Goal: Information Seeking & Learning: Learn about a topic

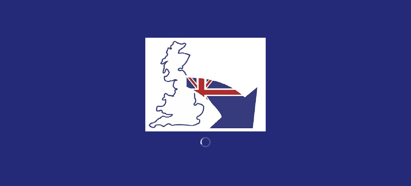
click at [340, 16] on div at bounding box center [205, 93] width 411 height 186
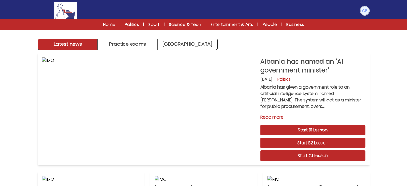
click at [366, 13] on img at bounding box center [364, 10] width 9 height 9
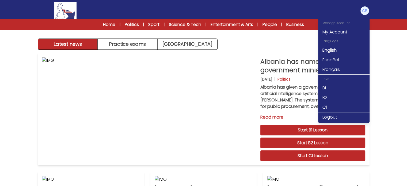
click at [339, 33] on link "My Account" at bounding box center [343, 32] width 51 height 10
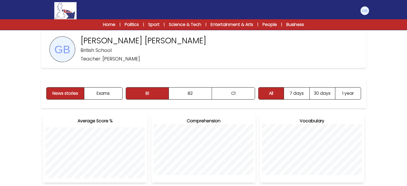
scroll to position [25, 0]
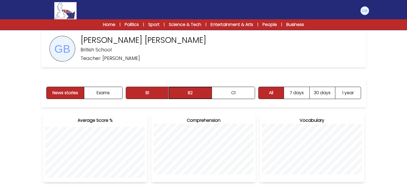
click at [195, 91] on button "B2" at bounding box center [190, 93] width 43 height 12
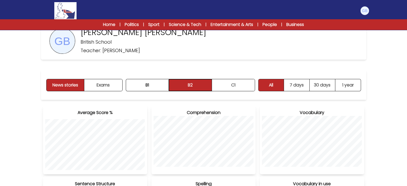
scroll to position [33, 0]
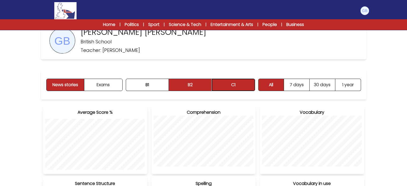
click at [223, 86] on button "C1" at bounding box center [233, 85] width 43 height 12
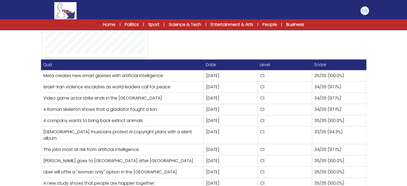
scroll to position [288, 0]
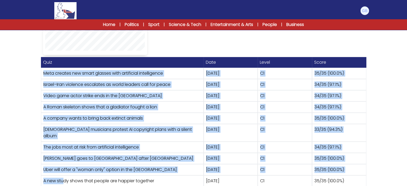
drag, startPoint x: 39, startPoint y: 72, endPoint x: 62, endPoint y: 170, distance: 100.3
click at [62, 170] on div "News stories Exams B1 B2 C1 B1 B2" at bounding box center [203, 1] width 342 height 382
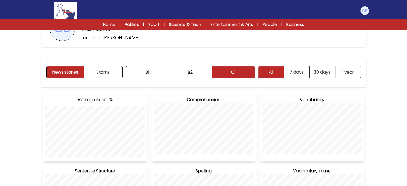
scroll to position [0, 0]
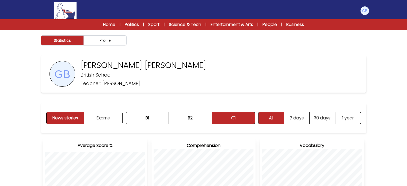
click at [71, 11] on img at bounding box center [65, 10] width 22 height 17
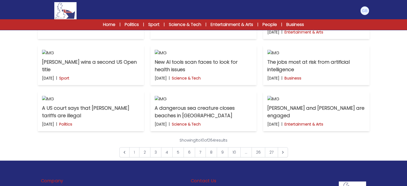
scroll to position [181, 0]
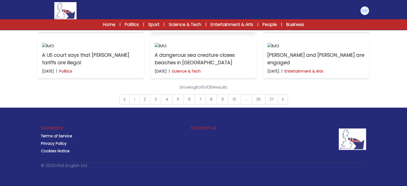
scroll to position [368, 0]
click at [89, 49] on img at bounding box center [91, 46] width 98 height 6
click at [200, 49] on img at bounding box center [204, 46] width 98 height 6
click at [147, 104] on link "2" at bounding box center [144, 99] width 11 height 10
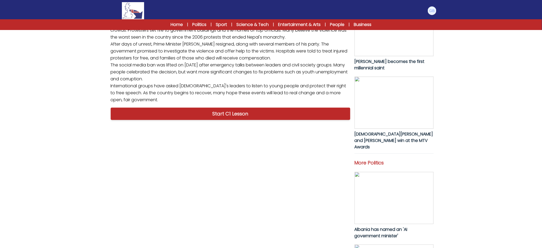
drag, startPoint x: 26, startPoint y: 170, endPoint x: 45, endPoint y: 197, distance: 33.7
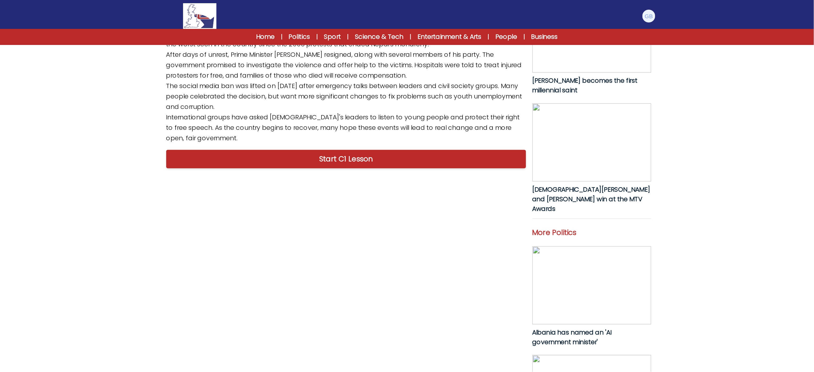
scroll to position [124, 0]
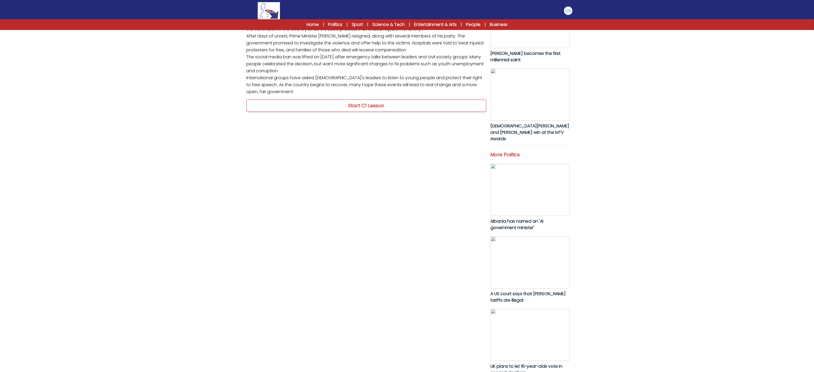
click at [320, 112] on link "Start C1 Lesson" at bounding box center [366, 106] width 240 height 12
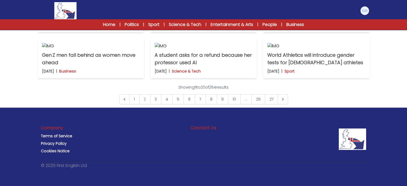
scroll to position [439, 0]
click at [259, 103] on link "26" at bounding box center [258, 99] width 14 height 10
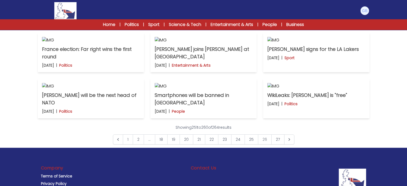
scroll to position [185, 0]
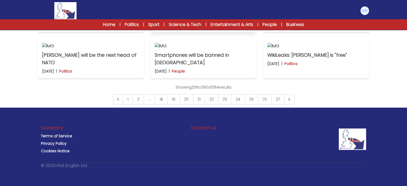
scroll to position [295, 0]
click at [326, 3] on img at bounding box center [316, 0] width 98 height 6
click at [103, 49] on img at bounding box center [91, 46] width 98 height 6
click at [219, 49] on img at bounding box center [204, 46] width 98 height 6
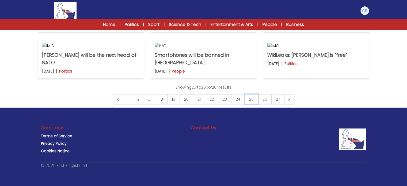
click at [245, 104] on link "25" at bounding box center [252, 99] width 14 height 10
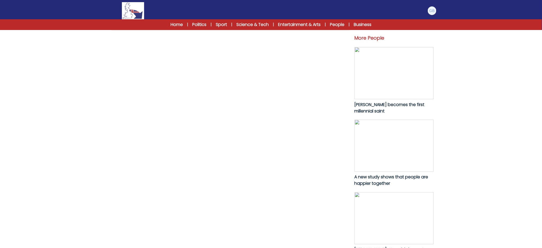
scroll to position [327, 0]
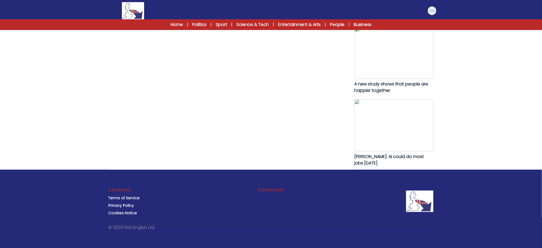
drag, startPoint x: 106, startPoint y: 120, endPoint x: 349, endPoint y: 124, distance: 242.7
copy p "A smartphone ban has been introduced in public schools in Los Angeles, Californ…"
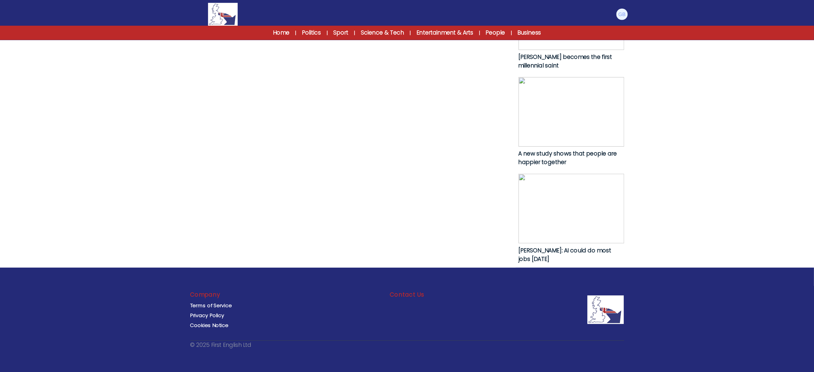
scroll to position [203, 0]
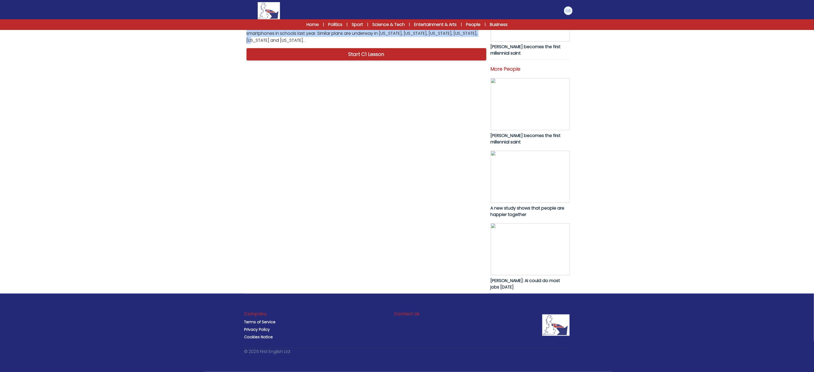
drag, startPoint x: 511, startPoint y: 9, endPoint x: 191, endPoint y: 185, distance: 365.5
click at [191, 185] on div "B1 B2 C1 Smartphones will be banned in Los Angeles schools Smartphones will be …" at bounding box center [407, 85] width 814 height 571
click at [194, 87] on div "B1 B2 C1 Smartphones will be banned in Los Angeles schools Smartphones will be …" at bounding box center [407, 85] width 814 height 571
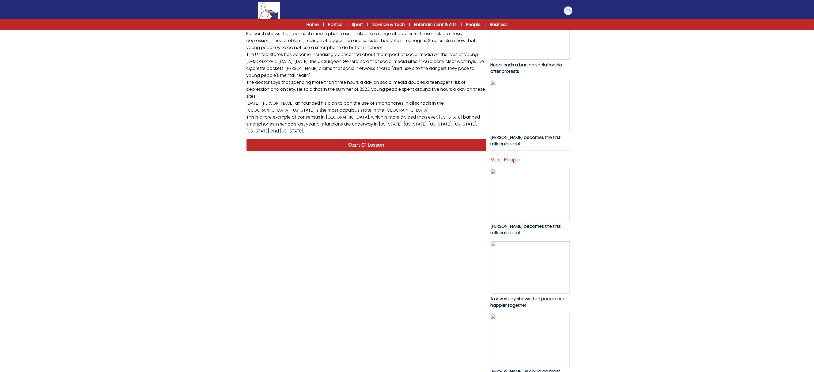
scroll to position [113, 0]
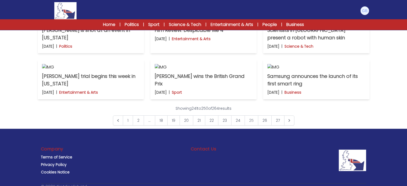
scroll to position [254, 0]
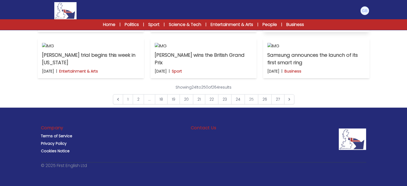
click at [277, 3] on img at bounding box center [316, 0] width 98 height 6
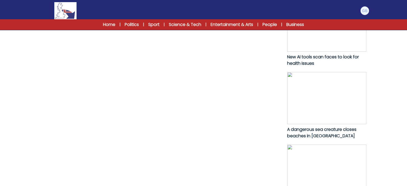
scroll to position [280, 0]
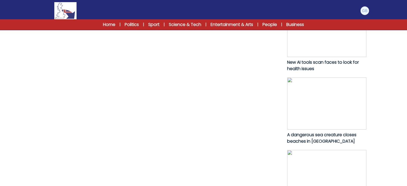
drag, startPoint x: 47, startPoint y: 77, endPoint x: 47, endPoint y: 63, distance: 13.6
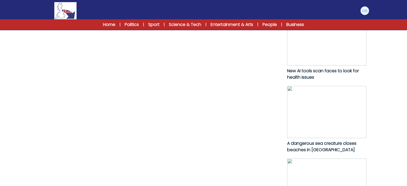
scroll to position [264, 0]
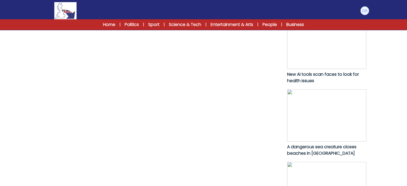
drag, startPoint x: 47, startPoint y: 63, endPoint x: 45, endPoint y: 49, distance: 13.8
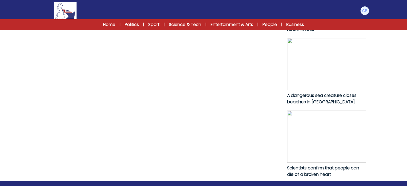
scroll to position [352, 0]
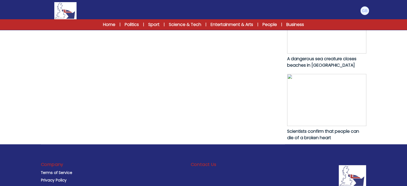
drag, startPoint x: 43, startPoint y: 57, endPoint x: 271, endPoint y: 68, distance: 228.7
copy p "Researchers in [GEOGRAPHIC_DATA] have presented a robot with a face made of hum…"
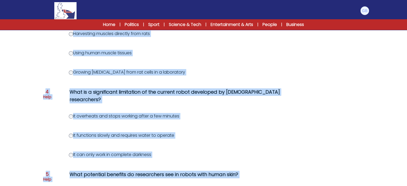
scroll to position [341, 0]
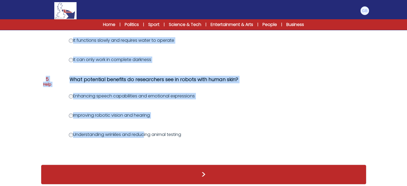
drag, startPoint x: 70, startPoint y: 82, endPoint x: 194, endPoint y: 123, distance: 131.0
copy div "What is the primary characteristic of biohybrid robots as described in the text…"
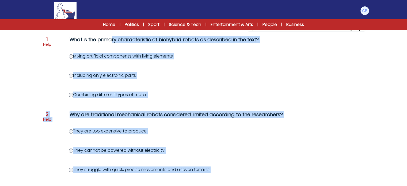
scroll to position [71, 0]
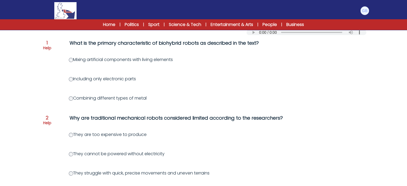
click at [52, 44] on div "Question 1 Help What is the primary characteristic of biohybrid robots as descr…" at bounding box center [203, 45] width 321 height 13
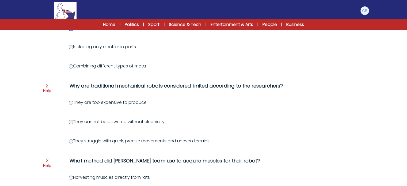
scroll to position [103, 0]
click at [73, 142] on label "They struggle with quick, precise movements and uneven terrains" at bounding box center [139, 141] width 141 height 6
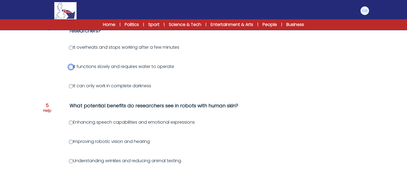
scroll to position [341, 0]
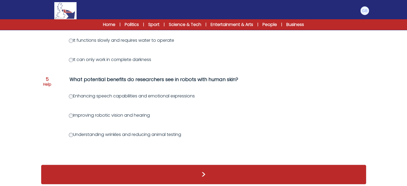
click at [73, 131] on label "Understanding wrinkles and reducing animal testing" at bounding box center [125, 134] width 112 height 6
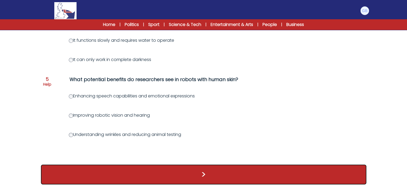
click at [92, 170] on button ">" at bounding box center [203, 175] width 325 height 20
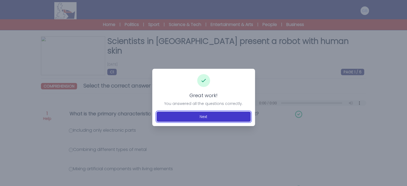
click at [200, 113] on button "Next" at bounding box center [204, 117] width 94 height 10
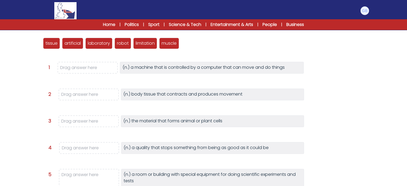
scroll to position [68, 0]
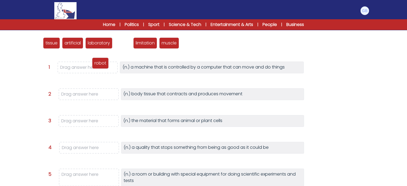
drag, startPoint x: 126, startPoint y: 44, endPoint x: 103, endPoint y: 64, distance: 30.5
click at [103, 64] on p "robot" at bounding box center [100, 63] width 12 height 6
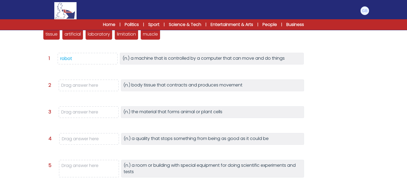
scroll to position [78, 0]
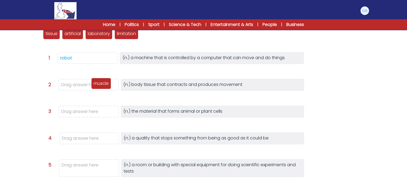
drag, startPoint x: 144, startPoint y: 34, endPoint x: 91, endPoint y: 85, distance: 74.0
click at [94, 85] on p "muscle" at bounding box center [101, 83] width 15 height 6
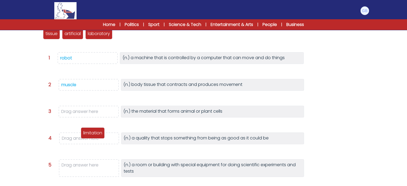
drag, startPoint x: 125, startPoint y: 37, endPoint x: 91, endPoint y: 136, distance: 104.8
click at [91, 136] on div "limitation" at bounding box center [93, 132] width 24 height 11
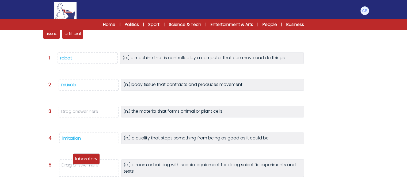
drag, startPoint x: 94, startPoint y: 36, endPoint x: 81, endPoint y: 169, distance: 133.0
click at [81, 162] on p "laboratory" at bounding box center [86, 159] width 22 height 6
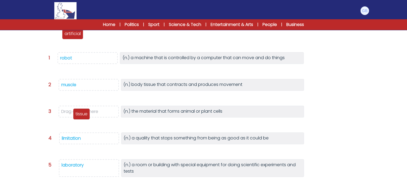
drag, startPoint x: 54, startPoint y: 36, endPoint x: 84, endPoint y: 112, distance: 82.0
click at [84, 112] on p "tissue" at bounding box center [81, 114] width 12 height 6
drag, startPoint x: 59, startPoint y: 35, endPoint x: 78, endPoint y: 190, distance: 156.4
click at [78, 186] on html "Manage Account My Account Language English Español Français B1" at bounding box center [203, 89] width 407 height 335
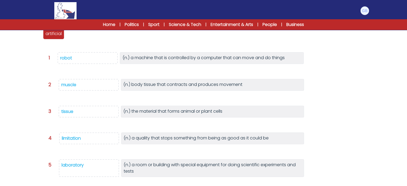
scroll to position [82, 0]
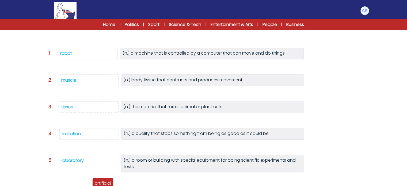
drag, startPoint x: 49, startPoint y: 32, endPoint x: 98, endPoint y: 186, distance: 161.2
click at [98, 186] on html "Manage Account My Account Language English Español Français B1" at bounding box center [203, 85] width 407 height 335
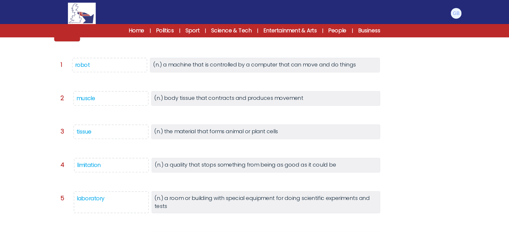
scroll to position [83, 0]
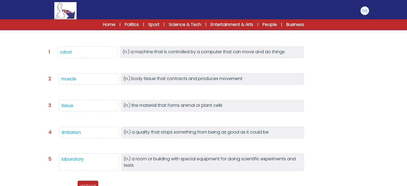
drag, startPoint x: 51, startPoint y: 30, endPoint x: 86, endPoint y: 189, distance: 161.8
click at [86, 186] on html "Manage Account My Account Language English Español Français B1" at bounding box center [203, 84] width 407 height 335
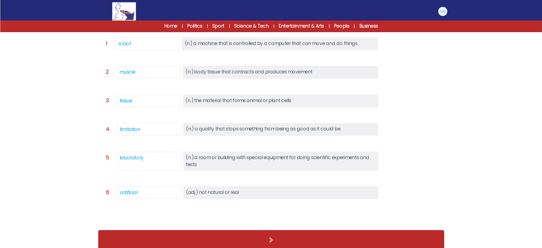
scroll to position [79, 0]
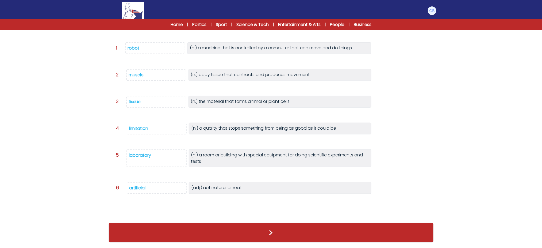
drag, startPoint x: 402, startPoint y: 0, endPoint x: 363, endPoint y: 166, distance: 170.1
click at [363, 166] on div "Question 5 laboratory (n.) a room or building with special equipment for doing …" at bounding box center [276, 160] width 321 height 23
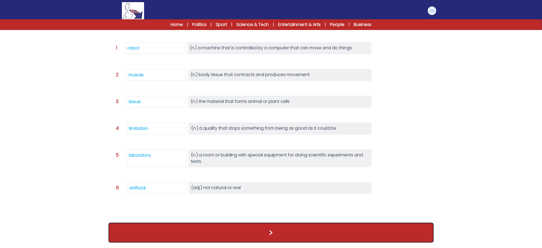
click at [336, 186] on button ">" at bounding box center [271, 233] width 325 height 20
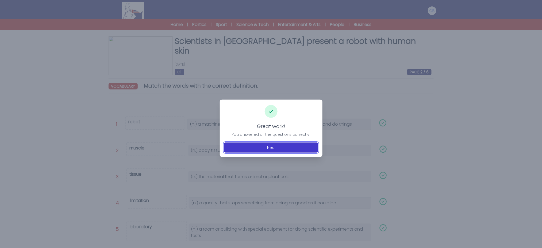
click at [264, 147] on button "Next" at bounding box center [271, 147] width 94 height 10
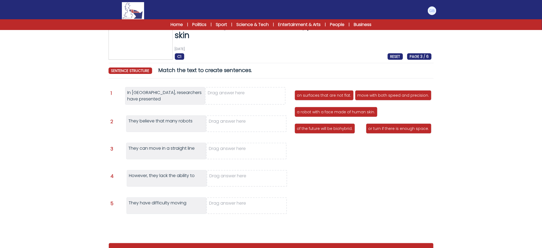
scroll to position [20, 0]
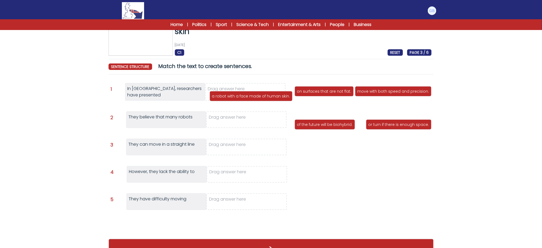
drag, startPoint x: 355, startPoint y: 105, endPoint x: 246, endPoint y: 86, distance: 110.8
click at [246, 93] on p "a robot with a face made of human skin." at bounding box center [251, 95] width 78 height 5
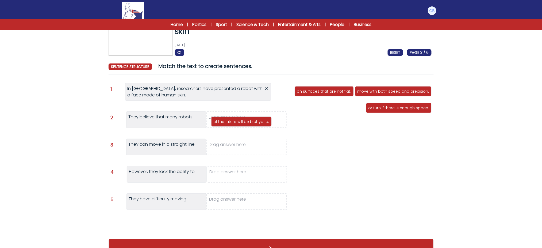
drag, startPoint x: 341, startPoint y: 107, endPoint x: 257, endPoint y: 120, distance: 85.3
click at [257, 120] on p "of the future will be biohybrid." at bounding box center [242, 121] width 56 height 5
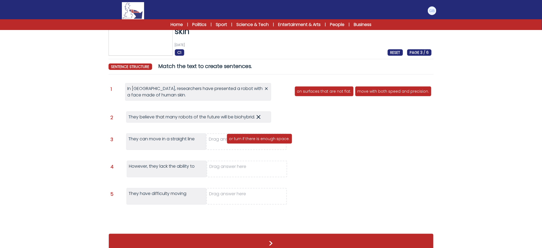
drag, startPoint x: 333, startPoint y: 109, endPoint x: 265, endPoint y: 139, distance: 74.5
click at [265, 139] on p "or turn if there is enough space." at bounding box center [259, 138] width 61 height 5
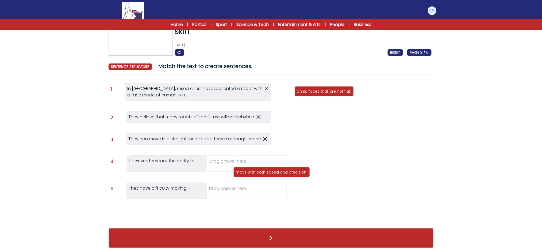
drag, startPoint x: 383, startPoint y: 94, endPoint x: 258, endPoint y: 173, distance: 147.3
click at [258, 173] on div "move with both speed and precision." at bounding box center [272, 172] width 77 height 10
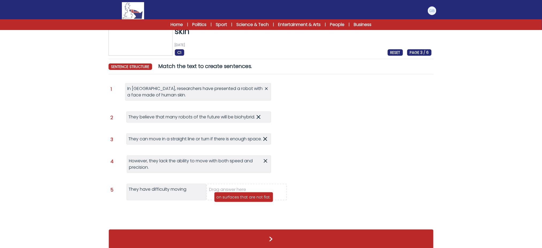
drag, startPoint x: 324, startPoint y: 93, endPoint x: 244, endPoint y: 198, distance: 132.2
click at [244, 198] on p "on surfaces that are not flat." at bounding box center [244, 196] width 54 height 5
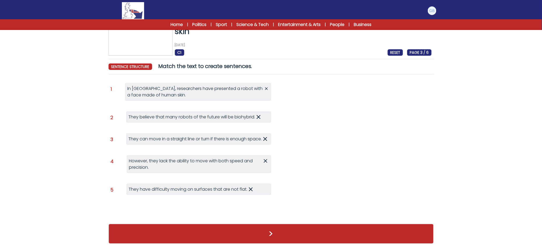
scroll to position [27, 0]
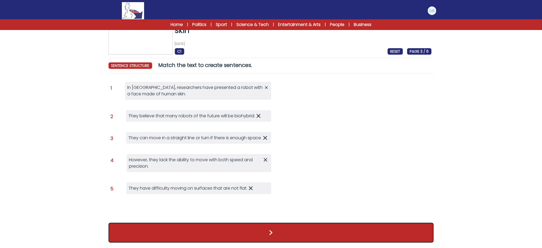
click at [245, 234] on button ">" at bounding box center [271, 233] width 325 height 20
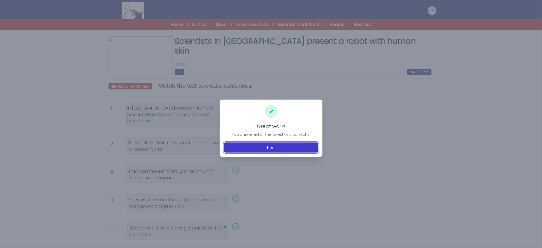
click at [262, 148] on button "Next" at bounding box center [271, 147] width 94 height 10
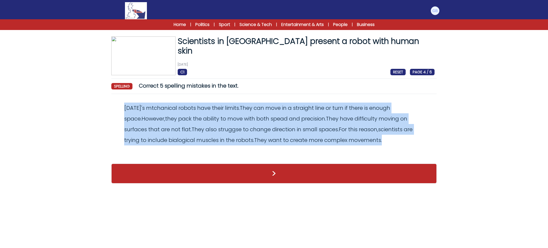
drag, startPoint x: 123, startPoint y: 105, endPoint x: 383, endPoint y: 145, distance: 263.2
click at [383, 145] on div "Revert Save [DATE] mtchanical robots have their limits. They can move in a stra…" at bounding box center [273, 128] width 325 height 60
copy odiv "[DATE] ' s mtchanical robots have their limits . They can move in a straight li…"
click at [77, 119] on form "Scientists in Japan present a robot with human skin 9th July 2024 C1 RESET PAGE…" at bounding box center [274, 104] width 548 height 167
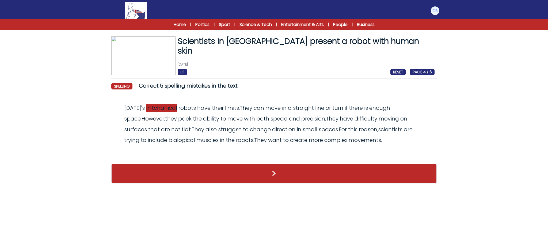
click at [155, 111] on span "mtchanical" at bounding box center [161, 107] width 31 height 7
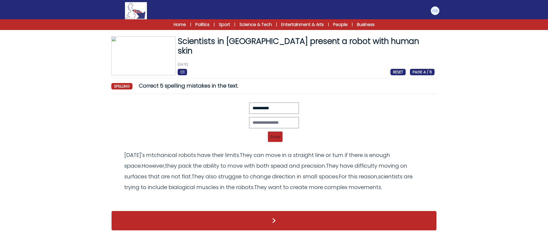
click at [264, 130] on div "Revert Save Today's mtchanical robots have their limits. They can move in a str…" at bounding box center [273, 123] width 321 height 43
click at [270, 122] on input "*" at bounding box center [274, 122] width 50 height 11
type input "**********"
click at [276, 137] on span "Save" at bounding box center [275, 136] width 15 height 10
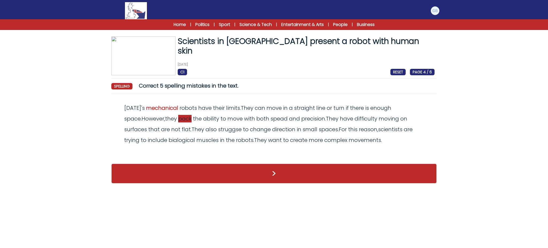
click at [178, 120] on span "pack" at bounding box center [184, 118] width 13 height 7
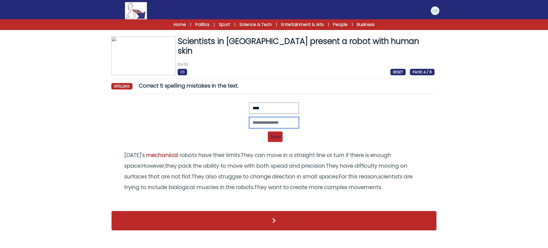
click at [267, 122] on input "text" at bounding box center [274, 122] width 50 height 11
type input "****"
click at [272, 137] on span "Save" at bounding box center [275, 136] width 15 height 10
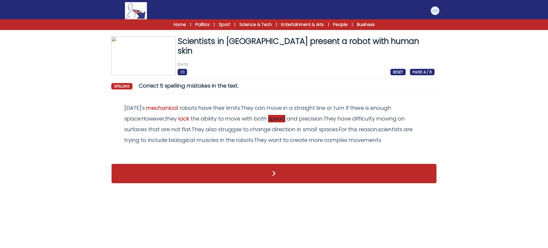
click at [268, 120] on span "spead" at bounding box center [276, 118] width 17 height 7
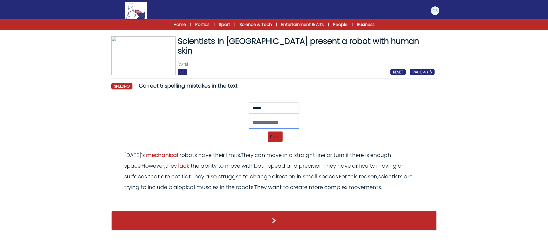
click at [262, 120] on input "text" at bounding box center [274, 122] width 50 height 11
type input "*****"
click at [278, 138] on span "Save" at bounding box center [275, 136] width 15 height 10
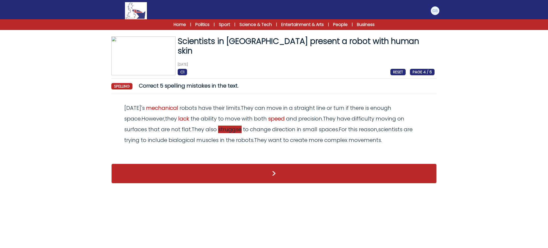
click at [218, 128] on span "struggse" at bounding box center [230, 128] width 24 height 7
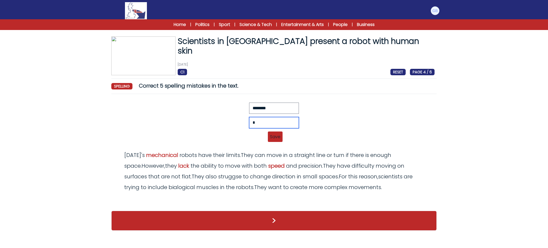
click at [268, 128] on input "*" at bounding box center [274, 122] width 50 height 11
type input "********"
click at [274, 139] on span "Save" at bounding box center [275, 136] width 15 height 10
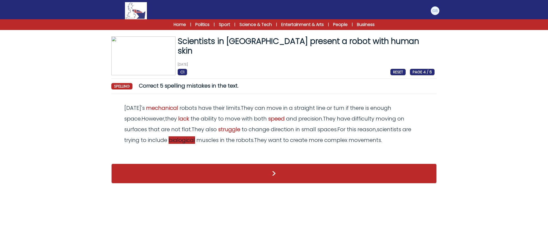
click at [169, 140] on span "bialogical" at bounding box center [182, 139] width 26 height 7
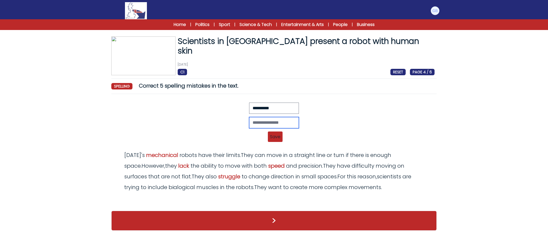
click at [281, 121] on input "text" at bounding box center [274, 122] width 50 height 11
type input "**********"
click at [277, 137] on span "Save" at bounding box center [275, 136] width 15 height 10
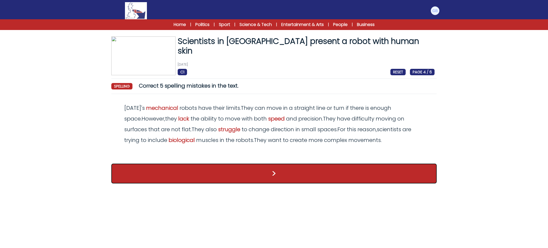
click at [266, 173] on button ">" at bounding box center [273, 173] width 325 height 20
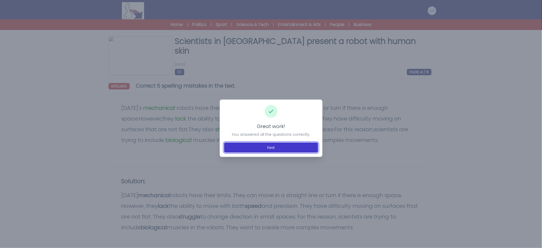
click at [280, 150] on button "Next" at bounding box center [271, 147] width 94 height 10
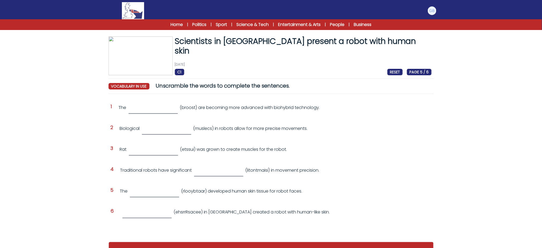
click at [280, 150] on span "(etssui) was grown to create muscles for the robot." at bounding box center [233, 149] width 107 height 6
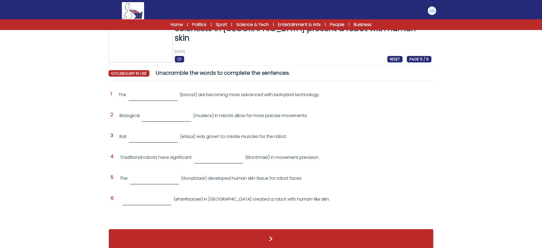
scroll to position [16, 0]
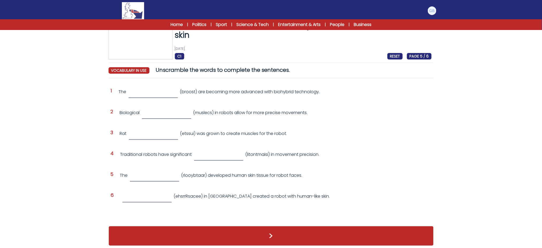
drag, startPoint x: 320, startPoint y: 196, endPoint x: 119, endPoint y: 86, distance: 229.6
click at [119, 86] on div "Question 1 The (broost) are becoming more advanced with biohybrid technology. Q…" at bounding box center [271, 151] width 325 height 138
copy div "The (broost) are becoming more advanced with biohybrid technology. Question 2 B…"
click at [142, 95] on input "text" at bounding box center [153, 92] width 49 height 11
type input "******"
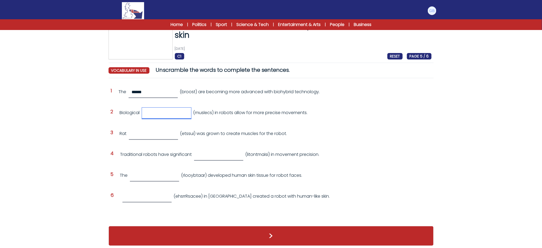
click at [152, 111] on input "text" at bounding box center [166, 113] width 49 height 11
type input "*******"
click at [162, 137] on input "text" at bounding box center [153, 133] width 49 height 11
type input "******"
click at [224, 154] on input "text" at bounding box center [218, 154] width 49 height 11
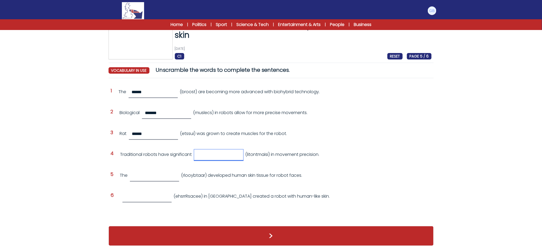
type input "*"
type input "**********"
click at [179, 174] on input "text" at bounding box center [154, 175] width 49 height 11
type input "**********"
click at [170, 196] on input "text" at bounding box center [147, 196] width 49 height 11
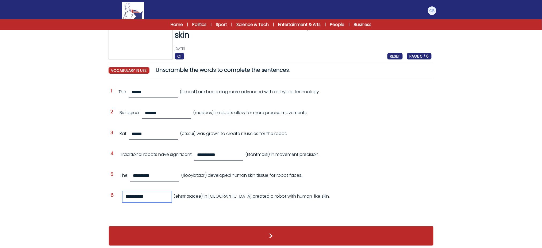
type input "**********"
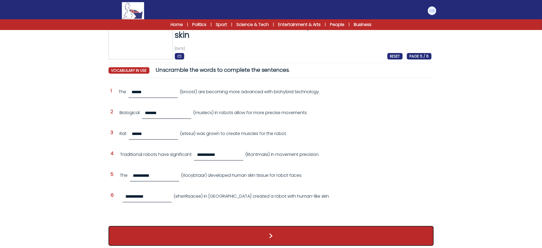
click at [174, 233] on button ">" at bounding box center [271, 236] width 325 height 20
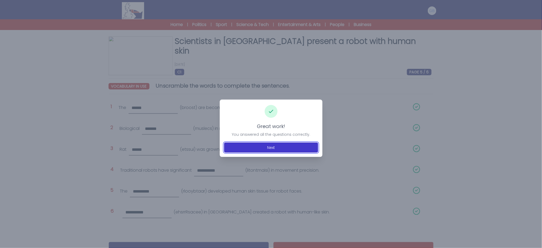
click at [253, 145] on button "Next" at bounding box center [271, 147] width 94 height 10
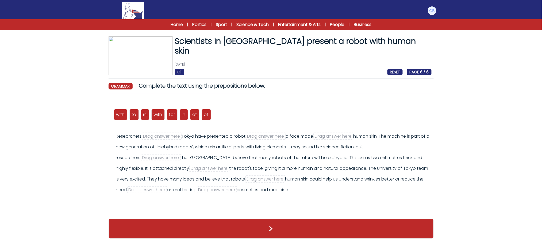
scroll to position [1, 0]
drag, startPoint x: 146, startPoint y: 114, endPoint x: 166, endPoint y: 135, distance: 28.8
click at [166, 135] on span "in" at bounding box center [164, 134] width 3 height 6
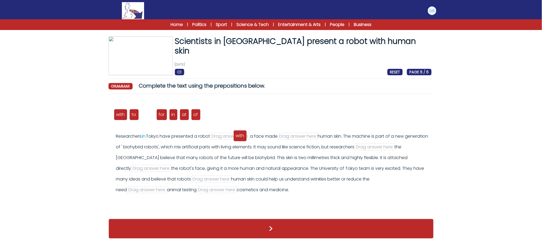
drag, startPoint x: 148, startPoint y: 113, endPoint x: 240, endPoint y: 134, distance: 94.9
click at [240, 134] on span "with" at bounding box center [240, 135] width 9 height 6
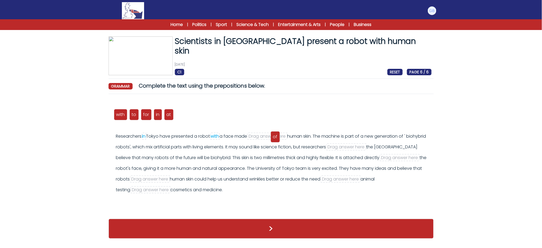
drag, startPoint x: 181, startPoint y: 111, endPoint x: 276, endPoint y: 133, distance: 97.3
click at [276, 133] on span "of" at bounding box center [275, 136] width 5 height 6
drag, startPoint x: 168, startPoint y: 114, endPoint x: 328, endPoint y: 145, distance: 163.3
click at [328, 145] on span "at" at bounding box center [329, 146] width 5 height 6
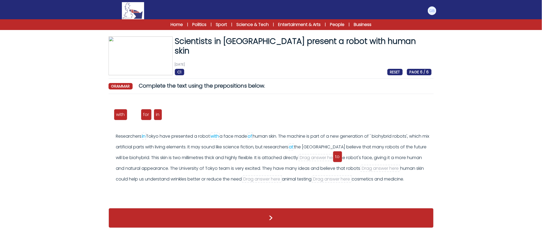
drag, startPoint x: 135, startPoint y: 113, endPoint x: 339, endPoint y: 153, distance: 208.4
click at [339, 153] on span "to" at bounding box center [337, 156] width 5 height 6
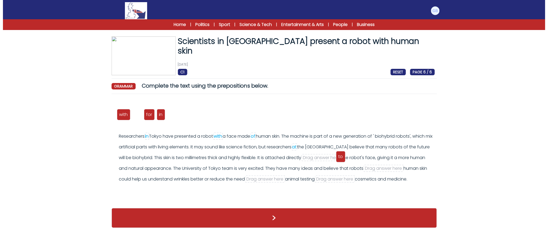
scroll to position [0, 0]
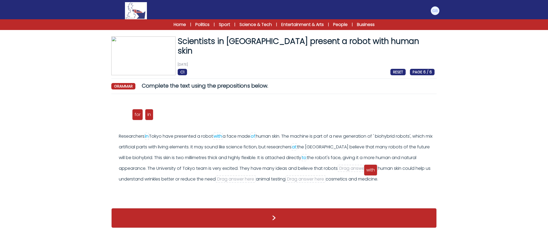
drag, startPoint x: 121, startPoint y: 115, endPoint x: 368, endPoint y: 170, distance: 253.3
click at [368, 170] on span "with" at bounding box center [370, 170] width 9 height 6
drag, startPoint x: 123, startPoint y: 116, endPoint x: 238, endPoint y: 180, distance: 132.5
click at [238, 180] on span "for" at bounding box center [237, 179] width 6 height 6
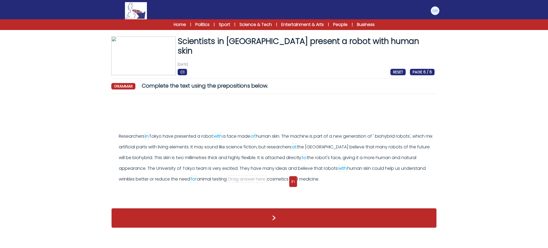
drag, startPoint x: 122, startPoint y: 116, endPoint x: 293, endPoint y: 182, distance: 183.1
click at [293, 182] on span "in" at bounding box center [292, 181] width 3 height 6
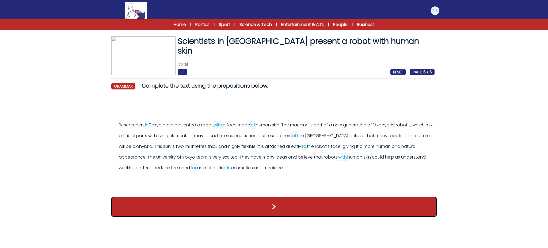
click at [296, 208] on button ">" at bounding box center [273, 207] width 325 height 20
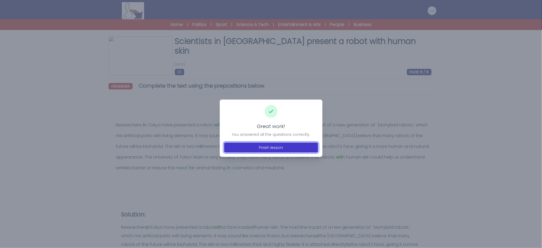
click at [278, 147] on button "Finish lesson" at bounding box center [271, 147] width 94 height 10
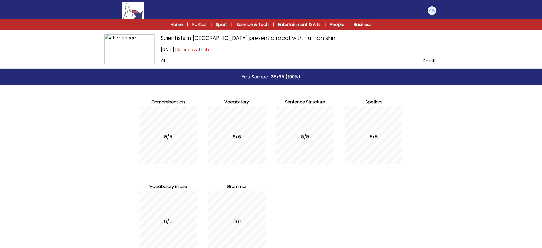
scroll to position [38, 0]
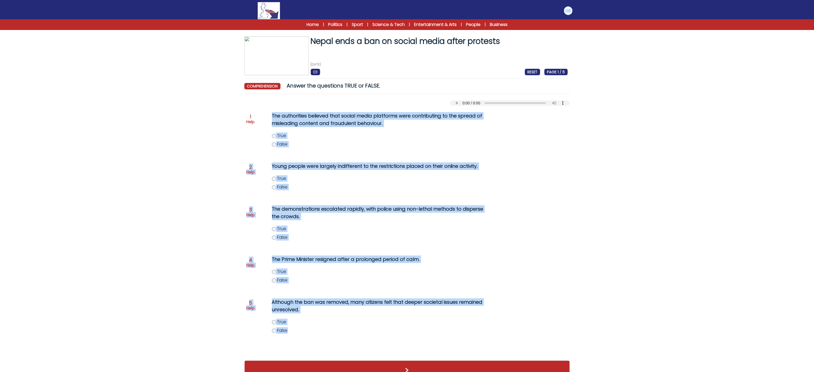
drag, startPoint x: 270, startPoint y: 111, endPoint x: 356, endPoint y: 341, distance: 245.3
click at [356, 341] on div "Question 1 Help The authorities believed that social media platforms were contr…" at bounding box center [406, 230] width 325 height 249
copy div "The authorities believed that social media platforms were contributing to the s…"
click at [276, 135] on label "True" at bounding box center [385, 135] width 227 height 6
click at [255, 193] on div "Question 2 Help Young people were largely indifferent to the restrictions place…" at bounding box center [406, 179] width 321 height 39
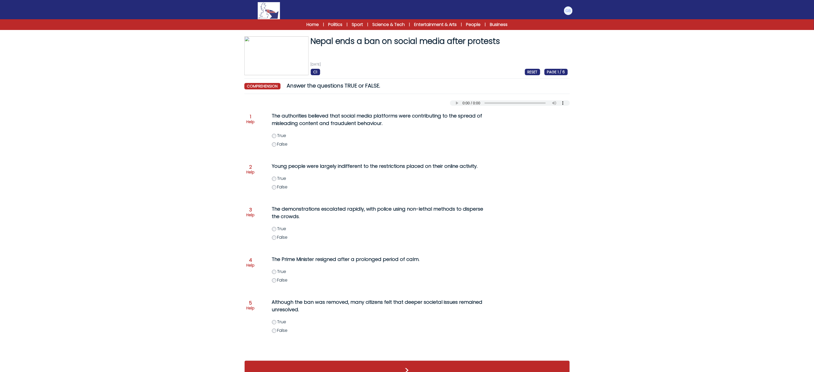
click at [273, 284] on div "The Prime Minister resigned after a prolonged period of calm. True False" at bounding box center [374, 272] width 227 height 39
click at [278, 367] on button ">" at bounding box center [406, 370] width 325 height 20
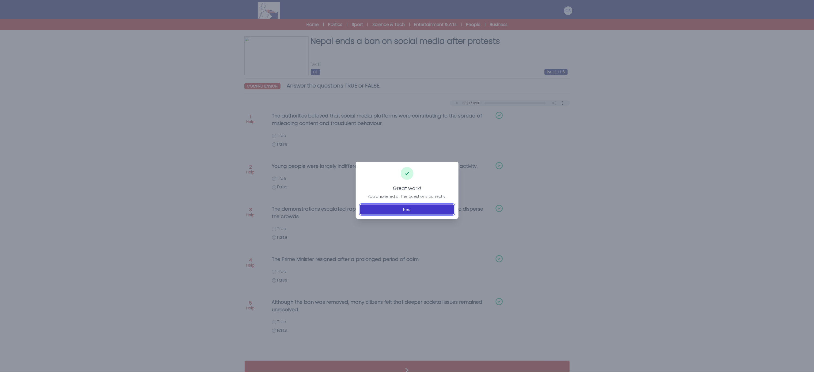
click at [400, 209] on button "Next" at bounding box center [407, 209] width 94 height 10
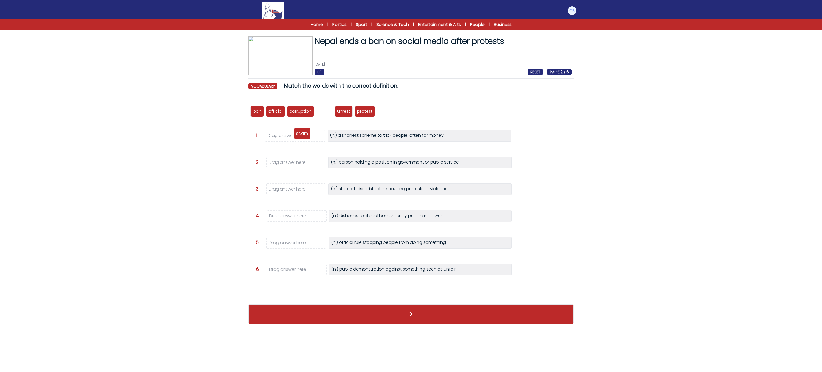
drag, startPoint x: 330, startPoint y: 109, endPoint x: 308, endPoint y: 132, distance: 31.8
click at [308, 132] on p "scam" at bounding box center [302, 133] width 12 height 6
drag, startPoint x: 283, startPoint y: 140, endPoint x: 279, endPoint y: 162, distance: 22.3
click at [279, 162] on p "official" at bounding box center [279, 160] width 14 height 6
drag, startPoint x: 326, startPoint y: 114, endPoint x: 285, endPoint y: 189, distance: 85.0
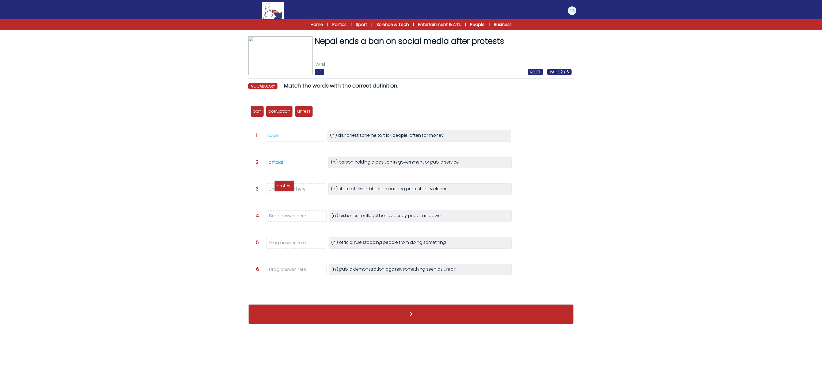
click at [285, 189] on p "protest" at bounding box center [284, 186] width 15 height 6
drag, startPoint x: 303, startPoint y: 111, endPoint x: 278, endPoint y: 191, distance: 83.4
click at [278, 191] on p "unrest" at bounding box center [279, 191] width 13 height 6
drag, startPoint x: 275, startPoint y: 190, endPoint x: 333, endPoint y: 91, distance: 114.4
click at [333, 91] on div "Nepal ends a ban on social media after protests 10th September 2025 C1 RESET PA…" at bounding box center [411, 182] width 342 height 293
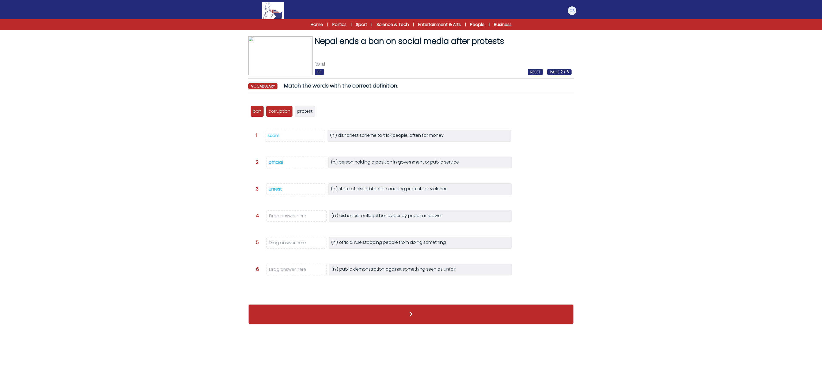
click at [333, 91] on div "Nepal ends a ban on social media after protests 10th September 2025 C1 RESET PA…" at bounding box center [411, 182] width 342 height 293
click at [321, 111] on div "ban official corruption scam unrest protest protest" at bounding box center [410, 111] width 321 height 18
drag, startPoint x: 271, startPoint y: 192, endPoint x: 273, endPoint y: 215, distance: 22.8
click at [273, 216] on div "ban official corruption scam unrest protest protest Question 1" at bounding box center [410, 198] width 325 height 201
click at [276, 191] on div "unrest" at bounding box center [275, 189] width 13 height 6
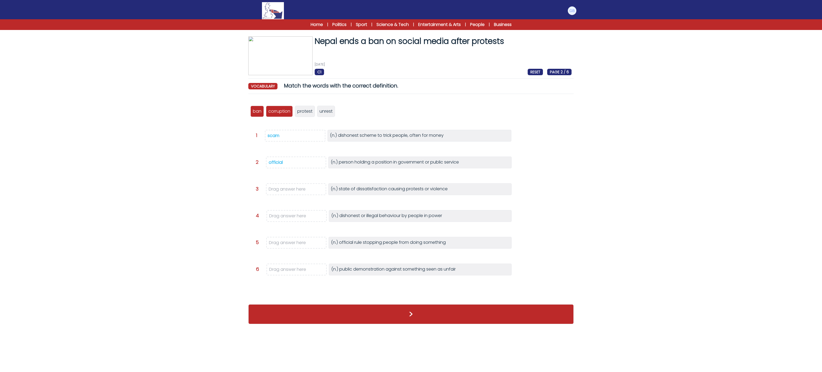
click at [383, 103] on div "ban official corruption scam unrest protest protest unrest" at bounding box center [410, 111] width 321 height 18
drag, startPoint x: 276, startPoint y: 114, endPoint x: 286, endPoint y: 221, distance: 107.5
click at [286, 221] on p "corruption" at bounding box center [289, 218] width 22 height 6
drag, startPoint x: 261, startPoint y: 112, endPoint x: 276, endPoint y: 245, distance: 134.2
click at [276, 245] on p "ban" at bounding box center [272, 244] width 9 height 6
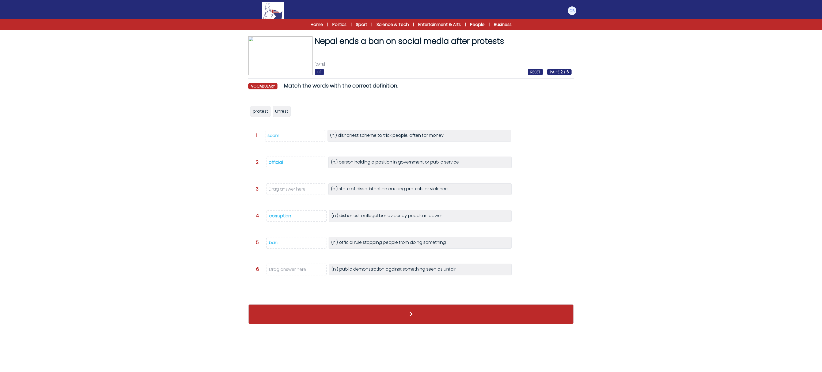
click at [281, 113] on span "unrest" at bounding box center [281, 111] width 13 height 6
drag, startPoint x: 256, startPoint y: 108, endPoint x: 279, endPoint y: 276, distance: 170.3
click at [279, 272] on div "protest" at bounding box center [273, 265] width 20 height 11
drag, startPoint x: 283, startPoint y: 115, endPoint x: 284, endPoint y: 190, distance: 75.4
click at [284, 190] on span "unrest" at bounding box center [282, 187] width 13 height 6
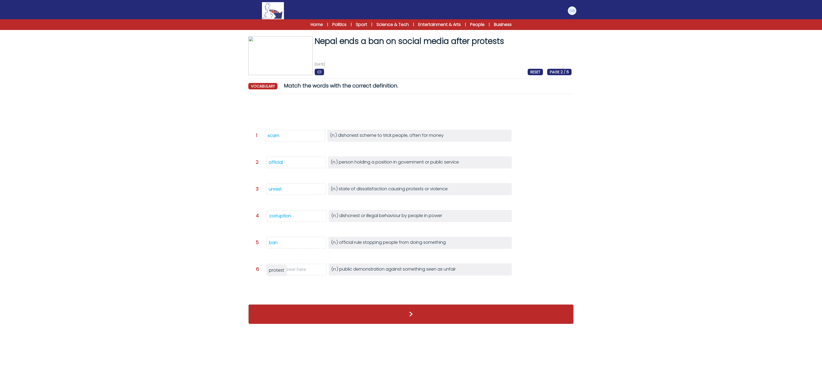
drag, startPoint x: 260, startPoint y: 106, endPoint x: 277, endPoint y: 266, distance: 160.6
click at [277, 266] on div "protest" at bounding box center [276, 270] width 20 height 11
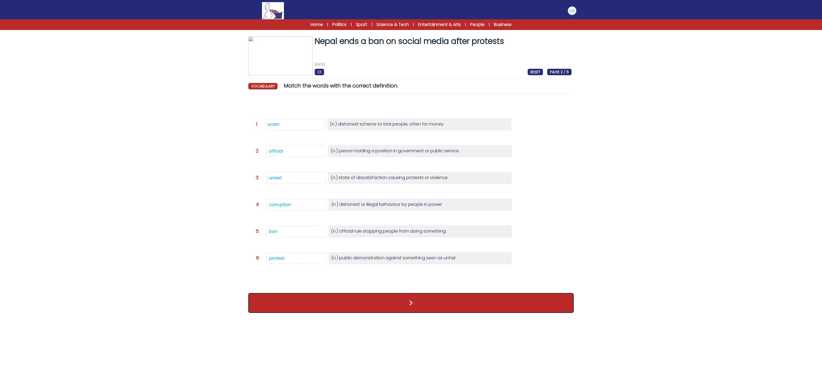
click at [299, 308] on button ">" at bounding box center [410, 303] width 325 height 20
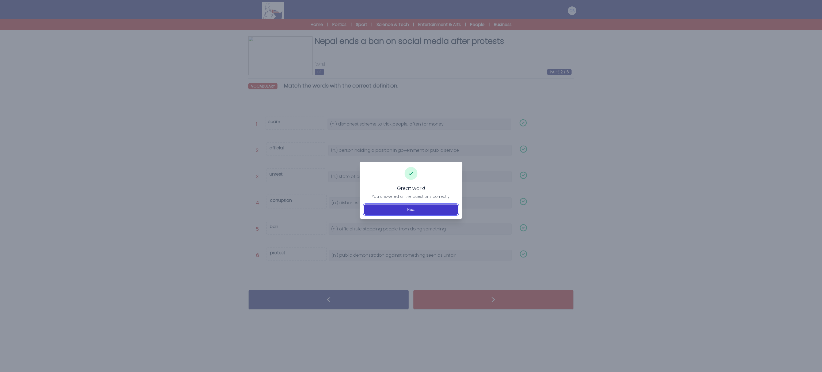
click at [396, 205] on button "Next" at bounding box center [411, 209] width 94 height 10
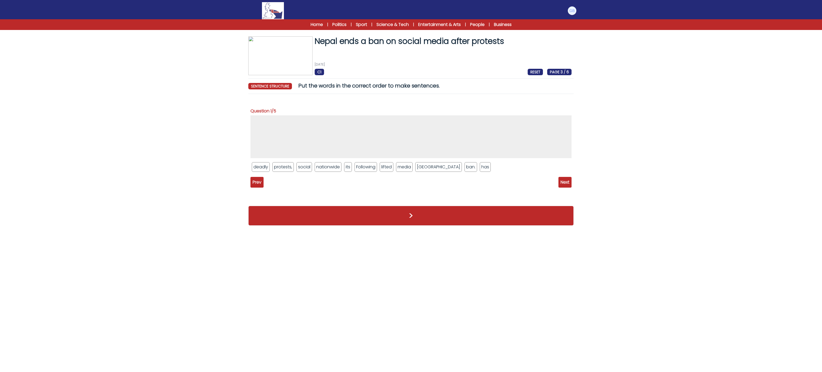
drag, startPoint x: 478, startPoint y: 169, endPoint x: 381, endPoint y: 178, distance: 97.5
click at [381, 178] on div "Question 1/5 deadly protests, social nationwide its Following lifted media [GEO…" at bounding box center [410, 144] width 321 height 85
drag, startPoint x: 257, startPoint y: 116, endPoint x: 245, endPoint y: 105, distance: 16.1
click at [272, 135] on div "Question 1/5 deadly protests, social nationwide its Following lifted media [GEO…" at bounding box center [410, 139] width 321 height 74
click at [242, 103] on div "Nepal ends a ban on social media after protests [DATE] C1 RESET PAGE 3 / 6 Nepa…" at bounding box center [411, 133] width 342 height 194
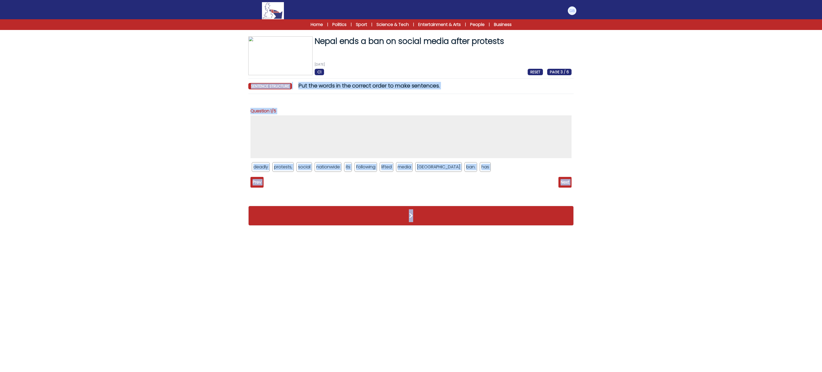
drag, startPoint x: 247, startPoint y: 83, endPoint x: 493, endPoint y: 214, distance: 278.6
click at [493, 214] on div "Nepal ends a ban on social media after protests [DATE] C1 RESET PAGE 3 / 6 Nepa…" at bounding box center [411, 133] width 342 height 194
copy div "sentence structure Put the words in the correct order to make sentences. senten…"
click at [186, 142] on form "Nepal ends a ban on social media after protests [DATE] C1 RESET PAGE 3 / 6 Nepa…" at bounding box center [411, 125] width 822 height 209
click at [376, 101] on div "Question 1/5 deadly protests, social nationwide its to" at bounding box center [410, 149] width 325 height 102
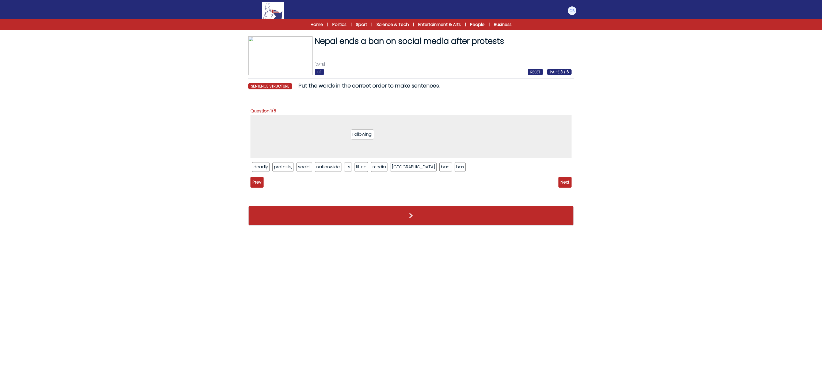
drag, startPoint x: 364, startPoint y: 167, endPoint x: 357, endPoint y: 131, distance: 36.9
drag, startPoint x: 349, startPoint y: 166, endPoint x: 341, endPoint y: 137, distance: 30.4
drag, startPoint x: 330, startPoint y: 164, endPoint x: 333, endPoint y: 127, distance: 37.8
drag, startPoint x: 286, startPoint y: 169, endPoint x: 343, endPoint y: 128, distance: 70.2
drag, startPoint x: 334, startPoint y: 166, endPoint x: 356, endPoint y: 136, distance: 36.9
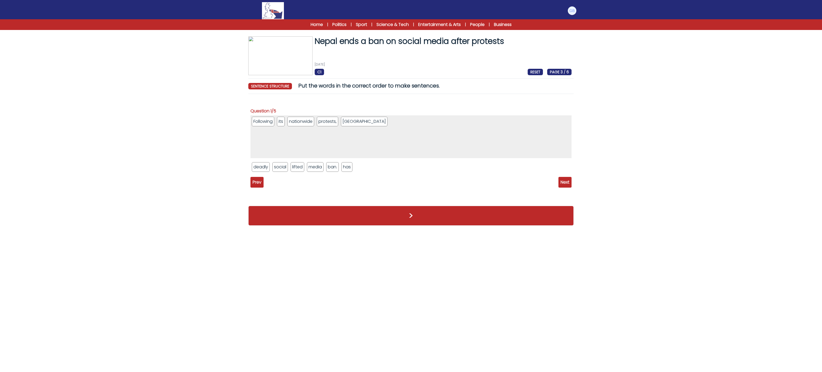
click at [352, 164] on li "has" at bounding box center [346, 167] width 11 height 10
drag, startPoint x: 352, startPoint y: 165, endPoint x: 380, endPoint y: 132, distance: 42.7
drag, startPoint x: 301, startPoint y: 169, endPoint x: 386, endPoint y: 128, distance: 94.5
drag, startPoint x: 261, startPoint y: 167, endPoint x: 289, endPoint y: 120, distance: 54.4
drag, startPoint x: 261, startPoint y: 167, endPoint x: 436, endPoint y: 143, distance: 176.1
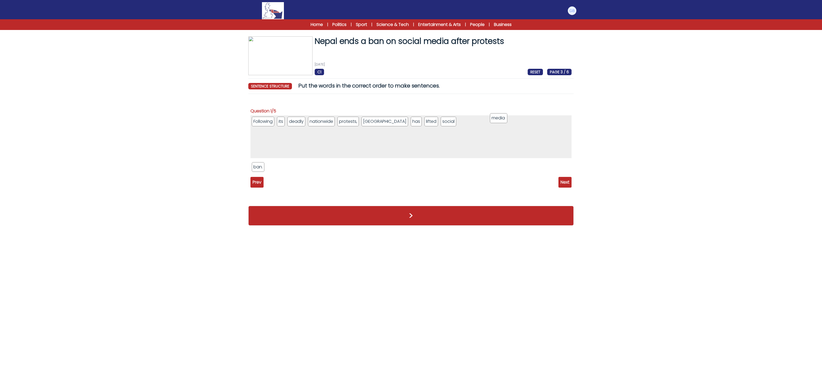
drag, startPoint x: 256, startPoint y: 169, endPoint x: 494, endPoint y: 120, distance: 243.1
drag, startPoint x: 263, startPoint y: 170, endPoint x: 525, endPoint y: 128, distance: 265.2
click at [561, 184] on span "Next" at bounding box center [564, 182] width 13 height 11
drag, startPoint x: 274, startPoint y: 168, endPoint x: 278, endPoint y: 128, distance: 40.4
drag, startPoint x: 280, startPoint y: 166, endPoint x: 290, endPoint y: 128, distance: 39.4
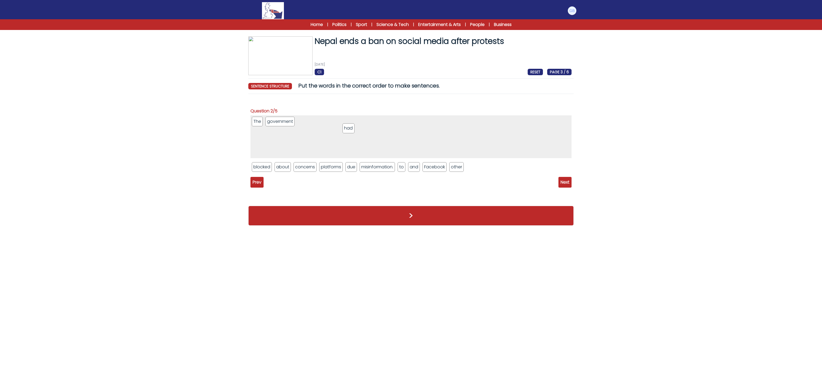
drag, startPoint x: 257, startPoint y: 167, endPoint x: 348, endPoint y: 129, distance: 98.6
drag, startPoint x: 266, startPoint y: 166, endPoint x: 354, endPoint y: 131, distance: 94.7
drag, startPoint x: 414, startPoint y: 166, endPoint x: 422, endPoint y: 142, distance: 25.6
drag, startPoint x: 395, startPoint y: 169, endPoint x: 401, endPoint y: 152, distance: 18.9
drag, startPoint x: 399, startPoint y: 169, endPoint x: 403, endPoint y: 152, distance: 17.3
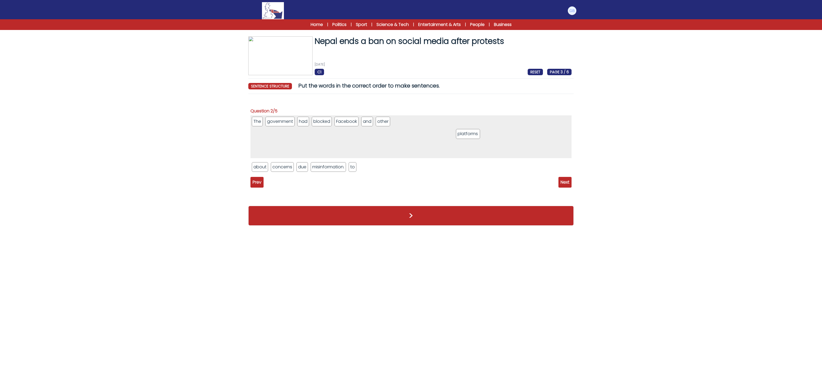
drag, startPoint x: 306, startPoint y: 166, endPoint x: 466, endPoint y: 133, distance: 162.6
drag, startPoint x: 303, startPoint y: 172, endPoint x: 470, endPoint y: 141, distance: 169.9
drag, startPoint x: 345, startPoint y: 169, endPoint x: 448, endPoint y: 148, distance: 105.8
drag, startPoint x: 293, startPoint y: 172, endPoint x: 493, endPoint y: 129, distance: 204.3
drag, startPoint x: 261, startPoint y: 166, endPoint x: 400, endPoint y: 142, distance: 141.2
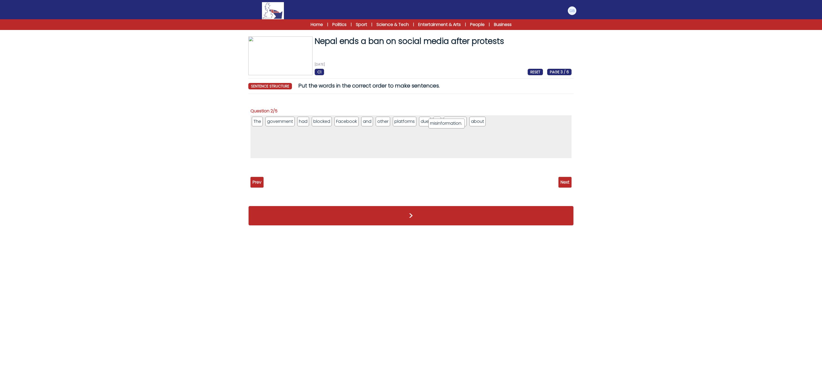
drag, startPoint x: 269, startPoint y: 168, endPoint x: 445, endPoint y: 124, distance: 181.9
click at [561, 185] on span "Next" at bounding box center [564, 182] width 13 height 11
drag, startPoint x: 329, startPoint y: 164, endPoint x: 336, endPoint y: 143, distance: 22.5
drag, startPoint x: 311, startPoint y: 167, endPoint x: 318, endPoint y: 144, distance: 24.1
drag, startPoint x: 268, startPoint y: 171, endPoint x: 319, endPoint y: 138, distance: 61.2
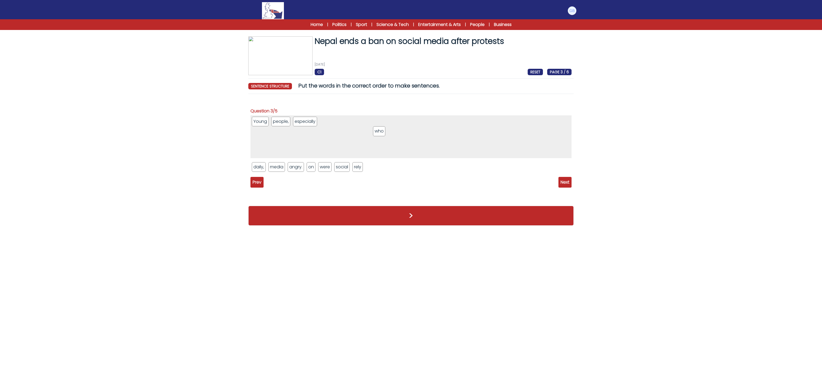
drag, startPoint x: 273, startPoint y: 170, endPoint x: 377, endPoint y: 134, distance: 110.1
drag, startPoint x: 362, startPoint y: 162, endPoint x: 376, endPoint y: 139, distance: 27.9
drag, startPoint x: 312, startPoint y: 164, endPoint x: 342, endPoint y: 148, distance: 34.3
drag, startPoint x: 337, startPoint y: 169, endPoint x: 373, endPoint y: 150, distance: 40.5
drag, startPoint x: 279, startPoint y: 167, endPoint x: 319, endPoint y: 163, distance: 39.8
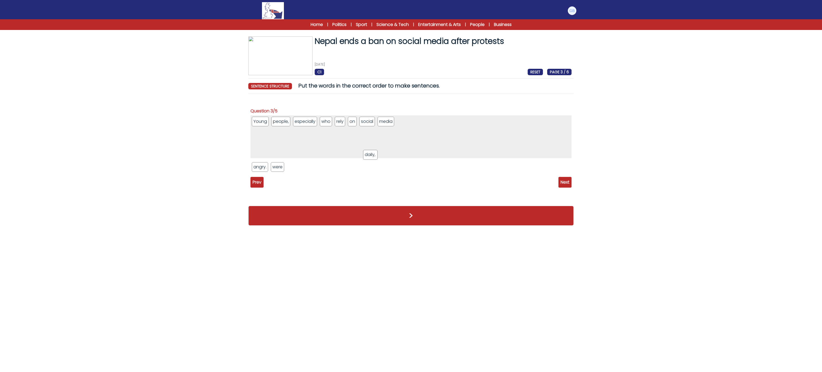
drag, startPoint x: 259, startPoint y: 166, endPoint x: 333, endPoint y: 161, distance: 73.7
drag, startPoint x: 285, startPoint y: 173, endPoint x: 292, endPoint y: 165, distance: 10.7
click at [292, 165] on ul "angry. were" at bounding box center [410, 167] width 321 height 12
drag, startPoint x: 279, startPoint y: 177, endPoint x: 276, endPoint y: 171, distance: 5.9
click at [276, 173] on div "Question 3/5 Young people, especially who rely on social media daily, angry. we…" at bounding box center [410, 139] width 321 height 74
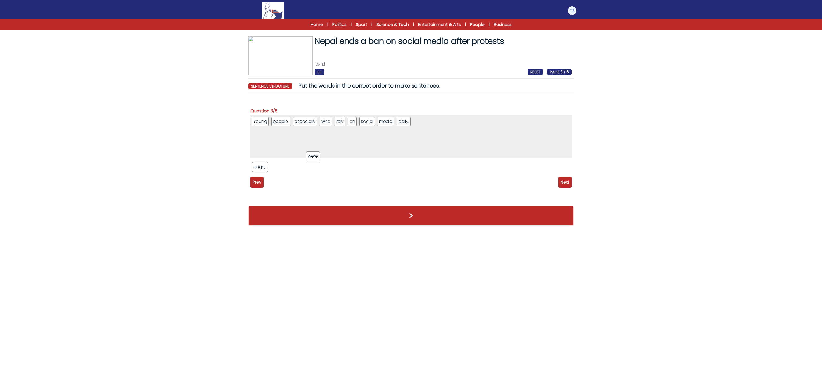
drag, startPoint x: 276, startPoint y: 171, endPoint x: 313, endPoint y: 155, distance: 40.1
drag, startPoint x: 262, startPoint y: 165, endPoint x: 283, endPoint y: 147, distance: 27.2
click at [566, 182] on span "Next" at bounding box center [564, 182] width 13 height 11
drag, startPoint x: 302, startPoint y: 165, endPoint x: 308, endPoint y: 141, distance: 24.8
drag, startPoint x: 355, startPoint y: 167, endPoint x: 369, endPoint y: 126, distance: 43.4
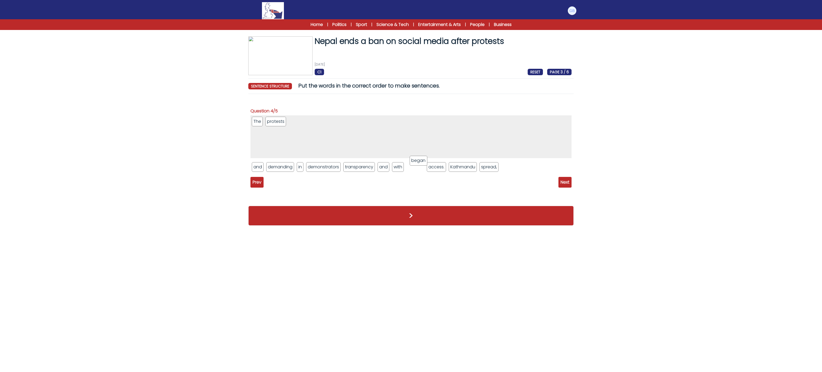
drag, startPoint x: 420, startPoint y: 167, endPoint x: 419, endPoint y: 132, distance: 35.9
drag, startPoint x: 302, startPoint y: 168, endPoint x: 344, endPoint y: 135, distance: 53.5
drag, startPoint x: 433, startPoint y: 166, endPoint x: 439, endPoint y: 118, distance: 48.8
drag, startPoint x: 434, startPoint y: 167, endPoint x: 434, endPoint y: 129, distance: 38.5
drag, startPoint x: 308, startPoint y: 171, endPoint x: 423, endPoint y: 134, distance: 120.4
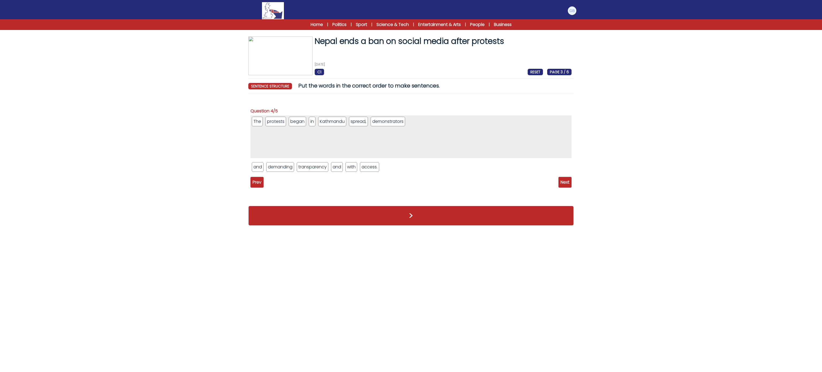
click at [367, 125] on li "spread," at bounding box center [358, 122] width 19 height 10
click at [380, 126] on li "demonstrators" at bounding box center [388, 122] width 35 height 10
drag, startPoint x: 381, startPoint y: 125, endPoint x: 393, endPoint y: 180, distance: 56.7
drag, startPoint x: 353, startPoint y: 167, endPoint x: 429, endPoint y: 140, distance: 80.3
drag, startPoint x: 403, startPoint y: 165, endPoint x: 425, endPoint y: 139, distance: 33.8
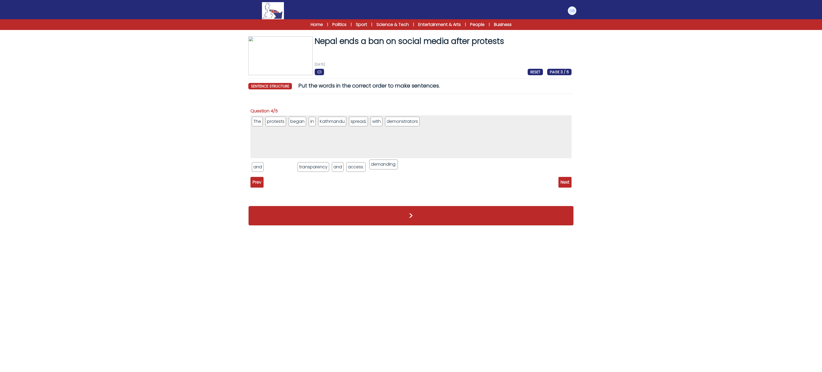
drag, startPoint x: 283, startPoint y: 167, endPoint x: 467, endPoint y: 128, distance: 188.6
drag, startPoint x: 275, startPoint y: 171, endPoint x: 526, endPoint y: 132, distance: 254.7
drag, startPoint x: 276, startPoint y: 165, endPoint x: 353, endPoint y: 169, distance: 76.4
drag, startPoint x: 291, startPoint y: 172, endPoint x: 298, endPoint y: 175, distance: 7.7
click at [298, 175] on div "The protests began in Kathmandu spread, with demonstrators demanding transparen…" at bounding box center [410, 145] width 321 height 60
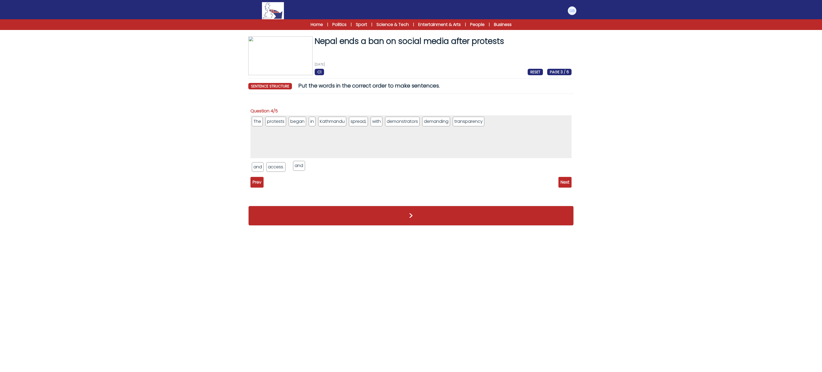
drag, startPoint x: 296, startPoint y: 171, endPoint x: 322, endPoint y: 156, distance: 30.3
click at [323, 121] on li "and" at bounding box center [324, 122] width 12 height 10
drag, startPoint x: 259, startPoint y: 121, endPoint x: 290, endPoint y: 164, distance: 52.7
drag, startPoint x: 263, startPoint y: 125, endPoint x: 303, endPoint y: 169, distance: 59.1
drag, startPoint x: 264, startPoint y: 123, endPoint x: 337, endPoint y: 172, distance: 88.3
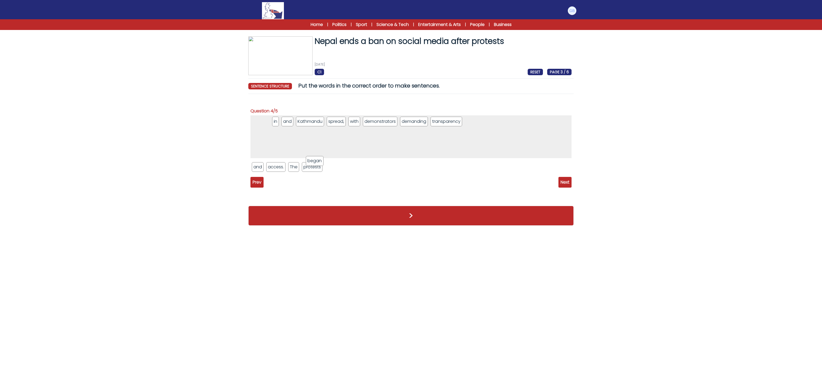
drag, startPoint x: 337, startPoint y: 172, endPoint x: 331, endPoint y: 166, distance: 8.1
drag, startPoint x: 251, startPoint y: 117, endPoint x: 254, endPoint y: 120, distance: 3.8
drag, startPoint x: 260, startPoint y: 124, endPoint x: 274, endPoint y: 132, distance: 16.3
click at [278, 137] on ul "in and Kathmandu spread, with demonstrators demanding transparency" at bounding box center [410, 136] width 321 height 43
click at [254, 115] on ul "in and Kathmandu spread, with demonstrators demanding transparency" at bounding box center [410, 136] width 321 height 43
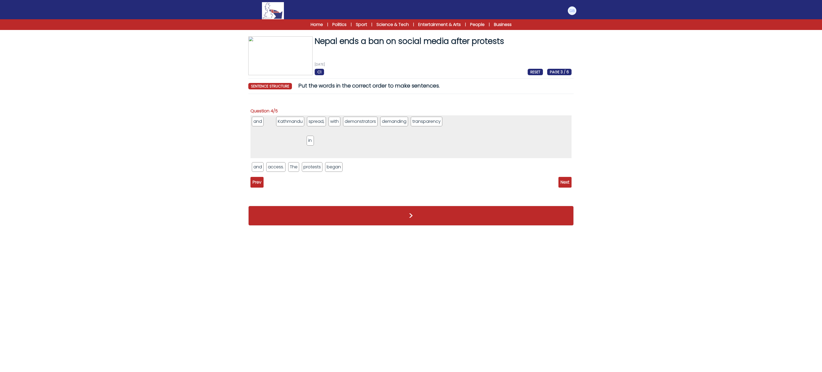
drag, startPoint x: 254, startPoint y: 117, endPoint x: 398, endPoint y: 163, distance: 151.8
drag, startPoint x: 259, startPoint y: 120, endPoint x: 335, endPoint y: 171, distance: 91.6
drag, startPoint x: 265, startPoint y: 118, endPoint x: 338, endPoint y: 181, distance: 96.1
drag, startPoint x: 264, startPoint y: 126, endPoint x: 313, endPoint y: 201, distance: 89.4
drag, startPoint x: 258, startPoint y: 119, endPoint x: 295, endPoint y: 164, distance: 57.4
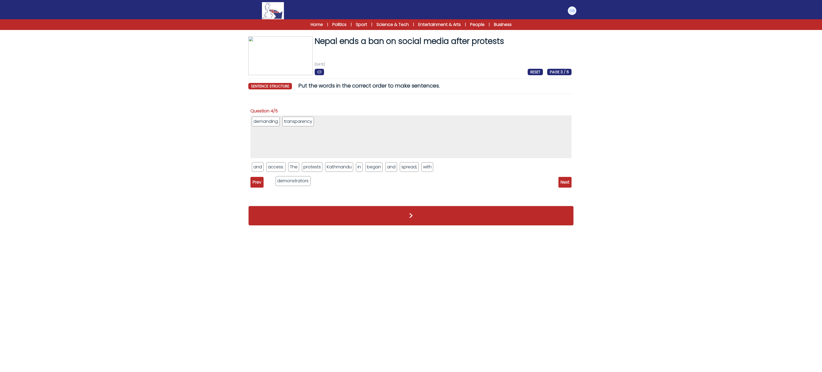
drag, startPoint x: 278, startPoint y: 124, endPoint x: 303, endPoint y: 165, distance: 47.7
drag, startPoint x: 276, startPoint y: 117, endPoint x: 305, endPoint y: 185, distance: 73.1
drag, startPoint x: 275, startPoint y: 122, endPoint x: 317, endPoint y: 180, distance: 71.7
drag, startPoint x: 249, startPoint y: 113, endPoint x: 537, endPoint y: 169, distance: 293.6
click at [537, 169] on div "Question 1/5 Following its deadly nationwide protests, Nepal has lifted social …" at bounding box center [410, 149] width 325 height 102
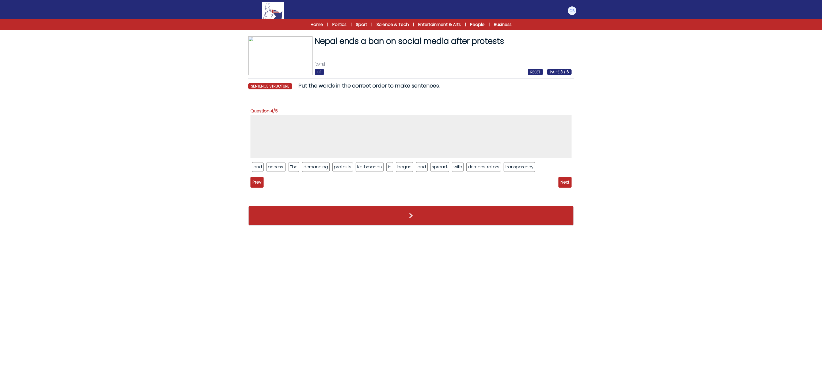
copy div "Question 1/5 Following its deadly nationwide protests, Nepal has lifted social …"
click at [118, 91] on form "Nepal ends a ban on social media after protests 10th September 2025 C1 RESET PA…" at bounding box center [411, 125] width 822 height 209
click at [350, 40] on h1 "Nepal ends a ban on social media after protests" at bounding box center [443, 41] width 257 height 10
click at [535, 70] on span "RESET" at bounding box center [535, 72] width 15 height 6
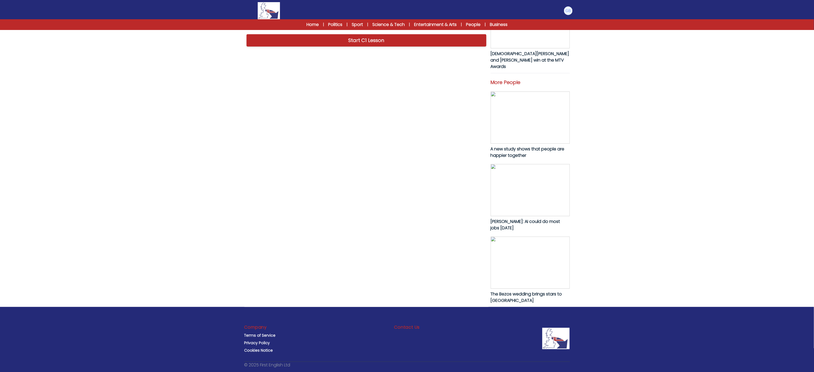
scroll to position [203, 0]
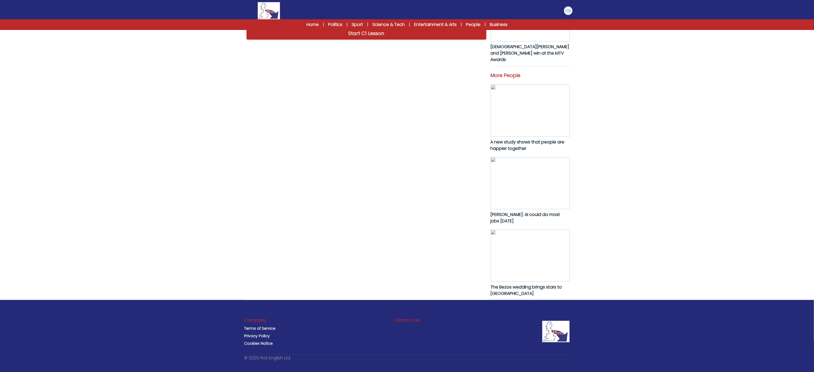
drag, startPoint x: 345, startPoint y: 212, endPoint x: 244, endPoint y: 50, distance: 191.5
copy p "Lorem Ipsumd, s ametcons adip Elits, doe temporinci utlaboree do 6 Magnaaliq 93…"
click at [351, 40] on link "Start C1 Lesson" at bounding box center [366, 33] width 240 height 12
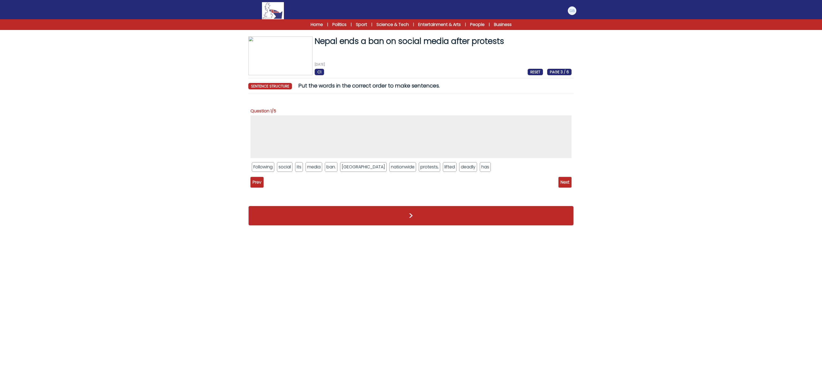
drag, startPoint x: 360, startPoint y: 38, endPoint x: 251, endPoint y: 68, distance: 112.6
click at [359, 38] on h1 "Nepal ends a ban on social media after protests" at bounding box center [443, 41] width 257 height 10
click at [264, 92] on div "Nepal ends a ban on social media after protests 10th September 2025 C1 RESET PA…" at bounding box center [411, 133] width 342 height 194
click at [279, 58] on img at bounding box center [280, 55] width 64 height 39
click at [274, 10] on img at bounding box center [273, 10] width 22 height 17
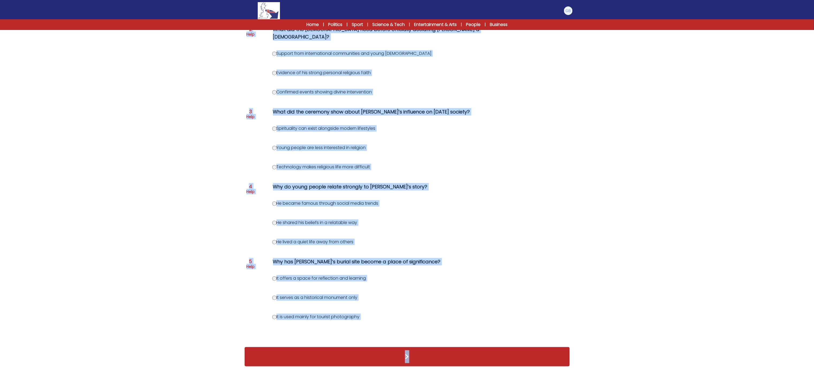
scroll to position [161, 0]
drag, startPoint x: 268, startPoint y: 106, endPoint x: 402, endPoint y: 320, distance: 252.2
click at [402, 320] on div "Question 1 Help What does [PERSON_NAME]’s use of technology suggest about his a…" at bounding box center [406, 143] width 325 height 395
copy div "Lore ipsu Dolor’s ame co adipiscing elitsed doeiu tem incididu ut labor? Et dol…"
click at [205, 60] on form "[PERSON_NAME] becomes the first millennial saint [DATE] C1 RESET PAGE 1 / 6 [PE…" at bounding box center [407, 117] width 814 height 510
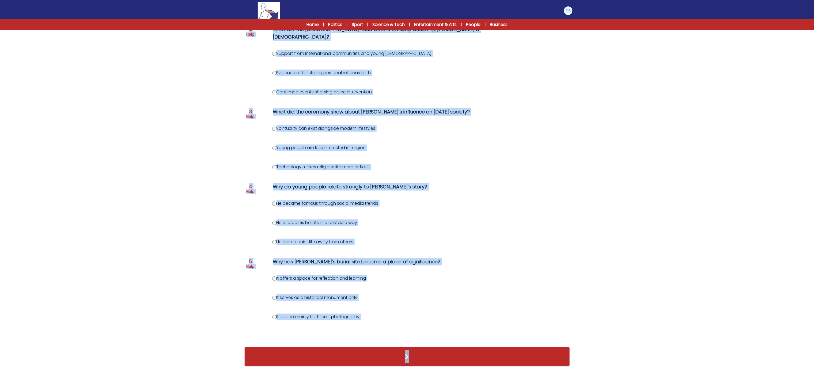
click at [338, 78] on div "Question 1 Help What does [PERSON_NAME]’s use of technology suggest about his a…" at bounding box center [406, 143] width 325 height 395
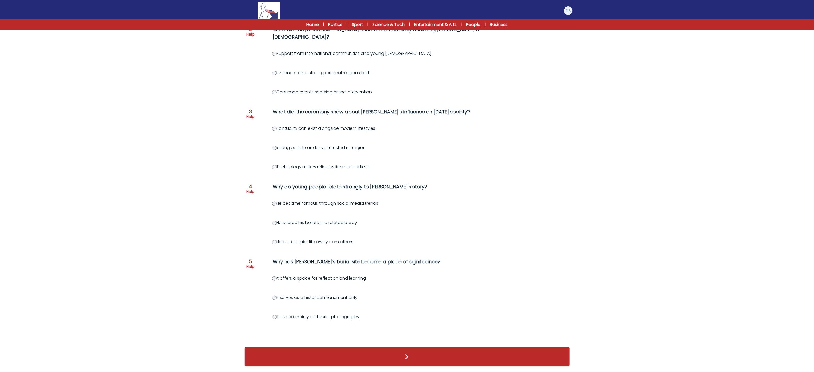
click at [318, 89] on label "Confirmed events showing divine intervention" at bounding box center [322, 92] width 100 height 6
click at [279, 89] on label "Confirmed events showing divine intervention" at bounding box center [322, 92] width 100 height 6
click at [276, 124] on div "Question 1 Help What does [PERSON_NAME]’s use of technology suggest about his a…" at bounding box center [406, 143] width 325 height 395
drag, startPoint x: 814, startPoint y: 177, endPoint x: 820, endPoint y: 151, distance: 26.6
click at [814, 148] on html "Manage Account My Account Language English Español [DEMOGRAPHIC_DATA] B1" at bounding box center [407, 106] width 814 height 531
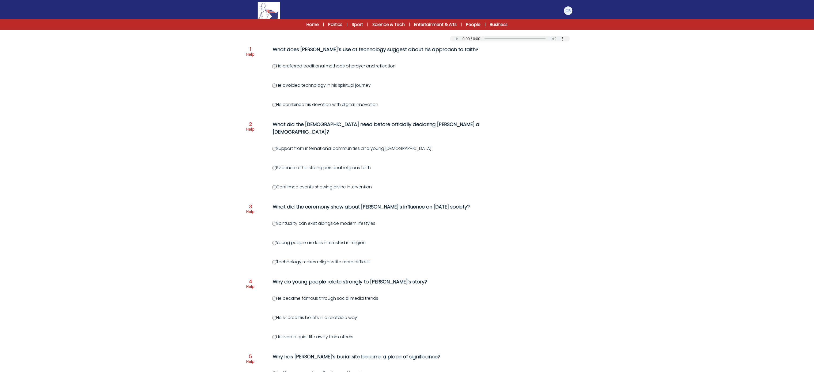
scroll to position [59, 0]
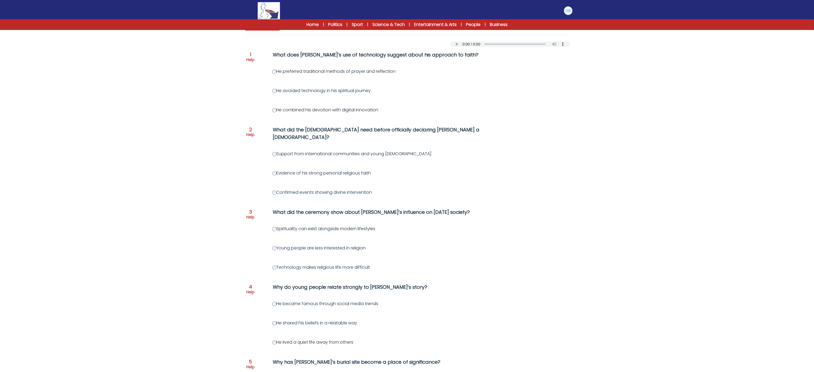
click at [150, 135] on form "Carlo Acutis becomes the first millennial saint 9th September 2025 C1 RESET PAG…" at bounding box center [407, 218] width 814 height 510
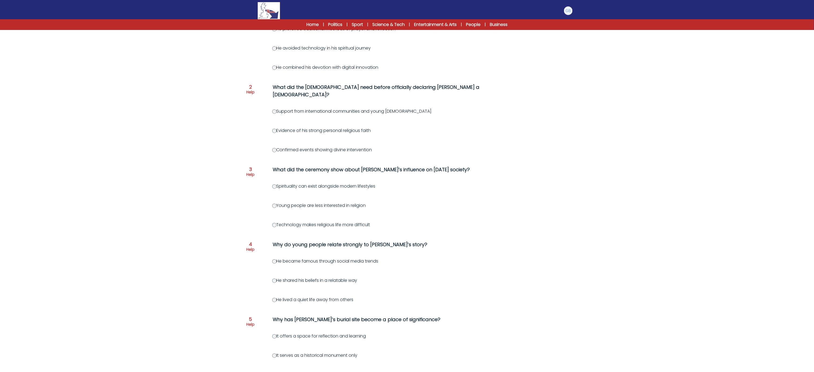
scroll to position [161, 0]
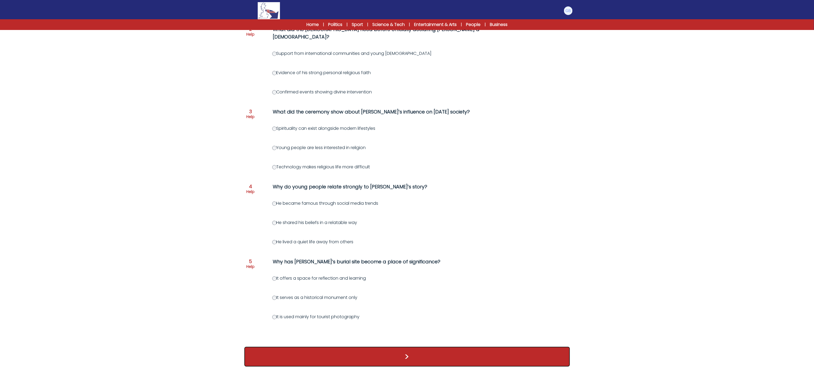
click at [342, 354] on button ">" at bounding box center [406, 357] width 325 height 20
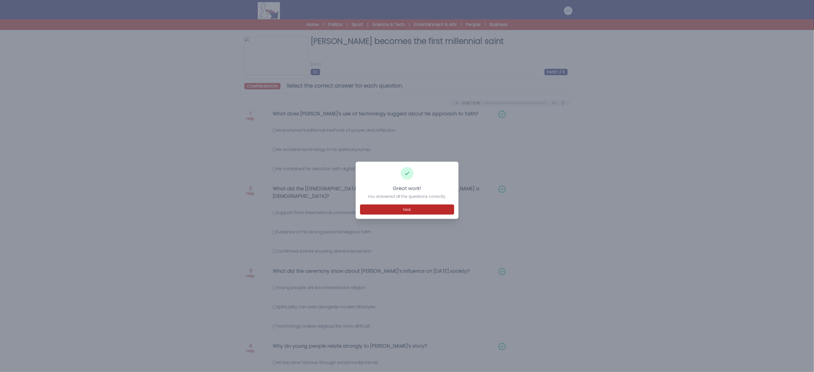
click at [420, 203] on div "Great work! You answered all the questions correctly. Next" at bounding box center [407, 190] width 103 height 57
click at [422, 206] on button "Next" at bounding box center [407, 209] width 94 height 10
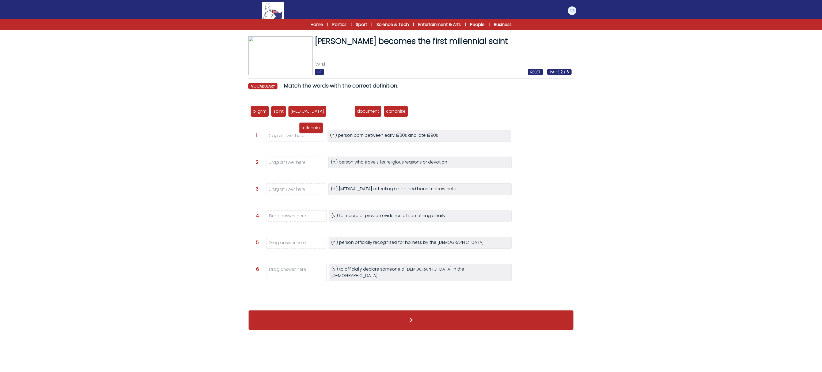
drag, startPoint x: 337, startPoint y: 115, endPoint x: 308, endPoint y: 132, distance: 33.8
click at [308, 132] on div "millennial" at bounding box center [311, 127] width 24 height 11
drag, startPoint x: 338, startPoint y: 112, endPoint x: 295, endPoint y: 130, distance: 46.5
click at [295, 131] on p "millennial" at bounding box center [300, 134] width 19 height 6
drag, startPoint x: 316, startPoint y: 126, endPoint x: 294, endPoint y: 137, distance: 24.5
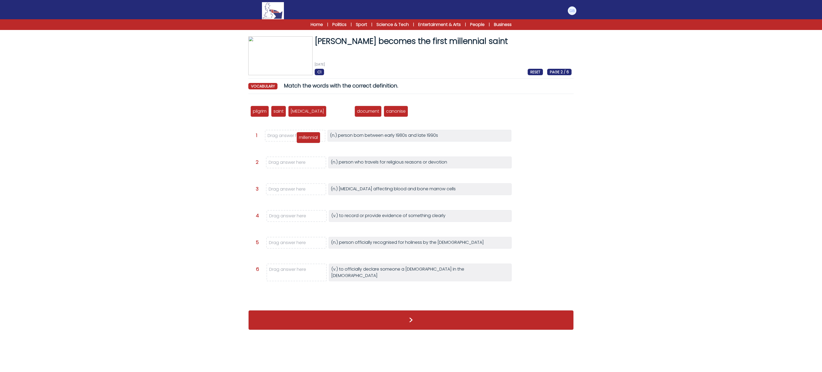
click at [299, 137] on p "millennial" at bounding box center [308, 137] width 19 height 6
drag, startPoint x: 271, startPoint y: 131, endPoint x: 281, endPoint y: 162, distance: 32.3
click at [281, 162] on p "pilgrim" at bounding box center [285, 164] width 14 height 6
click at [339, 113] on p "canonise" at bounding box center [349, 111] width 20 height 6
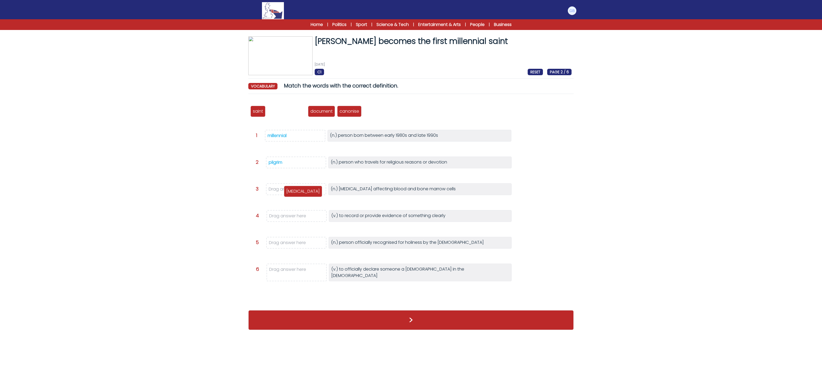
drag, startPoint x: 280, startPoint y: 115, endPoint x: 294, endPoint y: 194, distance: 81.0
click at [296, 194] on p "leukaemia" at bounding box center [302, 191] width 33 height 6
drag, startPoint x: 278, startPoint y: 108, endPoint x: 286, endPoint y: 213, distance: 106.2
click at [286, 213] on div "document" at bounding box center [289, 216] width 27 height 11
drag, startPoint x: 255, startPoint y: 115, endPoint x: 291, endPoint y: 231, distance: 120.7
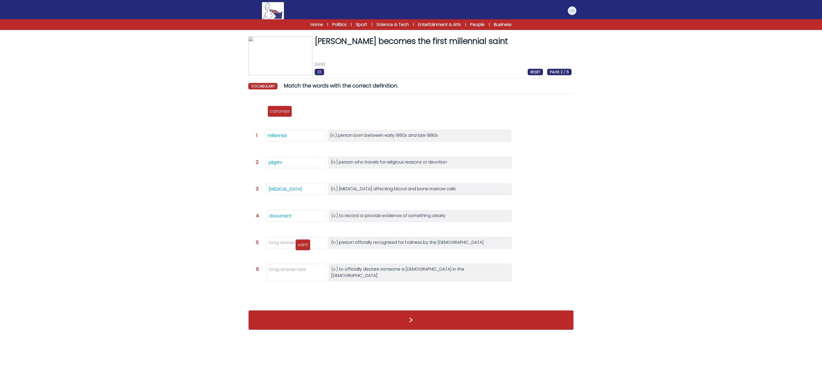
click at [298, 247] on div "saint" at bounding box center [302, 244] width 15 height 11
drag, startPoint x: 277, startPoint y: 115, endPoint x: 268, endPoint y: 116, distance: 9.1
click at [269, 117] on div "pilgrim saint leukaemia millennial document canonise" at bounding box center [410, 111] width 321 height 18
drag, startPoint x: 264, startPoint y: 111, endPoint x: 305, endPoint y: 269, distance: 162.9
click at [305, 269] on p "canonise" at bounding box center [304, 270] width 20 height 6
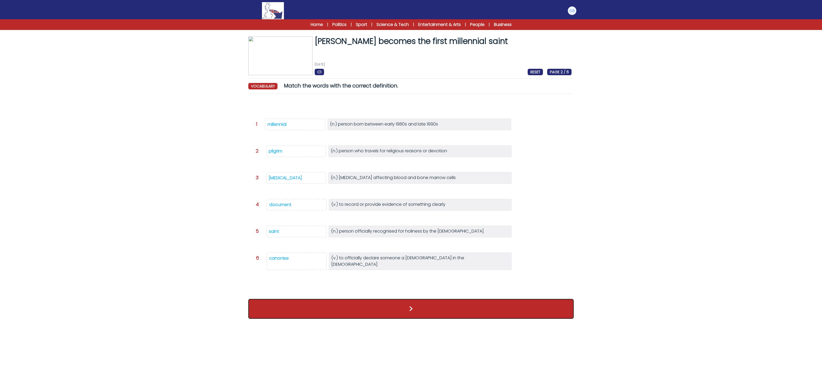
click at [337, 311] on button ">" at bounding box center [410, 309] width 325 height 20
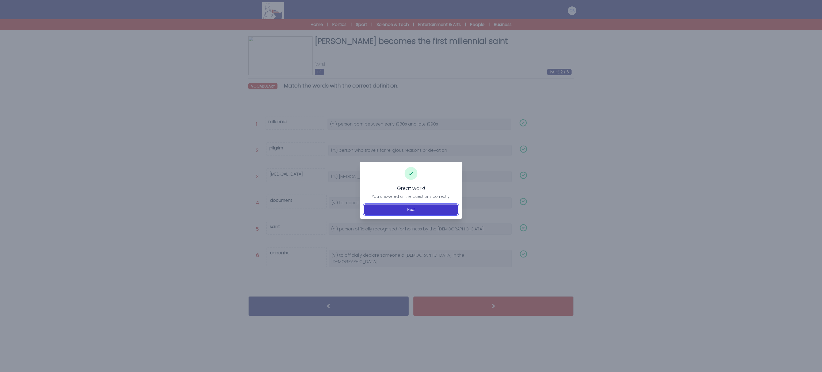
click button "Next"
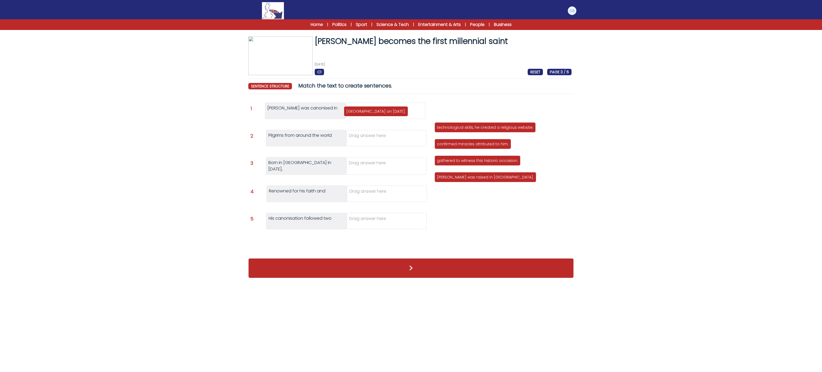
drag, startPoint x: 463, startPoint y: 112, endPoint x: 372, endPoint y: 113, distance: 90.7
click at [372, 113] on p "Vatican City on 7 September 2025." at bounding box center [375, 111] width 59 height 5
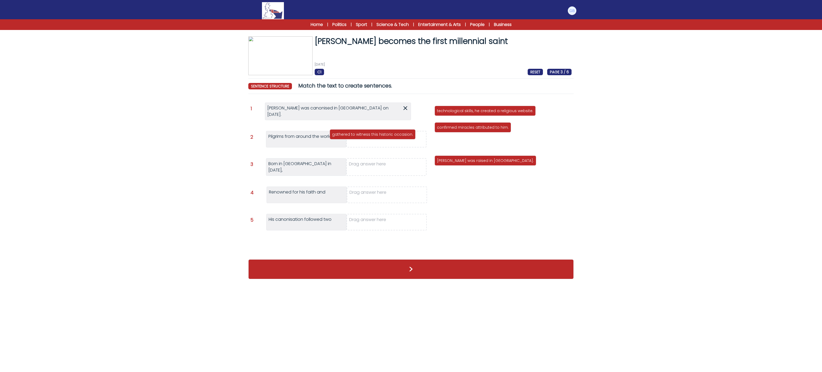
drag, startPoint x: 479, startPoint y: 146, endPoint x: 373, endPoint y: 136, distance: 105.9
click at [373, 136] on p "gathered to witness this historic occasion." at bounding box center [372, 134] width 81 height 5
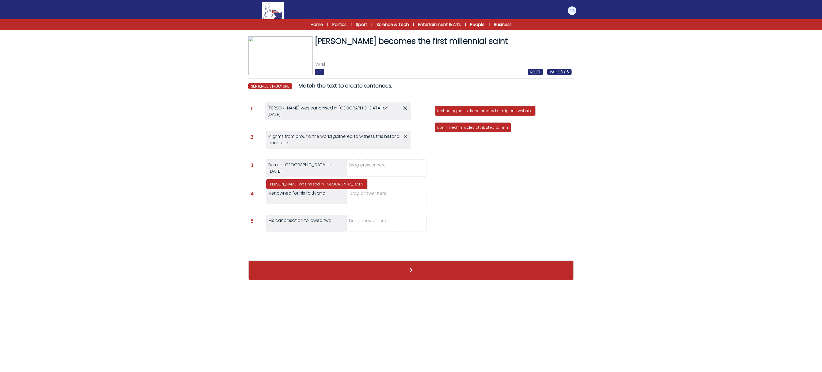
drag, startPoint x: 550, startPoint y: 129, endPoint x: 381, endPoint y: 169, distance: 173.0
click at [365, 181] on p "Carlo was raised in Milan." at bounding box center [316, 183] width 97 height 5
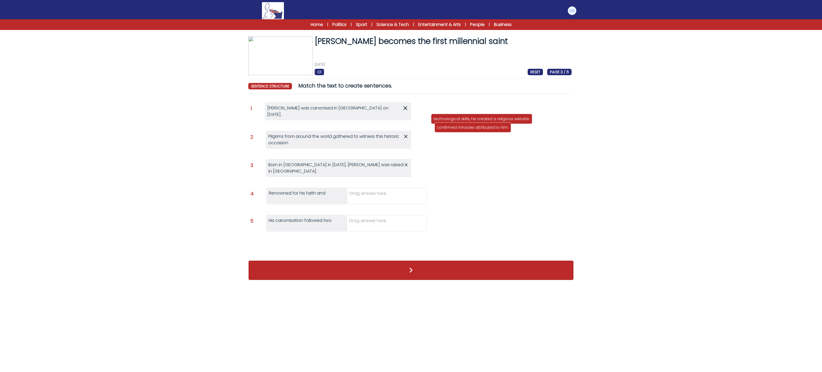
drag, startPoint x: 480, startPoint y: 114, endPoint x: 476, endPoint y: 121, distance: 8.1
click at [476, 121] on p "technological skills, he created a religious website." at bounding box center [481, 118] width 96 height 5
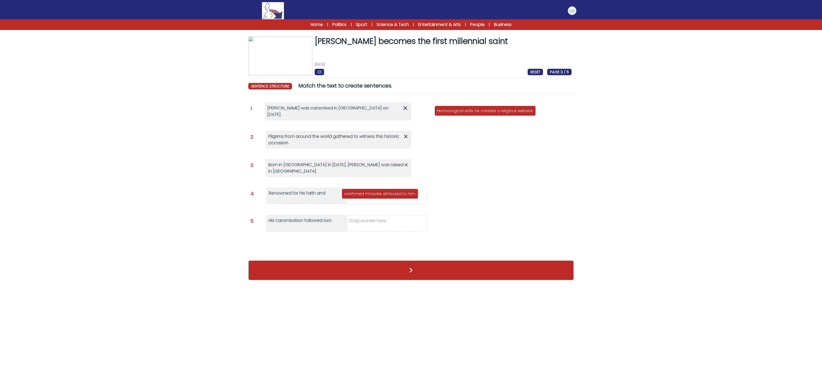
drag, startPoint x: 473, startPoint y: 127, endPoint x: 380, endPoint y: 193, distance: 114.3
click at [380, 193] on p "confirmed miracles attributed to him." at bounding box center [380, 193] width 72 height 5
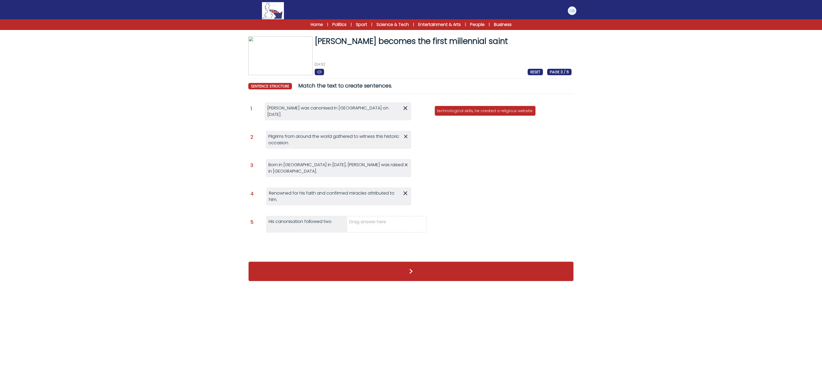
drag, startPoint x: 403, startPoint y: 189, endPoint x: 464, endPoint y: 155, distance: 69.7
click at [463, 158] on div "Question 1 Carlo Acutis was canonised in Vatican City on 7 September 2025. Carl…" at bounding box center [410, 172] width 321 height 141
click at [465, 154] on div "Question 1 Carlo Acutis was canonised in Vatican City on 7 September 2025. Carl…" at bounding box center [410, 172] width 321 height 141
click at [405, 192] on div "Renowned for his faith and confirmed miracles attributed to him. Renowned for h…" at bounding box center [338, 197] width 144 height 18
click at [407, 190] on icon at bounding box center [405, 193] width 6 height 6
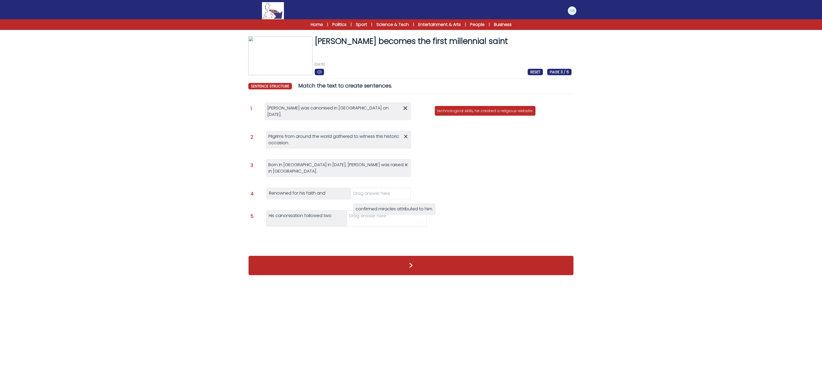
drag, startPoint x: 471, startPoint y: 129, endPoint x: 387, endPoint y: 214, distance: 119.4
click at [387, 212] on span "confirmed miracles attributed to him." at bounding box center [394, 209] width 77 height 6
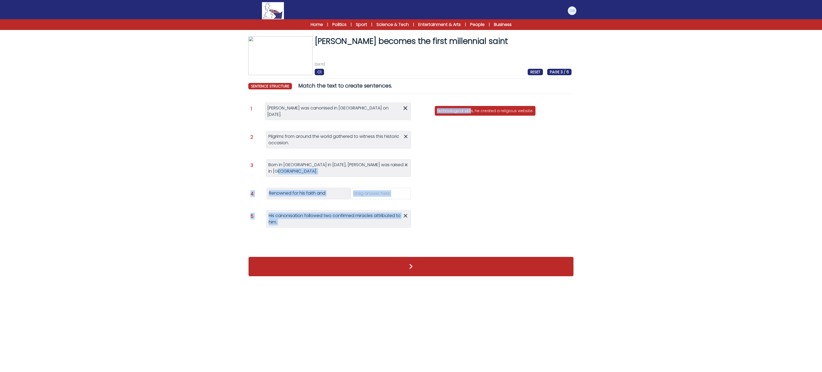
drag, startPoint x: 470, startPoint y: 120, endPoint x: 401, endPoint y: 160, distance: 79.0
click at [397, 163] on div "Question 1 Carlo Acutis was canonised in Vatican City on 7 September 2025. Carl…" at bounding box center [410, 170] width 321 height 136
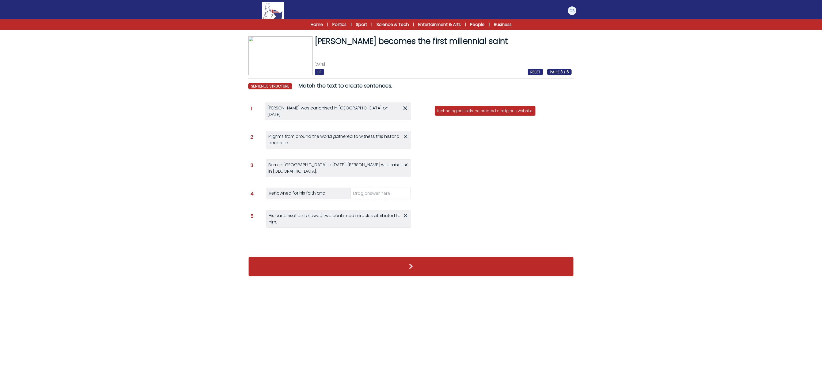
click at [498, 179] on div "Question 1 Carlo Acutis was canonised in Vatican City on 7 September 2025. Carl…" at bounding box center [410, 170] width 321 height 136
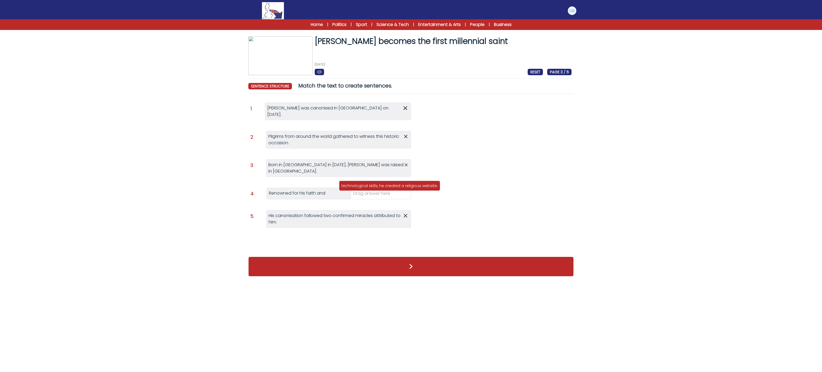
drag, startPoint x: 469, startPoint y: 115, endPoint x: 363, endPoint y: 209, distance: 142.1
click at [373, 189] on div "technological skills, he created a religious website." at bounding box center [389, 186] width 101 height 10
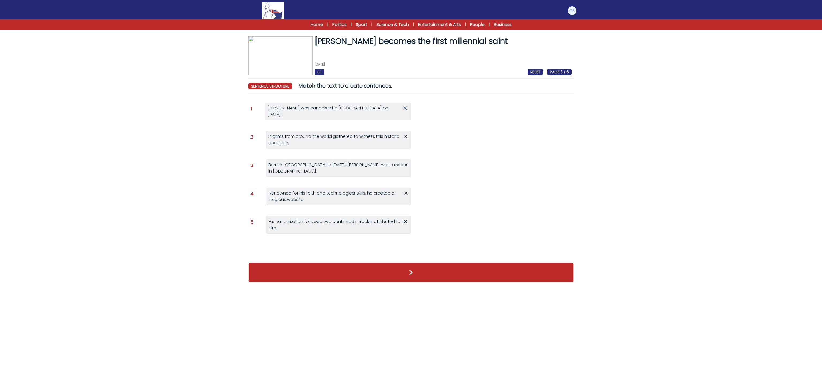
click at [370, 277] on div ">" at bounding box center [410, 272] width 325 height 30
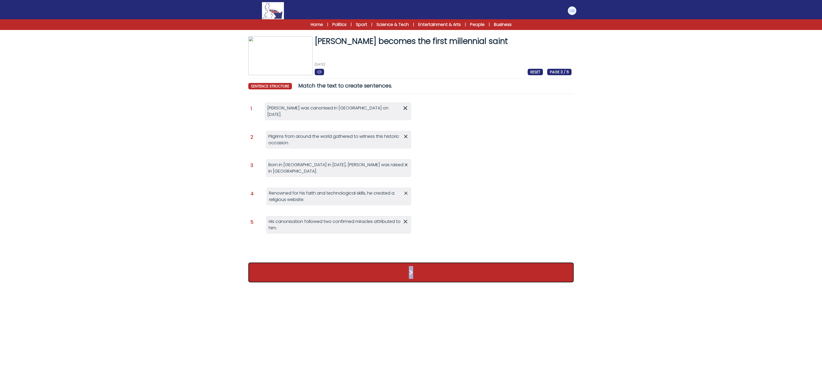
click at [368, 276] on button ">" at bounding box center [410, 272] width 325 height 20
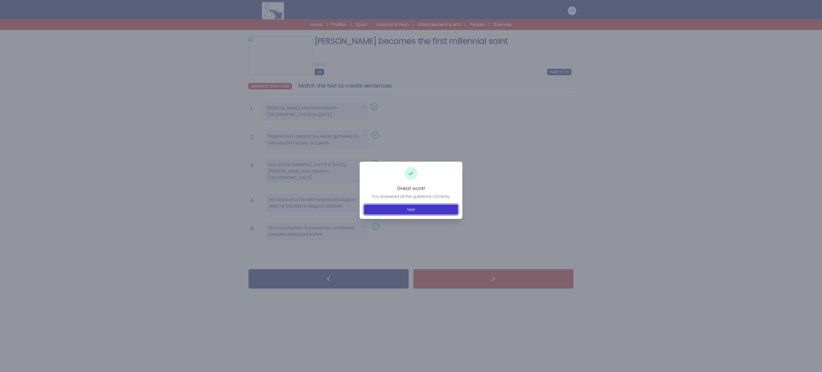
click at [408, 210] on button "Next" at bounding box center [411, 209] width 94 height 10
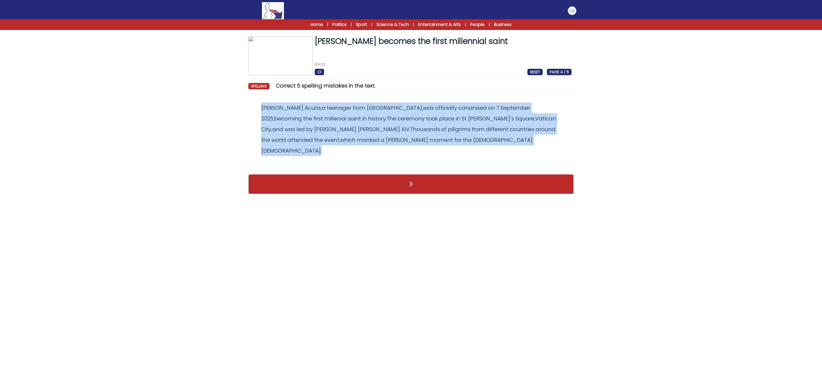
drag, startPoint x: 258, startPoint y: 99, endPoint x: 352, endPoint y: 147, distance: 105.8
click at [352, 147] on div "Revert Save [PERSON_NAME], a teenager from [GEOGRAPHIC_DATA], was officially ca…" at bounding box center [410, 133] width 325 height 71
copy odiv "[PERSON_NAME] , a teenager from [GEOGRAPHIC_DATA] , was officially cananised on…"
click at [147, 103] on form "[PERSON_NAME] becomes the first millennial saint [DATE] C1 RESET PAGE 4 / 6 [PE…" at bounding box center [411, 110] width 822 height 178
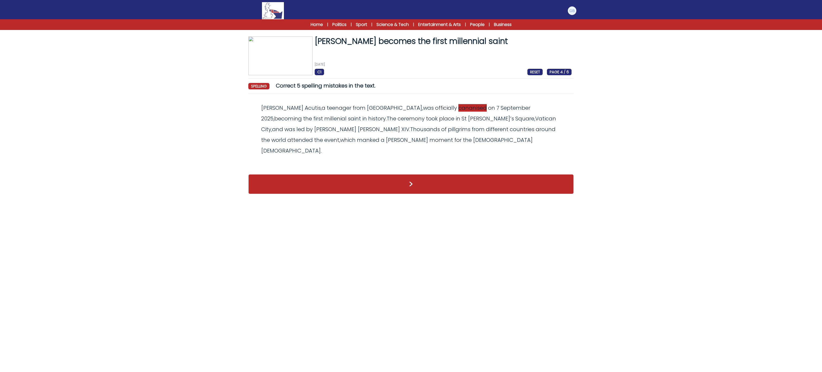
click at [458, 105] on span "cananised" at bounding box center [472, 107] width 28 height 7
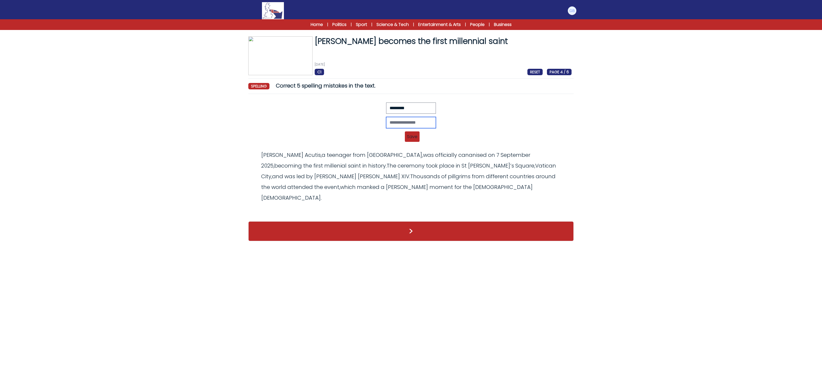
click at [409, 123] on input "text" at bounding box center [411, 122] width 50 height 11
type input "*********"
click at [412, 140] on span "Save" at bounding box center [412, 136] width 15 height 10
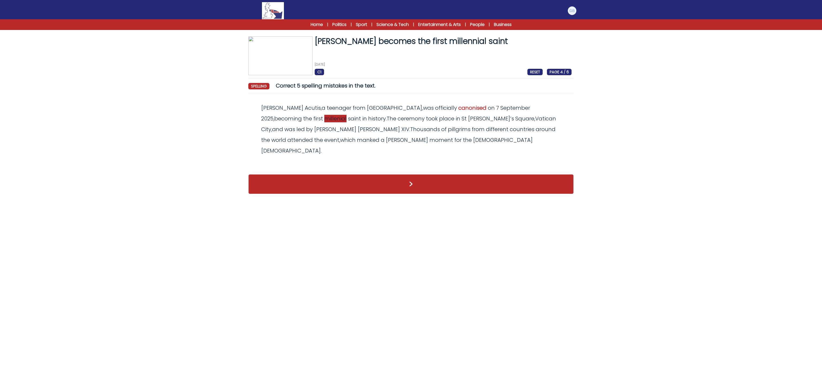
click at [346, 115] on span "millenial" at bounding box center [335, 118] width 22 height 7
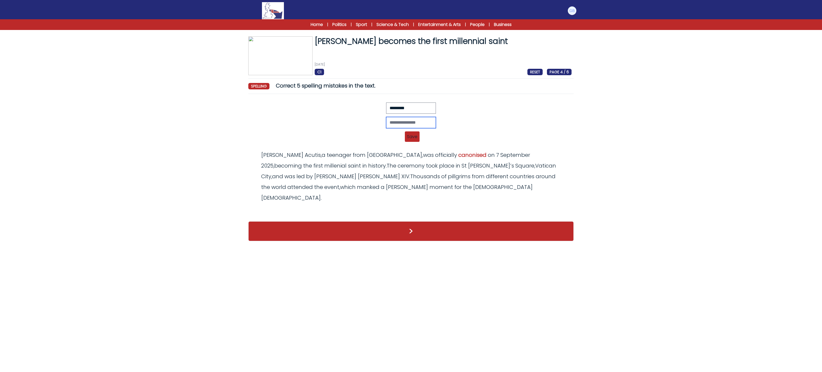
click at [398, 123] on input "text" at bounding box center [411, 122] width 50 height 11
click at [391, 120] on input "*********" at bounding box center [411, 122] width 50 height 11
click at [395, 124] on input "*********" at bounding box center [411, 122] width 50 height 11
type input "**********"
click at [417, 137] on span "Save" at bounding box center [412, 136] width 15 height 10
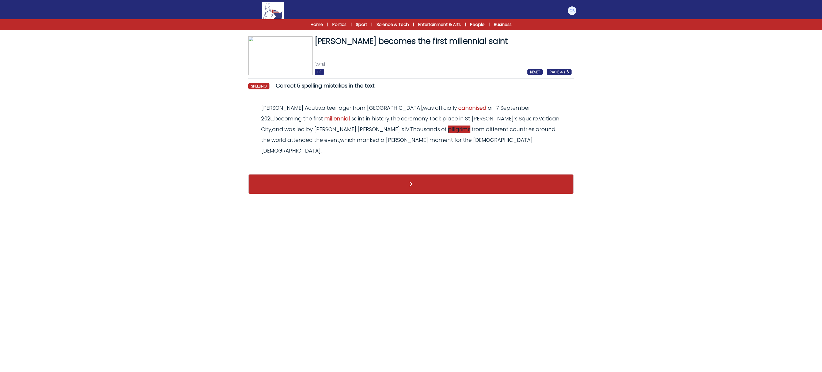
click at [448, 132] on span "pillgrims" at bounding box center [459, 128] width 22 height 7
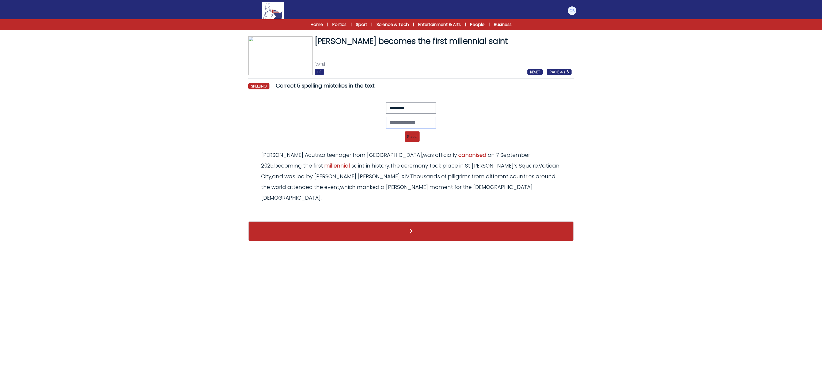
click at [407, 121] on input "text" at bounding box center [411, 122] width 50 height 11
type input "********"
click at [411, 142] on span "Save" at bounding box center [412, 136] width 15 height 10
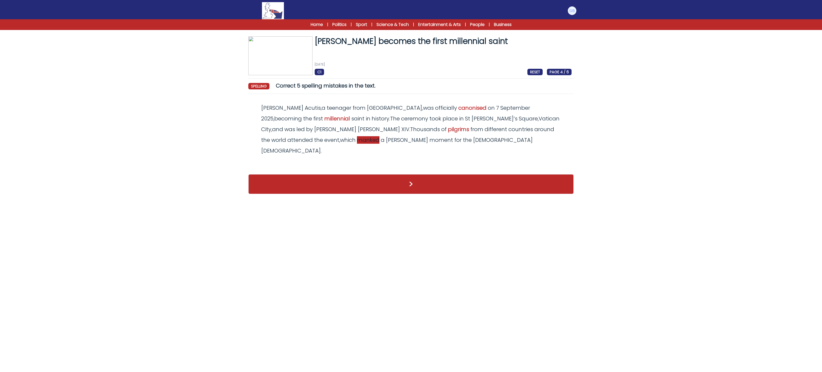
click at [379, 136] on span "manked" at bounding box center [368, 139] width 22 height 7
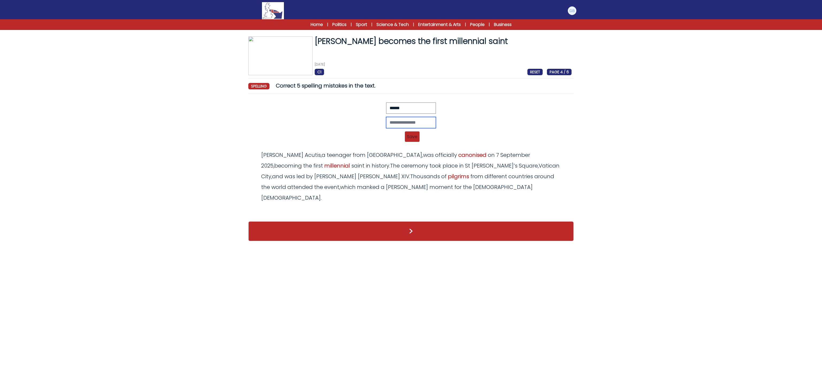
click at [414, 127] on input "text" at bounding box center [411, 122] width 50 height 11
type input "******"
click at [413, 140] on span "Save" at bounding box center [412, 136] width 15 height 10
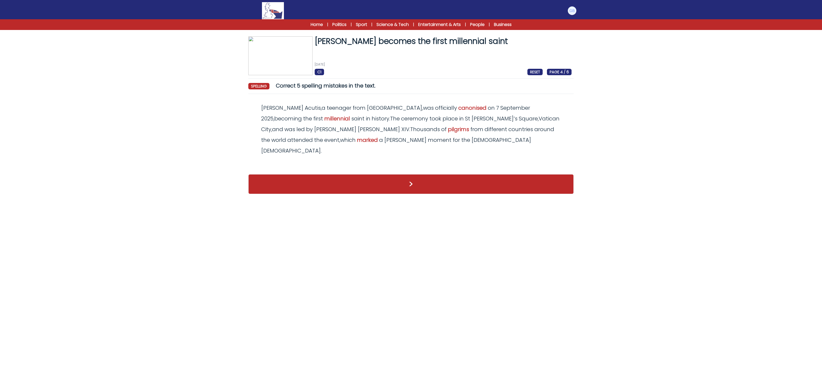
click at [542, 125] on div "Carlo Acutis , a teenager from Italy , was officially canonised on 7 September …" at bounding box center [410, 129] width 321 height 54
click at [541, 125] on div "Carlo Acutis , a teenager from Italy , was officially canonised on 7 September …" at bounding box center [410, 129] width 321 height 54
click at [426, 136] on span "majer" at bounding box center [405, 139] width 42 height 7
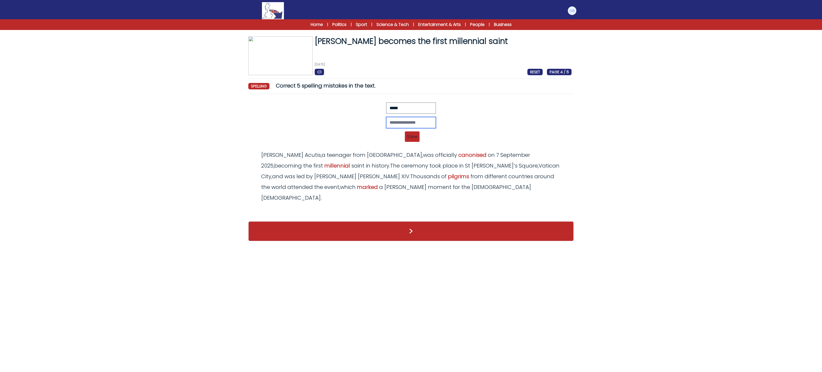
click at [409, 121] on input "text" at bounding box center [411, 122] width 50 height 11
type input "*****"
click at [406, 142] on span "Save" at bounding box center [412, 136] width 15 height 10
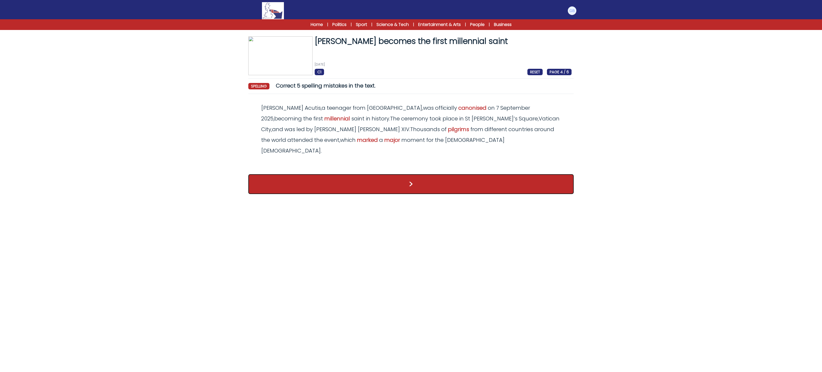
click at [386, 181] on button ">" at bounding box center [410, 184] width 325 height 20
click at [384, 174] on button ">" at bounding box center [410, 184] width 325 height 20
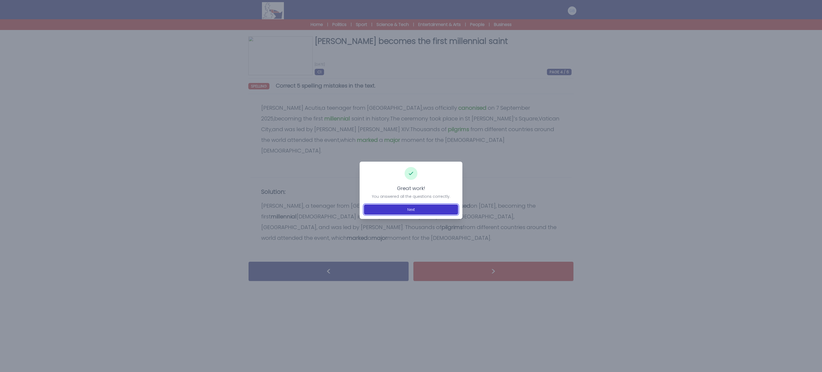
click at [413, 212] on button "Next" at bounding box center [411, 209] width 94 height 10
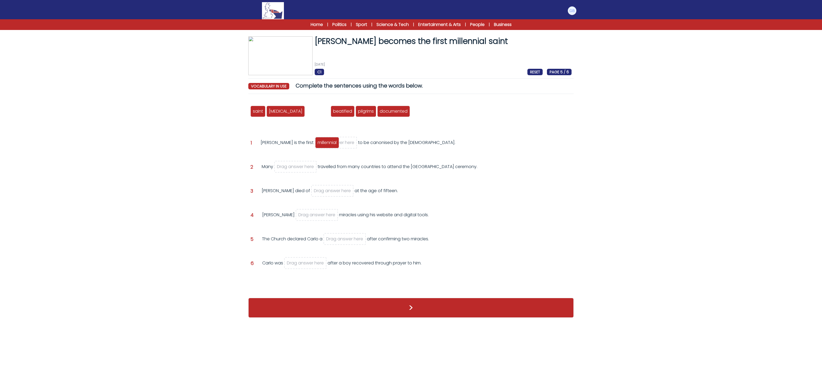
drag, startPoint x: 307, startPoint y: 112, endPoint x: 316, endPoint y: 143, distance: 32.7
click at [318, 143] on span "millennial" at bounding box center [327, 142] width 19 height 6
drag, startPoint x: 338, startPoint y: 114, endPoint x: 294, endPoint y: 169, distance: 70.8
click at [294, 169] on span "pilgrims" at bounding box center [297, 167] width 16 height 6
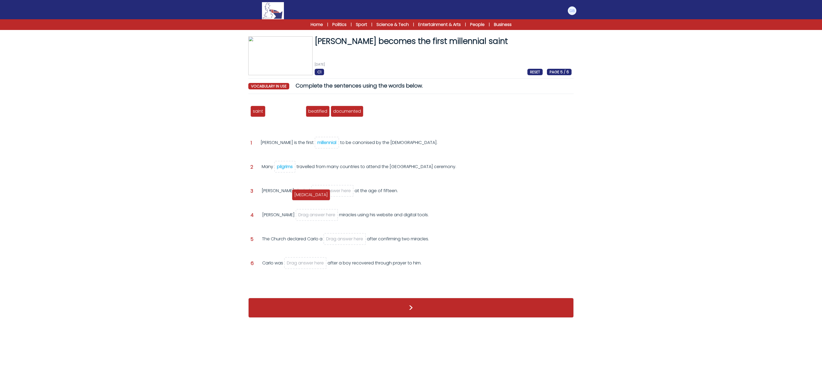
drag, startPoint x: 283, startPoint y: 112, endPoint x: 307, endPoint y: 191, distance: 82.8
click at [307, 192] on span "[MEDICAL_DATA]" at bounding box center [310, 195] width 33 height 6
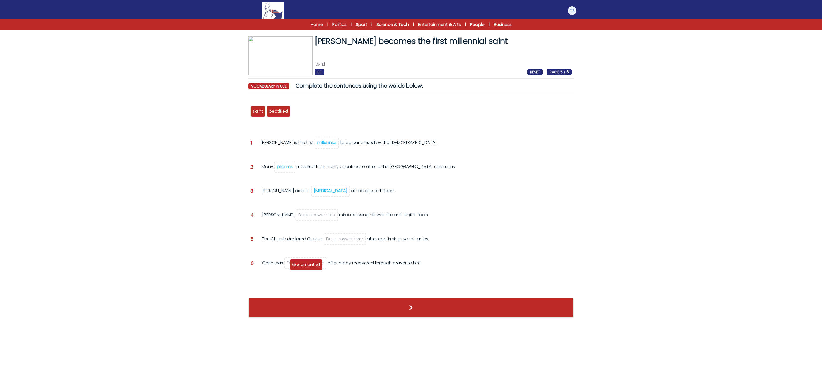
drag, startPoint x: 305, startPoint y: 112, endPoint x: 303, endPoint y: 266, distance: 153.3
click at [303, 266] on span "documented" at bounding box center [306, 264] width 28 height 6
drag, startPoint x: 257, startPoint y: 109, endPoint x: 258, endPoint y: 103, distance: 5.8
click at [260, 102] on div "saint" at bounding box center [267, 107] width 15 height 11
click at [288, 266] on div "documented" at bounding box center [301, 263] width 28 height 6
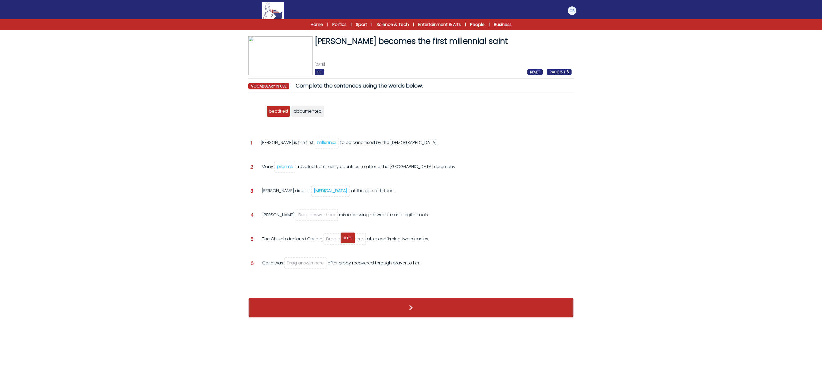
drag, startPoint x: 256, startPoint y: 113, endPoint x: 346, endPoint y: 239, distance: 155.2
click at [346, 239] on span "saint" at bounding box center [348, 238] width 10 height 6
drag, startPoint x: 259, startPoint y: 113, endPoint x: 257, endPoint y: 100, distance: 13.0
click at [256, 104] on span "beatified" at bounding box center [258, 107] width 19 height 6
drag, startPoint x: 297, startPoint y: 110, endPoint x: 307, endPoint y: 220, distance: 110.1
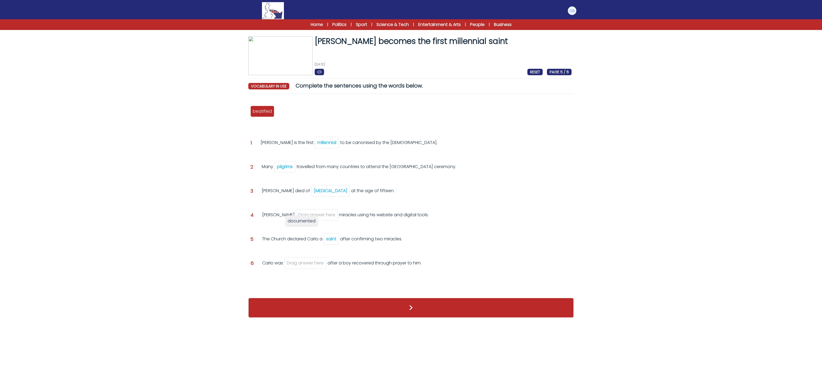
click at [307, 220] on span "documented" at bounding box center [302, 221] width 28 height 6
drag, startPoint x: 300, startPoint y: 110, endPoint x: 305, endPoint y: 216, distance: 105.5
click at [305, 216] on span "documented" at bounding box center [297, 216] width 28 height 6
drag, startPoint x: 258, startPoint y: 107, endPoint x: 294, endPoint y: 261, distance: 158.9
click at [294, 261] on div "beatified" at bounding box center [299, 265] width 24 height 11
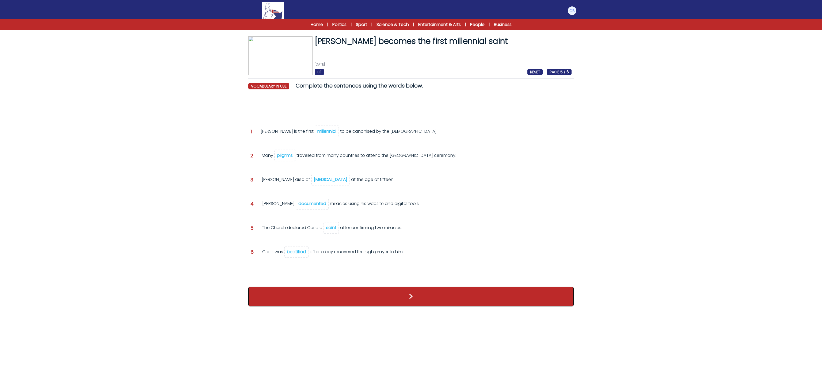
click at [311, 302] on button ">" at bounding box center [410, 297] width 325 height 20
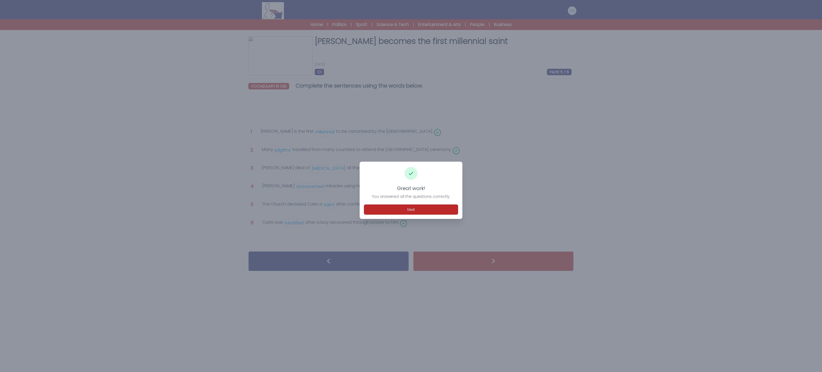
click at [415, 216] on div "Great work! You answered all the questions correctly. Next" at bounding box center [411, 190] width 103 height 57
click at [412, 210] on button "Next" at bounding box center [411, 209] width 94 height 10
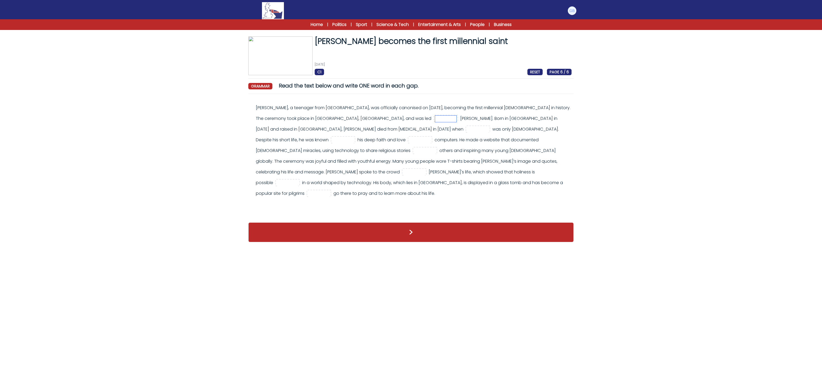
click at [435, 117] on input "text" at bounding box center [445, 119] width 21 height 6
type input "**"
click at [485, 108] on div "[PERSON_NAME], a teenager from [GEOGRAPHIC_DATA], was officially canonised on […" at bounding box center [414, 150] width 316 height 96
click at [467, 131] on input "text" at bounding box center [477, 129] width 21 height 6
type input "**"
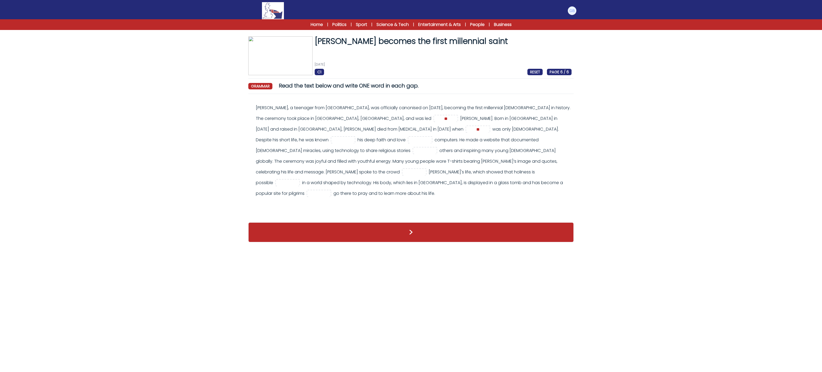
click at [394, 132] on div "Carlo Acutis, a teenager from Italy, was officially canonised on 7 September 20…" at bounding box center [414, 150] width 316 height 96
click at [355, 136] on span at bounding box center [343, 139] width 25 height 7
click at [354, 137] on input "text" at bounding box center [342, 140] width 21 height 6
type input "***"
click at [422, 142] on div "Carlo Acutis, a teenager from Italy, was officially canonised on 7 September 20…" at bounding box center [414, 150] width 316 height 96
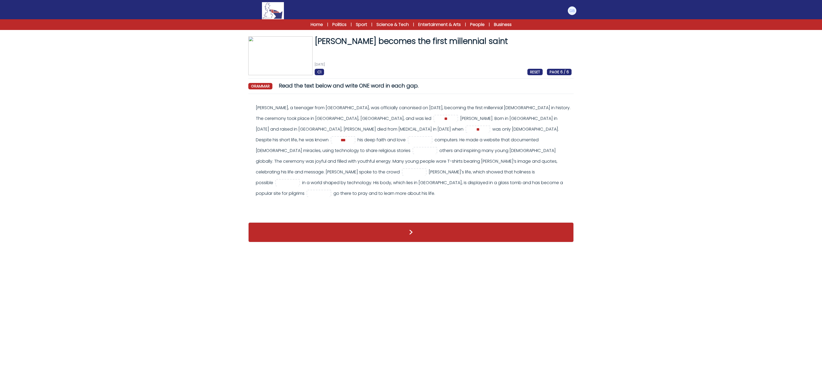
click at [281, 136] on div "Carlo Acutis, a teenager from Italy, was officially canonised on 7 September 20…" at bounding box center [414, 150] width 316 height 96
click at [409, 139] on input "text" at bounding box center [419, 140] width 21 height 6
type input "***"
click at [343, 142] on div "Carlo Acutis, a teenager from Italy, was officially canonised on 7 September 20…" at bounding box center [414, 150] width 316 height 96
click at [261, 155] on div "Carlo Acutis, a teenager from Italy, was officially canonised on 7 September 20…" at bounding box center [414, 150] width 316 height 96
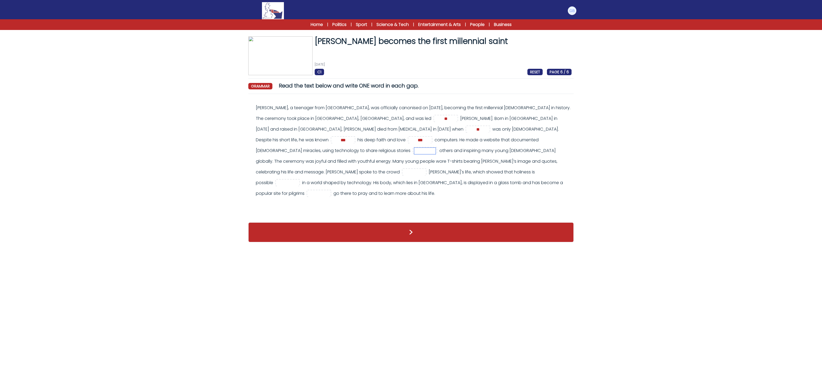
click at [414, 152] on input "text" at bounding box center [424, 151] width 21 height 6
type input "**"
click at [261, 174] on div "Carlo Acutis, a teenager from Italy, was officially canonised on 7 September 20…" at bounding box center [414, 150] width 316 height 96
click at [425, 169] on input "text" at bounding box center [413, 172] width 21 height 6
type input "*****"
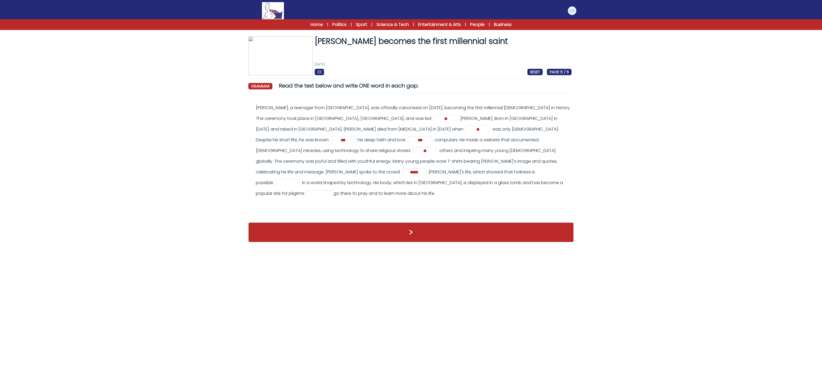
click at [533, 186] on div "Carlo Acutis, a teenager from Italy, was officially canonised on 7 September 20…" at bounding box center [414, 150] width 316 height 96
click at [298, 180] on input "text" at bounding box center [287, 183] width 21 height 6
type input "****"
click at [395, 159] on div "Carlo Acutis, a teenager from Italy, was officially canonised on 7 September 20…" at bounding box center [414, 150] width 316 height 96
click at [330, 190] on input "text" at bounding box center [318, 193] width 21 height 6
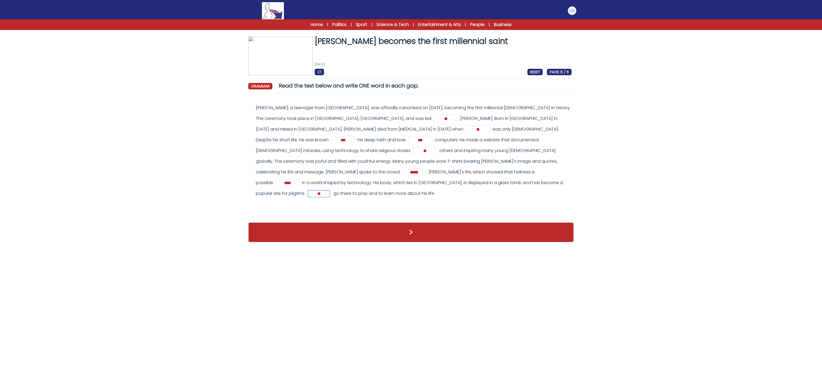
type input "**"
click at [383, 197] on div "Carlo Acutis, a teenager from Italy, was officially canonised on 7 September 20…" at bounding box center [410, 157] width 325 height 119
click at [390, 222] on button ">" at bounding box center [410, 232] width 325 height 20
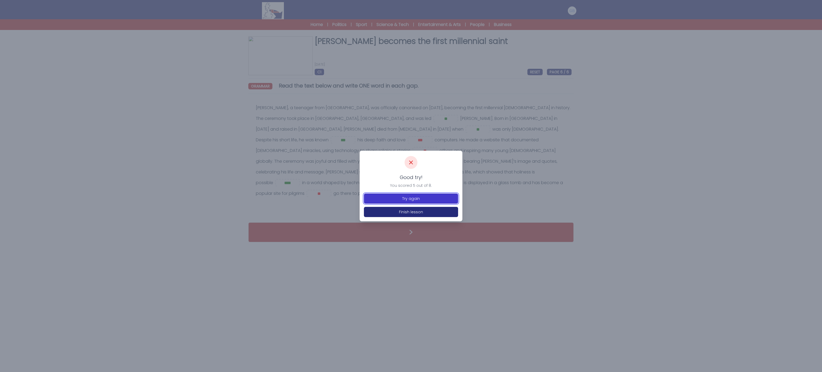
click at [411, 198] on button "Try again" at bounding box center [411, 198] width 94 height 10
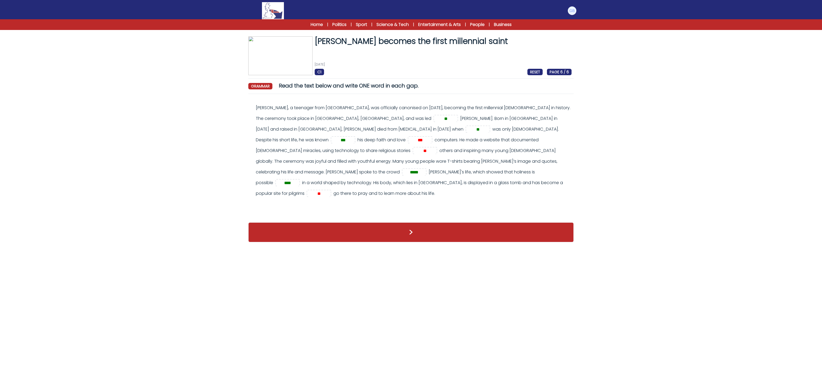
drag, startPoint x: 499, startPoint y: 179, endPoint x: 210, endPoint y: 124, distance: 295.0
click at [237, 111] on form "[PERSON_NAME] becomes the first millennial saint [DATE] C1 RESET PAGE 6 / 6 [PE…" at bounding box center [411, 134] width 822 height 226
click at [210, 124] on form "[PERSON_NAME] becomes the first millennial saint [DATE] C1 RESET PAGE 6 / 6 [PE…" at bounding box center [411, 134] width 822 height 226
drag, startPoint x: 510, startPoint y: 185, endPoint x: 164, endPoint y: 97, distance: 356.9
click at [164, 97] on form "[PERSON_NAME] becomes the first millennial saint [DATE] C1 RESET PAGE 6 / 6 [PE…" at bounding box center [411, 134] width 822 height 226
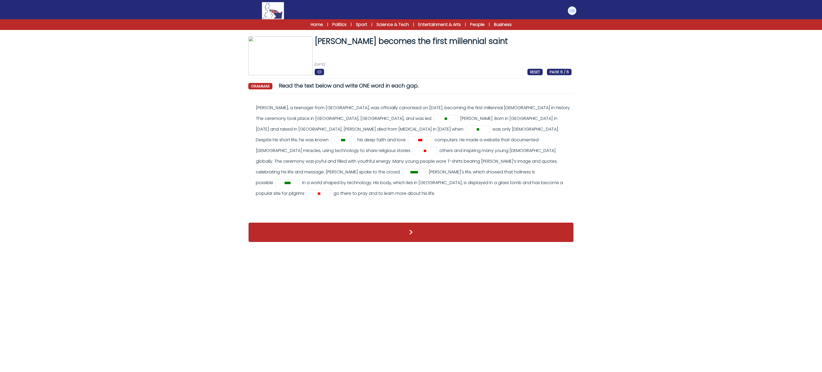
copy div "Lorem Ipsumd, s ametcons adip Elits, doe temporinci utlaboree do 5 Magnaaliq 68…"
click at [192, 138] on form "[PERSON_NAME] becomes the first millennial saint [DATE] C1 RESET PAGE 6 / 6 [PE…" at bounding box center [411, 134] width 822 height 226
click at [274, 155] on div "[PERSON_NAME], a teenager from [GEOGRAPHIC_DATA], was officially canonised on […" at bounding box center [414, 150] width 316 height 96
click at [414, 152] on input "**" at bounding box center [424, 151] width 21 height 6
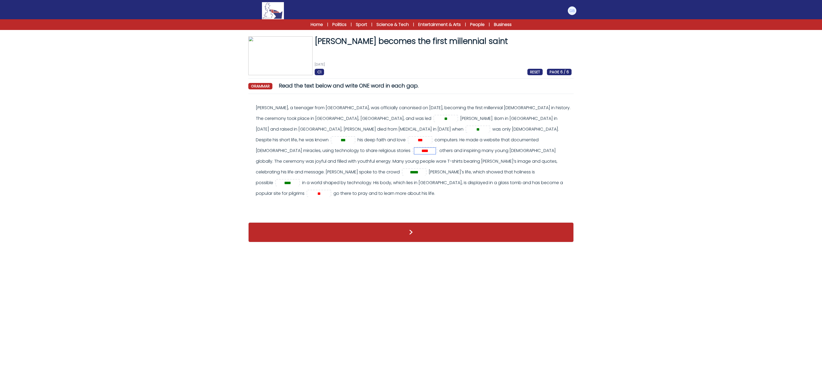
type input "****"
drag, startPoint x: 263, startPoint y: 144, endPoint x: 233, endPoint y: 88, distance: 63.4
click at [263, 144] on div "[PERSON_NAME], a teenager from [GEOGRAPHIC_DATA], was officially canonised on […" at bounding box center [414, 150] width 316 height 96
click at [173, 170] on form "[PERSON_NAME] becomes the first millennial saint [DATE] C1 RESET PAGE 6 / 6 [PE…" at bounding box center [411, 134] width 822 height 226
drag, startPoint x: 508, startPoint y: 127, endPoint x: 548, endPoint y: 138, distance: 42.3
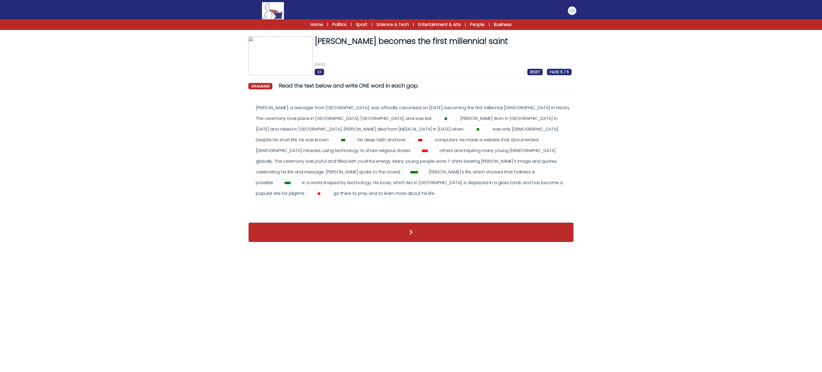
click at [548, 138] on div "[PERSON_NAME], a teenager from [GEOGRAPHIC_DATA], was officially canonised on […" at bounding box center [414, 150] width 316 height 96
click at [330, 190] on input "**" at bounding box center [318, 193] width 21 height 6
type input "***"
drag, startPoint x: 130, startPoint y: 124, endPoint x: 136, endPoint y: 122, distance: 6.5
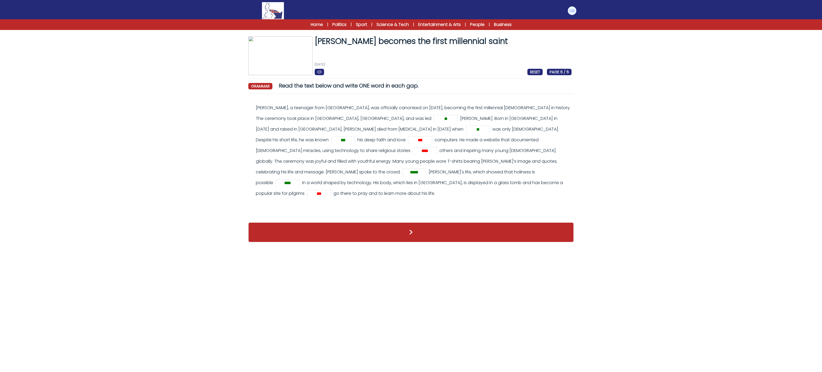
click at [130, 123] on form "[PERSON_NAME] becomes the first millennial saint [DATE] C1 RESET PAGE 6 / 6 [PE…" at bounding box center [411, 134] width 822 height 226
drag, startPoint x: 428, startPoint y: 129, endPoint x: 319, endPoint y: 137, distance: 109.8
click at [319, 137] on div "[PERSON_NAME], a teenager from [GEOGRAPHIC_DATA], was officially canonised on […" at bounding box center [414, 150] width 316 height 96
copy div "life, he was known his deep faith and love computers."
click at [276, 135] on div "Carlo Acutis, a teenager from Italy, was officially canonised on 7 September 20…" at bounding box center [414, 150] width 316 height 96
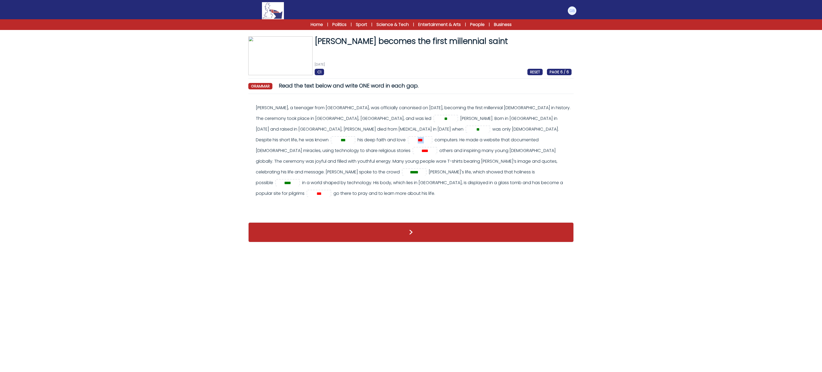
click at [276, 135] on div "Carlo Acutis, a teenager from Italy, was officially canonised on 7 September 20…" at bounding box center [414, 150] width 316 height 96
click at [178, 122] on form "Carlo Acutis becomes the first millennial saint 9th September 2025 C1 RESET PAG…" at bounding box center [411, 134] width 822 height 226
click at [409, 142] on input "***" at bounding box center [419, 140] width 21 height 6
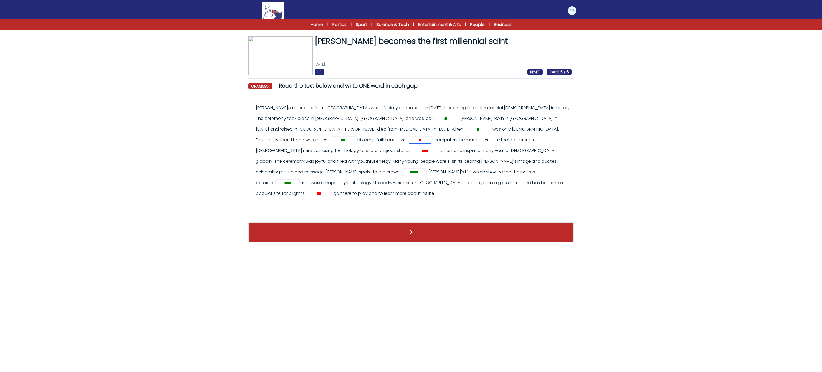
type input "**"
click at [154, 140] on form "Carlo Acutis becomes the first millennial saint 9th September 2025 C1 RESET PAG…" at bounding box center [411, 134] width 822 height 226
click at [288, 224] on button ">" at bounding box center [410, 232] width 325 height 20
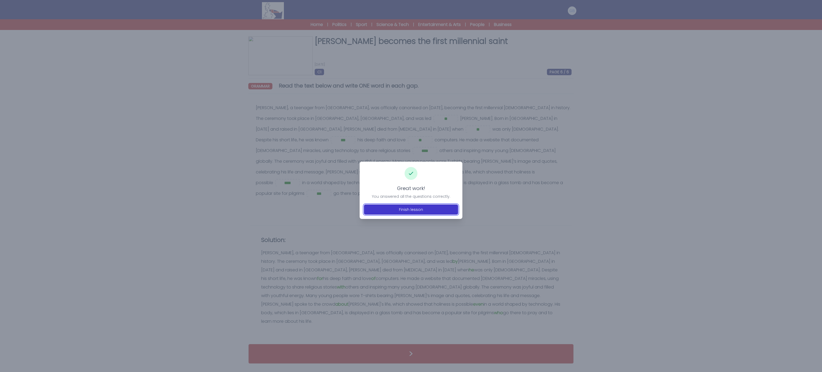
click at [380, 206] on button "Finish lesson" at bounding box center [411, 209] width 94 height 10
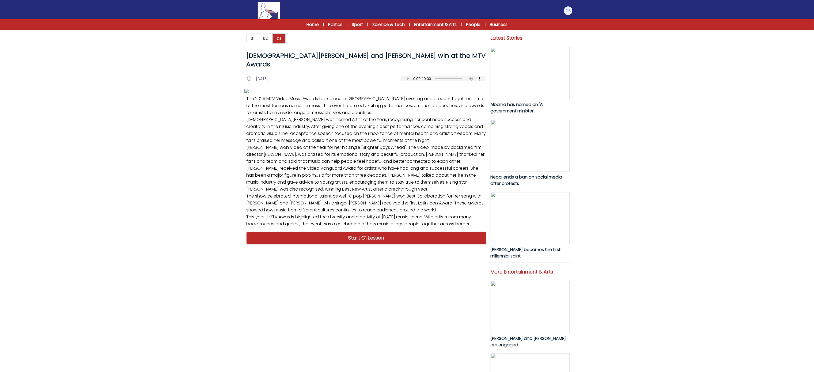
click at [812, 121] on div "B1 B2 C1 Lady Gaga and Ariana Grande win at the MTV Awards Lady Gaga and Ariana…" at bounding box center [407, 288] width 814 height 571
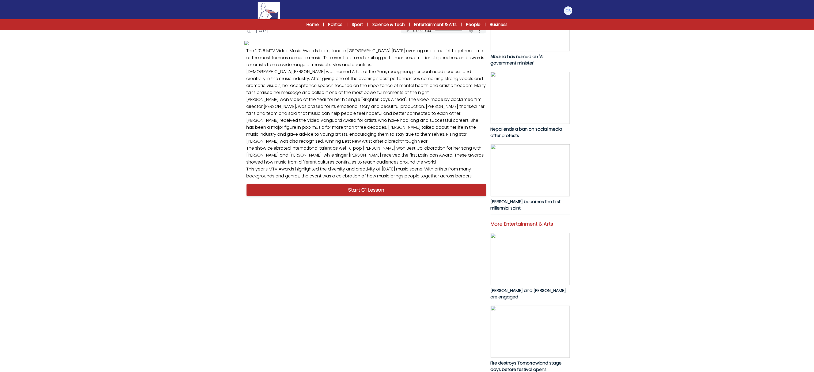
scroll to position [57, 0]
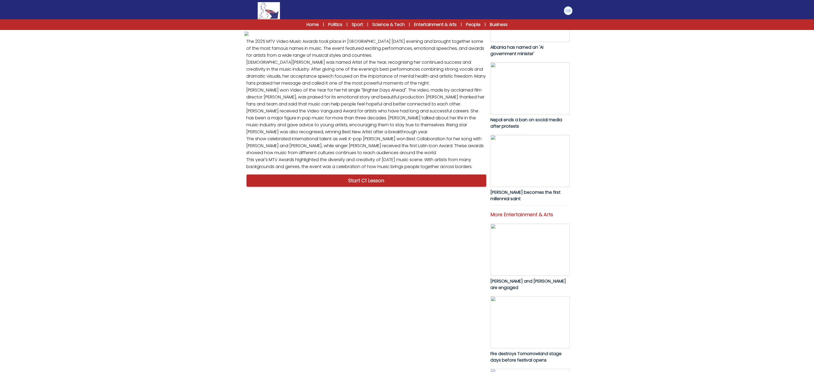
click at [640, 190] on div "B1 B2 C1 Lady Gaga and Ariana Grande win at the MTV Awards Lady Gaga and Ariana…" at bounding box center [407, 231] width 814 height 571
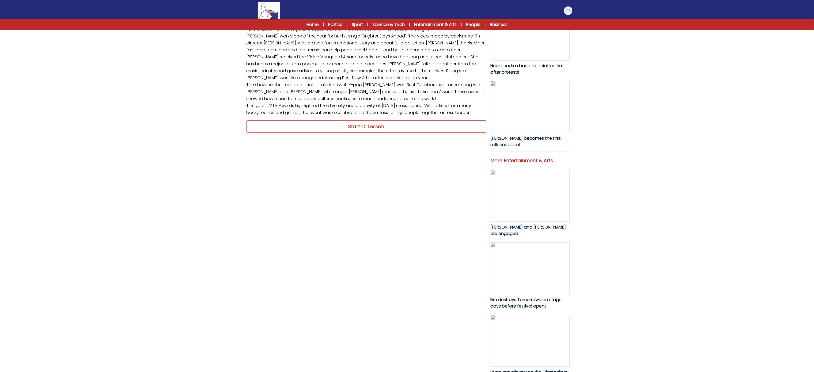
scroll to position [119, 0]
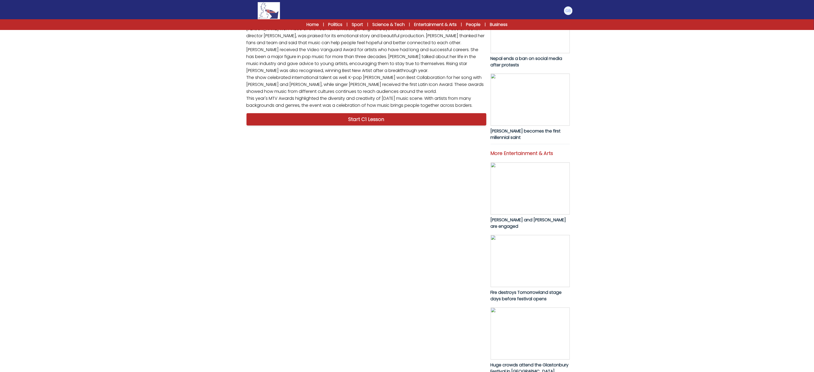
drag, startPoint x: 243, startPoint y: 192, endPoint x: 482, endPoint y: 298, distance: 261.6
click at [482, 298] on div "B1 B2 C1 Lady Gaga and Ariana Grande win at the MTV Awards Lady Gaga and Ariana…" at bounding box center [407, 131] width 342 height 493
copy p "The 2025 MTV Video Music Awards took place in Los Angeles on Sunday evening and…"
click at [384, 125] on link "Start C1 Lesson" at bounding box center [366, 119] width 240 height 12
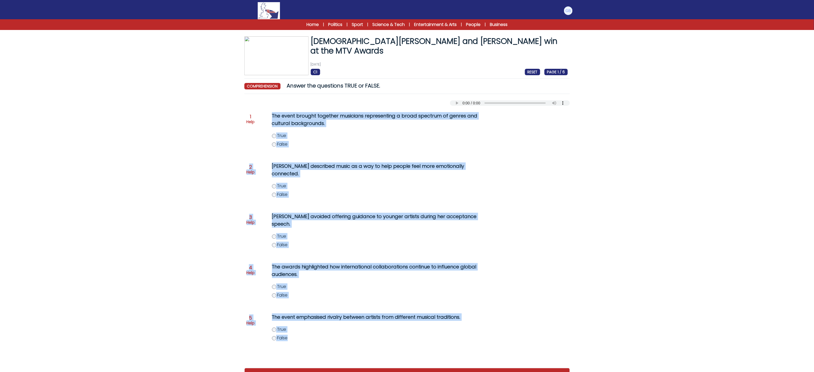
drag, startPoint x: 268, startPoint y: 110, endPoint x: 352, endPoint y: 327, distance: 232.5
click at [352, 327] on div "Question 1 Help The event brought together musicians representing a broad spect…" at bounding box center [406, 234] width 325 height 257
copy div "The event brought together musicians representing a broad spectrum of genres an…"
click at [273, 242] on label "False" at bounding box center [385, 245] width 227 height 6
click at [276, 283] on label "True" at bounding box center [385, 286] width 227 height 6
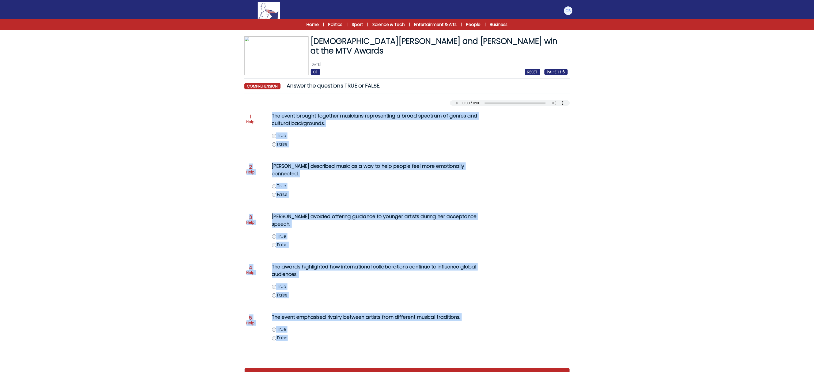
drag, startPoint x: 249, startPoint y: 316, endPoint x: 255, endPoint y: 320, distance: 7.8
click at [249, 315] on div "Question 5 Help The event emphasised rivalry between artists from different mus…" at bounding box center [406, 330] width 321 height 39
click at [278, 368] on button ">" at bounding box center [406, 378] width 325 height 20
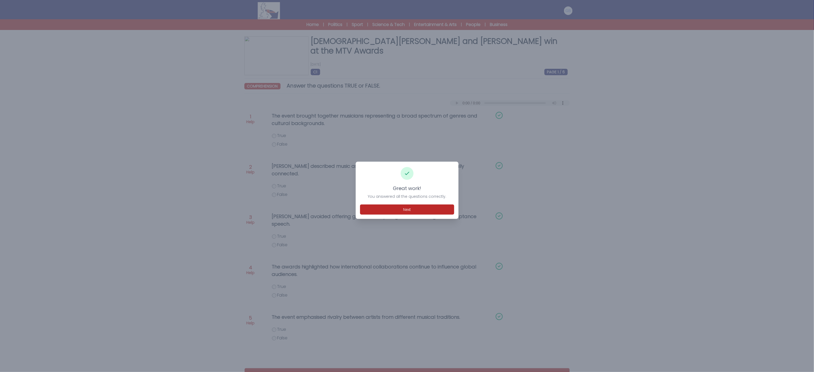
click at [428, 215] on div "Great work! You answered all the questions correctly. Next" at bounding box center [407, 190] width 103 height 57
click at [427, 212] on button "Next" at bounding box center [407, 209] width 94 height 10
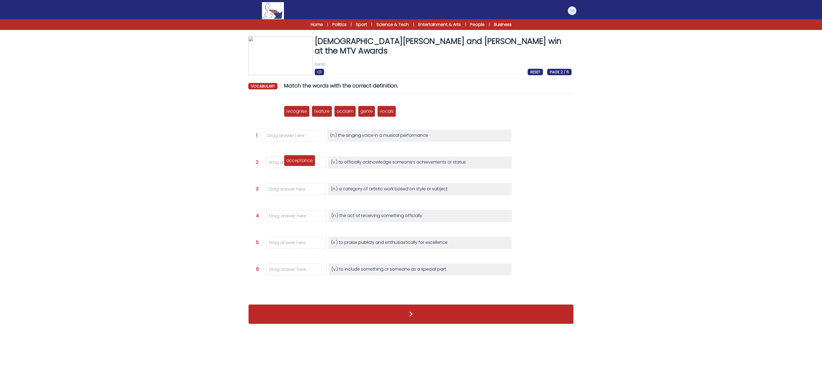
drag, startPoint x: 269, startPoint y: 113, endPoint x: 303, endPoint y: 162, distance: 59.5
click at [303, 162] on p "acceptance" at bounding box center [299, 160] width 26 height 6
click at [288, 162] on div "acceptance" at bounding box center [282, 162] width 26 height 6
drag, startPoint x: 263, startPoint y: 116, endPoint x: 273, endPoint y: 165, distance: 50.3
click at [273, 165] on div "recognise" at bounding box center [273, 160] width 26 height 11
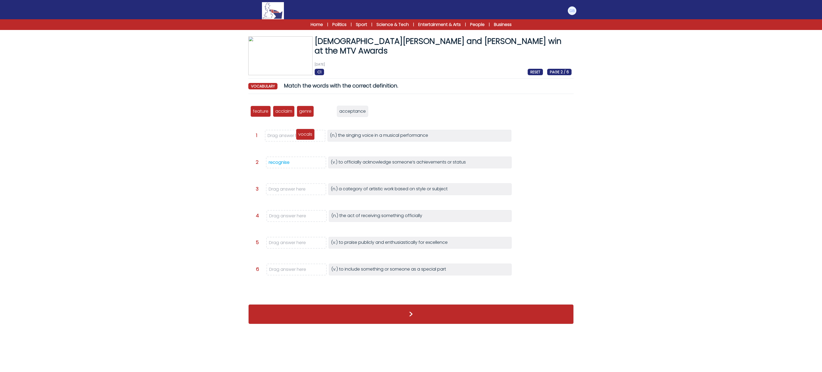
drag, startPoint x: 328, startPoint y: 112, endPoint x: 306, endPoint y: 135, distance: 32.2
click at [306, 135] on p "vocals" at bounding box center [305, 134] width 14 height 6
drag, startPoint x: 285, startPoint y: 113, endPoint x: 306, endPoint y: 247, distance: 135.1
click at [306, 247] on p "acclaim" at bounding box center [304, 245] width 17 height 6
drag, startPoint x: 263, startPoint y: 111, endPoint x: 245, endPoint y: 265, distance: 154.8
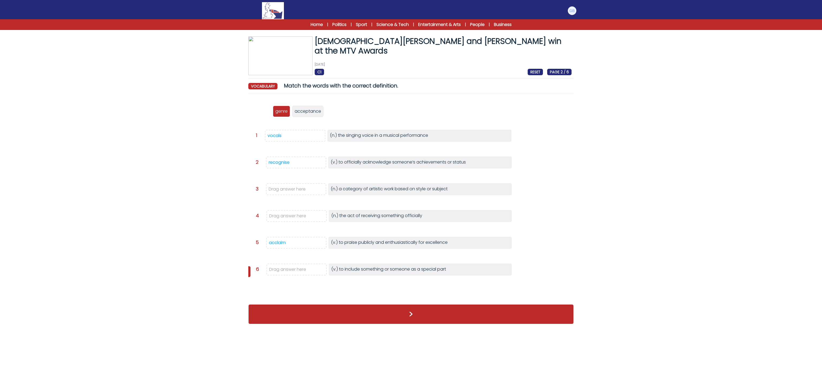
click at [243, 270] on div "Lady Gaga and Ariana Grande win at the MTV Awards 8th September 2025 C1 RESET P…" at bounding box center [411, 182] width 342 height 293
drag, startPoint x: 258, startPoint y: 112, endPoint x: 291, endPoint y: 273, distance: 164.4
click at [291, 273] on p "feature" at bounding box center [294, 272] width 16 height 6
drag, startPoint x: 259, startPoint y: 135, endPoint x: 285, endPoint y: 194, distance: 64.8
click at [285, 194] on p "genre" at bounding box center [289, 194] width 12 height 6
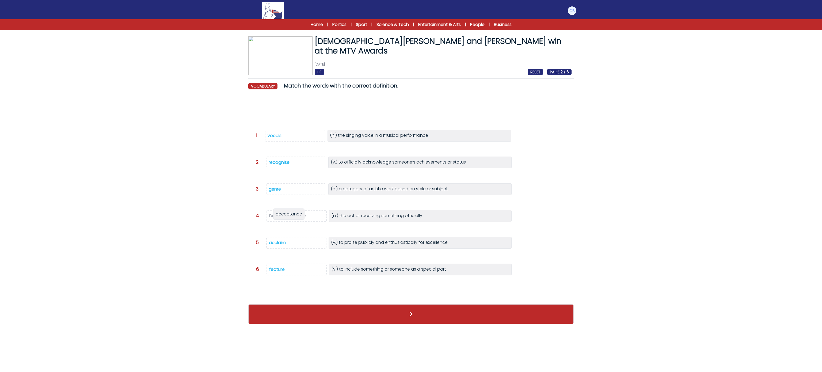
drag, startPoint x: 260, startPoint y: 113, endPoint x: 283, endPoint y: 216, distance: 105.2
click at [283, 216] on span "acceptance" at bounding box center [289, 214] width 26 height 6
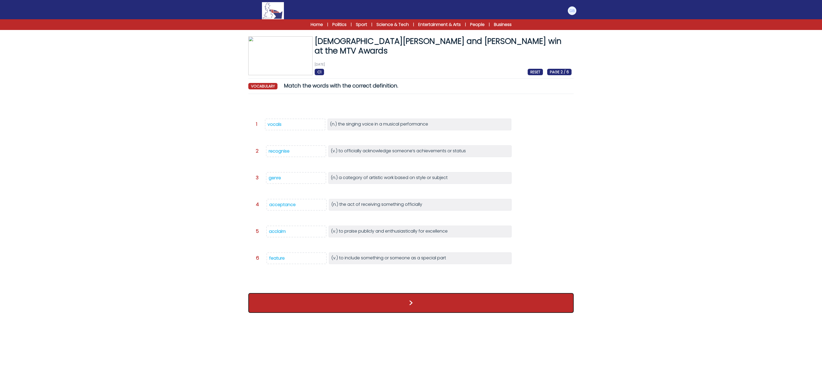
click at [308, 313] on button ">" at bounding box center [410, 303] width 325 height 20
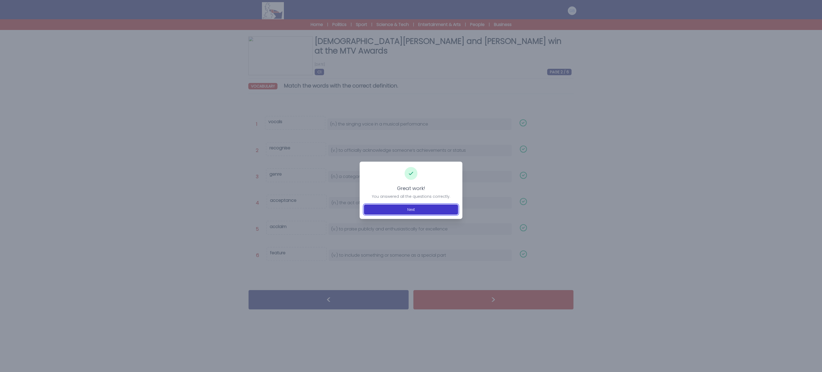
click at [413, 208] on button "Next" at bounding box center [411, 209] width 94 height 10
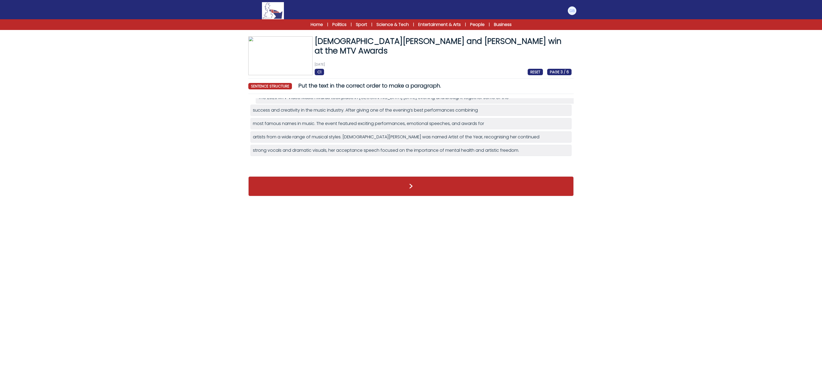
drag, startPoint x: 303, startPoint y: 156, endPoint x: 303, endPoint y: 102, distance: 53.5
drag, startPoint x: 345, startPoint y: 142, endPoint x: 348, endPoint y: 127, distance: 15.4
drag, startPoint x: 337, startPoint y: 141, endPoint x: 342, endPoint y: 115, distance: 26.2
drag, startPoint x: 313, startPoint y: 137, endPoint x: 313, endPoint y: 152, distance: 15.0
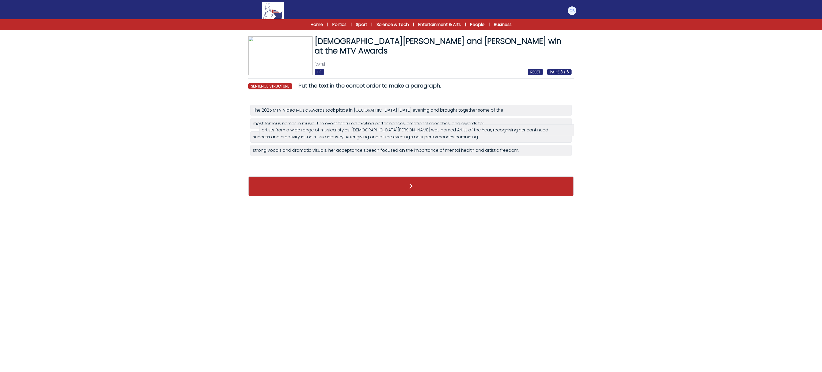
drag, startPoint x: 303, startPoint y: 154, endPoint x: 311, endPoint y: 132, distance: 23.2
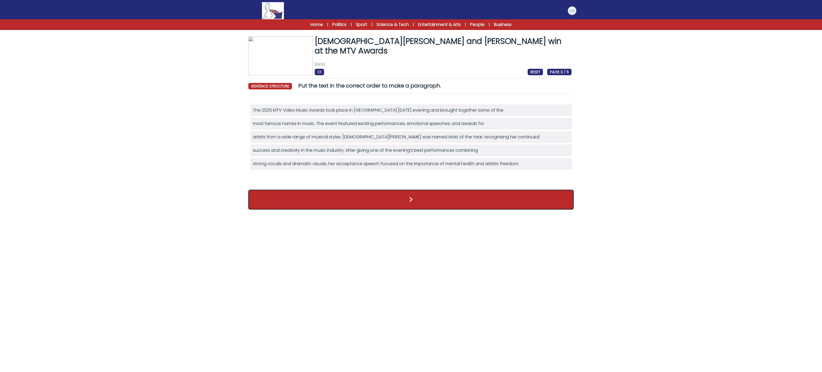
click at [314, 200] on button ">" at bounding box center [410, 200] width 325 height 20
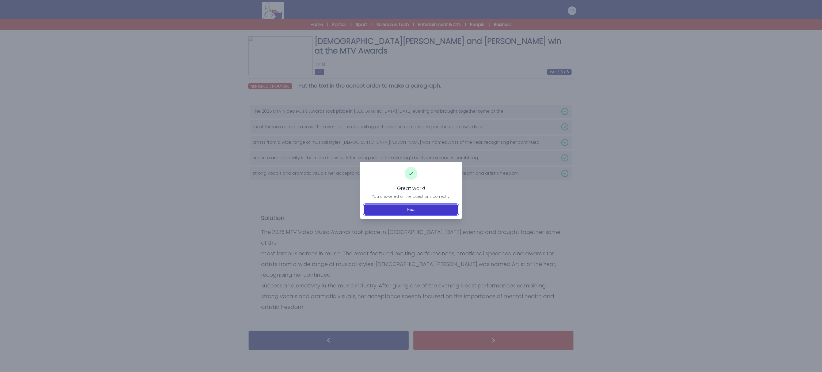
click at [379, 211] on button "Next" at bounding box center [411, 209] width 94 height 10
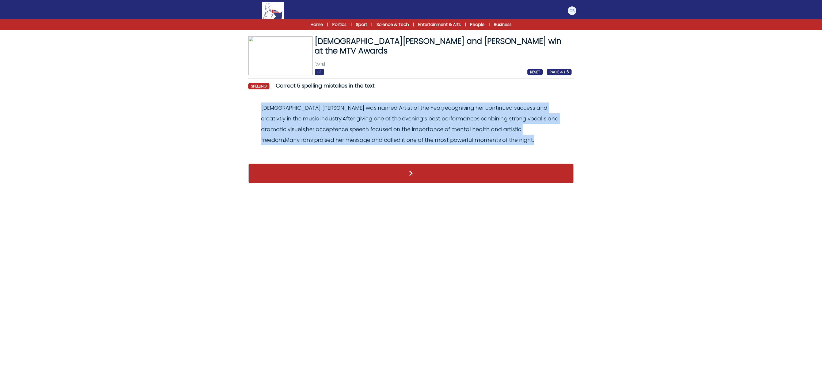
drag, startPoint x: 250, startPoint y: 103, endPoint x: 526, endPoint y: 142, distance: 279.3
click at [526, 142] on div "Revert Save Lady Gaga was named Artist of the Year, recognising her continued s…" at bounding box center [410, 128] width 325 height 60
copy odiv "Lady Gaga was named Artist of the Year , recognising her continued success and …"
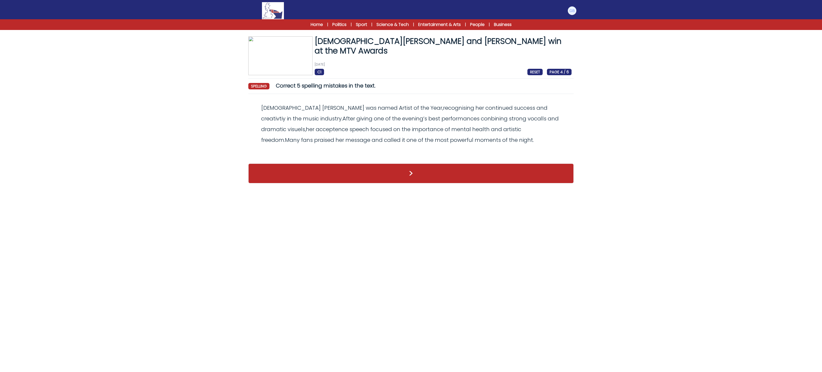
drag, startPoint x: 253, startPoint y: 96, endPoint x: 257, endPoint y: 88, distance: 8.5
click at [257, 88] on div "Lady Gaga and Ariana Grande win at the MTV Awards 8th September 2025 C1 RESET P…" at bounding box center [411, 112] width 342 height 152
click at [470, 63] on p "[DATE]" at bounding box center [443, 64] width 257 height 4
click at [285, 115] on span "creativtiy" at bounding box center [273, 118] width 24 height 7
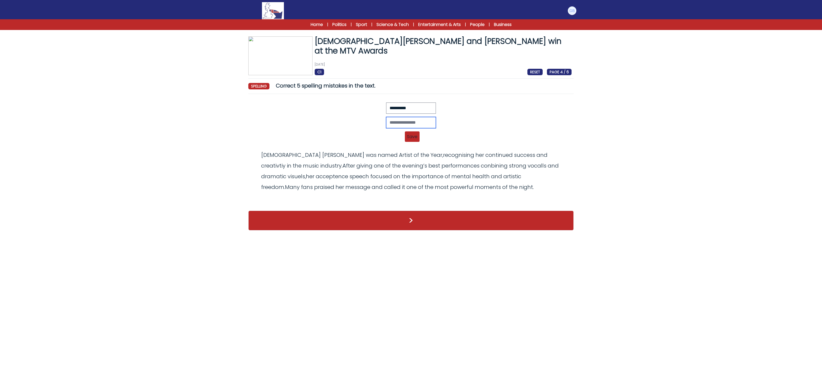
click at [406, 128] on input "text" at bounding box center [411, 122] width 50 height 11
type input "**********"
click at [410, 137] on span "Save" at bounding box center [412, 136] width 15 height 10
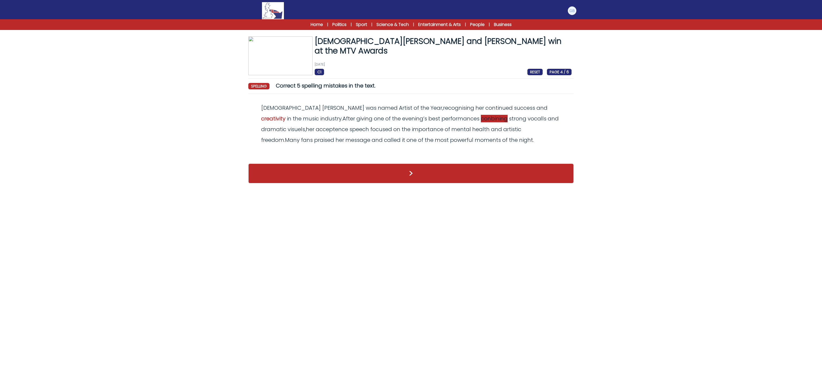
click at [481, 120] on span "conbining" at bounding box center [494, 118] width 27 height 7
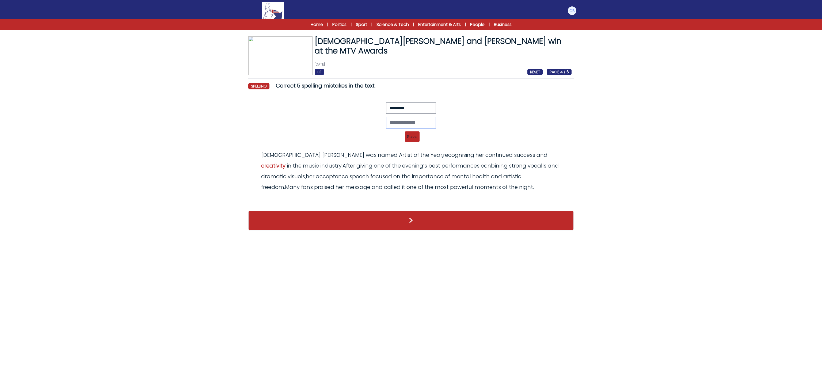
click at [397, 122] on input "text" at bounding box center [411, 122] width 50 height 11
type input "*********"
click at [413, 134] on span "Save" at bounding box center [412, 136] width 15 height 10
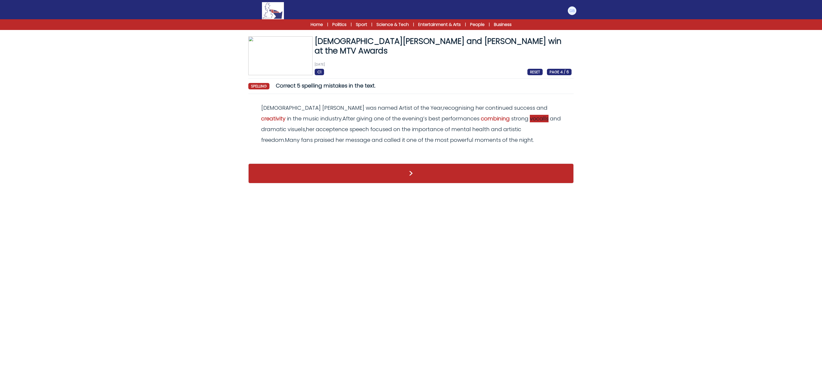
click at [530, 117] on span "vocalls" at bounding box center [539, 118] width 19 height 7
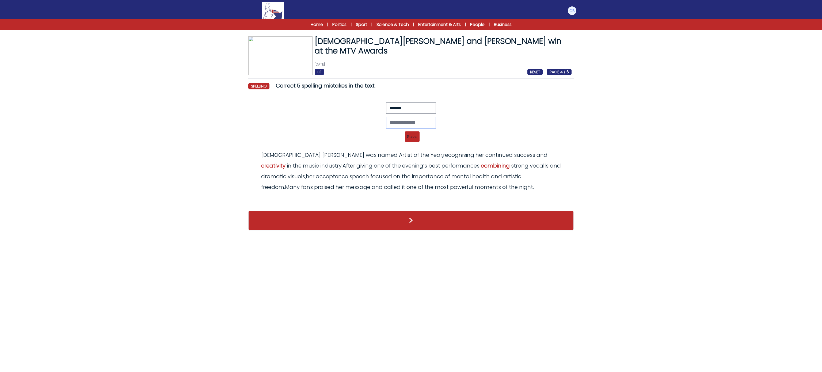
click at [391, 127] on input "text" at bounding box center [411, 122] width 50 height 11
type input "*"
type input "******"
click at [414, 135] on span "Save" at bounding box center [412, 136] width 15 height 10
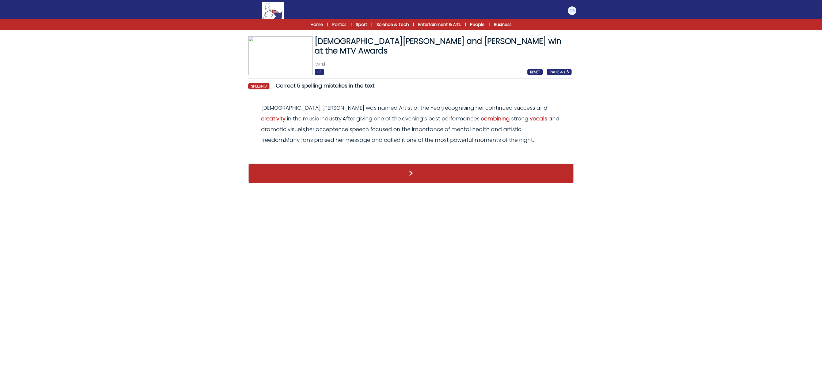
click at [509, 113] on div "Lady Gaga was named Artist of the Year , recognising her continued success and …" at bounding box center [410, 123] width 321 height 43
click at [508, 115] on div "Lady Gaga was named Artist of the Year , recognising her continued success and …" at bounding box center [410, 123] width 321 height 43
click at [305, 125] on span "visuels" at bounding box center [296, 128] width 17 height 7
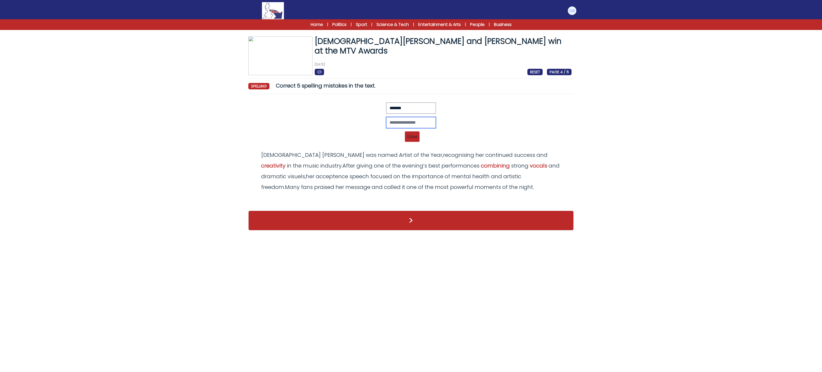
click at [406, 124] on input "text" at bounding box center [411, 122] width 50 height 11
type input "*******"
click at [407, 139] on span "Save" at bounding box center [412, 136] width 15 height 10
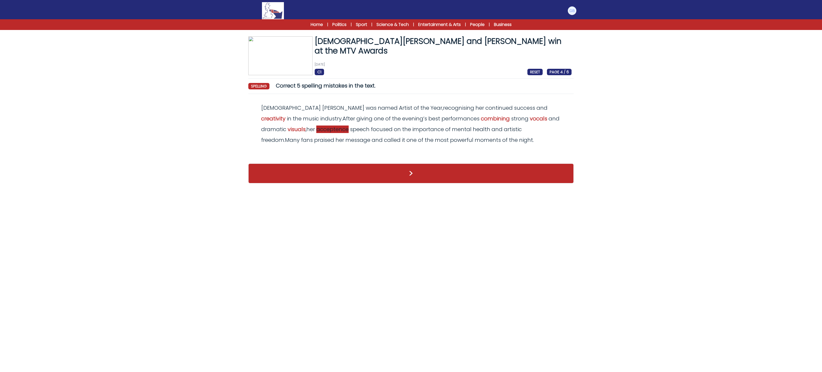
click at [316, 133] on span "acceptence" at bounding box center [332, 128] width 32 height 7
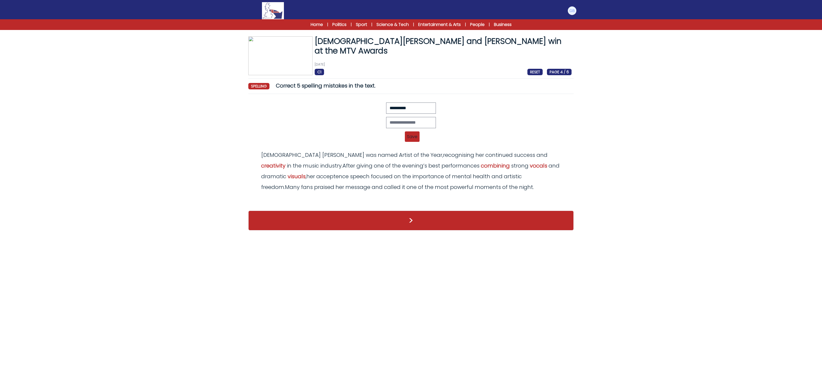
click at [416, 117] on div "Revert Save Lady Gaga was named Artist of the Year, recognising her continued s…" at bounding box center [410, 123] width 321 height 43
click at [418, 119] on input "text" at bounding box center [411, 122] width 50 height 11
type input "**********"
click at [413, 137] on span "Save" at bounding box center [412, 136] width 15 height 10
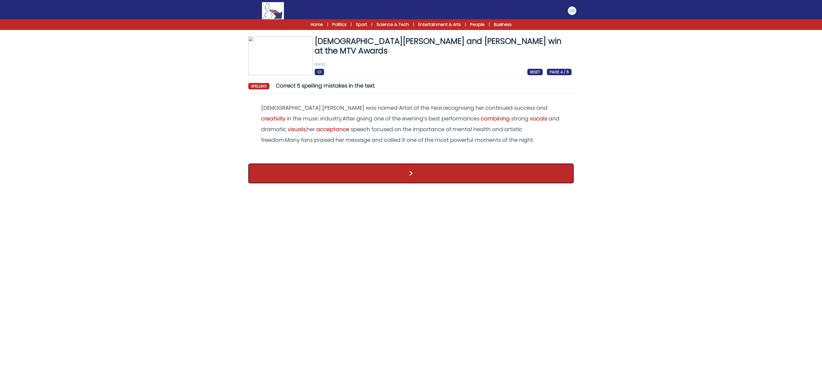
click at [428, 180] on button ">" at bounding box center [410, 173] width 325 height 20
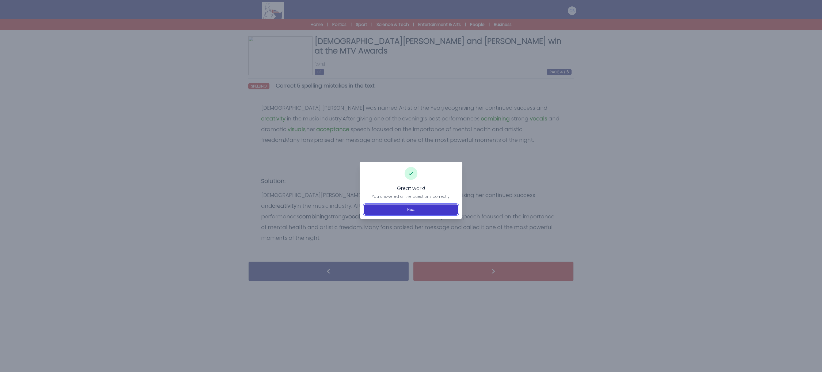
click at [425, 210] on button "Next" at bounding box center [411, 209] width 94 height 10
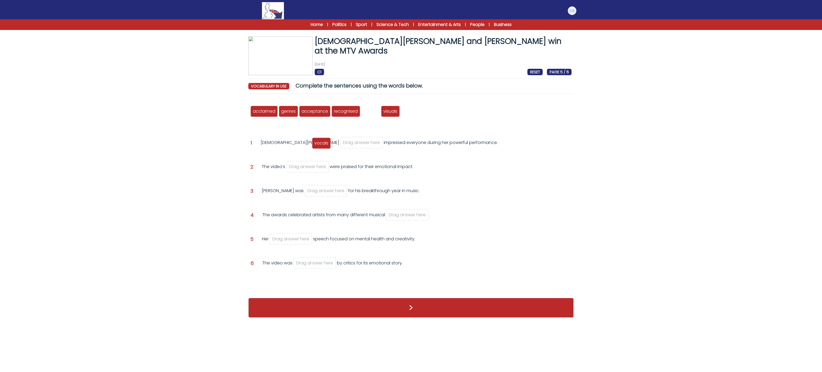
drag, startPoint x: 372, startPoint y: 110, endPoint x: 323, endPoint y: 142, distance: 58.1
click at [323, 142] on span "vocals" at bounding box center [321, 143] width 14 height 6
drag, startPoint x: 370, startPoint y: 112, endPoint x: 318, endPoint y: 169, distance: 77.1
click at [318, 169] on span "visuals" at bounding box center [320, 168] width 14 height 6
drag, startPoint x: 268, startPoint y: 112, endPoint x: 330, endPoint y: 191, distance: 100.5
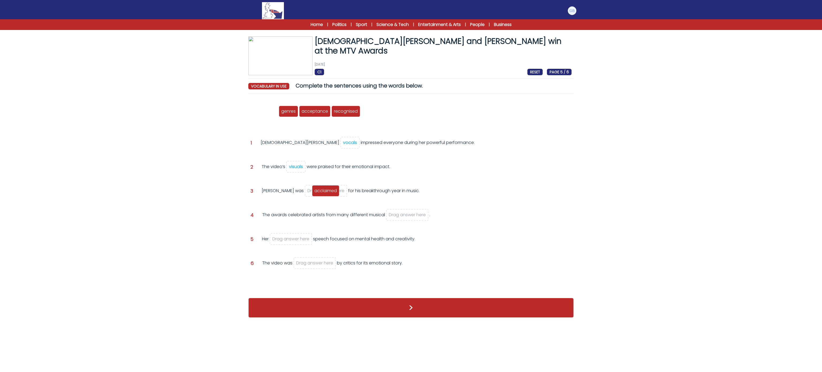
click at [330, 191] on span "acclaimed" at bounding box center [325, 191] width 22 height 6
drag, startPoint x: 261, startPoint y: 112, endPoint x: 416, endPoint y: 216, distance: 186.1
click at [416, 216] on span "genres" at bounding box center [414, 215] width 14 height 6
drag, startPoint x: 290, startPoint y: 122, endPoint x: 306, endPoint y: 257, distance: 136.0
click at [306, 257] on span "recognised" at bounding box center [310, 258] width 24 height 6
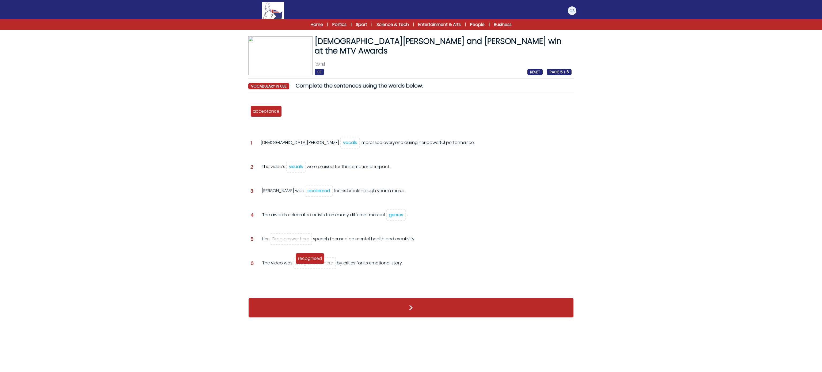
click at [306, 257] on span "Drag answer here" at bounding box center [314, 263] width 42 height 12
drag, startPoint x: 251, startPoint y: 135, endPoint x: 280, endPoint y: 239, distance: 108.1
click at [280, 239] on span "acceptance" at bounding box center [287, 241] width 26 height 6
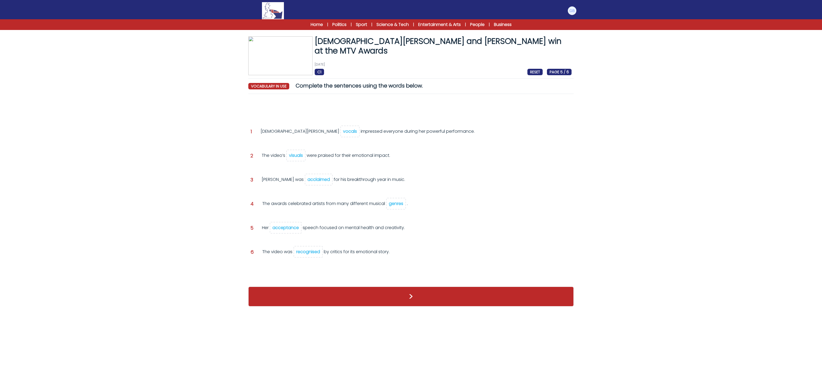
click at [320, 284] on div ">" at bounding box center [410, 296] width 325 height 30
click at [321, 294] on button ">" at bounding box center [410, 297] width 325 height 20
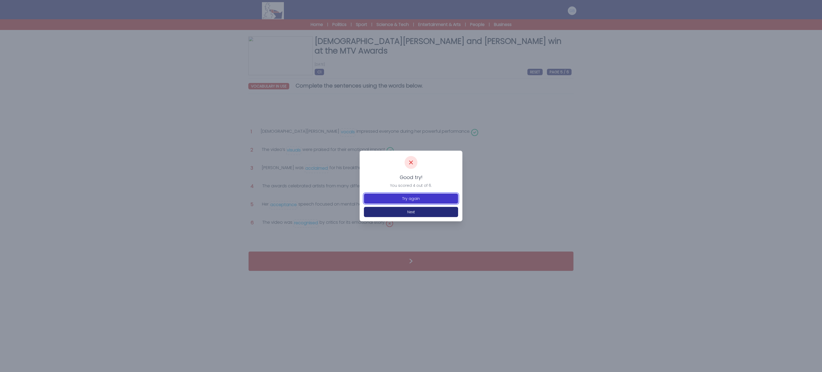
click at [391, 196] on button "Try again" at bounding box center [411, 198] width 94 height 10
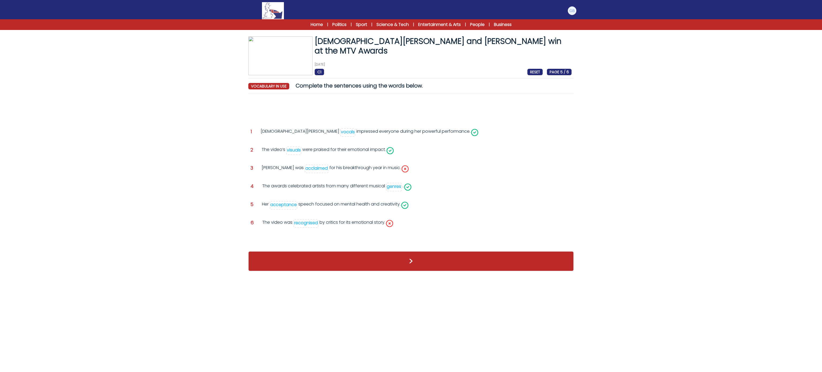
drag, startPoint x: 310, startPoint y: 167, endPoint x: 291, endPoint y: 230, distance: 64.9
click at [291, 230] on div "Question 1 [DEMOGRAPHIC_DATA][PERSON_NAME] vocals impressed everyone during her…" at bounding box center [410, 172] width 325 height 148
click at [298, 224] on div "recognised" at bounding box center [306, 223] width 24 height 6
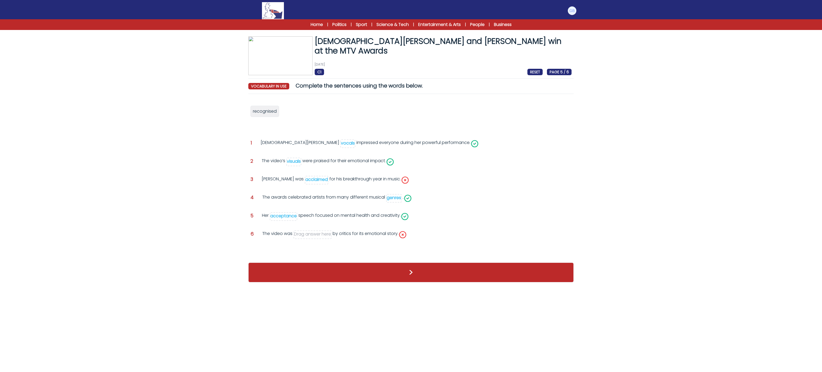
click at [309, 175] on div "recognised Question 1 [DEMOGRAPHIC_DATA][PERSON_NAME] vocals" at bounding box center [410, 177] width 325 height 159
click at [308, 184] on span "acclaimed" at bounding box center [317, 180] width 24 height 9
click at [307, 182] on div "acclaimed" at bounding box center [316, 179] width 22 height 6
drag, startPoint x: 261, startPoint y: 117, endPoint x: 302, endPoint y: 238, distance: 127.3
click at [302, 238] on span "recognised" at bounding box center [305, 236] width 24 height 6
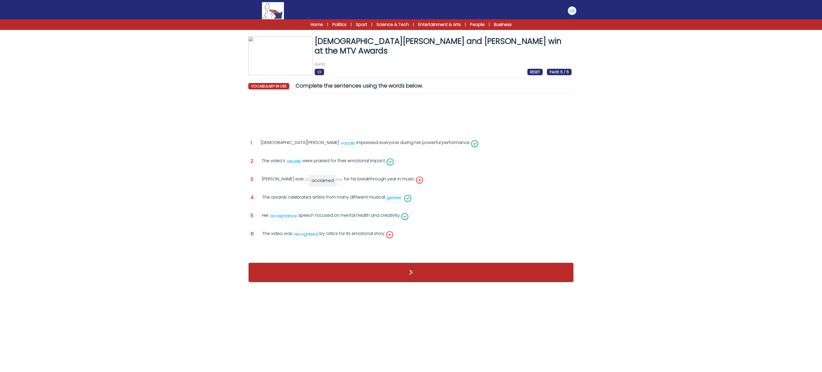
drag, startPoint x: 255, startPoint y: 112, endPoint x: 314, endPoint y: 181, distance: 90.7
click at [314, 181] on span "acclaimed" at bounding box center [322, 180] width 22 height 6
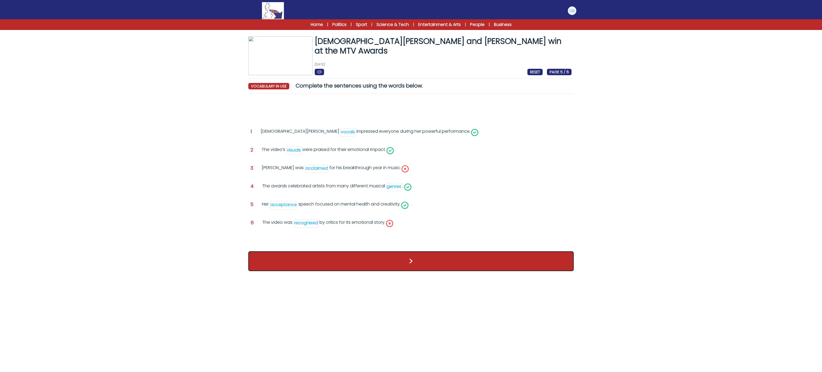
click at [350, 266] on button ">" at bounding box center [410, 261] width 325 height 20
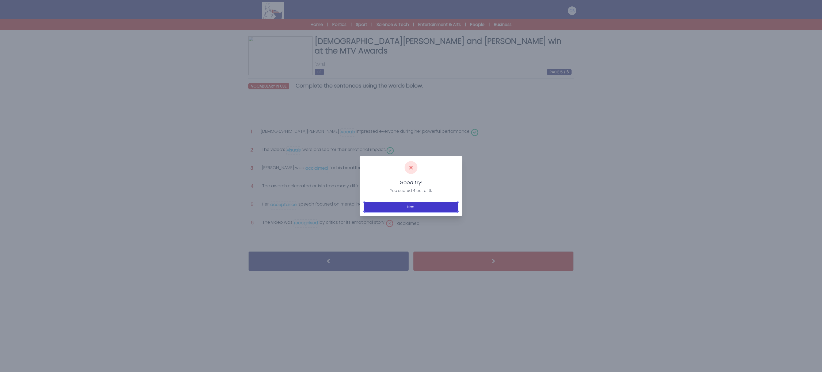
click at [392, 206] on button "Next" at bounding box center [411, 207] width 94 height 10
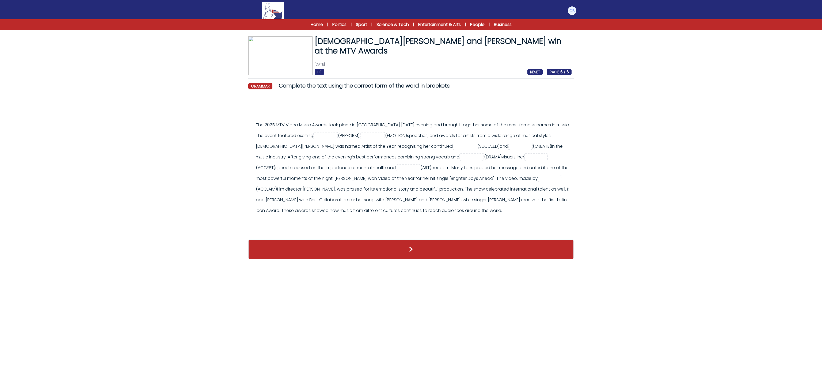
drag, startPoint x: 253, startPoint y: 124, endPoint x: 338, endPoint y: 169, distance: 96.5
click at [338, 169] on div "The 2025 MTV Video Music Awards took place in [GEOGRAPHIC_DATA] [DATE] evening …" at bounding box center [410, 171] width 321 height 102
click at [324, 159] on div "The 2025 MTV Video Music Awards took place in [GEOGRAPHIC_DATA] [DATE] evening …" at bounding box center [414, 168] width 316 height 96
click at [280, 135] on div "The 2025 MTV Video Music Awards took place in [GEOGRAPHIC_DATA] [DATE] evening …" at bounding box center [414, 168] width 316 height 96
click at [335, 133] on input "text" at bounding box center [325, 136] width 21 height 6
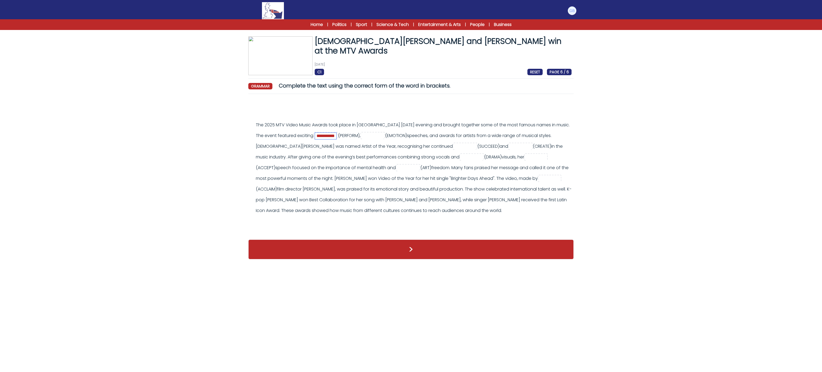
type input "**********"
click at [383, 135] on input "text" at bounding box center [372, 136] width 21 height 6
type input "*********"
click at [445, 74] on div "C1 RESET PAGE 6 / 6" at bounding box center [443, 72] width 257 height 6
click at [436, 142] on div "**********" at bounding box center [414, 168] width 316 height 96
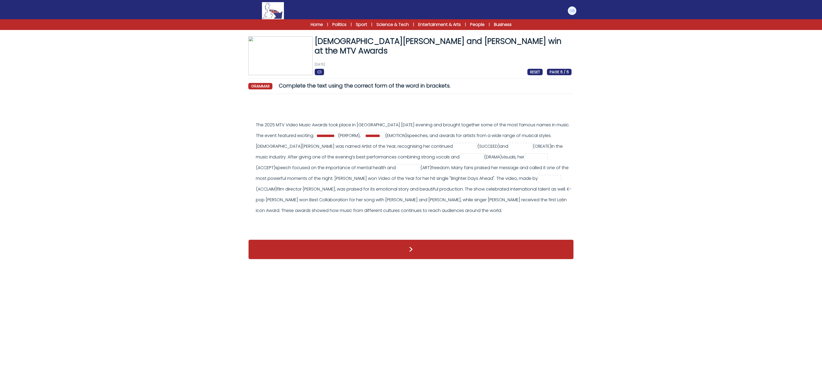
click at [436, 142] on div "**********" at bounding box center [414, 168] width 316 height 96
click at [454, 148] on input "text" at bounding box center [464, 146] width 21 height 6
type input "*******"
click at [499, 168] on div "**********" at bounding box center [414, 168] width 316 height 96
click at [506, 142] on div "**********" at bounding box center [414, 168] width 316 height 96
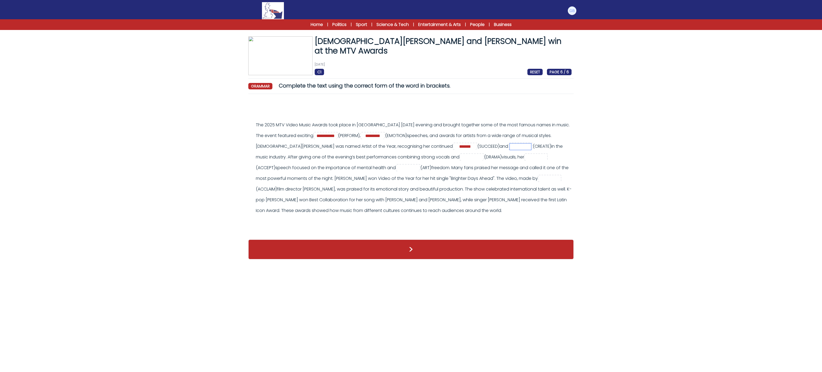
click at [510, 149] on input "text" at bounding box center [520, 146] width 21 height 6
type input "**********"
click at [316, 215] on div "**********" at bounding box center [414, 168] width 316 height 96
click at [461, 155] on input "text" at bounding box center [471, 157] width 21 height 6
type input "********"
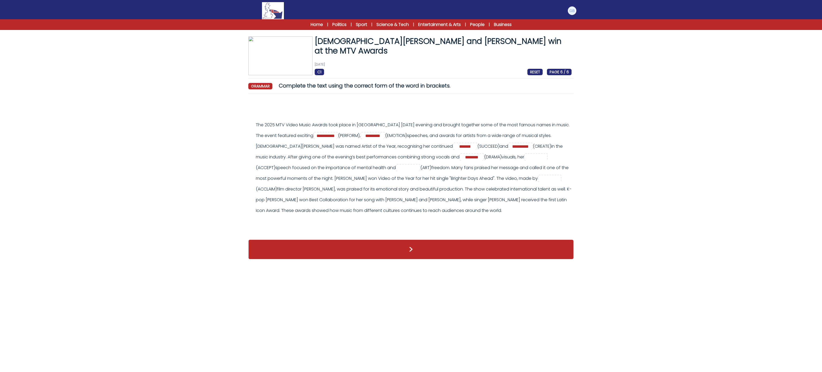
click at [486, 180] on div "**********" at bounding box center [414, 168] width 316 height 96
click at [539, 154] on input "text" at bounding box center [536, 157] width 21 height 6
type input "**********"
click at [417, 187] on div "**********" at bounding box center [414, 168] width 316 height 96
click at [406, 171] on input "text" at bounding box center [407, 168] width 21 height 6
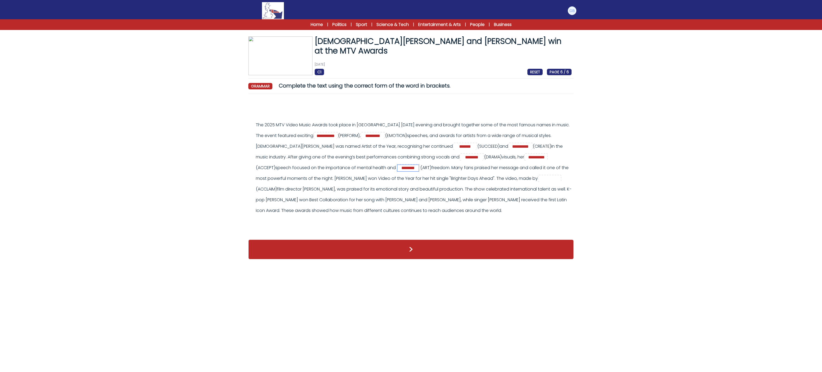
type input "********"
click at [353, 185] on div "**********" at bounding box center [414, 168] width 316 height 96
click at [539, 182] on input "text" at bounding box center [549, 178] width 21 height 6
type input "*********"
click at [290, 222] on div "**********" at bounding box center [410, 166] width 325 height 136
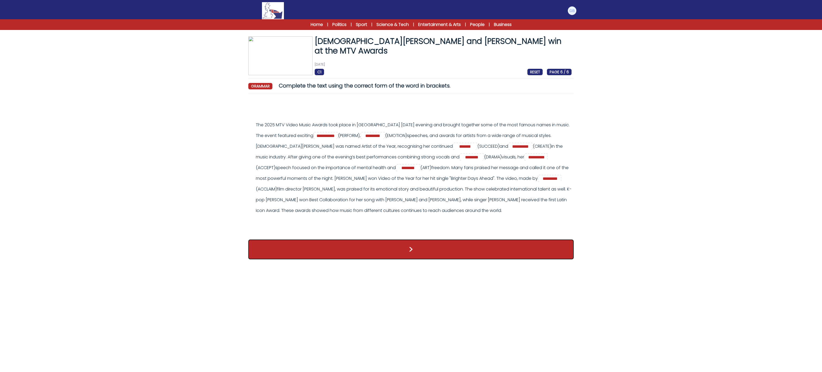
click at [287, 249] on button ">" at bounding box center [410, 249] width 325 height 20
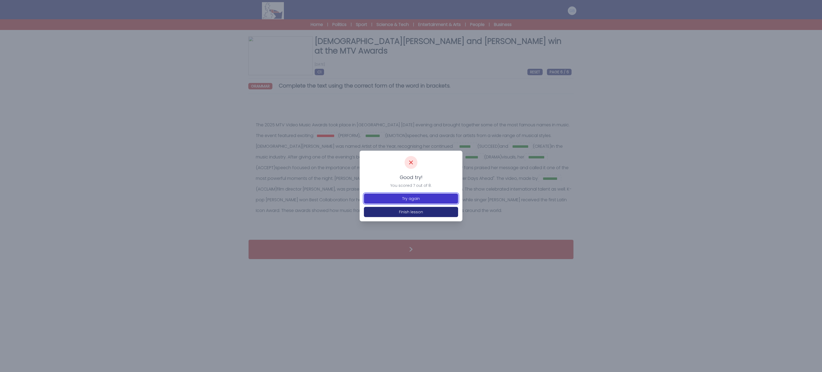
click at [374, 197] on button "Try again" at bounding box center [411, 198] width 94 height 10
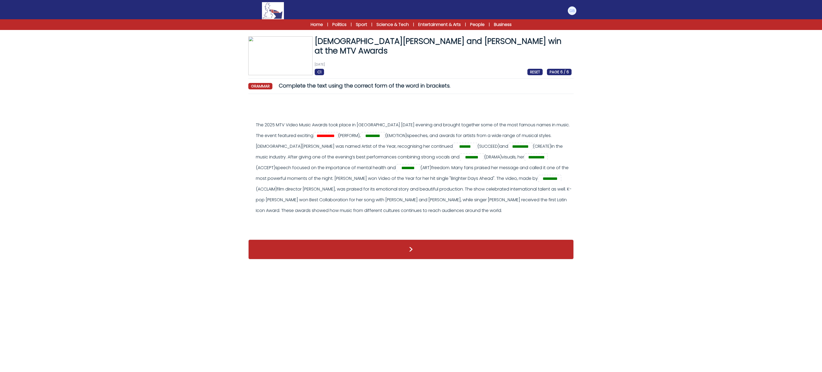
drag, startPoint x: 255, startPoint y: 121, endPoint x: 371, endPoint y: 137, distance: 117.4
click at [371, 137] on div "**********" at bounding box center [410, 171] width 321 height 102
copy div "The 2025 MTV Video Music Awards took place in Los Angeles on Sunday evening and…"
click at [331, 127] on div "**********" at bounding box center [414, 168] width 316 height 96
click at [334, 135] on input "**********" at bounding box center [325, 136] width 21 height 6
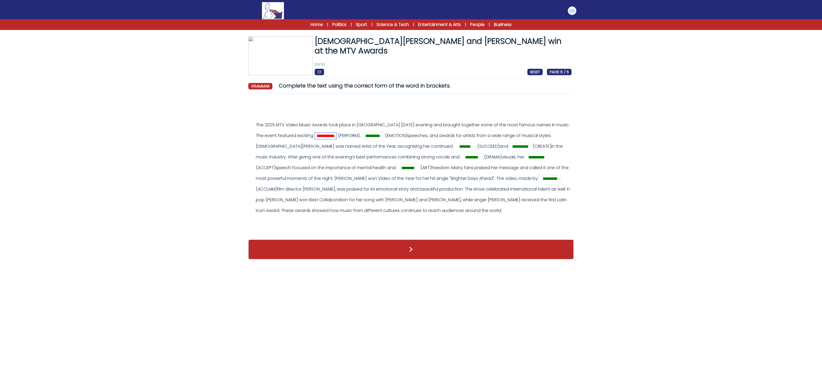
click at [333, 135] on input "**********" at bounding box center [325, 136] width 21 height 6
paste input "*"
type input "**********"
click at [337, 265] on html "Manage Account My Account Language English Español Français B1" at bounding box center [411, 132] width 822 height 265
click at [340, 257] on button ">" at bounding box center [410, 249] width 325 height 20
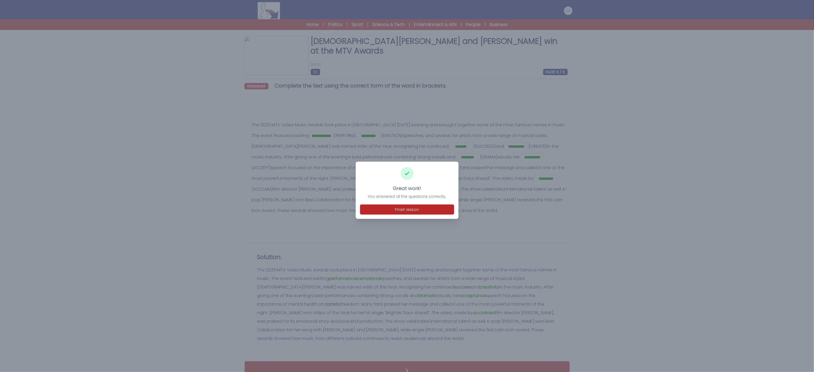
click at [392, 192] on div "Great work! You answered all the questions correctly." at bounding box center [407, 192] width 94 height 14
click at [392, 210] on button "Finish lesson" at bounding box center [407, 209] width 94 height 10
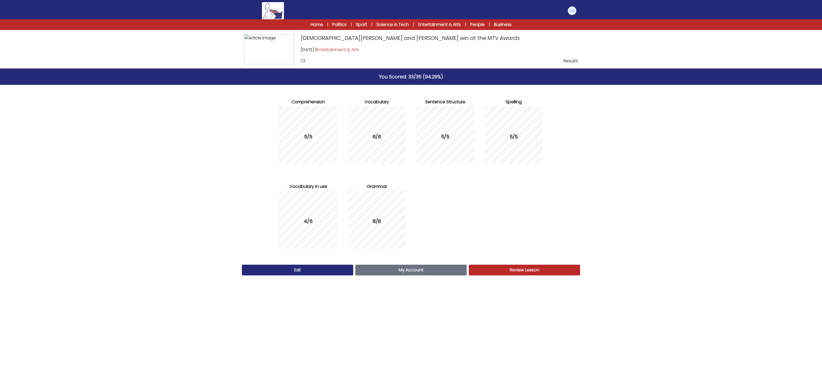
click at [315, 237] on div "4/6" at bounding box center [308, 221] width 58 height 65
click at [452, 272] on link "My Account Account" at bounding box center [410, 270] width 111 height 11
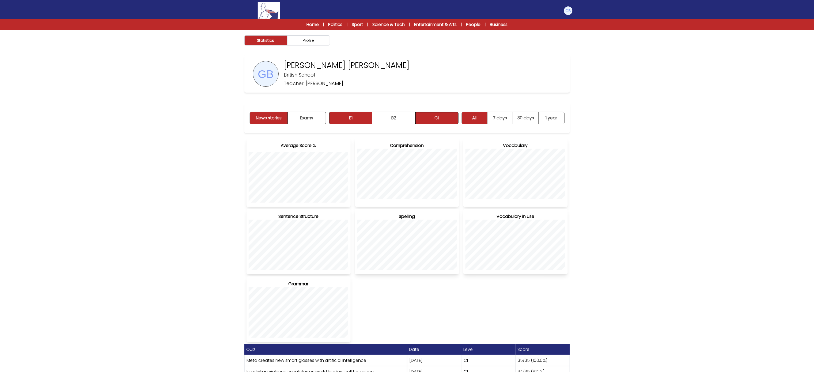
click at [439, 117] on button "C1" at bounding box center [436, 118] width 43 height 12
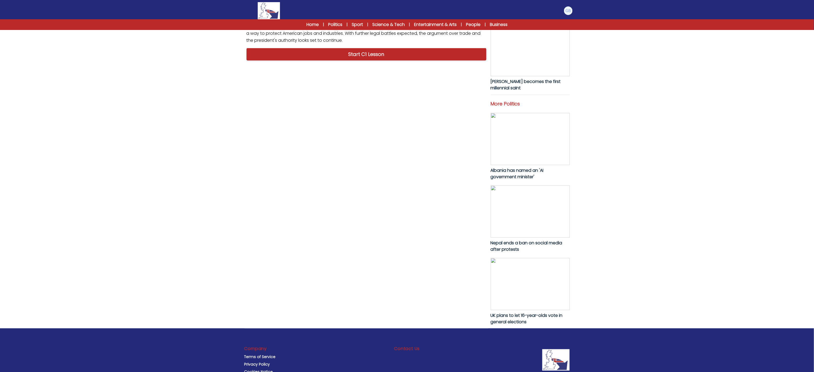
scroll to position [178, 0]
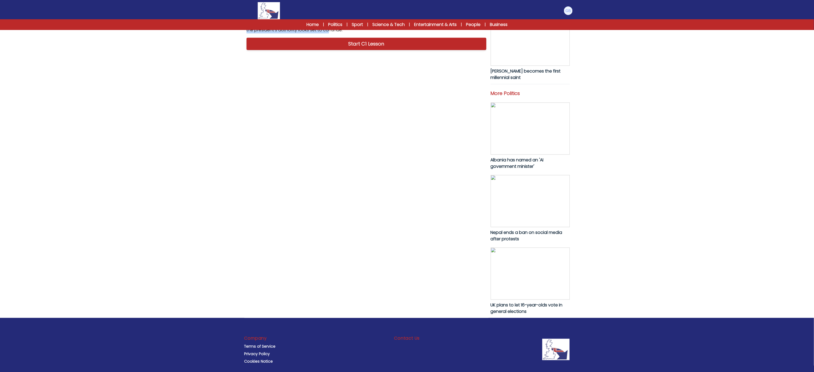
drag, startPoint x: 243, startPoint y: 75, endPoint x: 356, endPoint y: 229, distance: 190.6
click at [356, 229] on div "B1 B2 C1 A US court says that [PERSON_NAME] tariffs are illegal A US court says…" at bounding box center [407, 71] width 342 height 493
copy p "A US court has ruled that most of [PERSON_NAME] new global tariffs are unlawful…"
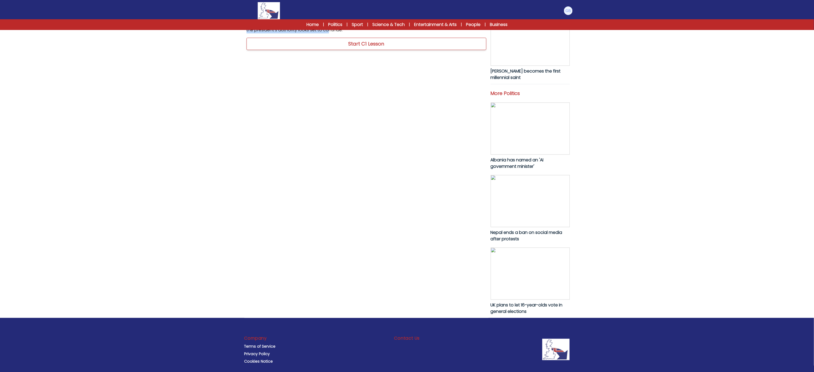
click at [338, 50] on link "Start C1 Lesson" at bounding box center [366, 44] width 240 height 12
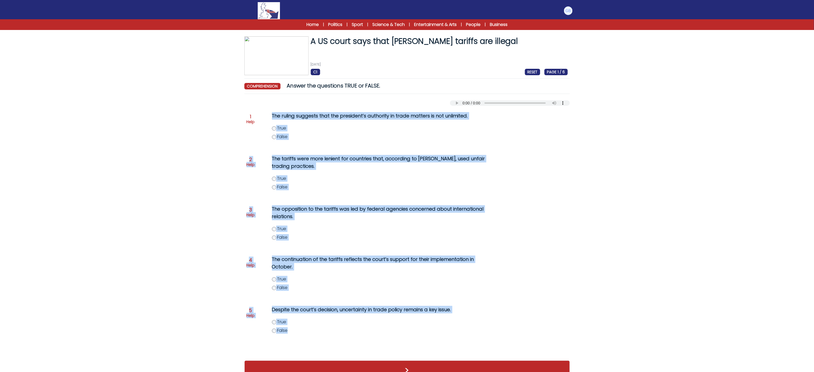
drag, startPoint x: 268, startPoint y: 106, endPoint x: 363, endPoint y: 343, distance: 255.4
click at [363, 343] on div "Question 1 Help The ruling suggests that the president’s authority in trade mat…" at bounding box center [406, 230] width 325 height 249
copy div "Lor ipsumd sitametc adip eli seddoeius’t incididun ut labor etdolor ma ali enim…"
click at [272, 189] on div "The tariffs were more lenient for countries that, according to [PERSON_NAME], u…" at bounding box center [374, 176] width 227 height 46
click at [273, 241] on div "The opposition to the tariffs was led by federal agencies concerned about inter…" at bounding box center [374, 226] width 227 height 46
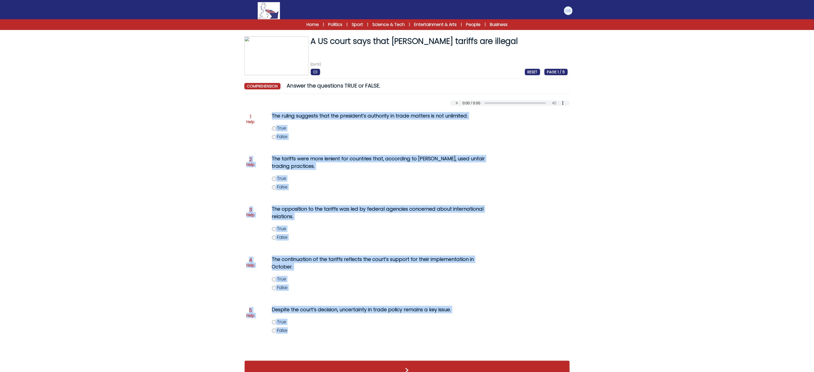
click at [272, 325] on label "True" at bounding box center [385, 322] width 227 height 6
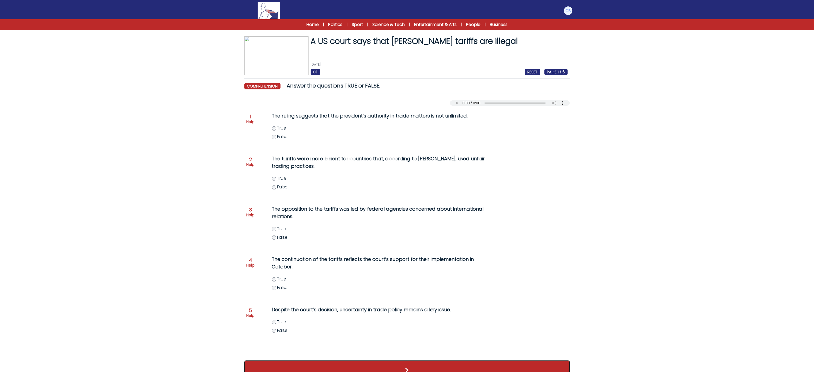
click at [276, 361] on button ">" at bounding box center [406, 370] width 325 height 20
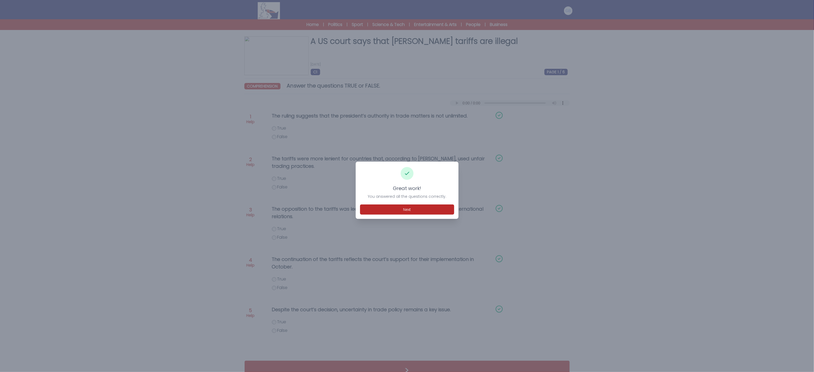
click at [425, 200] on div "Great work! You answered all the questions correctly. Next" at bounding box center [407, 190] width 103 height 57
click at [430, 208] on button "Next" at bounding box center [407, 209] width 94 height 10
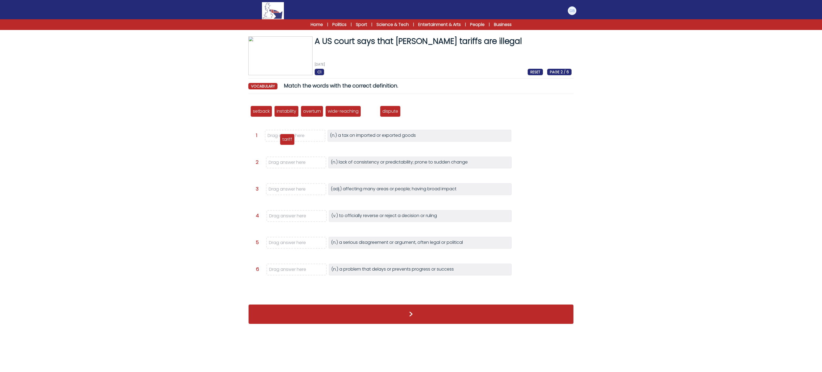
drag, startPoint x: 375, startPoint y: 107, endPoint x: 292, endPoint y: 135, distance: 87.8
click at [292, 135] on div "tariff" at bounding box center [287, 139] width 15 height 11
drag, startPoint x: 286, startPoint y: 104, endPoint x: 280, endPoint y: 129, distance: 25.3
click at [280, 139] on div "setback instability overturn wide-reaching tariff dispute Question 1" at bounding box center [410, 198] width 325 height 201
click at [289, 106] on div "instability" at bounding box center [286, 111] width 24 height 11
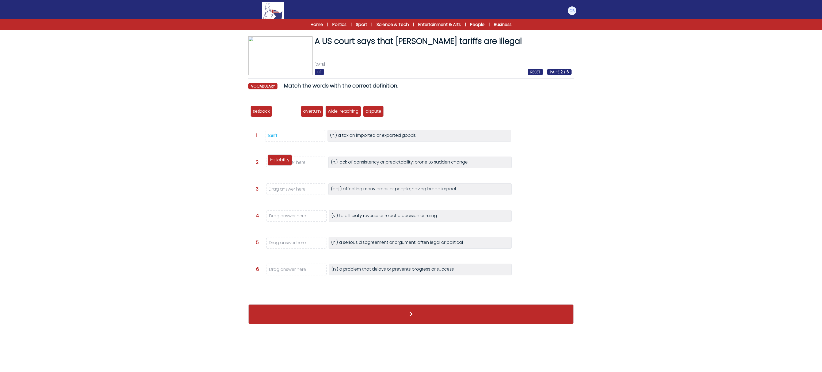
drag, startPoint x: 289, startPoint y: 115, endPoint x: 283, endPoint y: 164, distance: 49.4
click at [283, 163] on p "instability" at bounding box center [280, 160] width 20 height 6
click at [196, 154] on form "A US court says that [PERSON_NAME] tariffs are illegal [DATE] C1 RESET PAGE 2 /…" at bounding box center [411, 175] width 822 height 308
drag, startPoint x: 306, startPoint y: 115, endPoint x: 289, endPoint y: 190, distance: 76.6
click at [289, 190] on div "wide-reaching" at bounding box center [300, 185] width 36 height 11
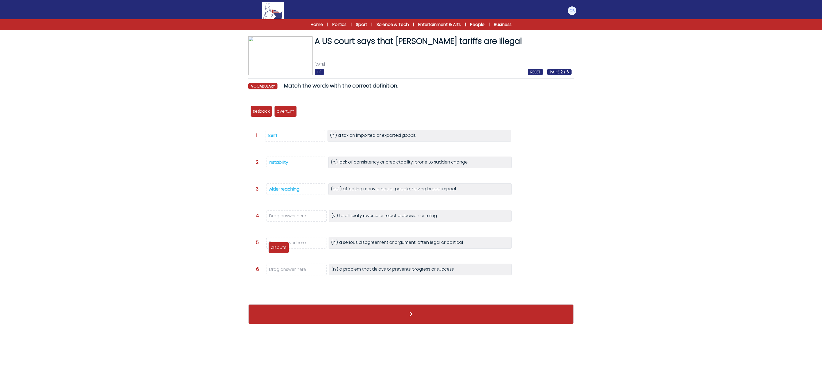
drag, startPoint x: 314, startPoint y: 109, endPoint x: 281, endPoint y: 244, distance: 138.2
click at [281, 244] on p "dispute" at bounding box center [279, 247] width 16 height 6
drag, startPoint x: 254, startPoint y: 107, endPoint x: 285, endPoint y: 266, distance: 161.9
click at [285, 266] on div "setback" at bounding box center [292, 270] width 22 height 11
drag, startPoint x: 265, startPoint y: 107, endPoint x: 302, endPoint y: 228, distance: 126.2
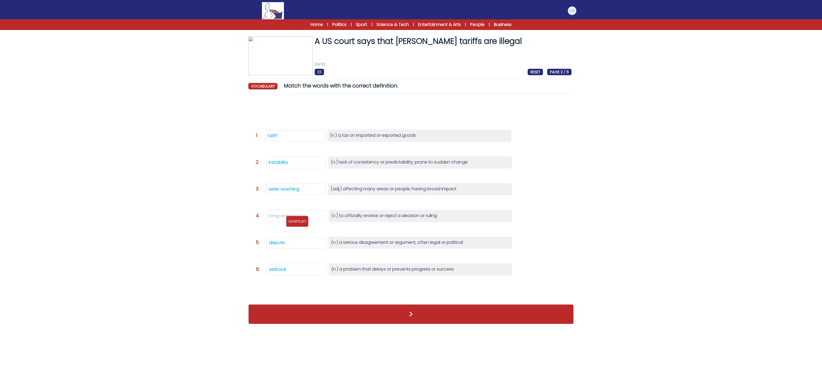
click at [300, 216] on div "overturn" at bounding box center [297, 221] width 22 height 11
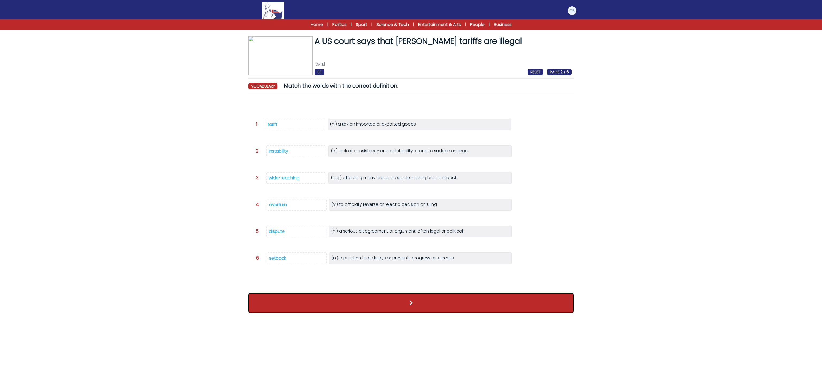
click at [339, 313] on button ">" at bounding box center [410, 303] width 325 height 20
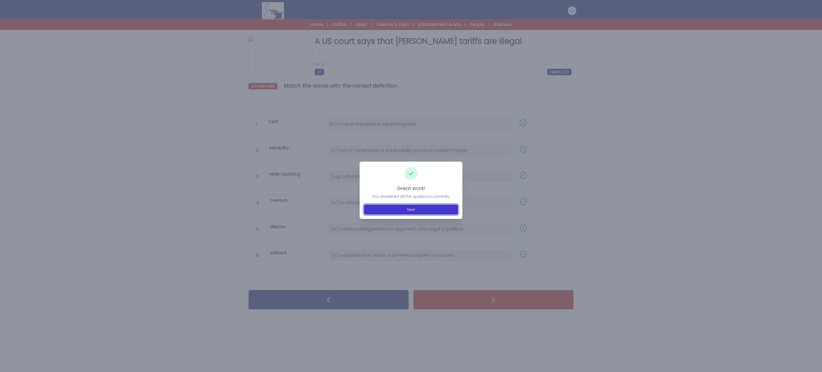
click at [395, 214] on button "Next" at bounding box center [411, 209] width 94 height 10
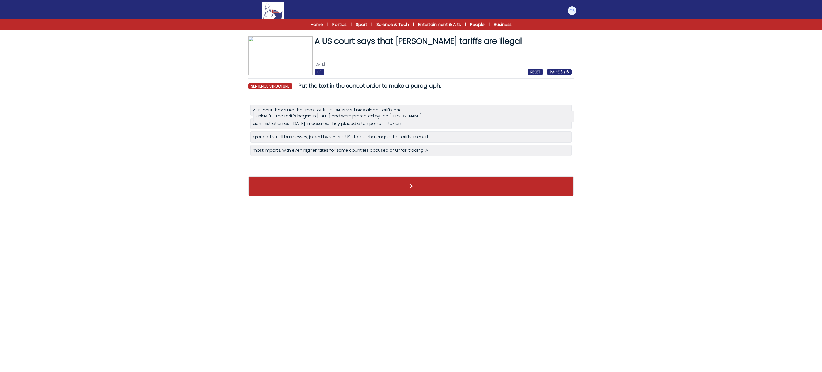
drag, startPoint x: 300, startPoint y: 169, endPoint x: 303, endPoint y: 120, distance: 49.3
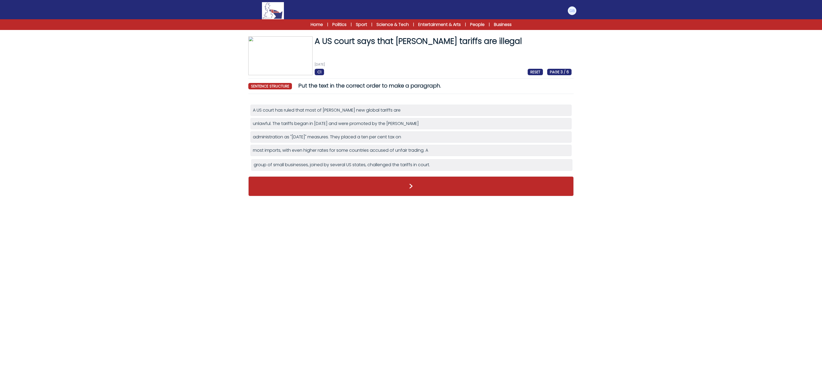
drag, startPoint x: 296, startPoint y: 155, endPoint x: 296, endPoint y: 169, distance: 13.9
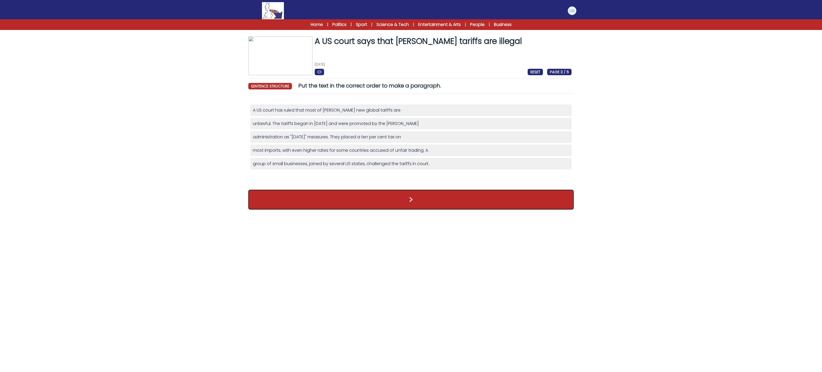
click at [291, 201] on button ">" at bounding box center [410, 200] width 325 height 20
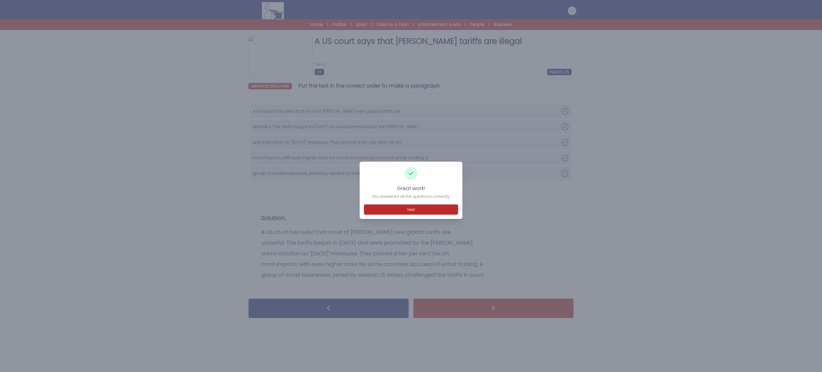
click at [428, 203] on div "Great work! You answered all the questions correctly. Next" at bounding box center [411, 190] width 103 height 57
click at [427, 204] on div "Great work! You answered all the questions correctly. Next" at bounding box center [411, 190] width 103 height 57
click at [429, 207] on button "Next" at bounding box center [411, 209] width 94 height 10
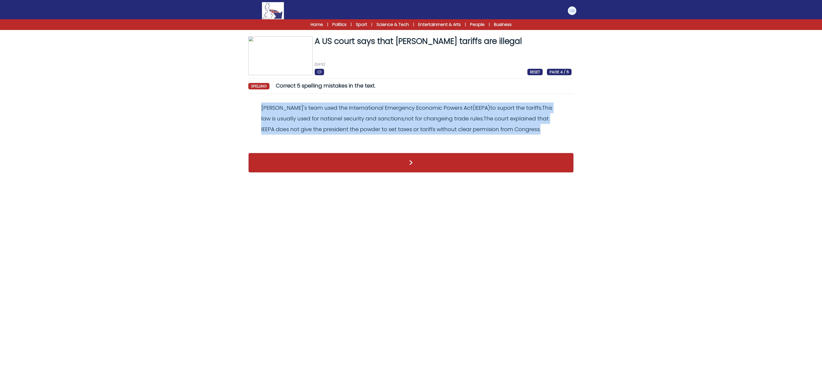
drag, startPoint x: 256, startPoint y: 105, endPoint x: 569, endPoint y: 131, distance: 314.1
click at [569, 131] on div "[PERSON_NAME] ' s team used the International Emergency Economic Powers Act ( I…" at bounding box center [410, 118] width 321 height 32
copy odiv "[PERSON_NAME] ' s team used the International Emergency Economic Powers Act ( I…"
click at [103, 129] on form "A US court says that [PERSON_NAME] tariffs are illegal [DATE] C1 RESET PAGE 4 /…" at bounding box center [411, 99] width 822 height 157
click at [259, 115] on div "[PERSON_NAME] ' s team used the International Emergency Economic Powers Act ( I…" at bounding box center [410, 118] width 321 height 32
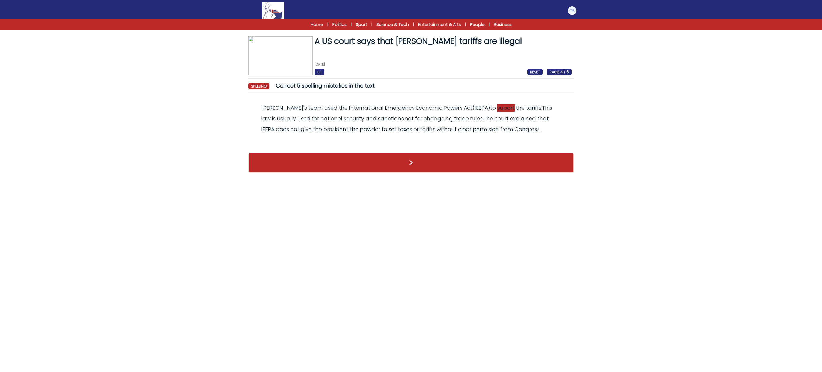
click at [497, 104] on span "suport" at bounding box center [505, 107] width 17 height 7
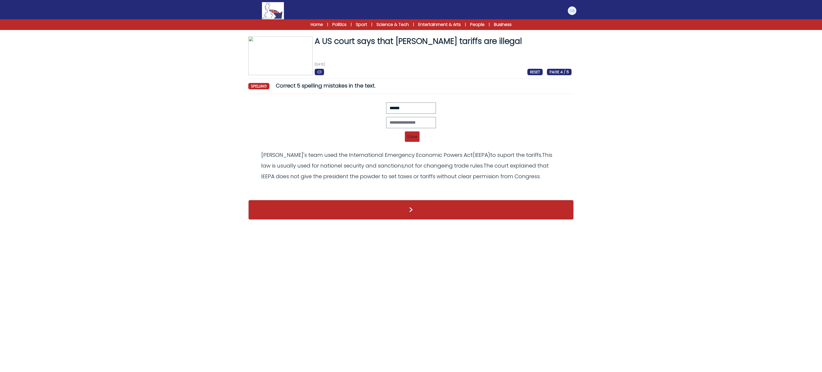
click at [445, 120] on div at bounding box center [410, 122] width 321 height 11
click at [442, 122] on div at bounding box center [410, 122] width 321 height 11
click at [431, 116] on div "Revert Save Trump's team used the International Emergency Economic Powers Act (…" at bounding box center [410, 123] width 321 height 43
click at [427, 120] on input "text" at bounding box center [411, 122] width 50 height 11
type input "*******"
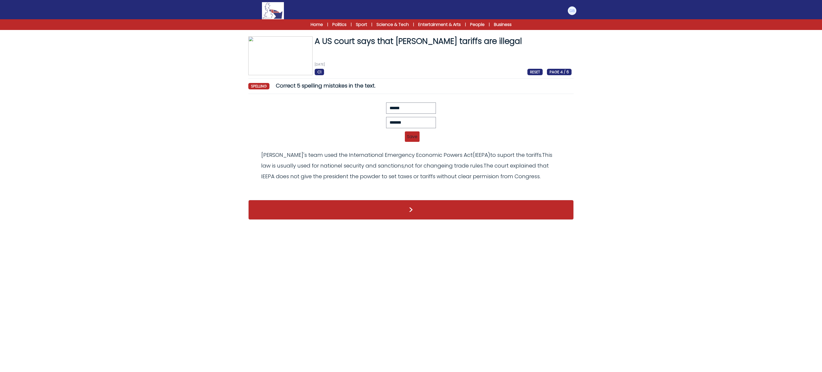
click at [408, 137] on span "Save" at bounding box center [412, 136] width 15 height 10
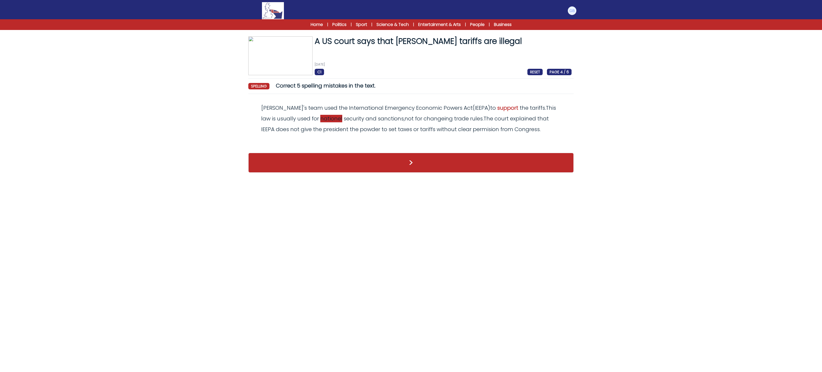
click at [320, 120] on span "nationel" at bounding box center [331, 118] width 22 height 7
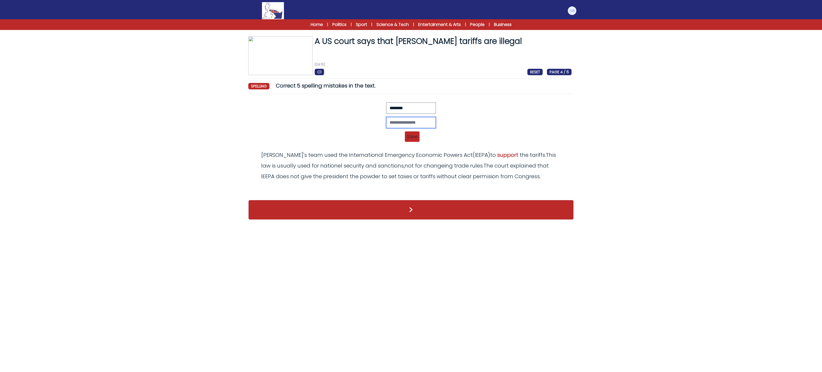
click at [390, 125] on input "text" at bounding box center [411, 122] width 50 height 11
type input "********"
drag, startPoint x: 409, startPoint y: 139, endPoint x: 415, endPoint y: 138, distance: 6.2
click at [413, 139] on span "Save" at bounding box center [412, 136] width 15 height 10
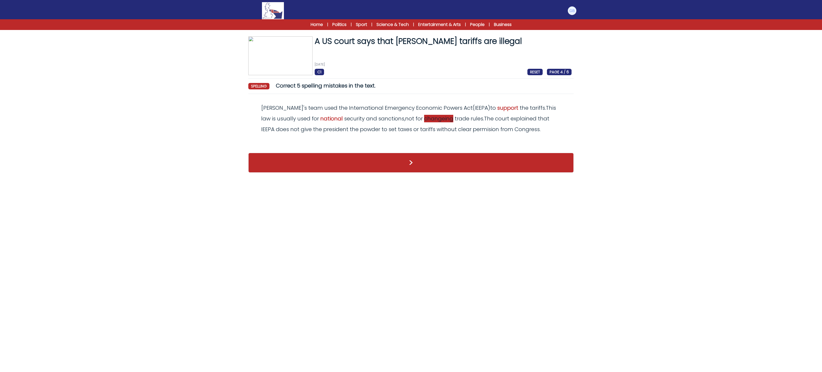
click at [424, 121] on span "changeing" at bounding box center [438, 118] width 29 height 7
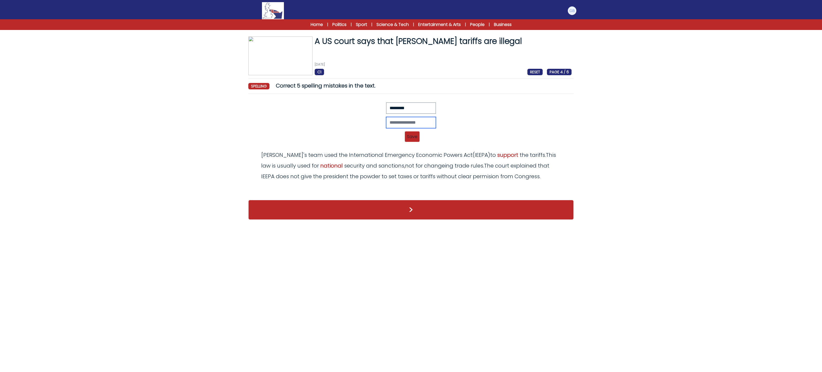
click at [431, 121] on input "text" at bounding box center [411, 122] width 50 height 11
type input "********"
click at [411, 144] on div "******** Revert Save Trump's team used the International Emergency Economic Pow…" at bounding box center [410, 123] width 321 height 43
click at [415, 139] on span "Save" at bounding box center [412, 136] width 15 height 10
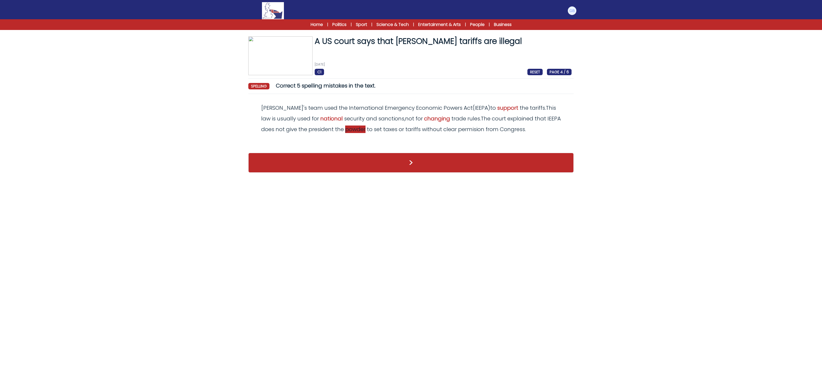
click at [345, 130] on span "powder" at bounding box center [355, 128] width 20 height 7
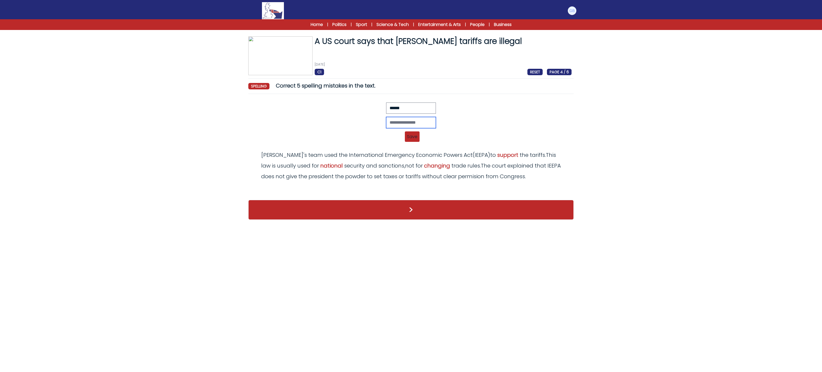
click at [393, 118] on input "text" at bounding box center [411, 122] width 50 height 11
type input "*"
type input "*****"
click at [412, 143] on div "***** Revert Save Trump's team used the International Emergency Economic Powers…" at bounding box center [410, 123] width 321 height 43
click at [412, 142] on span "Save" at bounding box center [412, 136] width 15 height 10
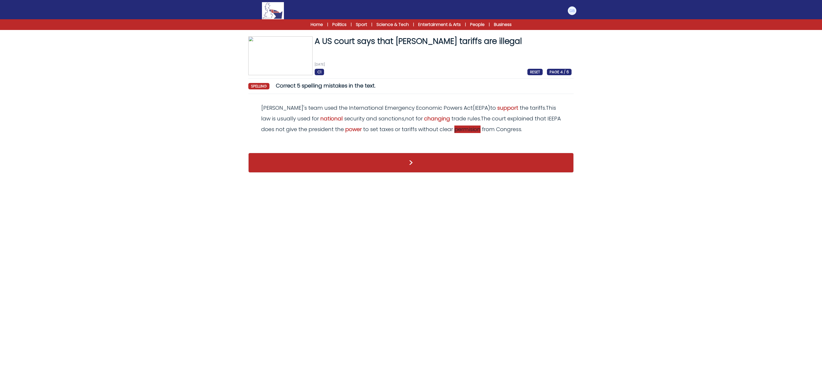
click at [454, 130] on span "permision" at bounding box center [467, 128] width 26 height 7
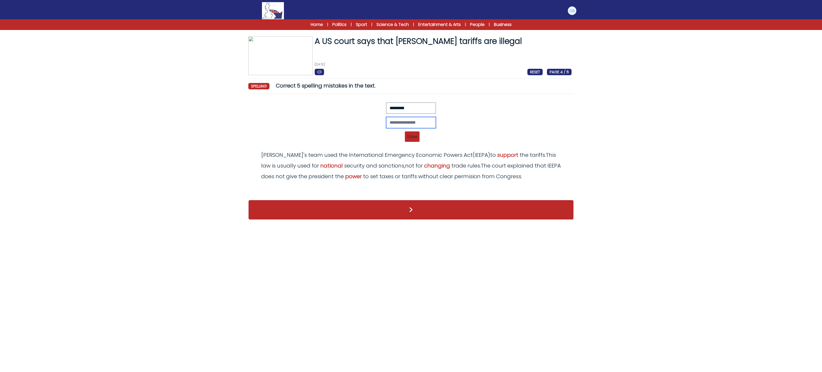
click at [429, 127] on input "text" at bounding box center [411, 122] width 50 height 11
type input "**********"
drag, startPoint x: 411, startPoint y: 142, endPoint x: 414, endPoint y: 193, distance: 51.4
click at [411, 142] on span "Save" at bounding box center [412, 136] width 15 height 10
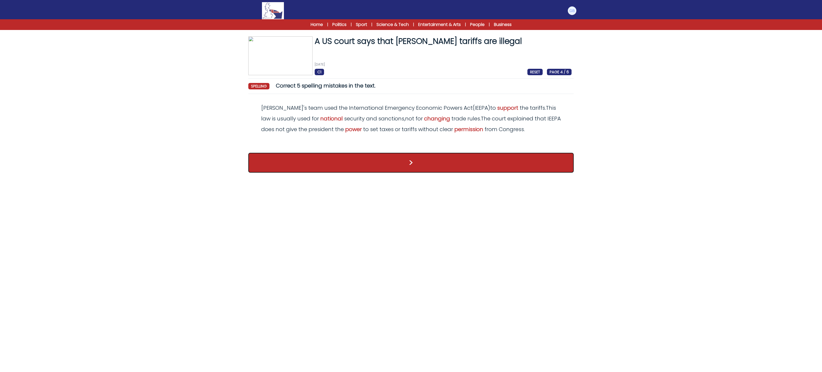
click at [412, 169] on button ">" at bounding box center [410, 163] width 325 height 20
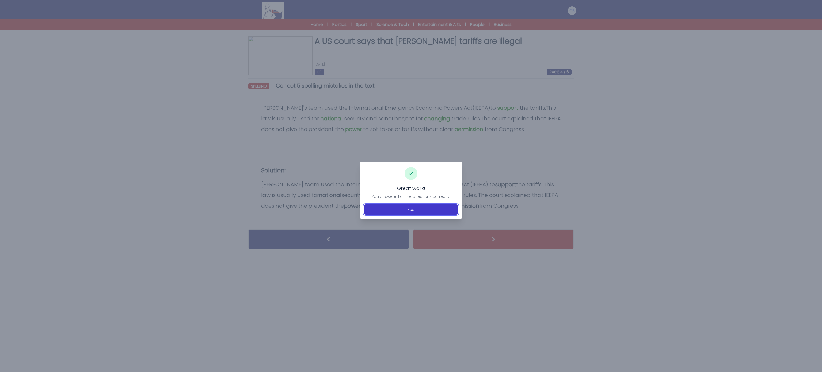
click at [427, 213] on button "Next" at bounding box center [411, 209] width 94 height 10
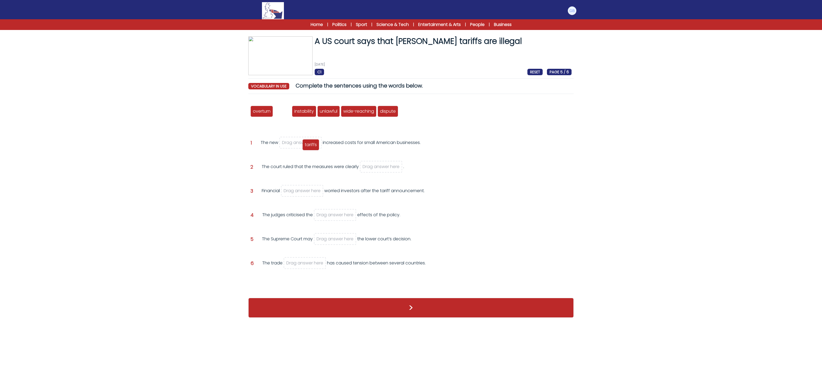
drag, startPoint x: 281, startPoint y: 110, endPoint x: 309, endPoint y: 143, distance: 43.8
click at [309, 143] on span "tariffs" at bounding box center [311, 145] width 12 height 6
drag, startPoint x: 322, startPoint y: 120, endPoint x: 389, endPoint y: 167, distance: 81.9
click at [389, 167] on span "unlawful" at bounding box center [386, 169] width 18 height 6
drag, startPoint x: 289, startPoint y: 112, endPoint x: 292, endPoint y: 109, distance: 4.4
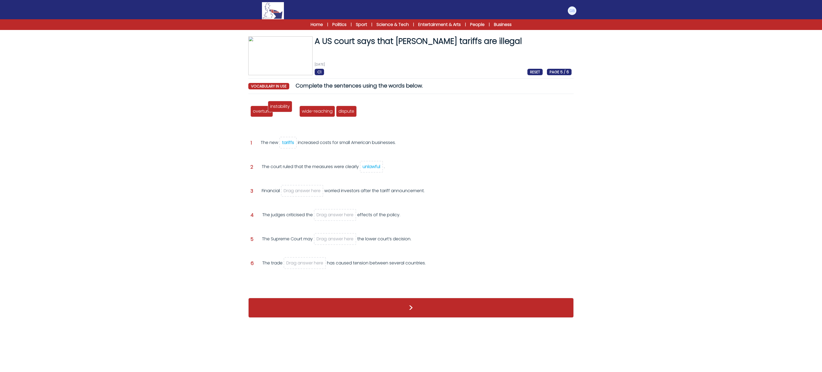
click at [289, 107] on span "instability" at bounding box center [280, 106] width 20 height 6
drag, startPoint x: 325, startPoint y: 112, endPoint x: 341, endPoint y: 217, distance: 105.6
click at [341, 217] on span "wide-reaching" at bounding box center [333, 215] width 31 height 6
drag, startPoint x: 261, startPoint y: 114, endPoint x: 336, endPoint y: 237, distance: 144.3
click at [336, 237] on span "overturn" at bounding box center [337, 234] width 18 height 6
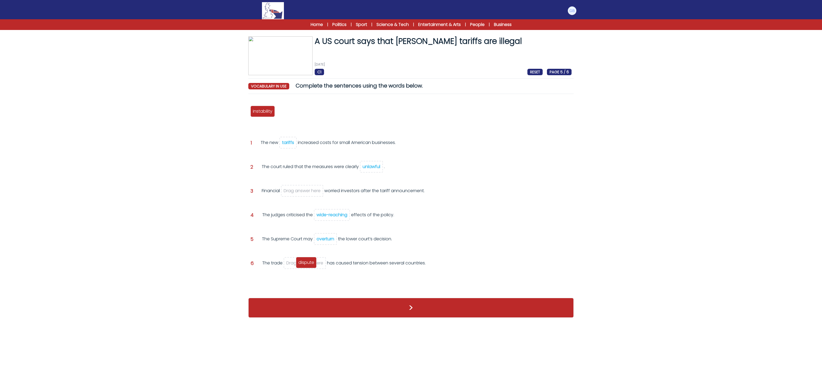
drag, startPoint x: 292, startPoint y: 113, endPoint x: 312, endPoint y: 264, distance: 152.5
click at [312, 264] on span "dispute" at bounding box center [306, 262] width 16 height 6
drag, startPoint x: 275, startPoint y: 147, endPoint x: 300, endPoint y: 192, distance: 51.4
click at [300, 192] on span "instability" at bounding box center [306, 195] width 20 height 6
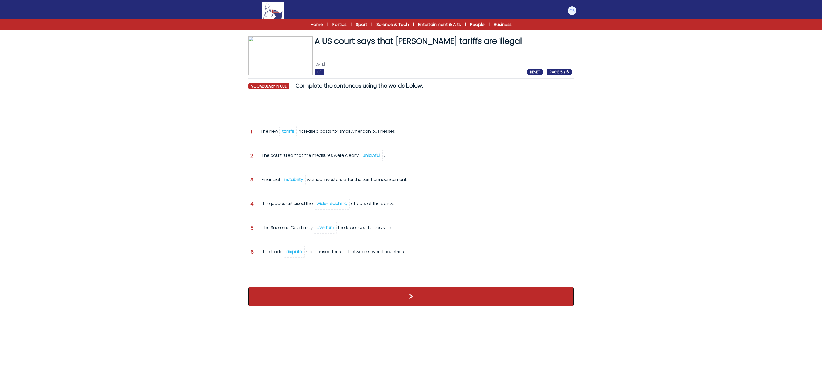
click at [315, 299] on button ">" at bounding box center [410, 297] width 325 height 20
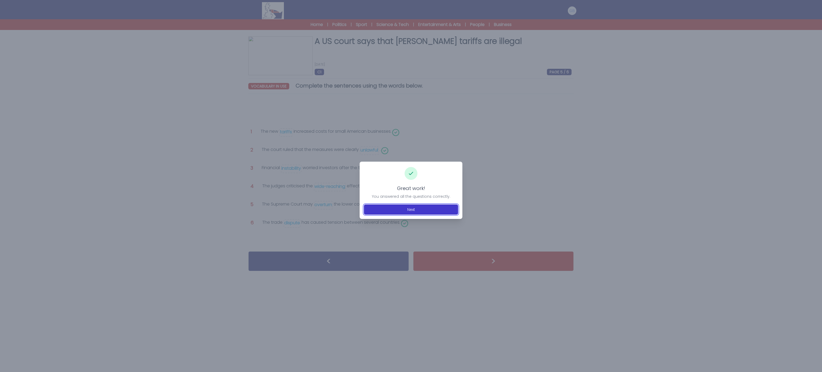
click at [410, 206] on button "Next" at bounding box center [411, 209] width 94 height 10
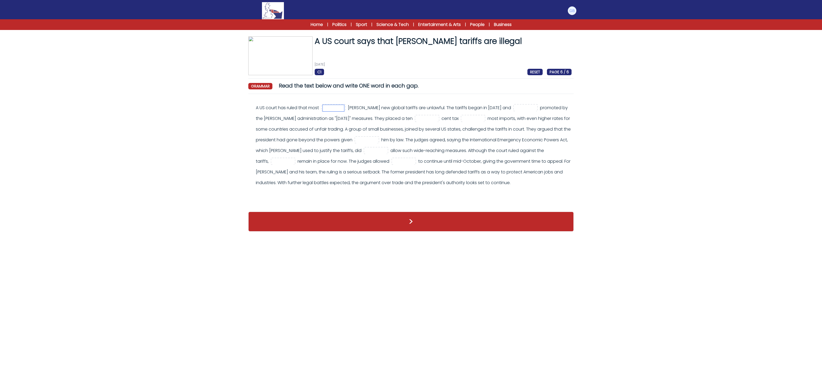
click at [344, 110] on input "text" at bounding box center [333, 108] width 21 height 6
click at [404, 101] on div "A US court has ruled that most >" at bounding box center [410, 152] width 325 height 108
drag, startPoint x: 253, startPoint y: 108, endPoint x: 378, endPoint y: 202, distance: 156.9
click at [378, 193] on div "A US court has ruled that most Donald Trump's new global tariffs are unlawful. …" at bounding box center [410, 147] width 321 height 91
copy div "A US court has ruled that most Donald Trump's new global tariffs are unlawful. …"
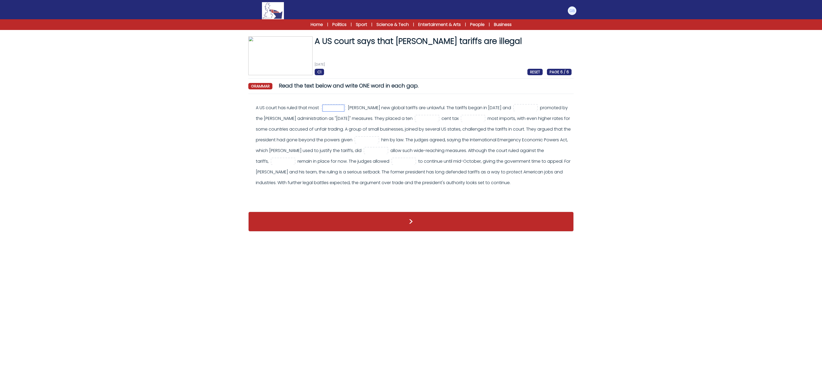
click at [344, 108] on input "text" at bounding box center [333, 108] width 21 height 6
type input "**"
click at [515, 111] on input "text" at bounding box center [525, 108] width 21 height 6
type input "****"
click at [476, 118] on div "A US court has ruled that most ** Donald Trump's new global tariffs are unlawfu…" at bounding box center [414, 145] width 316 height 86
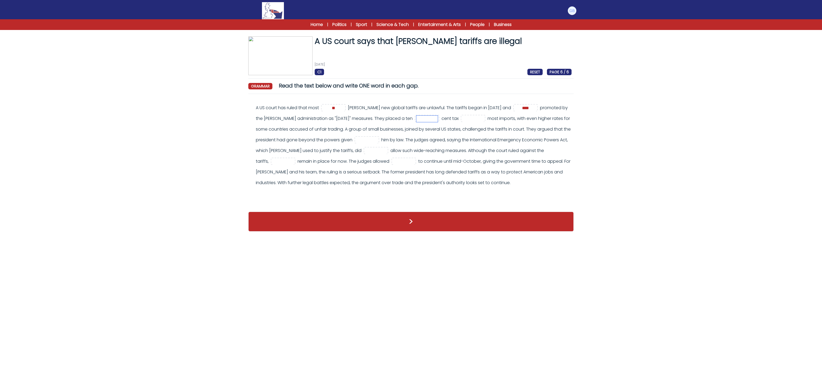
click at [438, 122] on input "text" at bounding box center [426, 119] width 21 height 6
type input "***"
click at [431, 139] on div "A US court has ruled that most ** Donald Trump's new global tariffs are unlawfu…" at bounding box center [414, 145] width 316 height 86
click at [462, 122] on input "text" at bounding box center [472, 119] width 21 height 6
type input "**"
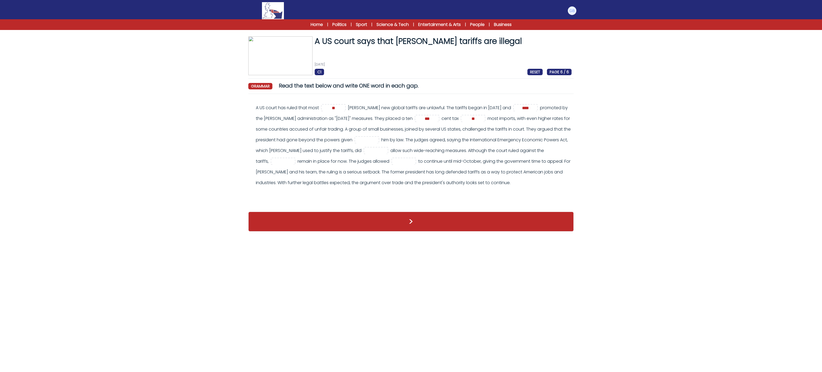
click at [390, 172] on div "A US court has ruled that most ** Donald Trump's new global tariffs are unlawfu…" at bounding box center [414, 145] width 316 height 86
click at [377, 141] on input "text" at bounding box center [366, 140] width 21 height 6
type input "**"
click at [407, 125] on div "A US court has ruled that most ** Donald Trump's new global tariffs are unlawfu…" at bounding box center [414, 145] width 316 height 86
click at [387, 150] on input "text" at bounding box center [375, 151] width 21 height 6
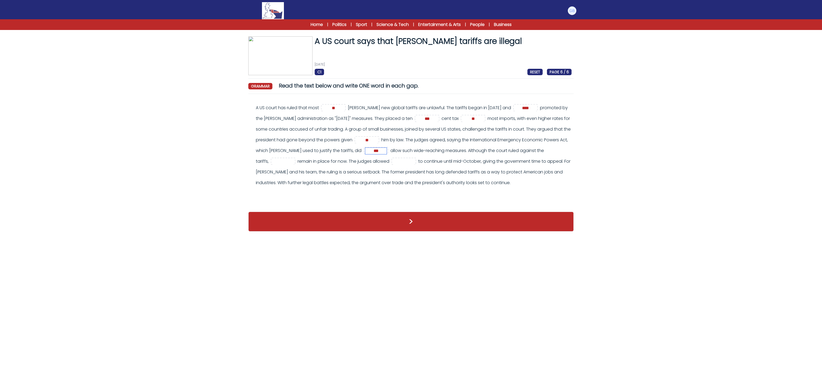
type input "***"
click at [390, 122] on div "A US court has ruled that most ** Donald Trump's new global tariffs are unlawfu…" at bounding box center [414, 145] width 316 height 86
click at [421, 157] on div "A US court has ruled that most ** Donald Trump's new global tariffs are unlawfu…" at bounding box center [414, 145] width 316 height 86
click at [294, 162] on input "text" at bounding box center [282, 161] width 21 height 6
type input "****"
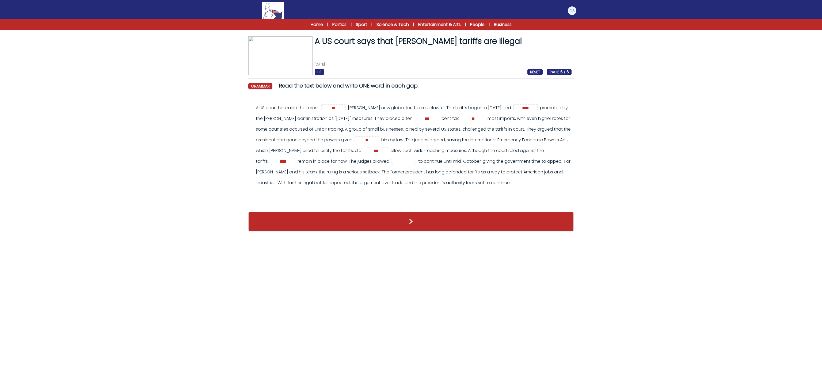
click at [285, 166] on div "A US court has ruled that most ** Donald Trump's new global tariffs are unlawfu…" at bounding box center [414, 145] width 316 height 86
click at [393, 165] on input "text" at bounding box center [403, 161] width 21 height 6
type input "****"
click at [342, 206] on div "A US court has ruled that most ** **** *** ** ** *** **** **** >" at bounding box center [410, 152] width 325 height 108
click at [351, 237] on div ">" at bounding box center [410, 221] width 325 height 30
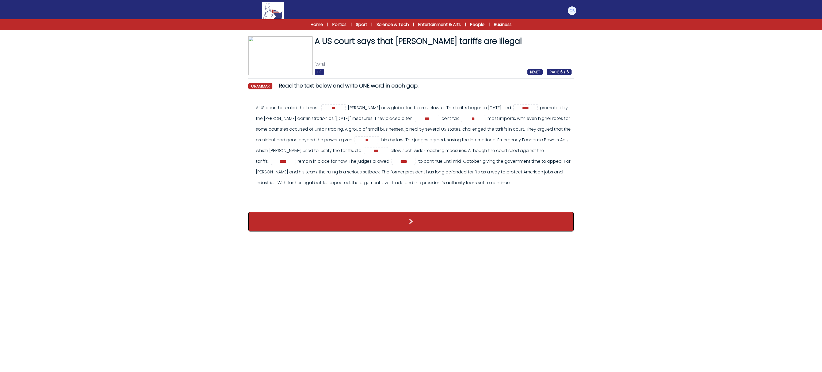
click at [350, 231] on button ">" at bounding box center [410, 222] width 325 height 20
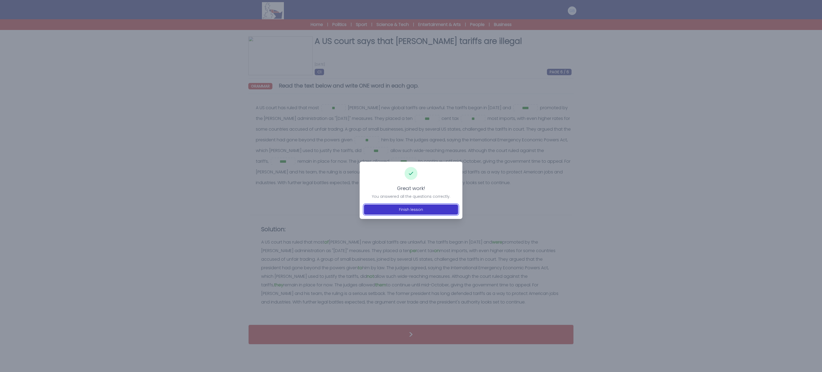
drag, startPoint x: 0, startPoint y: 0, endPoint x: 363, endPoint y: 205, distance: 417.2
click at [364, 205] on button "Finish lesson" at bounding box center [411, 209] width 94 height 10
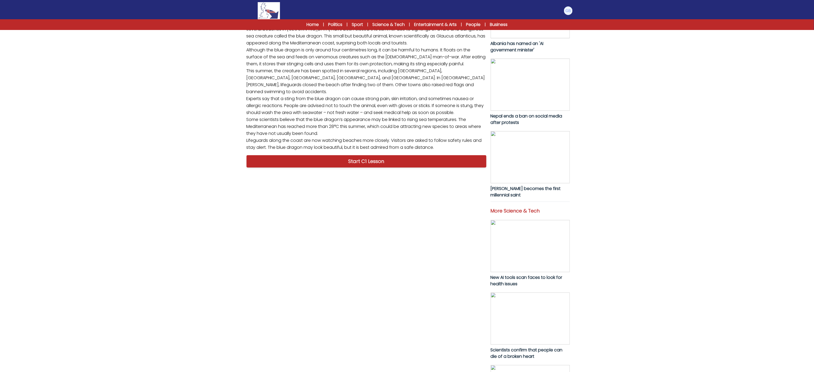
scroll to position [71, 0]
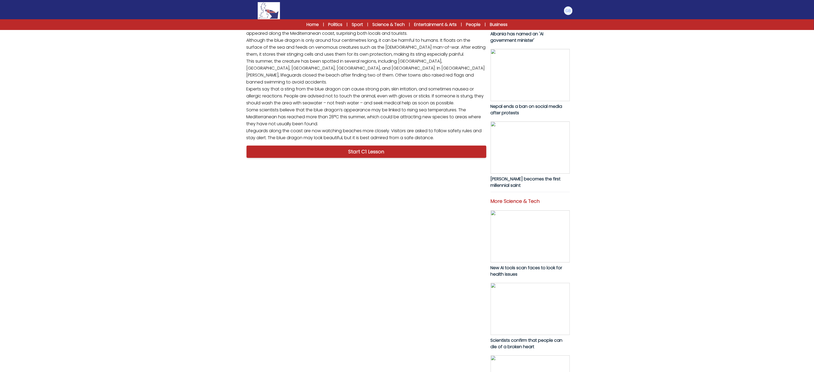
drag, startPoint x: 239, startPoint y: 181, endPoint x: 444, endPoint y: 333, distance: 255.2
click at [444, 333] on div "B1 B2 C1 A dangerous sea creature closes beaches in Spain A dangerous sea creat…" at bounding box center [407, 179] width 342 height 493
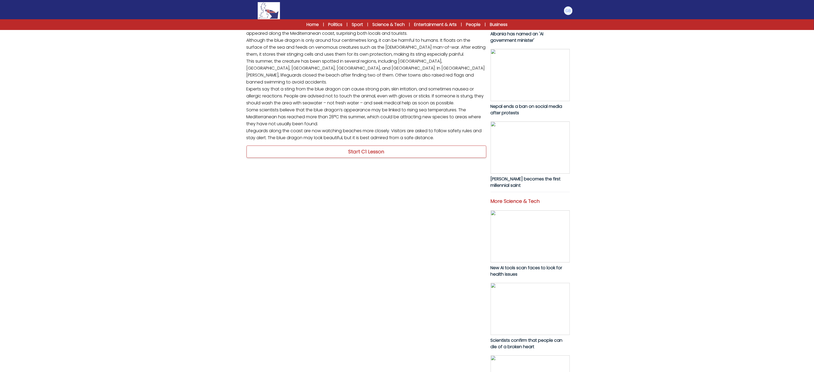
click at [335, 158] on link "Start C1 Lesson" at bounding box center [366, 152] width 240 height 12
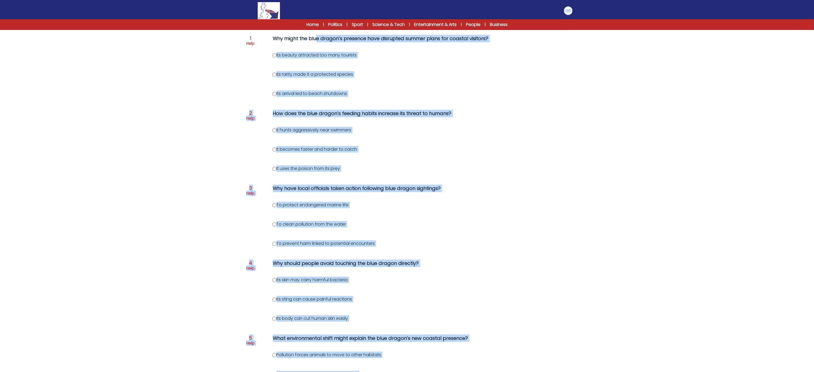
scroll to position [161, 0]
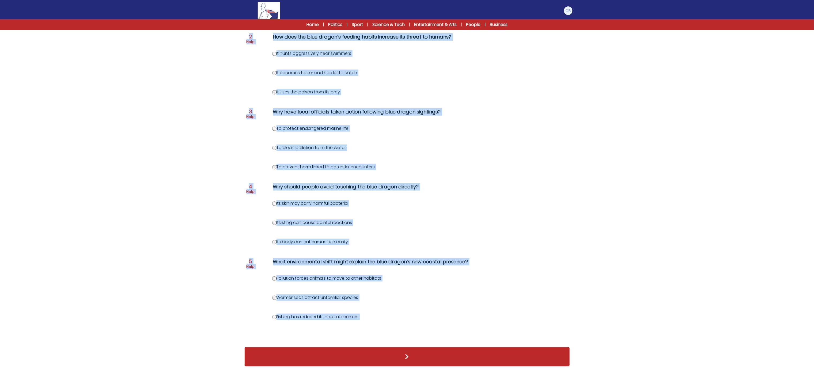
drag, startPoint x: 274, startPoint y: 110, endPoint x: 378, endPoint y: 314, distance: 228.9
click at [378, 314] on div "Question 1 Help Why might the blue dragon’s presence have disrupted summer plan…" at bounding box center [406, 147] width 325 height 387
copy div "Lor ipsum dol sita consec’a elitsedd eius temporinc utlabo etdol mag aliquae ad…"
click at [236, 247] on div "A dangerous sea creature closes beaches in [GEOGRAPHIC_DATA] [DATE] C1 RESET PA…" at bounding box center [407, 128] width 342 height 487
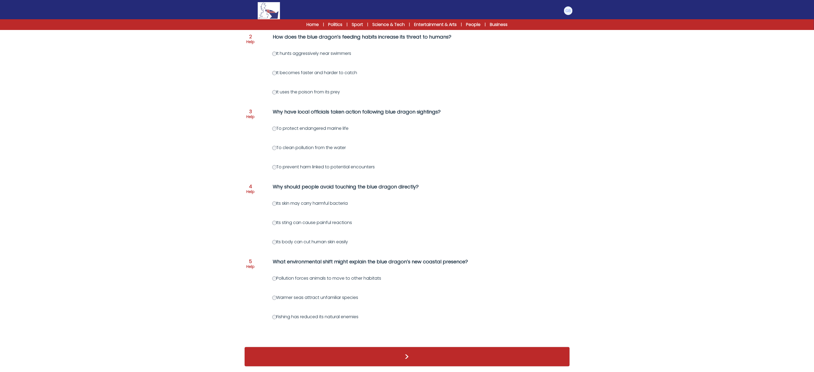
click at [275, 294] on label "Warmer seas attract unfamiliar species" at bounding box center [315, 297] width 86 height 6
click at [274, 218] on div "Question 1 Help Why might the blue dragon’s presence have disrupted summer plan…" at bounding box center [406, 147] width 325 height 387
click at [232, 131] on form "A dangerous sea creature closes beaches in [GEOGRAPHIC_DATA] [DATE] C1 RESET PA…" at bounding box center [407, 121] width 814 height 502
click at [271, 84] on div "Question 1 Help Why might the blue dragon’s presence have disrupted summer plan…" at bounding box center [406, 147] width 325 height 387
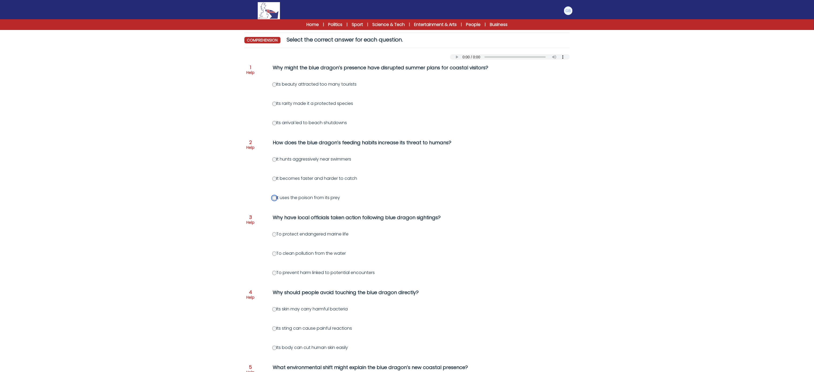
scroll to position [45, 0]
click at [278, 124] on label "Its arrival led to beach shutdowns" at bounding box center [309, 124] width 75 height 6
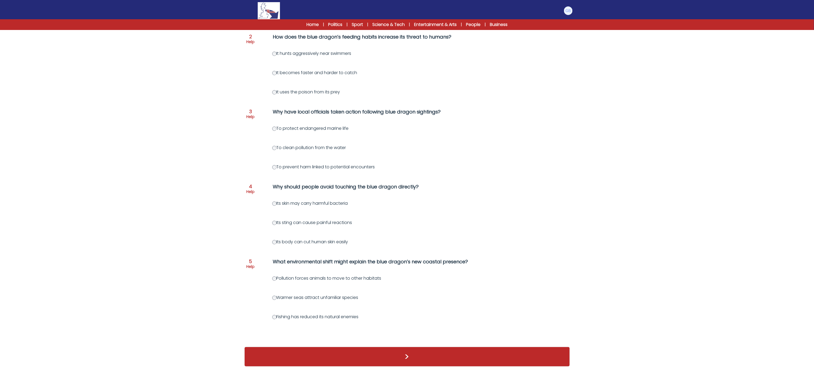
scroll to position [161, 0]
click at [571, 356] on div "A dangerous sea creature closes beaches in Spain 1st September 2025 C1 RESET PA…" at bounding box center [407, 128] width 342 height 487
click at [559, 356] on button ">" at bounding box center [406, 357] width 325 height 20
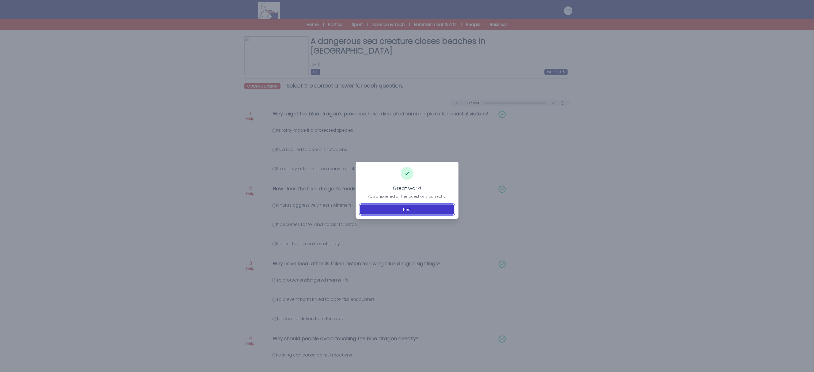
click at [412, 209] on button "Next" at bounding box center [407, 209] width 94 height 10
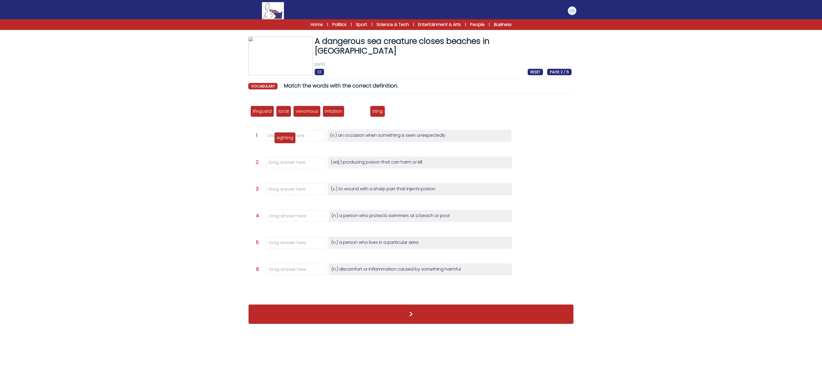
drag, startPoint x: 365, startPoint y: 112, endPoint x: 293, endPoint y: 139, distance: 76.9
click at [293, 139] on p "sighting" at bounding box center [285, 138] width 17 height 6
drag, startPoint x: 309, startPoint y: 114, endPoint x: 289, endPoint y: 168, distance: 57.6
click at [289, 168] on p "venomous" at bounding box center [287, 165] width 22 height 6
drag, startPoint x: 328, startPoint y: 111, endPoint x: 294, endPoint y: 190, distance: 86.1
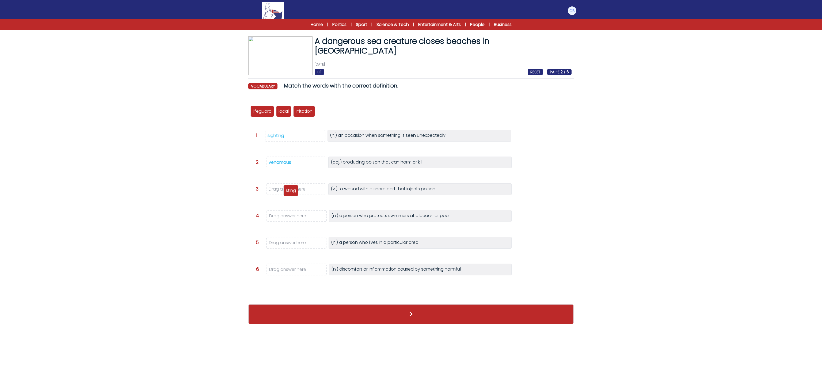
click at [294, 190] on p "sting" at bounding box center [291, 190] width 10 height 6
drag, startPoint x: 312, startPoint y: 111, endPoint x: 295, endPoint y: 266, distance: 156.4
click at [295, 266] on p "irritation" at bounding box center [286, 267] width 17 height 6
drag, startPoint x: 289, startPoint y: 106, endPoint x: 283, endPoint y: 240, distance: 134.4
click at [283, 240] on div "local" at bounding box center [277, 245] width 15 height 11
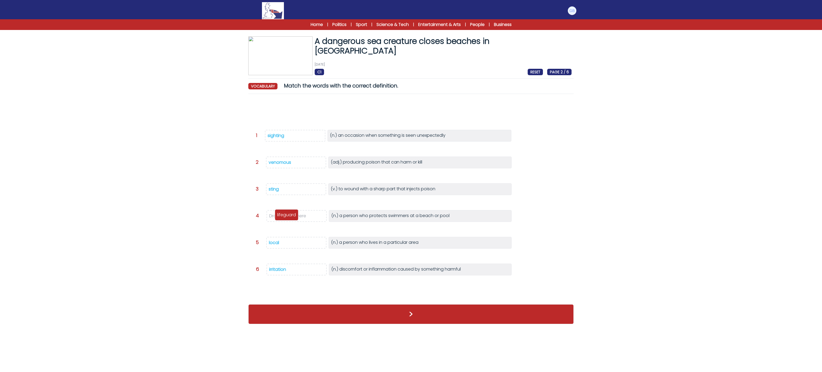
drag, startPoint x: 264, startPoint y: 109, endPoint x: 288, endPoint y: 216, distance: 109.6
click at [288, 216] on p "lifeguard" at bounding box center [286, 215] width 19 height 6
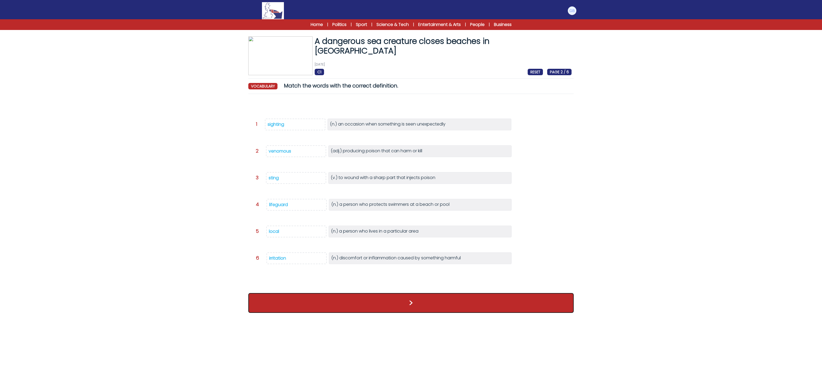
click at [339, 313] on button ">" at bounding box center [410, 303] width 325 height 20
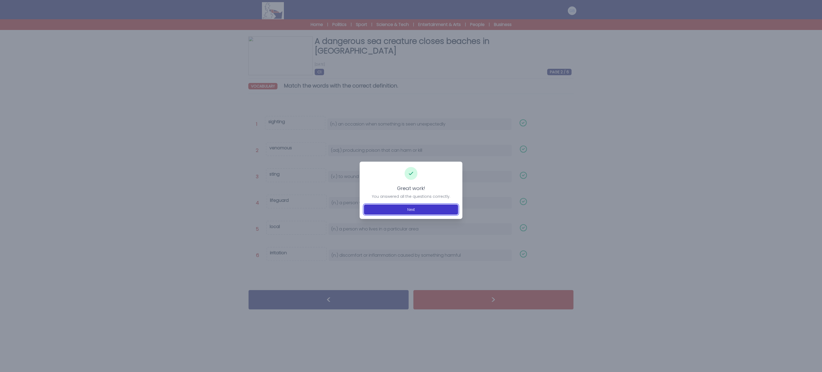
click at [443, 212] on button "Next" at bounding box center [411, 209] width 94 height 10
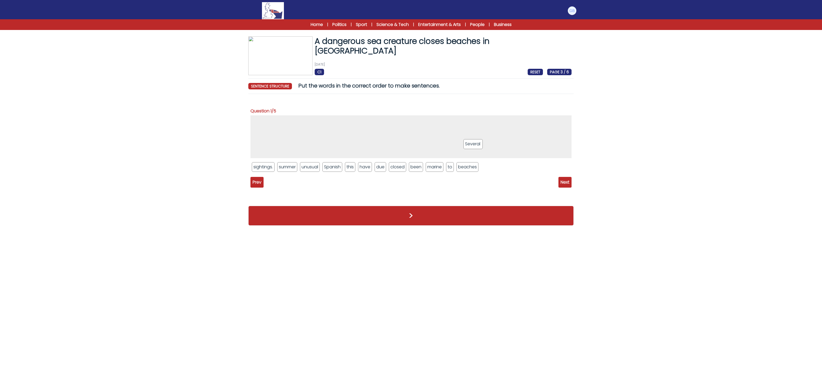
drag, startPoint x: 469, startPoint y: 168, endPoint x: 470, endPoint y: 145, distance: 23.0
drag, startPoint x: 482, startPoint y: 139, endPoint x: 482, endPoint y: 127, distance: 11.5
drag, startPoint x: 335, startPoint y: 169, endPoint x: 272, endPoint y: 123, distance: 78.2
drag, startPoint x: 306, startPoint y: 123, endPoint x: 273, endPoint y: 123, distance: 32.1
drag, startPoint x: 347, startPoint y: 163, endPoint x: 361, endPoint y: 131, distance: 35.1
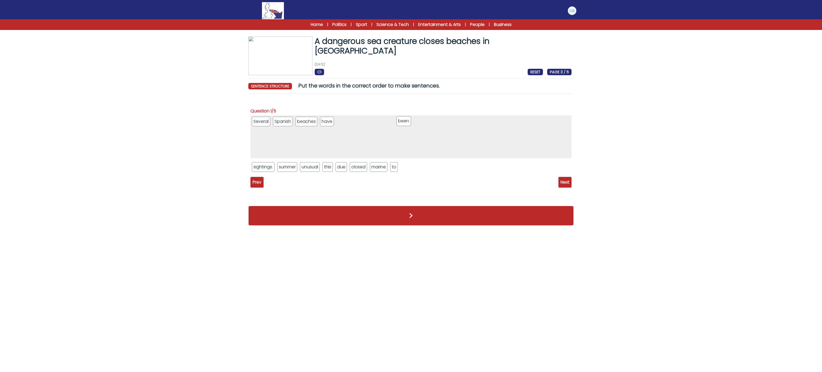
drag, startPoint x: 384, startPoint y: 171, endPoint x: 398, endPoint y: 133, distance: 40.0
drag, startPoint x: 357, startPoint y: 171, endPoint x: 385, endPoint y: 126, distance: 53.3
drag, startPoint x: 345, startPoint y: 169, endPoint x: 394, endPoint y: 135, distance: 59.4
drag, startPoint x: 364, startPoint y: 169, endPoint x: 410, endPoint y: 136, distance: 56.4
drag, startPoint x: 311, startPoint y: 169, endPoint x: 455, endPoint y: 127, distance: 150.3
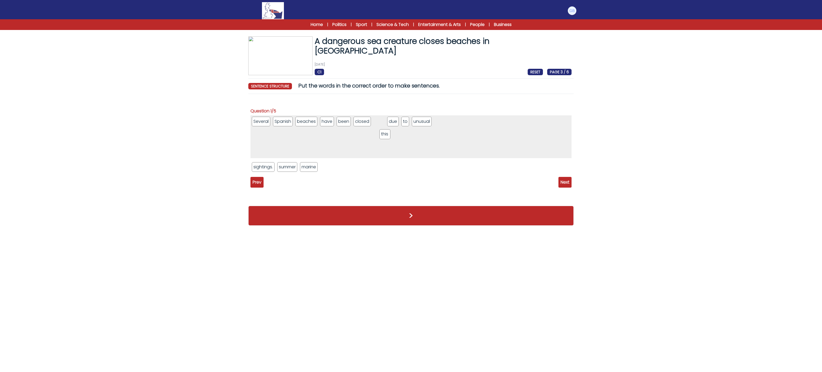
drag, startPoint x: 302, startPoint y: 166, endPoint x: 380, endPoint y: 134, distance: 84.2
drag, startPoint x: 296, startPoint y: 178, endPoint x: 392, endPoint y: 140, distance: 103.4
drag, startPoint x: 285, startPoint y: 169, endPoint x: 415, endPoint y: 171, distance: 130.8
drag, startPoint x: 266, startPoint y: 167, endPoint x: 525, endPoint y: 126, distance: 262.8
click at [564, 180] on span "Next" at bounding box center [564, 182] width 13 height 11
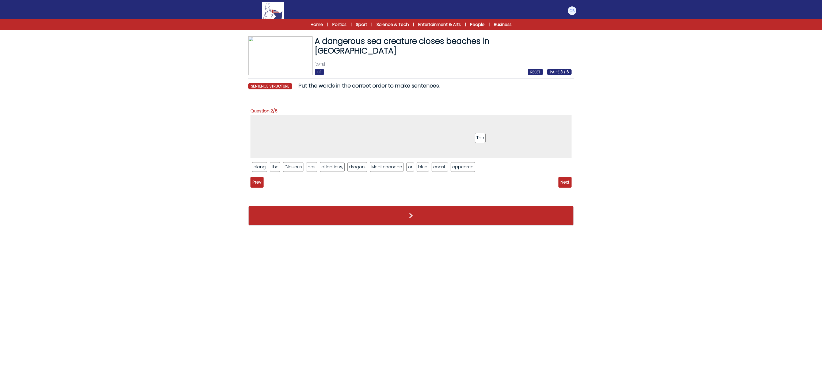
drag, startPoint x: 490, startPoint y: 169, endPoint x: 479, endPoint y: 132, distance: 38.0
drag, startPoint x: 291, startPoint y: 167, endPoint x: 303, endPoint y: 126, distance: 42.3
drag, startPoint x: 313, startPoint y: 171, endPoint x: 336, endPoint y: 124, distance: 52.8
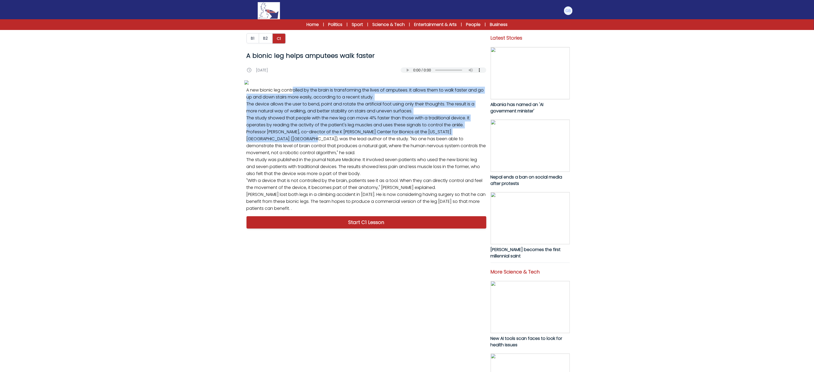
drag, startPoint x: 249, startPoint y: 252, endPoint x: 291, endPoint y: 326, distance: 85.0
click at [287, 214] on p "A new bionic leg controlled by the brain is transforming the lives of amputees.…" at bounding box center [366, 149] width 244 height 129
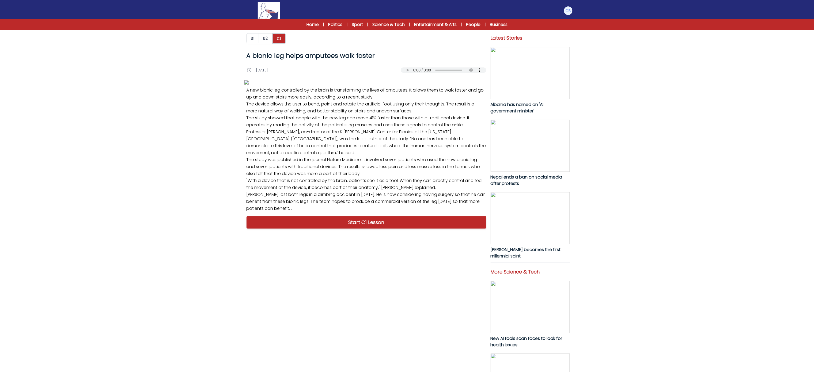
click at [291, 214] on p "A new bionic leg controlled by the brain is transforming the lives of amputees.…" at bounding box center [366, 149] width 244 height 129
click at [290, 214] on p "A new bionic leg controlled by the brain is transforming the lives of amputees.…" at bounding box center [366, 149] width 244 height 129
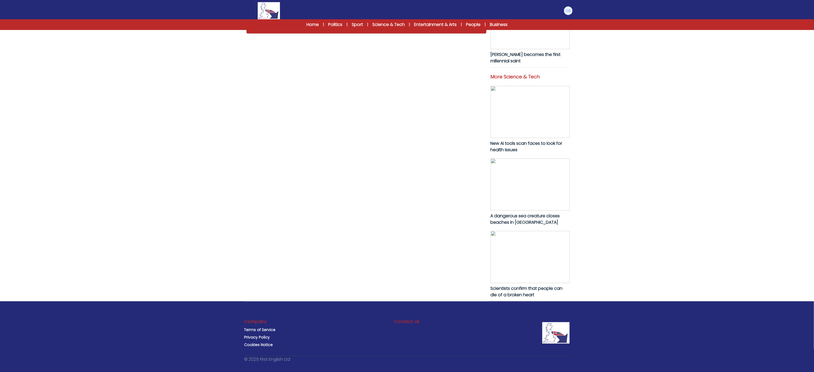
scroll to position [203, 0]
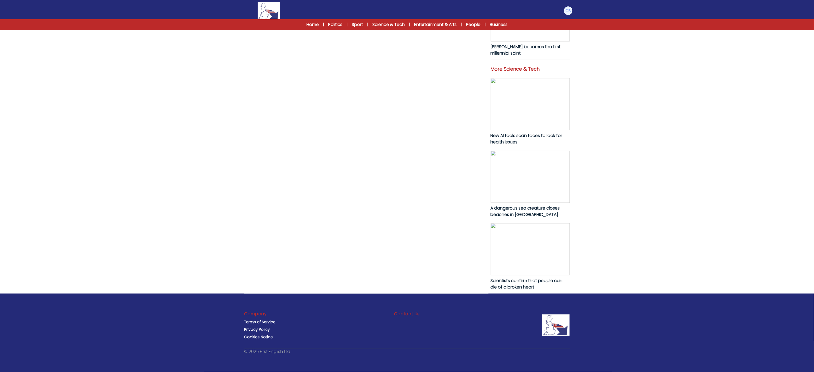
drag, startPoint x: 247, startPoint y: 252, endPoint x: 356, endPoint y: 212, distance: 116.4
copy p "A new bionic leg controlled by the brain is transforming the lives of amputees.…"
click at [354, 26] on link "Start C1 Lesson" at bounding box center [366, 19] width 240 height 12
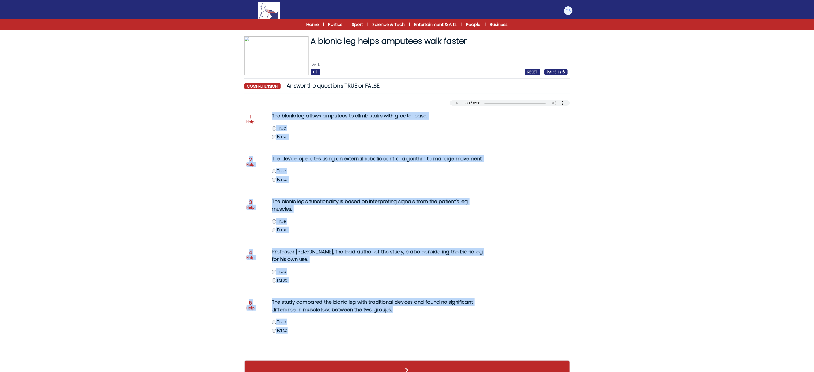
drag, startPoint x: 275, startPoint y: 119, endPoint x: 380, endPoint y: 341, distance: 245.1
click at [380, 341] on div "Question 1 Help The bionic leg allows amputees to climb stairs with greater eas…" at bounding box center [406, 230] width 325 height 249
copy div "The bionic leg allows amputees to climb stairs with greater ease. True False Qu…"
click at [277, 333] on span "False" at bounding box center [282, 330] width 10 height 6
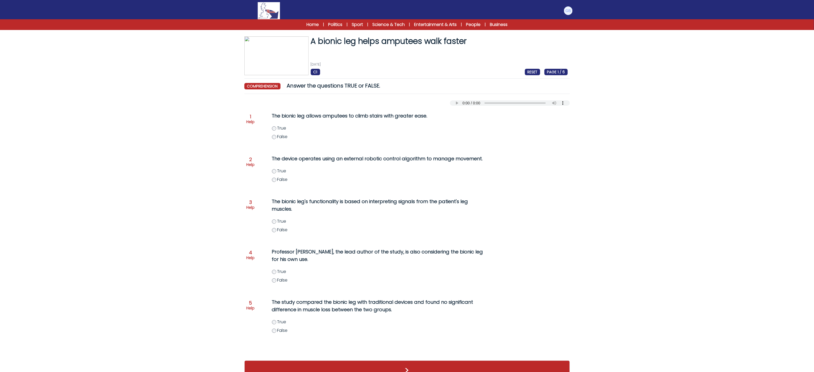
click at [284, 358] on div ">" at bounding box center [406, 370] width 325 height 30
click at [288, 363] on button ">" at bounding box center [406, 370] width 325 height 20
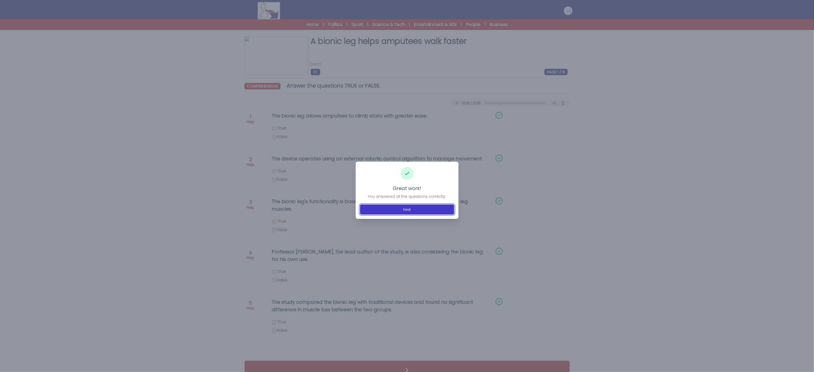
click at [424, 207] on button "Next" at bounding box center [407, 209] width 94 height 10
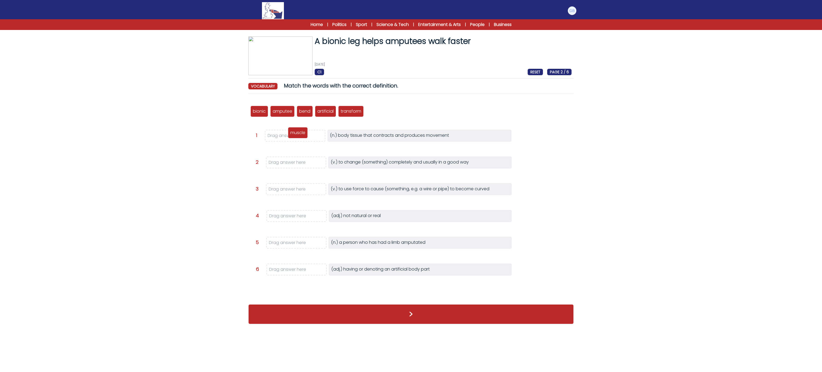
drag, startPoint x: 375, startPoint y: 111, endPoint x: 296, endPoint y: 132, distance: 81.3
click at [296, 132] on p "muscle" at bounding box center [297, 132] width 15 height 6
drag, startPoint x: 357, startPoint y: 111, endPoint x: 293, endPoint y: 159, distance: 80.3
click at [293, 159] on p "transform" at bounding box center [286, 159] width 21 height 6
drag, startPoint x: 280, startPoint y: 112, endPoint x: 289, endPoint y: 244, distance: 132.4
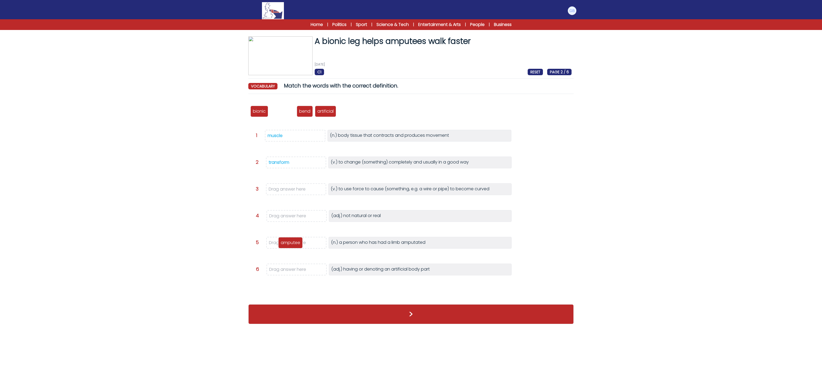
click at [289, 244] on p "amputee" at bounding box center [291, 242] width 20 height 6
drag, startPoint x: 253, startPoint y: 110, endPoint x: 277, endPoint y: 171, distance: 65.6
click at [284, 267] on p "bionic" at bounding box center [290, 269] width 13 height 6
drag, startPoint x: 280, startPoint y: 123, endPoint x: 291, endPoint y: 222, distance: 99.9
click at [291, 222] on p "artificial" at bounding box center [290, 224] width 16 height 6
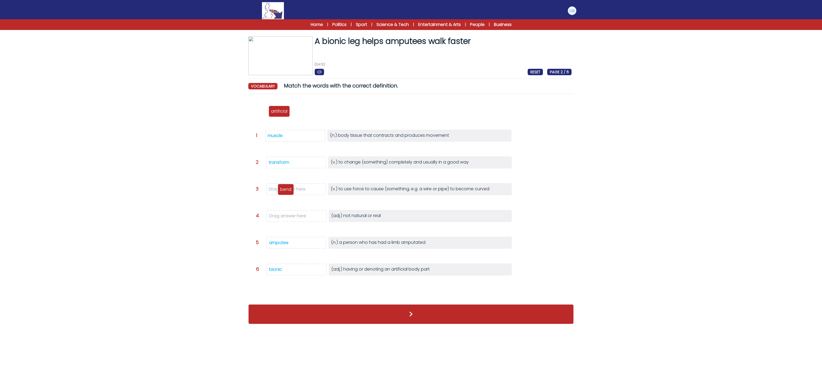
drag, startPoint x: 258, startPoint y: 115, endPoint x: 283, endPoint y: 188, distance: 76.7
click at [285, 191] on div "bend" at bounding box center [286, 189] width 16 height 11
drag, startPoint x: 258, startPoint y: 115, endPoint x: 285, endPoint y: 215, distance: 103.6
click at [285, 215] on div "artificial" at bounding box center [288, 212] width 21 height 11
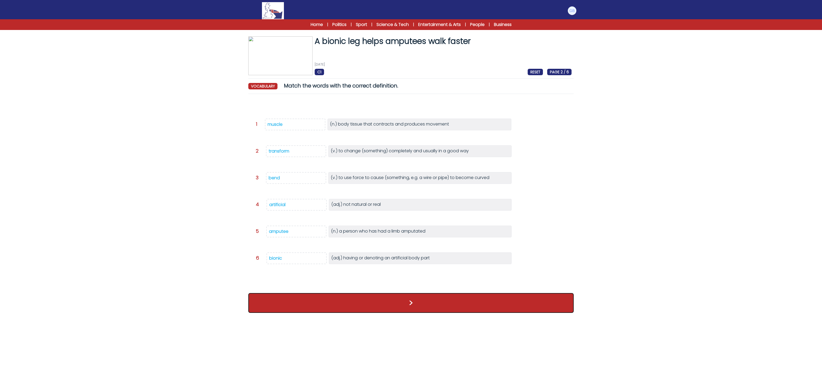
click at [338, 302] on button ">" at bounding box center [410, 303] width 325 height 20
click at [343, 312] on button ">" at bounding box center [410, 303] width 325 height 20
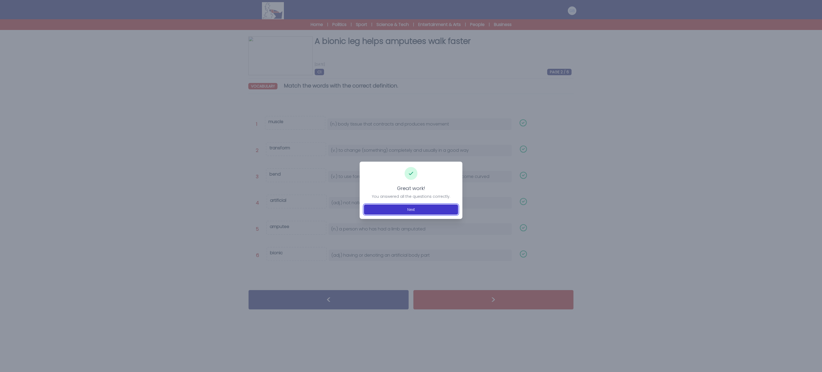
click at [436, 205] on button "Next" at bounding box center [411, 209] width 94 height 10
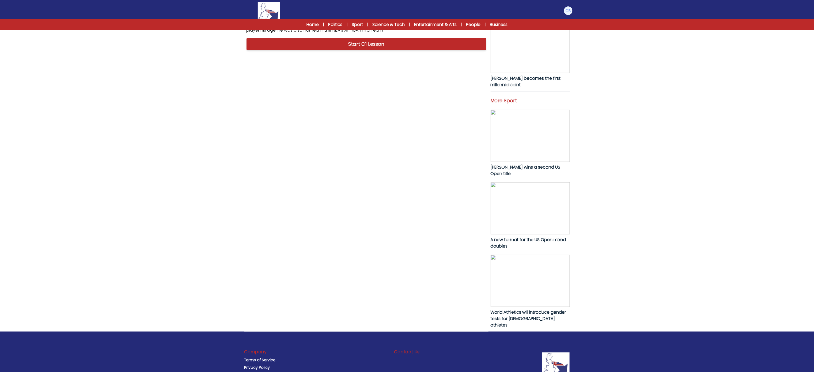
scroll to position [203, 0]
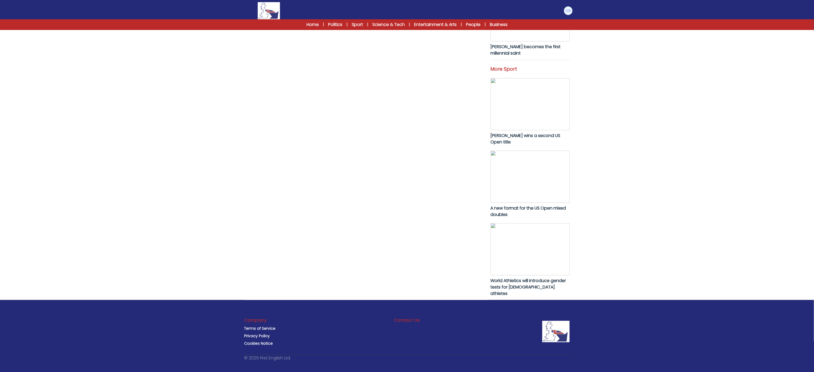
drag, startPoint x: 247, startPoint y: 253, endPoint x: 349, endPoint y: 214, distance: 109.0
copy p "The Los Angeles Lakers have selected Bronny James in the second round of the NB…"
click at [333, 19] on link "Start C1 Lesson" at bounding box center [366, 12] width 240 height 12
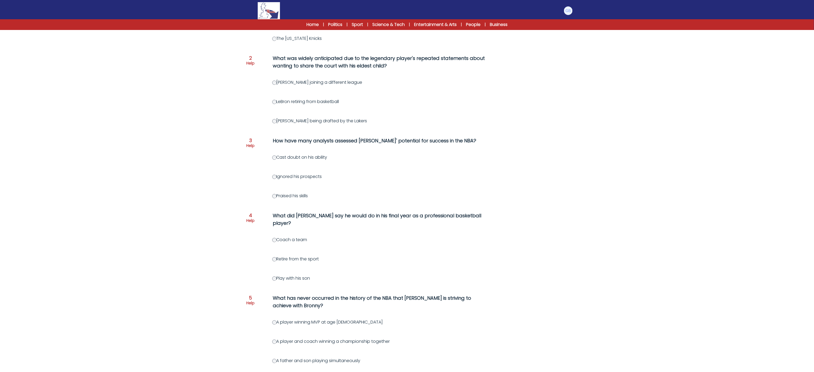
scroll to position [190, 0]
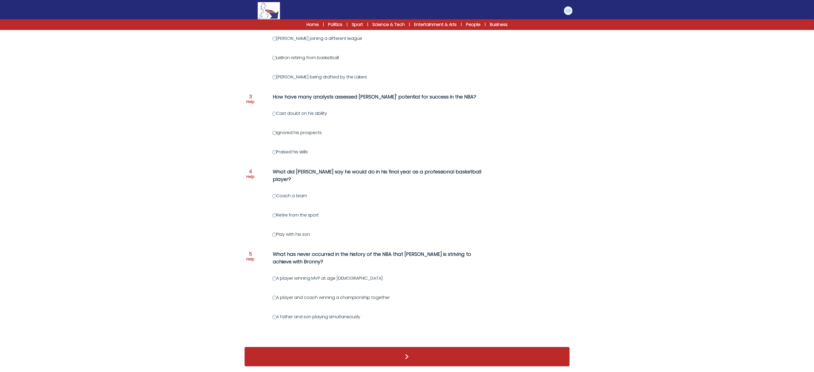
drag, startPoint x: 273, startPoint y: 110, endPoint x: 368, endPoint y: 313, distance: 224.3
click at [368, 313] on div "Question 1 Help Which team selected the son of an NBA star, known for his desir…" at bounding box center [406, 132] width 325 height 417
copy div "Which team selected the son of an NBA star, known for his desire to play alongs…"
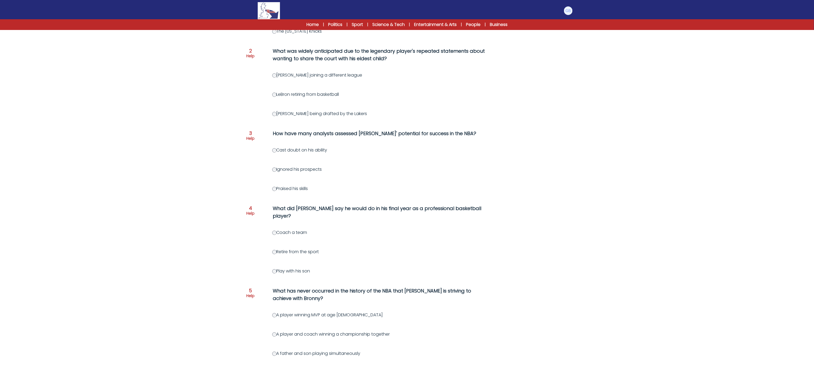
scroll to position [135, 0]
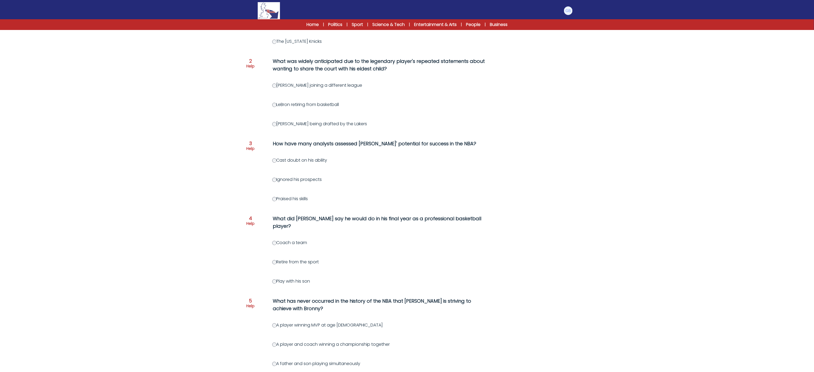
click at [748, 131] on form "[PERSON_NAME] signs for the LA Lakers [DATE] C1 RESET PAGE 1 / 6 [PERSON_NAME] …" at bounding box center [407, 153] width 814 height 532
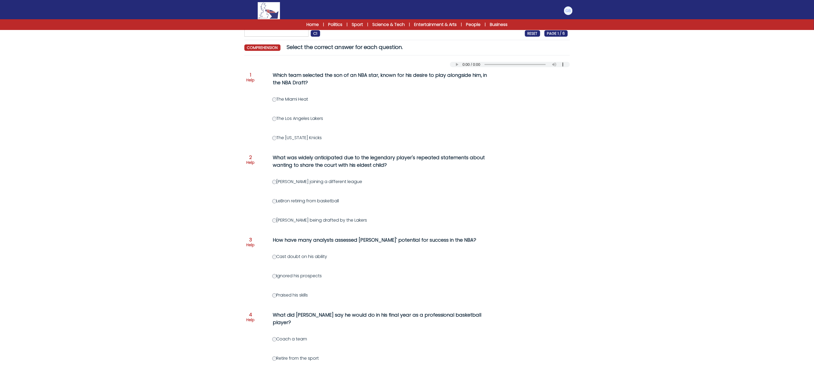
scroll to position [35, 0]
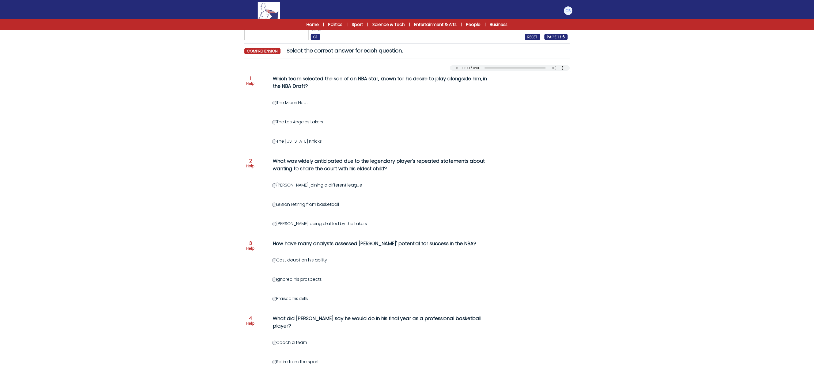
click at [308, 129] on div "Question 1 Help Which team selected the son of an NBA star, known for his desir…" at bounding box center [406, 279] width 325 height 417
click at [309, 123] on label "The Los Angeles Lakers" at bounding box center [297, 122] width 51 height 6
click at [268, 126] on div "Question 1 Help Which team selected the son of an NBA star, known for his desir…" at bounding box center [406, 279] width 325 height 417
click at [271, 185] on div "Question 1 Help Which team selected the son of an NBA star, known for his desir…" at bounding box center [406, 279] width 325 height 417
click at [271, 261] on div "Question 1 Help Which team selected the son of an NBA star, known for his desir…" at bounding box center [406, 279] width 325 height 417
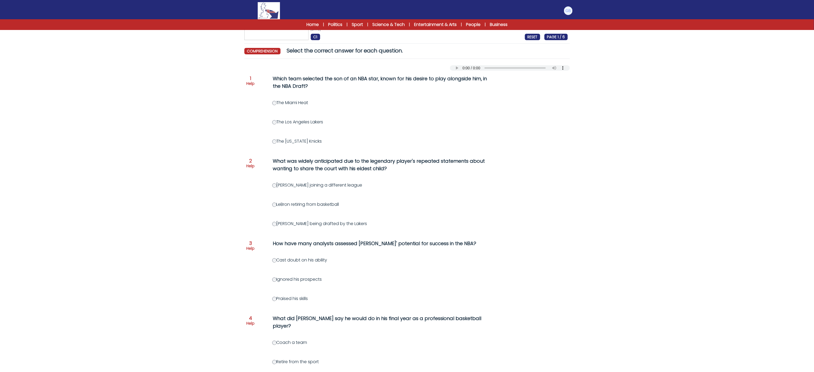
click at [276, 263] on label "Cast doubt on his ability" at bounding box center [299, 260] width 55 height 6
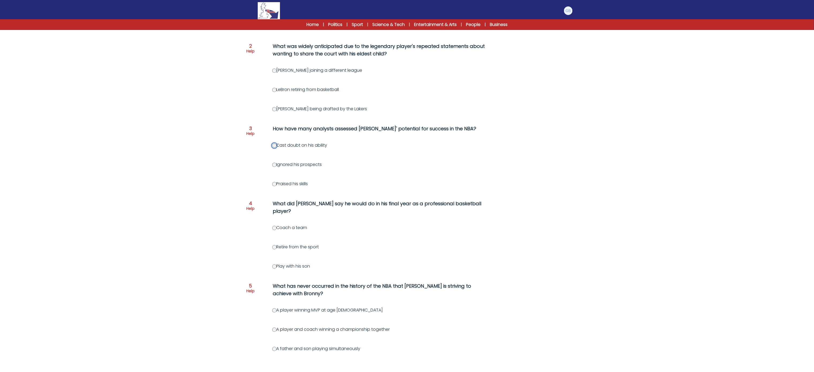
scroll to position [166, 0]
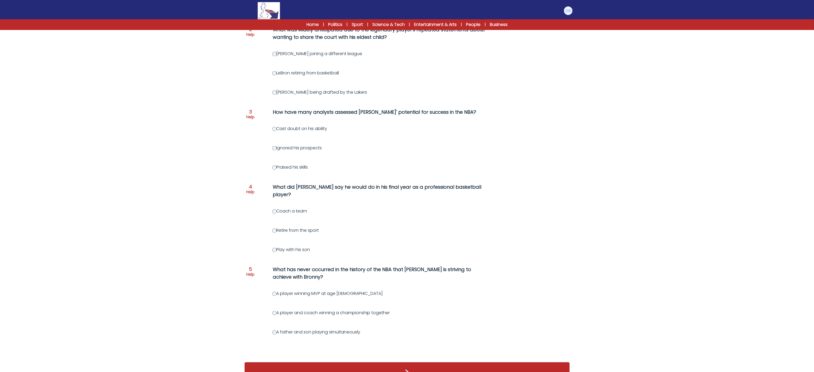
click at [276, 253] on div "Question 1 Help Which team selected the son of an NBA star, known for his desir…" at bounding box center [406, 147] width 325 height 417
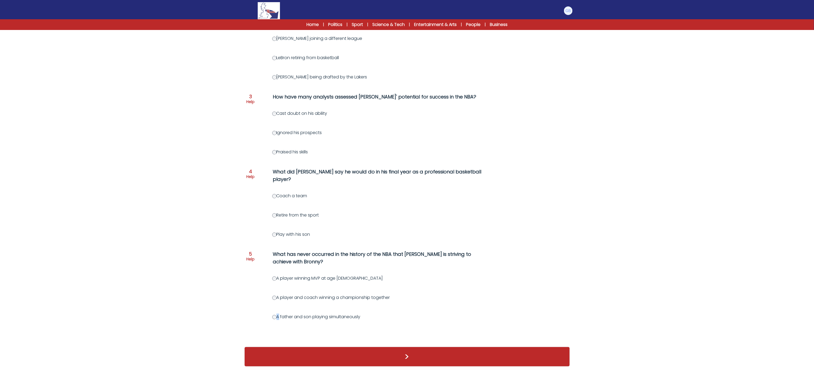
click at [277, 314] on label "A father and son playing simultaneously" at bounding box center [316, 317] width 88 height 6
click at [296, 363] on button ">" at bounding box center [406, 357] width 325 height 20
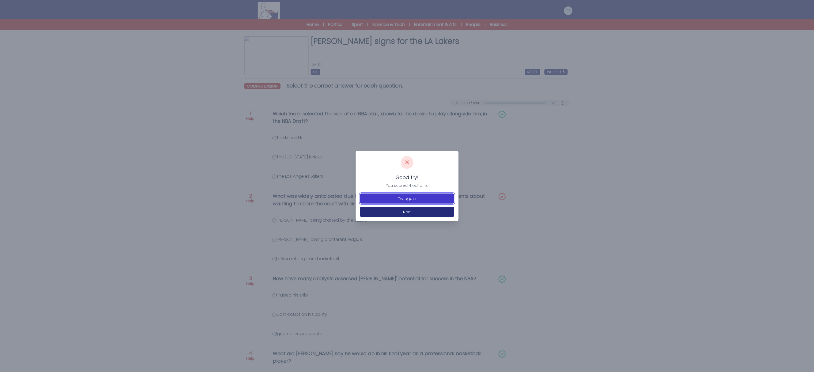
click at [414, 201] on button "Try again" at bounding box center [407, 198] width 94 height 10
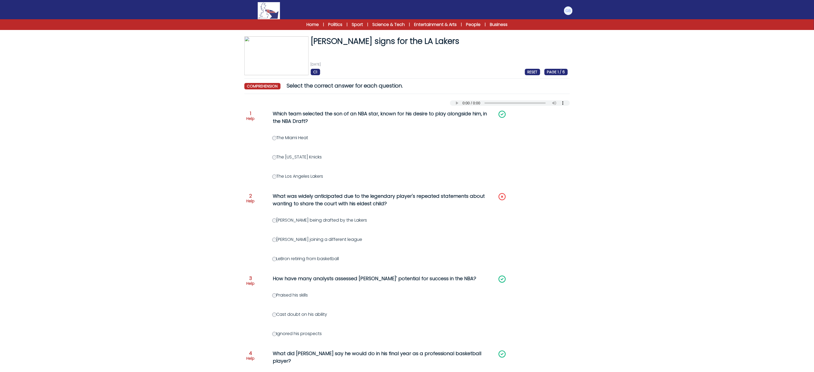
click at [281, 210] on div "Question 2 Help What was widely anticipated due to the legendary player's repea…" at bounding box center [406, 202] width 321 height 20
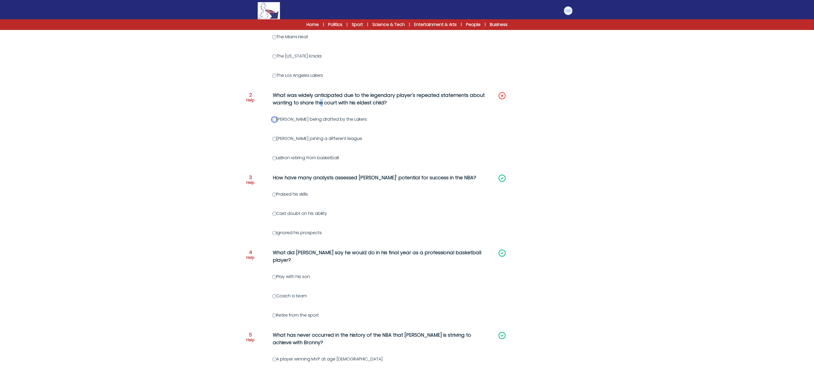
scroll to position [190, 0]
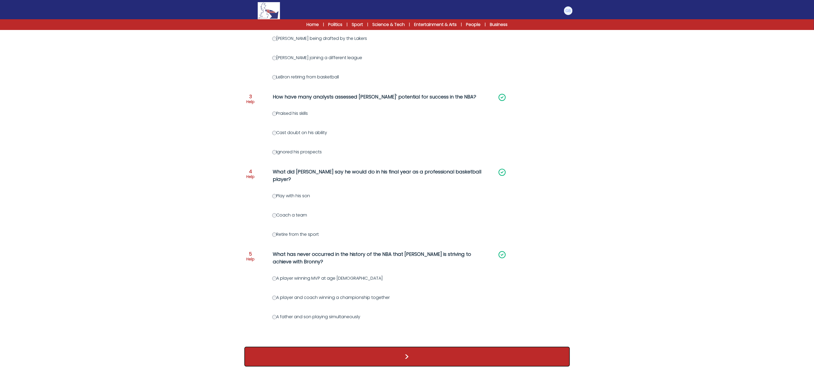
click at [372, 356] on button ">" at bounding box center [406, 357] width 325 height 20
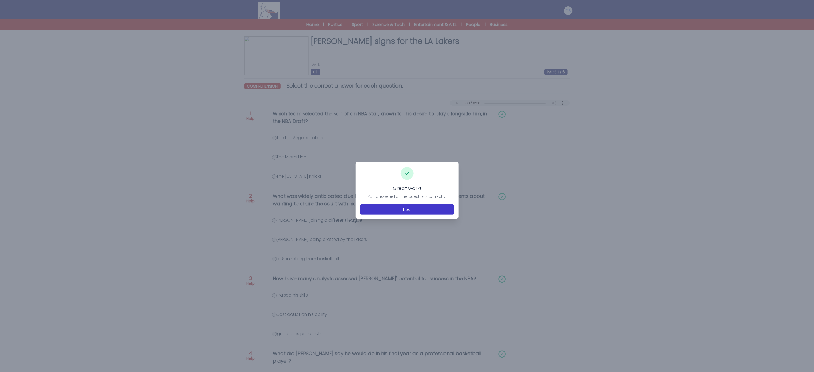
drag, startPoint x: 419, startPoint y: 197, endPoint x: 416, endPoint y: 204, distance: 7.8
click at [418, 200] on div "Great work! You answered all the questions correctly. Next" at bounding box center [407, 190] width 103 height 57
click at [415, 206] on button "Next" at bounding box center [407, 209] width 94 height 10
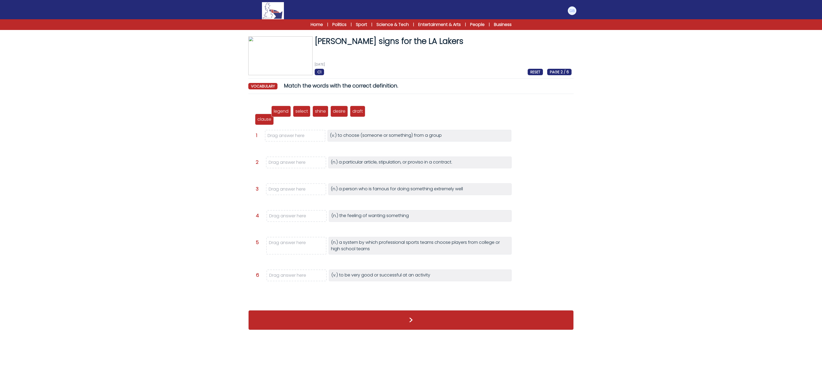
drag, startPoint x: 255, startPoint y: 112, endPoint x: 253, endPoint y: 114, distance: 3.4
click at [257, 116] on p "clause" at bounding box center [264, 119] width 14 height 6
drag, startPoint x: 281, startPoint y: 112, endPoint x: 287, endPoint y: 279, distance: 167.1
click at [287, 279] on p "legend" at bounding box center [287, 278] width 15 height 6
drag, startPoint x: 300, startPoint y: 109, endPoint x: 276, endPoint y: 278, distance: 171.2
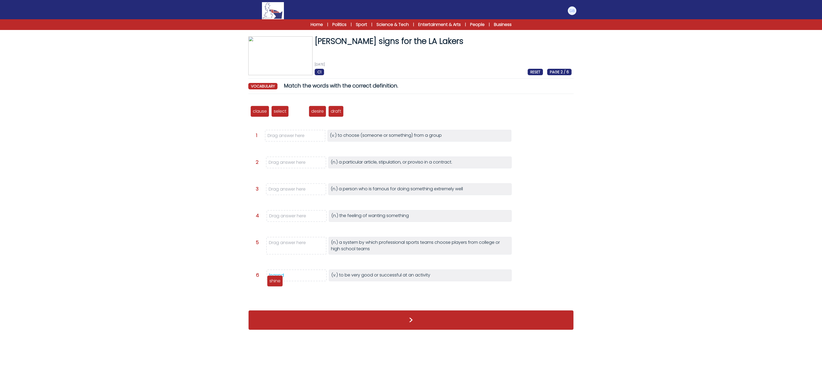
click at [276, 278] on p "shine" at bounding box center [274, 281] width 11 height 6
click at [276, 274] on div "legend" at bounding box center [276, 275] width 15 height 6
drag, startPoint x: 358, startPoint y: 112, endPoint x: 305, endPoint y: 190, distance: 94.6
click at [305, 190] on span "legend" at bounding box center [301, 189] width 15 height 6
drag, startPoint x: 299, startPoint y: 113, endPoint x: 285, endPoint y: 276, distance: 164.1
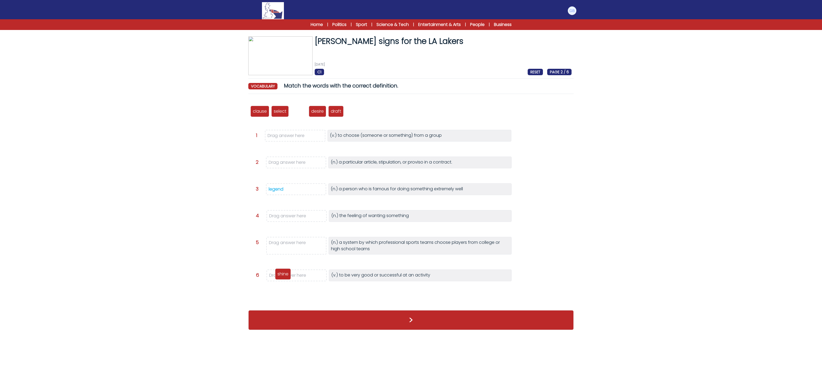
click at [283, 276] on p "shine" at bounding box center [282, 274] width 11 height 6
drag, startPoint x: 319, startPoint y: 110, endPoint x: 305, endPoint y: 251, distance: 141.5
click at [305, 251] on p "draft" at bounding box center [303, 252] width 10 height 6
drag, startPoint x: 300, startPoint y: 109, endPoint x: 287, endPoint y: 217, distance: 108.6
click at [287, 217] on p "desire" at bounding box center [286, 219] width 13 height 6
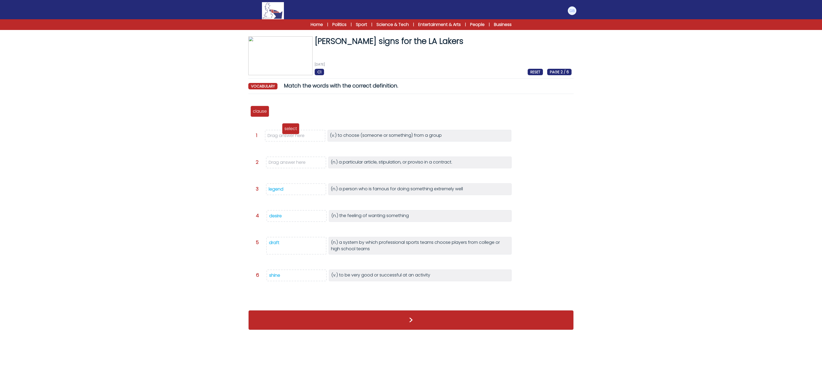
drag, startPoint x: 277, startPoint y: 109, endPoint x: 286, endPoint y: 135, distance: 27.9
click at [286, 132] on p "select" at bounding box center [290, 128] width 13 height 6
drag, startPoint x: 261, startPoint y: 112, endPoint x: 293, endPoint y: 163, distance: 60.2
click at [293, 163] on p "clause" at bounding box center [291, 162] width 14 height 6
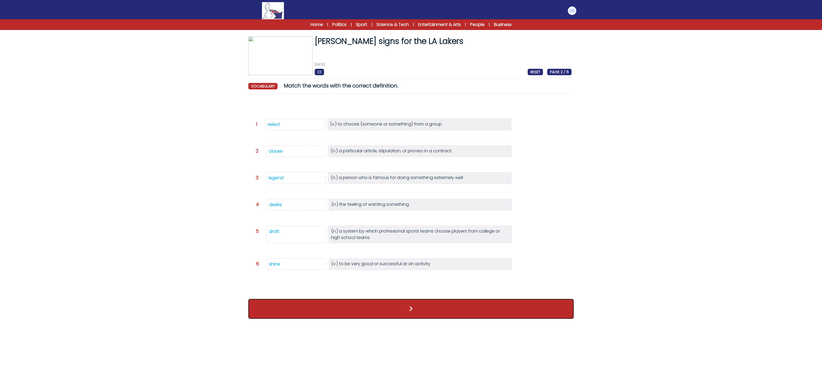
click at [366, 308] on button ">" at bounding box center [410, 309] width 325 height 20
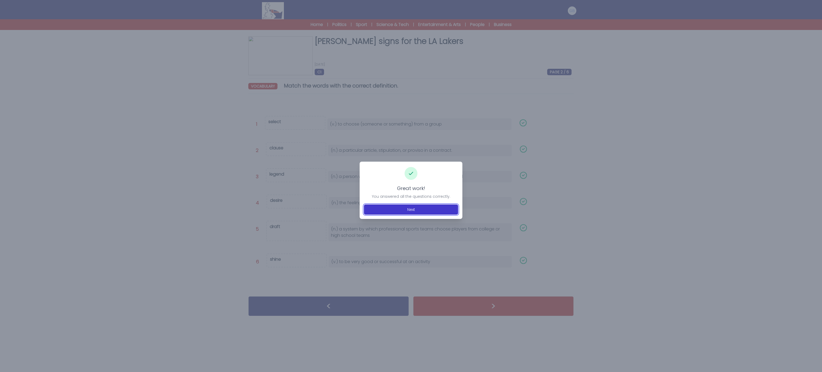
click at [417, 211] on button "Next" at bounding box center [411, 209] width 94 height 10
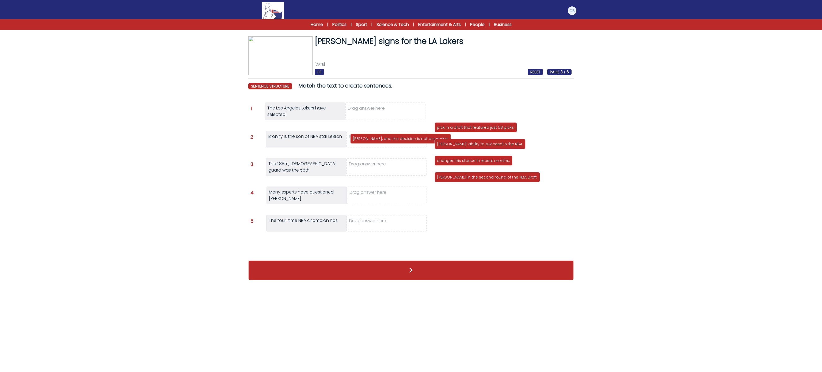
drag, startPoint x: 461, startPoint y: 109, endPoint x: 377, endPoint y: 136, distance: 88.7
click at [377, 136] on p "[PERSON_NAME], and the decision is not a surprise." at bounding box center [401, 138] width 96 height 5
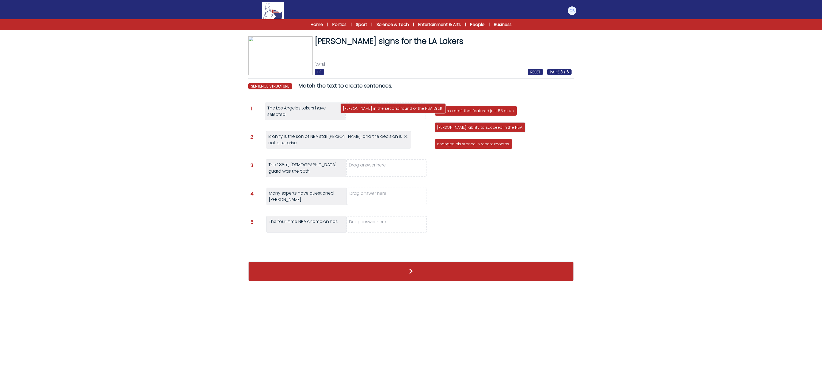
drag, startPoint x: 452, startPoint y: 164, endPoint x: 358, endPoint y: 112, distance: 107.7
click at [358, 111] on p "[PERSON_NAME] in the second round of the NBA Draft." at bounding box center [393, 108] width 101 height 5
click at [468, 113] on p "pick in a draft that featured just 58 picks." at bounding box center [476, 110] width 78 height 5
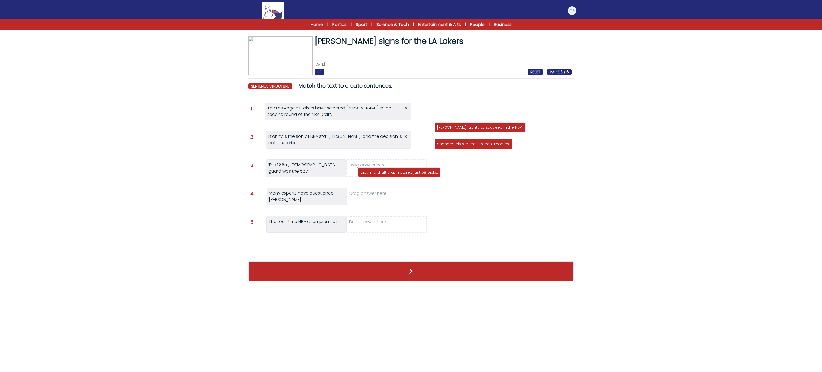
drag, startPoint x: 455, startPoint y: 112, endPoint x: 378, endPoint y: 173, distance: 98.2
click at [378, 173] on p "pick in a draft that featured just 58 picks." at bounding box center [399, 172] width 78 height 5
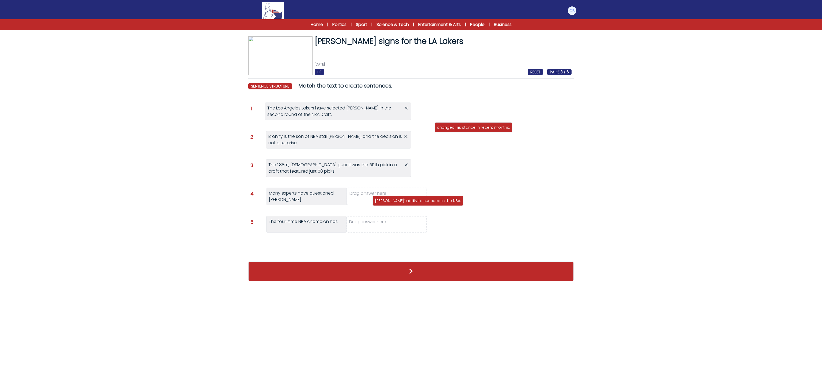
drag, startPoint x: 460, startPoint y: 113, endPoint x: 383, endPoint y: 206, distance: 120.6
click at [383, 203] on p "[PERSON_NAME]' ability to succeed in the NBA." at bounding box center [418, 200] width 86 height 5
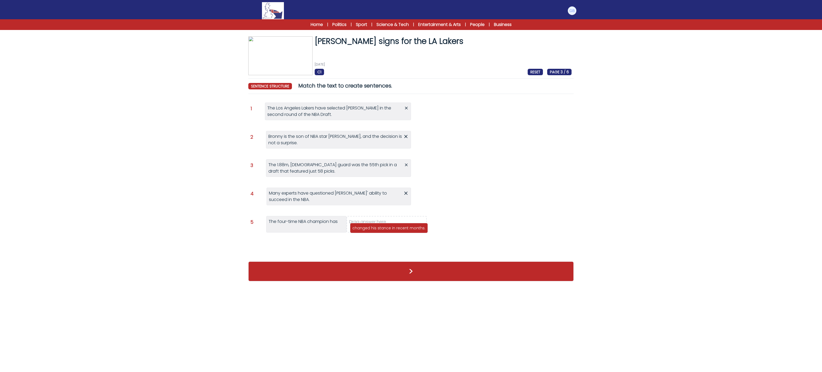
drag, startPoint x: 448, startPoint y: 115, endPoint x: 361, endPoint y: 231, distance: 145.4
click at [361, 231] on div "changed his stance in recent months." at bounding box center [389, 228] width 78 height 10
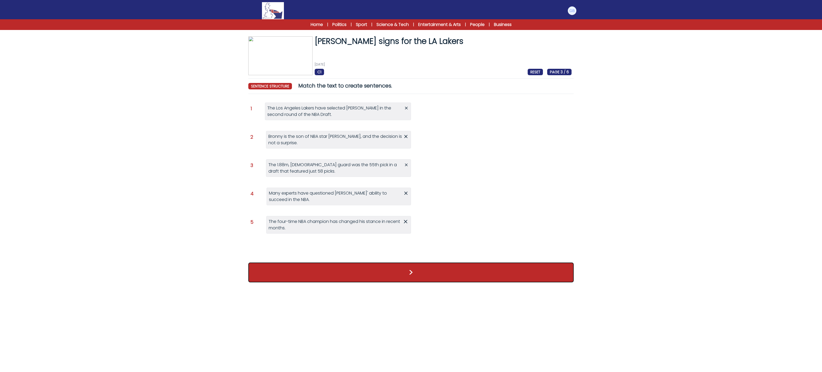
click at [348, 276] on button ">" at bounding box center [410, 272] width 325 height 20
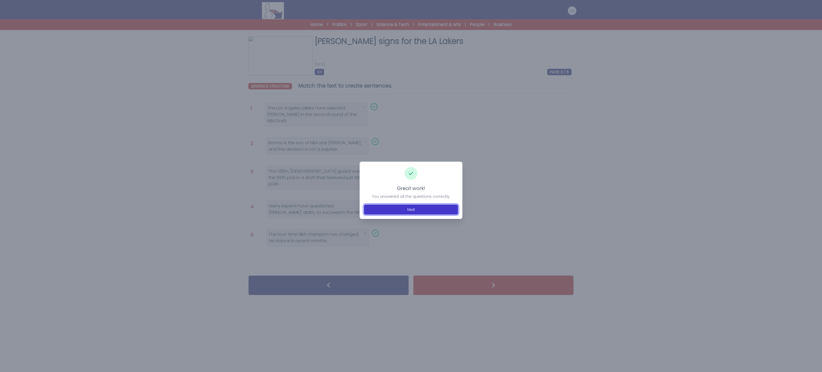
click at [382, 210] on button "Next" at bounding box center [411, 209] width 94 height 10
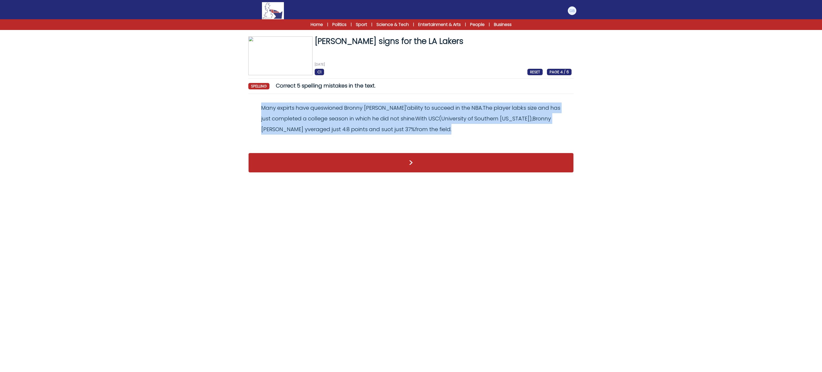
drag, startPoint x: 254, startPoint y: 105, endPoint x: 434, endPoint y: 133, distance: 181.9
click at [434, 133] on div "Many expirts have queswioned [PERSON_NAME] ' ability to succeed in the NBA . Th…" at bounding box center [410, 118] width 321 height 32
copy odiv "Many expirts have queswioned [PERSON_NAME] ' ability to succeed in the NBA . Th…"
click at [286, 111] on span "expirts" at bounding box center [285, 107] width 17 height 7
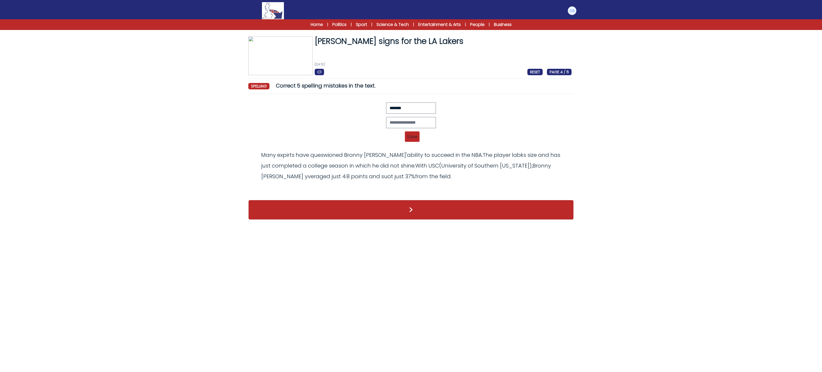
click at [391, 115] on div "Revert Save Many expirts have queswioned [PERSON_NAME]' ability to succeed in t…" at bounding box center [410, 123] width 321 height 43
click at [398, 121] on input "text" at bounding box center [411, 122] width 50 height 11
type input "*******"
click at [416, 142] on span "Save" at bounding box center [412, 136] width 15 height 10
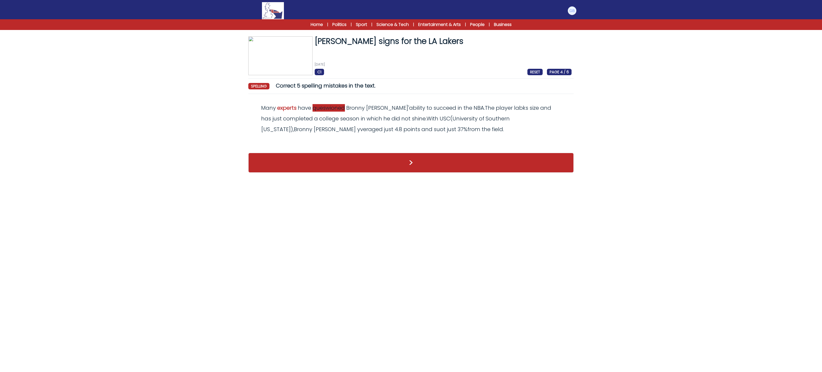
click at [323, 111] on span "queswioned" at bounding box center [328, 107] width 32 height 7
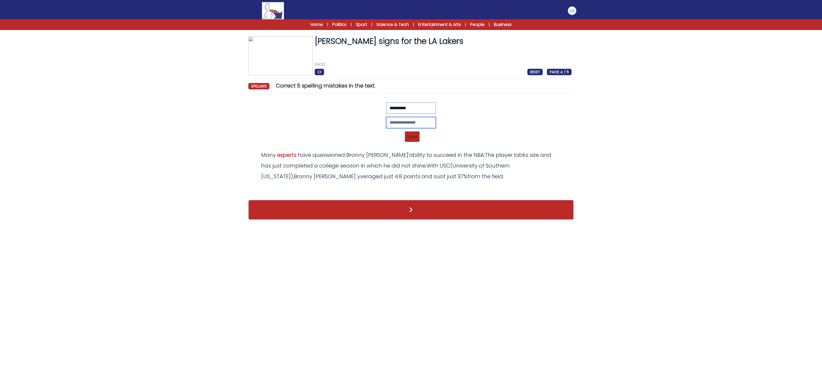
click at [393, 120] on input "text" at bounding box center [411, 122] width 50 height 11
type input "**********"
click at [413, 134] on span "Save" at bounding box center [412, 136] width 15 height 10
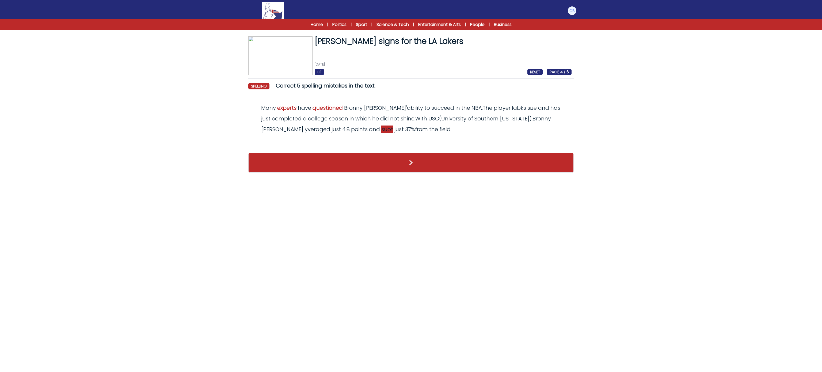
click at [381, 127] on span "suot" at bounding box center [387, 128] width 12 height 7
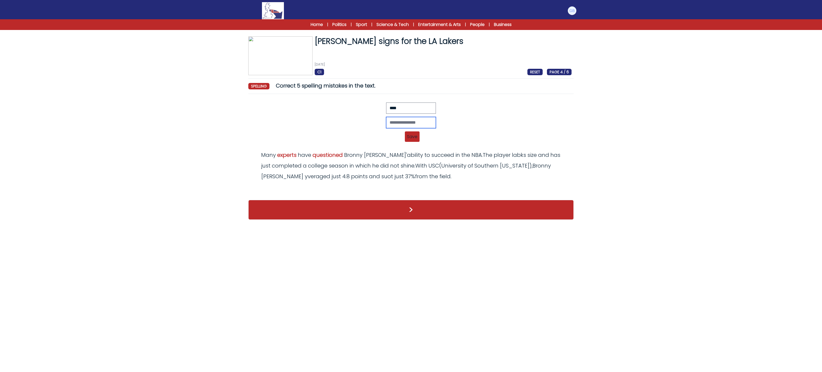
click at [415, 122] on input "text" at bounding box center [411, 122] width 50 height 11
type input "****"
click at [417, 135] on span "Save" at bounding box center [412, 136] width 15 height 10
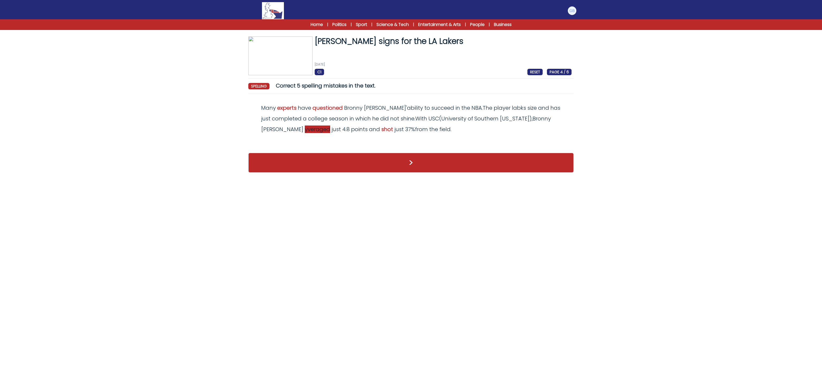
click at [305, 127] on span "yveraged" at bounding box center [317, 128] width 25 height 7
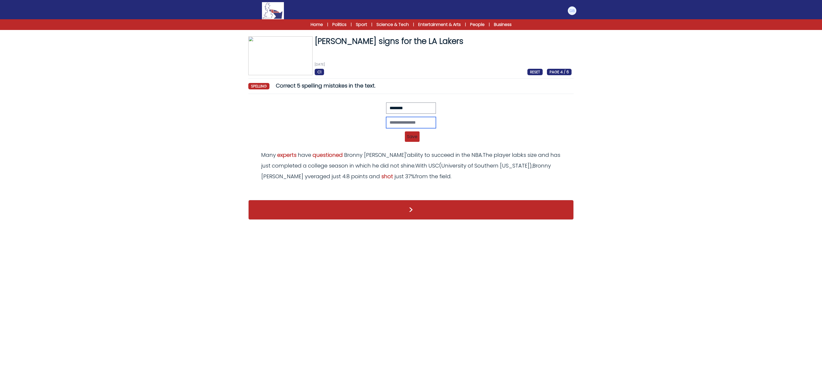
click at [410, 120] on input "text" at bounding box center [411, 122] width 50 height 11
type input "********"
click at [419, 141] on span "Save" at bounding box center [412, 136] width 15 height 10
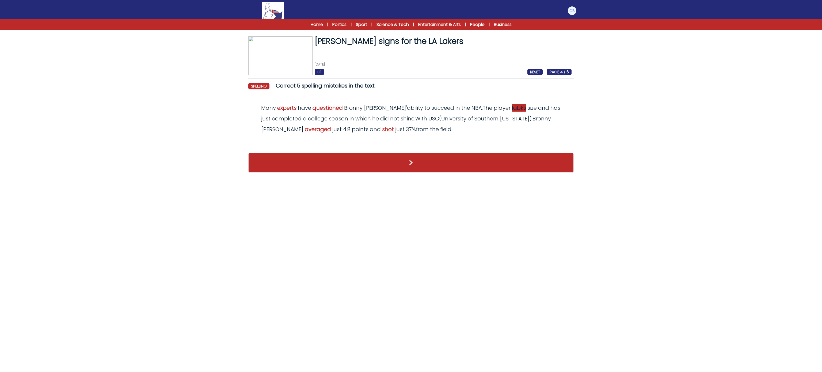
click at [512, 108] on span "labks" at bounding box center [519, 107] width 14 height 7
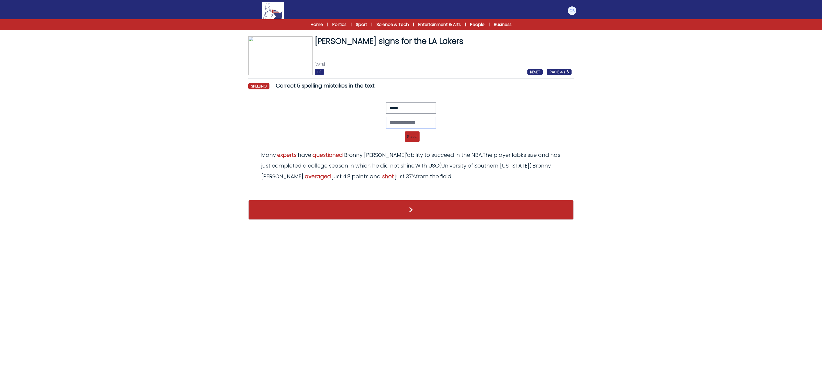
click at [407, 126] on input "text" at bounding box center [411, 122] width 50 height 11
type input "*****"
click at [408, 135] on span "Save" at bounding box center [412, 136] width 15 height 10
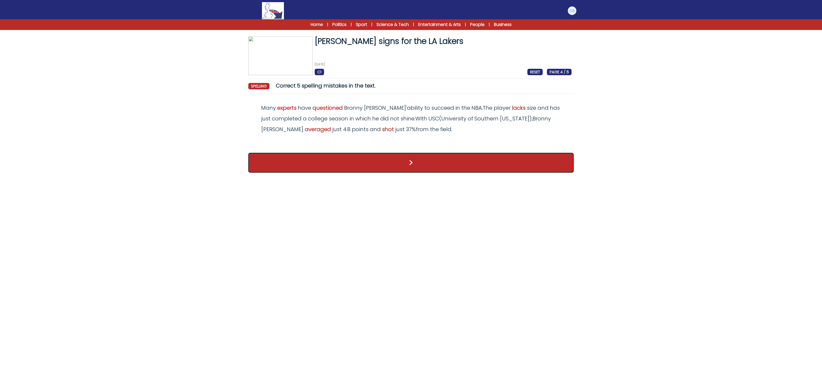
click at [400, 156] on button ">" at bounding box center [410, 163] width 325 height 20
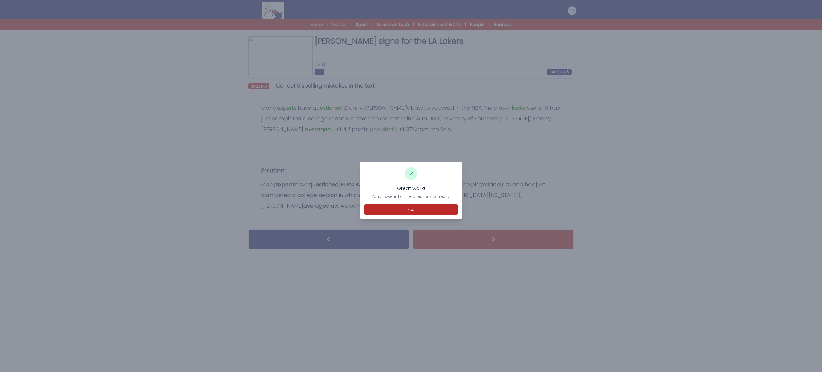
click at [432, 219] on div "Great work! You answered all the questions correctly. Next" at bounding box center [411, 190] width 103 height 57
click at [431, 218] on div "Great work! You answered all the questions correctly. Next" at bounding box center [411, 190] width 103 height 57
click at [430, 213] on button "Next" at bounding box center [411, 209] width 94 height 10
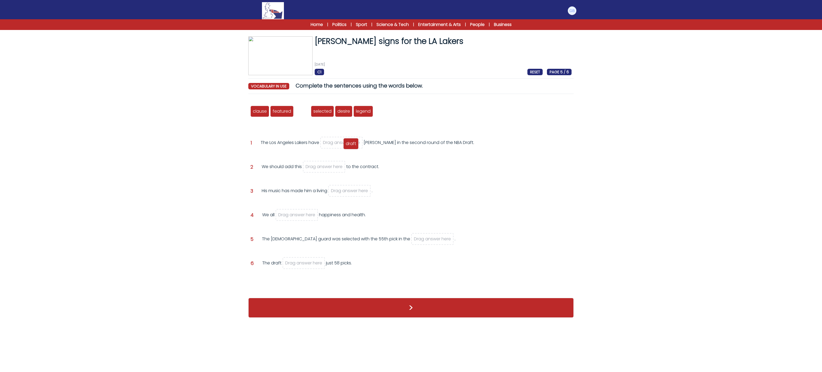
drag, startPoint x: 305, startPoint y: 109, endPoint x: 355, endPoint y: 143, distance: 61.2
click at [355, 143] on span "draft" at bounding box center [351, 143] width 10 height 6
drag, startPoint x: 258, startPoint y: 110, endPoint x: 318, endPoint y: 165, distance: 82.0
click at [318, 166] on span "clause" at bounding box center [317, 169] width 14 height 6
drag, startPoint x: 333, startPoint y: 111, endPoint x: 359, endPoint y: 192, distance: 85.8
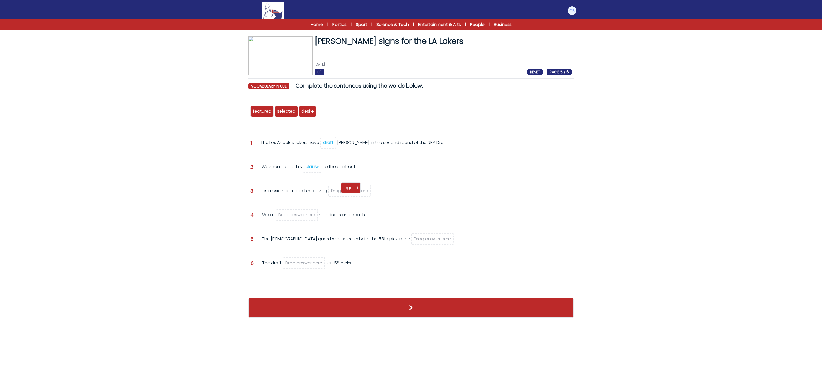
click at [358, 191] on span "legend" at bounding box center [351, 188] width 15 height 6
drag, startPoint x: 304, startPoint y: 112, endPoint x: 298, endPoint y: 212, distance: 100.0
click at [298, 212] on span "desire" at bounding box center [301, 211] width 13 height 6
drag, startPoint x: 264, startPoint y: 114, endPoint x: 303, endPoint y: 265, distance: 156.0
click at [303, 265] on span "featured" at bounding box center [300, 262] width 18 height 6
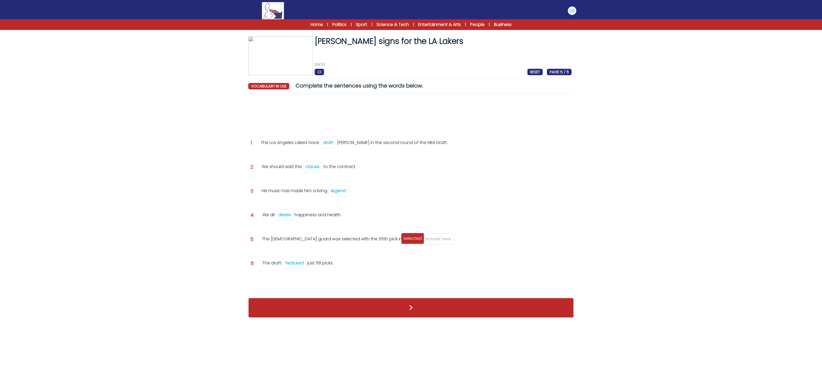
drag, startPoint x: 267, startPoint y: 109, endPoint x: 418, endPoint y: 236, distance: 197.2
click at [418, 236] on span "selected" at bounding box center [412, 238] width 18 height 6
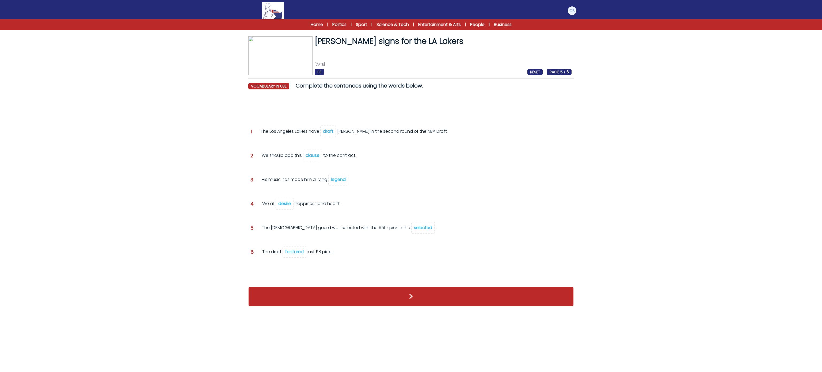
click at [414, 228] on div "selected" at bounding box center [423, 227] width 18 height 6
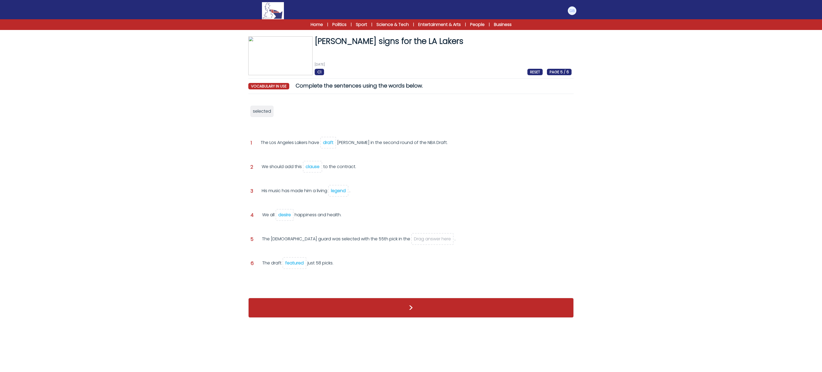
click at [327, 140] on div "draft" at bounding box center [328, 142] width 10 height 6
drag, startPoint x: 258, startPoint y: 114, endPoint x: 335, endPoint y: 142, distance: 81.9
click at [335, 145] on span "selected" at bounding box center [344, 148] width 18 height 6
drag, startPoint x: 258, startPoint y: 110, endPoint x: 414, endPoint y: 239, distance: 202.6
click at [414, 239] on div "draft" at bounding box center [413, 243] width 15 height 11
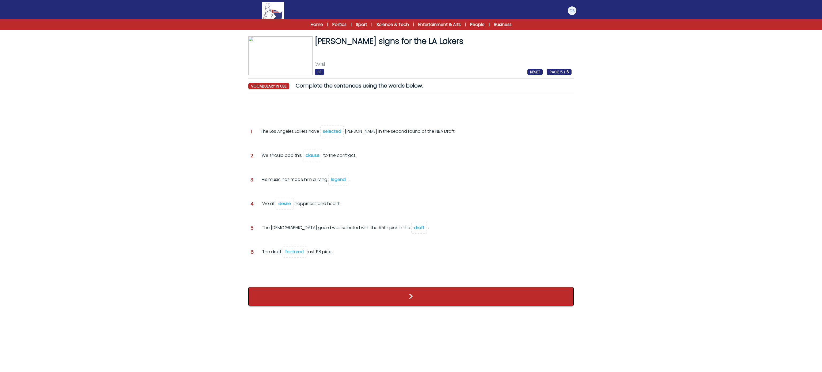
click at [363, 294] on button ">" at bounding box center [410, 297] width 325 height 20
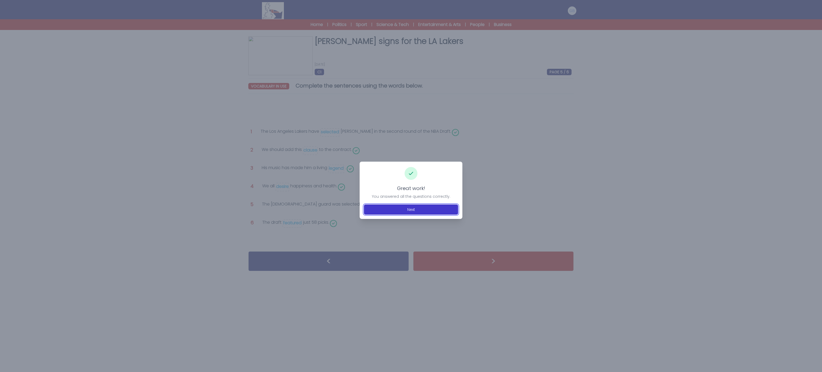
click at [412, 211] on button "Next" at bounding box center [411, 209] width 94 height 10
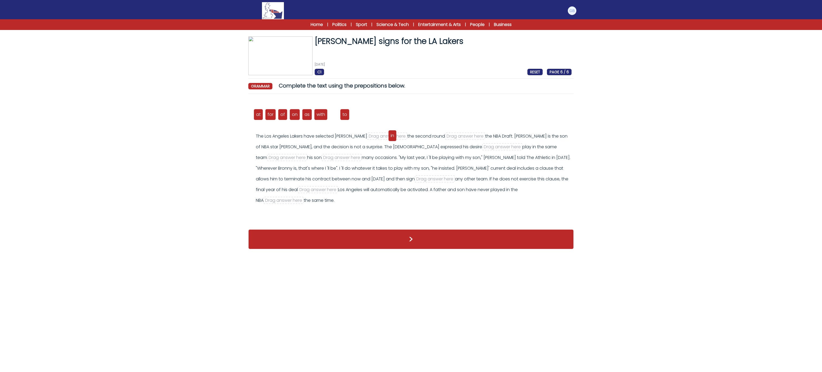
drag, startPoint x: 335, startPoint y: 116, endPoint x: 394, endPoint y: 137, distance: 62.3
click at [394, 137] on span "in" at bounding box center [392, 135] width 3 height 6
drag, startPoint x: 283, startPoint y: 113, endPoint x: 425, endPoint y: 135, distance: 143.7
click at [425, 135] on span "of" at bounding box center [424, 136] width 5 height 6
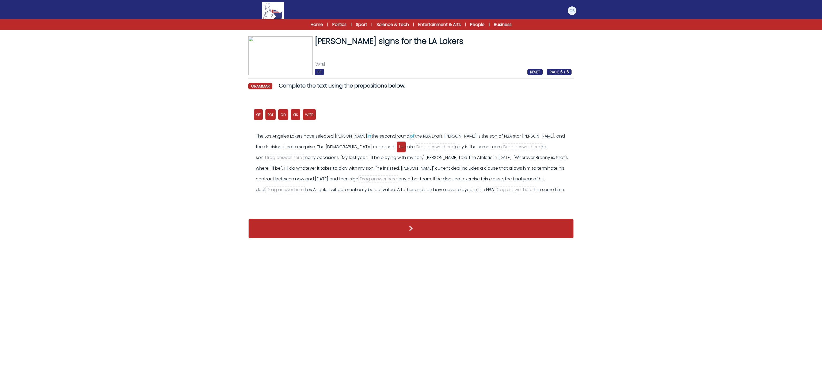
drag, startPoint x: 323, startPoint y: 118, endPoint x: 402, endPoint y: 150, distance: 84.8
click at [402, 150] on span "to" at bounding box center [401, 147] width 5 height 6
drag, startPoint x: 295, startPoint y: 115, endPoint x: 457, endPoint y: 145, distance: 164.1
click at [457, 145] on span "as" at bounding box center [456, 145] width 5 height 6
click at [371, 136] on div "in" at bounding box center [369, 136] width 3 height 6
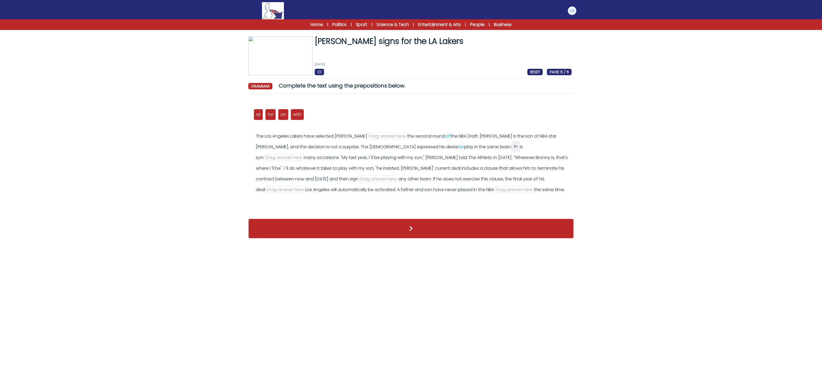
drag, startPoint x: 312, startPoint y: 116, endPoint x: 517, endPoint y: 148, distance: 207.9
click at [517, 148] on span "in" at bounding box center [515, 146] width 3 height 6
drag, startPoint x: 270, startPoint y: 115, endPoint x: 391, endPoint y: 139, distance: 123.2
click at [391, 139] on span "for" at bounding box center [391, 138] width 6 height 6
drag, startPoint x: 283, startPoint y: 119, endPoint x: 550, endPoint y: 170, distance: 271.0
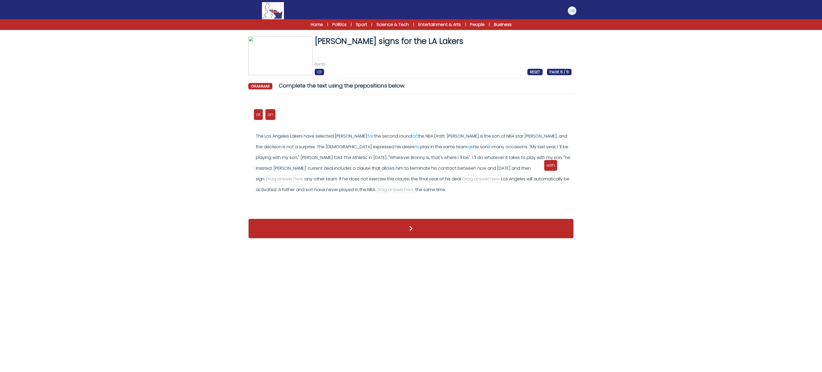
click at [550, 170] on div "with" at bounding box center [550, 165] width 13 height 11
drag, startPoint x: 255, startPoint y: 113, endPoint x: 323, endPoint y: 124, distance: 68.5
click at [323, 124] on div "at" at bounding box center [326, 125] width 9 height 11
drag, startPoint x: 258, startPoint y: 115, endPoint x: 406, endPoint y: 178, distance: 161.2
click at [402, 178] on span "at" at bounding box center [400, 176] width 5 height 6
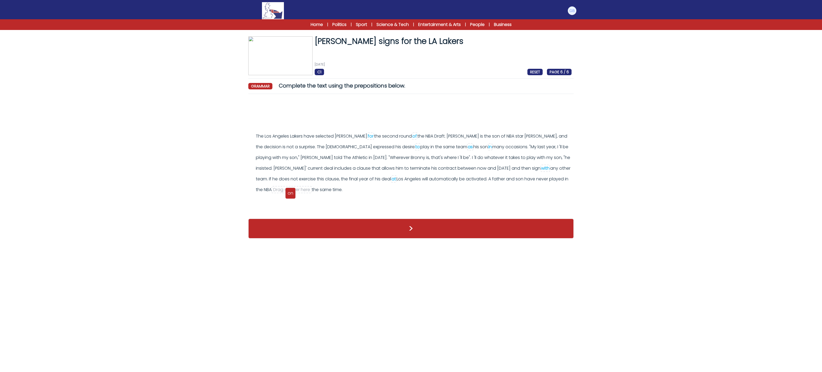
drag, startPoint x: 255, startPoint y: 115, endPoint x: 286, endPoint y: 194, distance: 84.5
click at [286, 194] on div "on" at bounding box center [290, 193] width 10 height 11
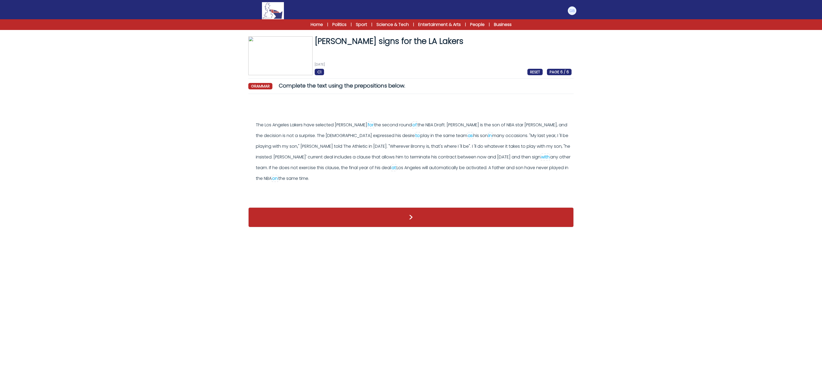
drag, startPoint x: 397, startPoint y: 172, endPoint x: 397, endPoint y: 167, distance: 5.6
click at [397, 172] on div "The Los Angeles Lakers have selected Bronny James for the second round of to pl…" at bounding box center [414, 152] width 316 height 64
click at [396, 166] on div "at" at bounding box center [393, 168] width 5 height 6
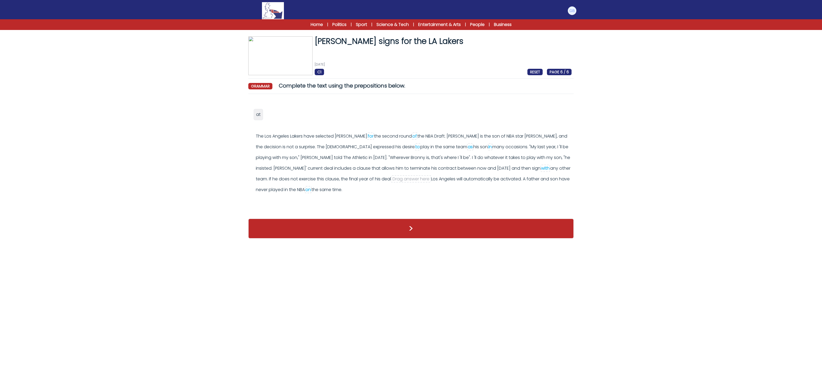
click at [311, 189] on div "on" at bounding box center [308, 189] width 6 height 6
drag, startPoint x: 261, startPoint y: 123, endPoint x: 335, endPoint y: 192, distance: 101.8
click at [335, 192] on span "at" at bounding box center [337, 189] width 5 height 6
drag, startPoint x: 255, startPoint y: 117, endPoint x: 407, endPoint y: 181, distance: 164.7
click at [407, 181] on div "on" at bounding box center [411, 177] width 10 height 11
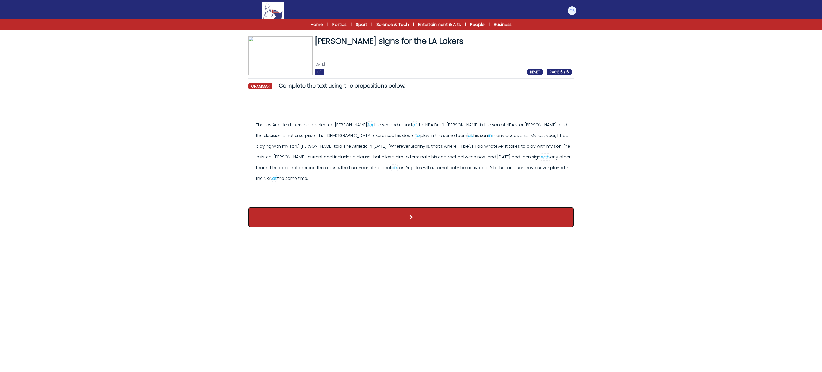
click at [397, 222] on button ">" at bounding box center [410, 217] width 325 height 20
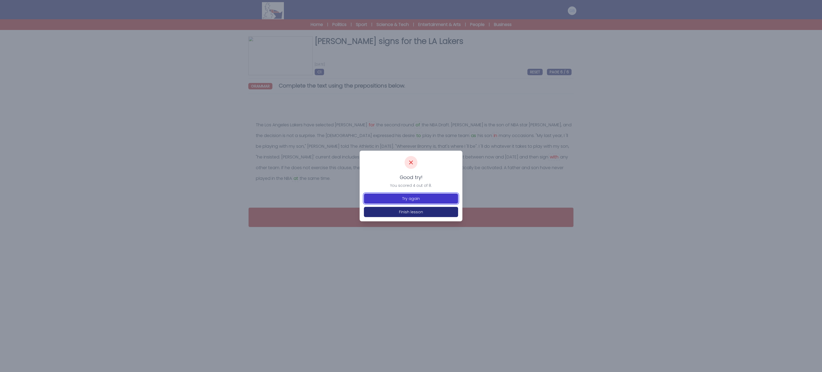
click at [401, 197] on button "Try again" at bounding box center [411, 198] width 94 height 10
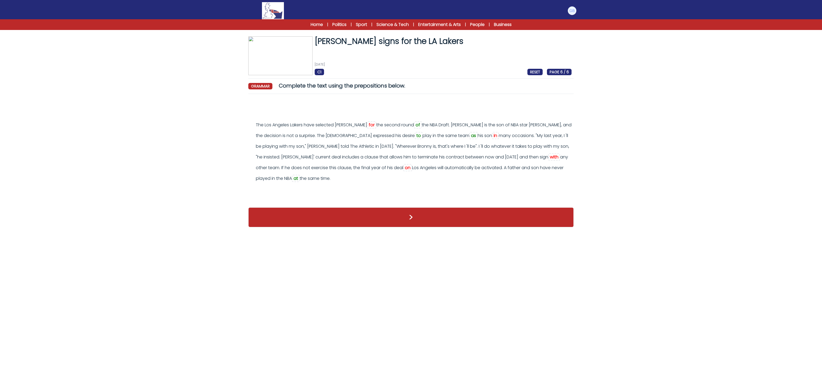
click at [373, 126] on div "for" at bounding box center [372, 125] width 6 height 6
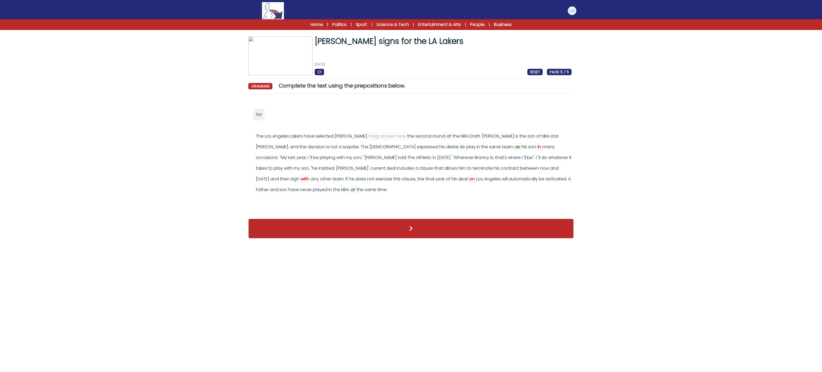
click at [469, 176] on div "on" at bounding box center [472, 179] width 6 height 6
click at [501, 149] on div "The Los Angeles Lakers have selected Bronny James Drag answer here the second r…" at bounding box center [414, 163] width 316 height 64
click at [537, 147] on div "in" at bounding box center [538, 147] width 3 height 6
click at [312, 175] on div "The Los Angeles Lakers have selected Bronny James Drag answer here the second r…" at bounding box center [414, 163] width 316 height 64
click at [360, 180] on div "with" at bounding box center [364, 179] width 9 height 6
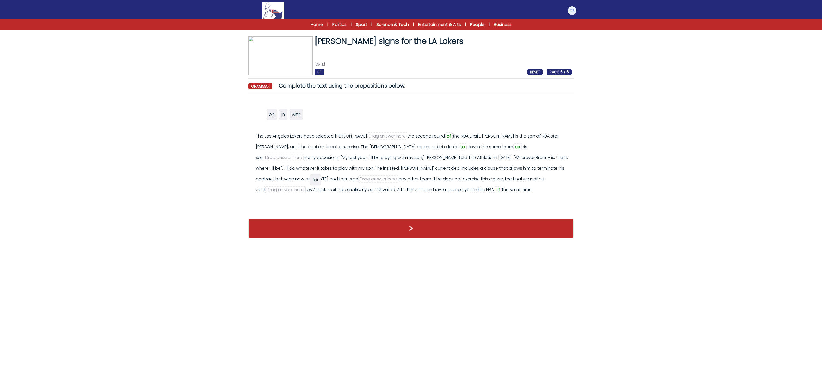
drag, startPoint x: 262, startPoint y: 113, endPoint x: 318, endPoint y: 178, distance: 85.7
click at [318, 178] on div "for" at bounding box center [315, 179] width 11 height 11
drag, startPoint x: 285, startPoint y: 115, endPoint x: 487, endPoint y: 179, distance: 212.2
click at [487, 179] on span "with" at bounding box center [485, 178] width 9 height 6
drag, startPoint x: 258, startPoint y: 116, endPoint x: 521, endPoint y: 147, distance: 264.9
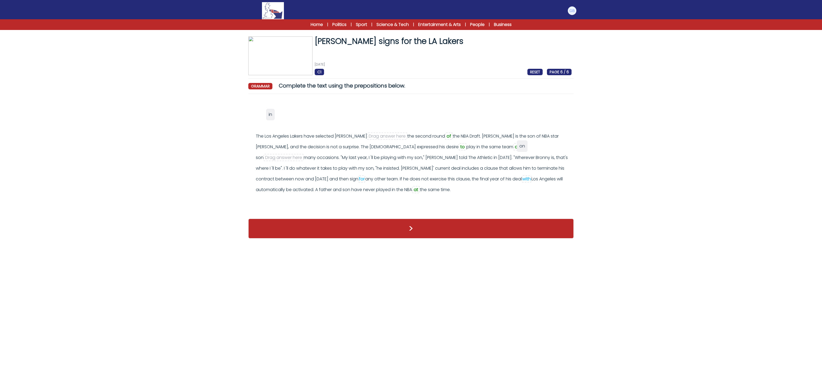
click at [521, 147] on span "on" at bounding box center [522, 146] width 6 height 6
drag, startPoint x: 255, startPoint y: 113, endPoint x: 379, endPoint y: 137, distance: 125.9
click at [383, 133] on div "in" at bounding box center [387, 136] width 8 height 11
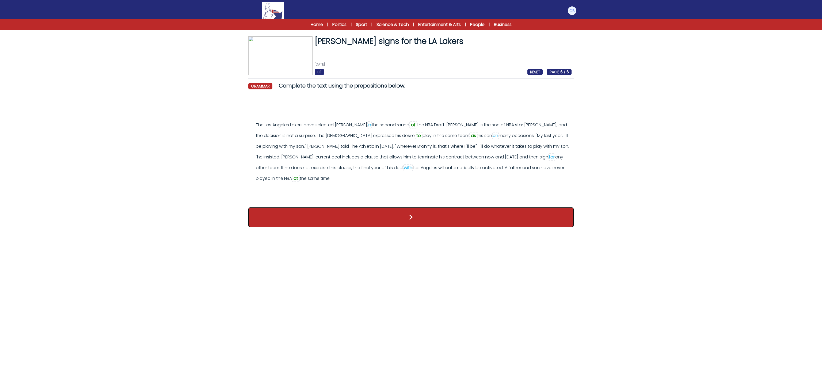
click at [380, 227] on button ">" at bounding box center [410, 217] width 325 height 20
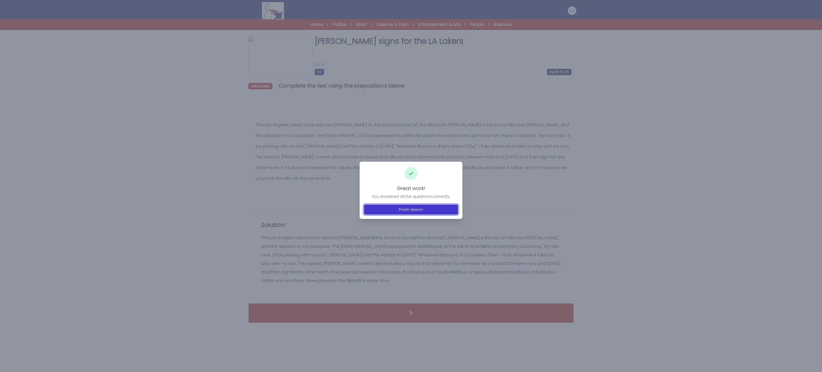
click at [391, 211] on button "Finish lesson" at bounding box center [411, 209] width 94 height 10
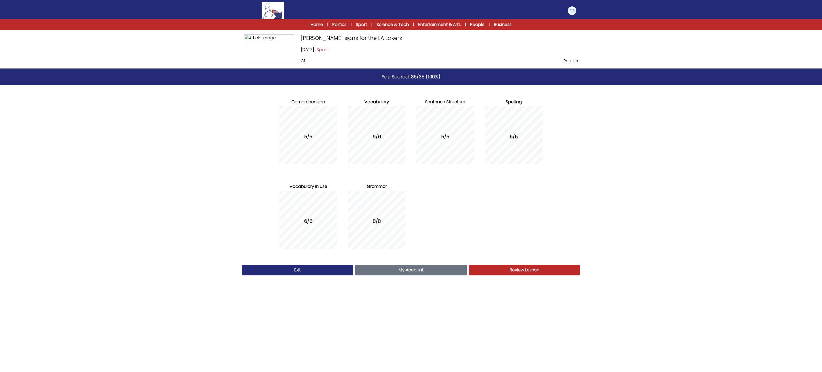
click at [422, 264] on div "Exit My Account Account Review Lesson Review" at bounding box center [411, 269] width 342 height 15
click at [422, 267] on span "My Account" at bounding box center [411, 270] width 25 height 6
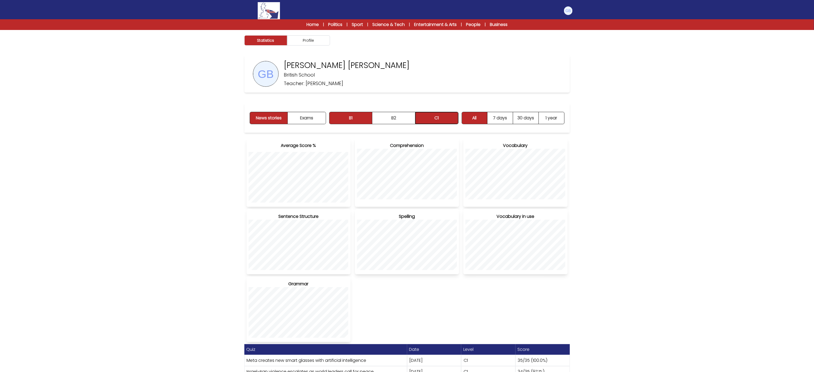
click at [428, 117] on button "C1" at bounding box center [436, 118] width 43 height 12
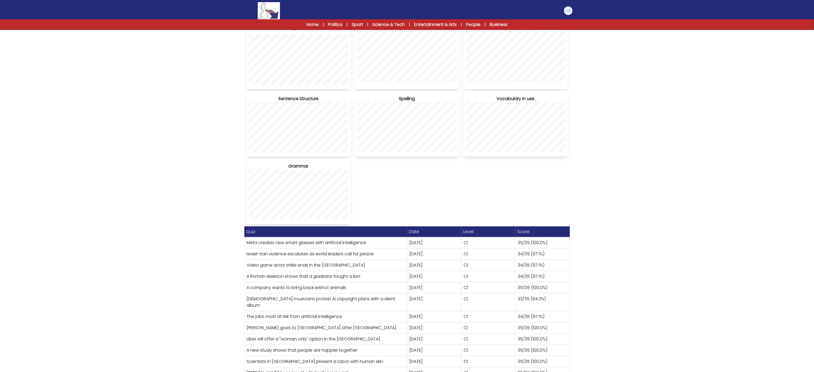
scroll to position [164, 0]
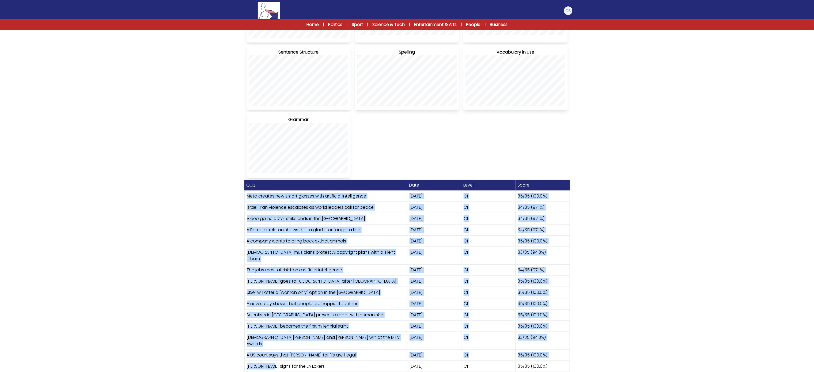
drag, startPoint x: 251, startPoint y: 200, endPoint x: 247, endPoint y: 334, distance: 134.1
click at [274, 358] on div "Quiz Date Level Score Meta creates new smart glasses with artificial intelligen…" at bounding box center [406, 276] width 325 height 192
click at [157, 196] on div "Statistics Profile Giovanni Luca Biundo British School" at bounding box center [407, 123] width 814 height 514
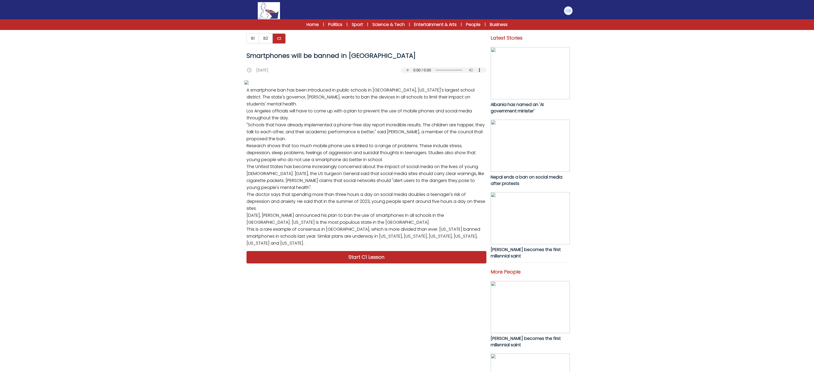
scroll to position [113, 0]
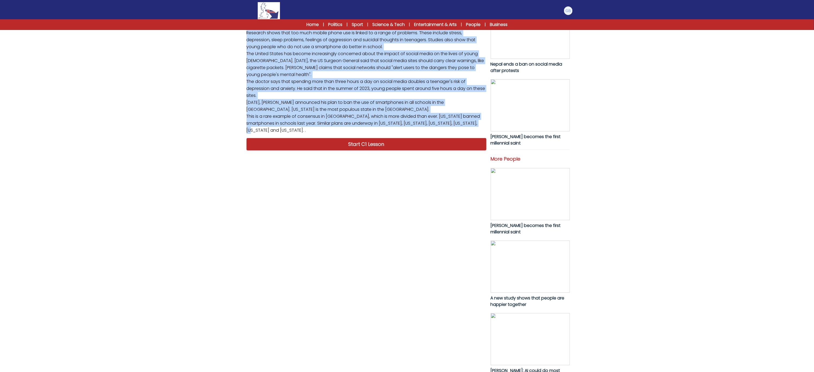
drag, startPoint x: 244, startPoint y: 142, endPoint x: 480, endPoint y: 335, distance: 305.1
click at [482, 136] on p "A smartphone ban has been introduced in public schools in Los Angeles, Californ…" at bounding box center [366, 54] width 244 height 164
copy p "A smartphone ban has been introduced in public schools in Los Angeles, Californ…"
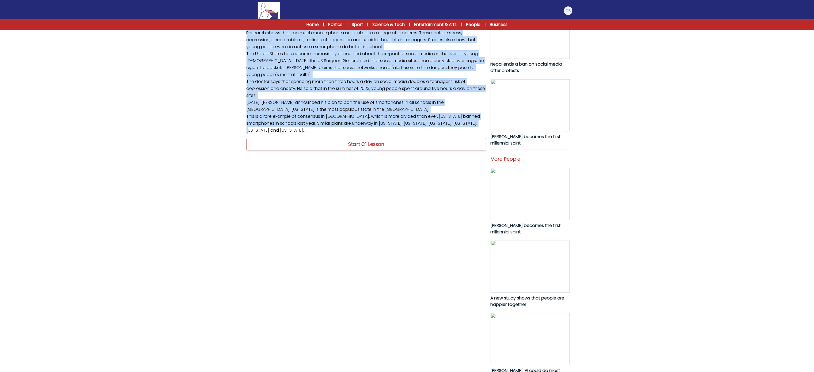
click at [407, 150] on link "Start C1 Lesson" at bounding box center [366, 144] width 240 height 12
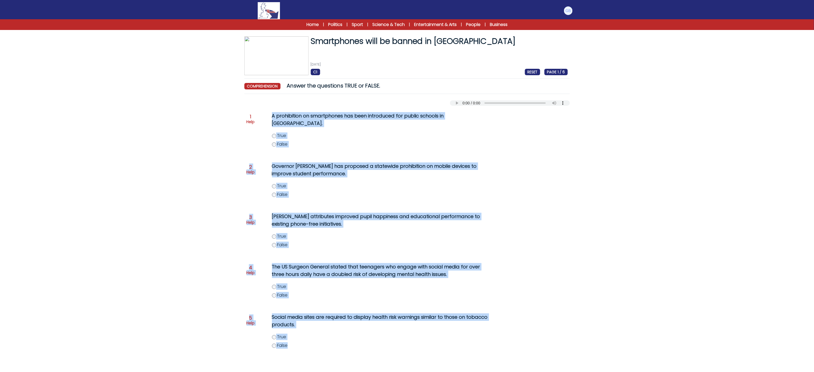
scroll to position [22, 0]
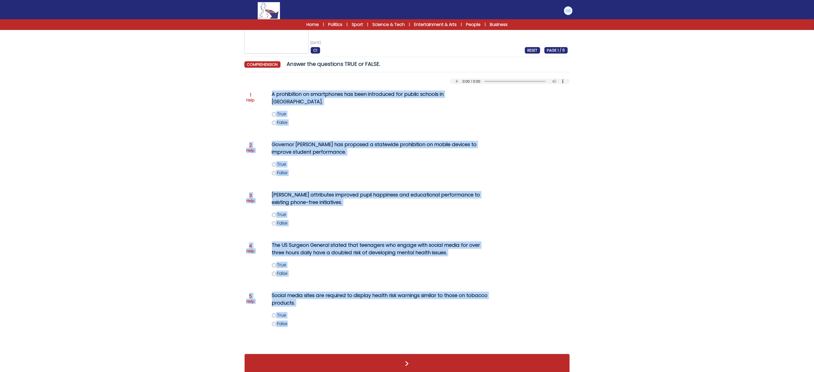
drag, startPoint x: 302, startPoint y: 218, endPoint x: 356, endPoint y: 320, distance: 116.2
click at [356, 320] on div "Question 1 Help A prohibition on smartphones has been introduced for public sch…" at bounding box center [406, 216] width 325 height 264
copy div "A prohibition on smartphones has been introduced for public schools in [GEOGRAP…"
click at [272, 111] on label "True" at bounding box center [385, 114] width 227 height 6
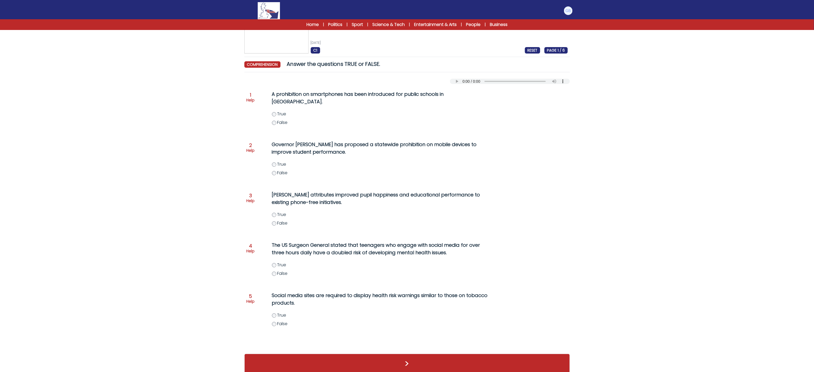
click at [275, 161] on label "True" at bounding box center [385, 164] width 227 height 6
click at [272, 262] on label "True" at bounding box center [385, 265] width 227 height 6
click at [275, 312] on label "True" at bounding box center [385, 315] width 227 height 6
click at [268, 354] on button ">" at bounding box center [406, 364] width 325 height 20
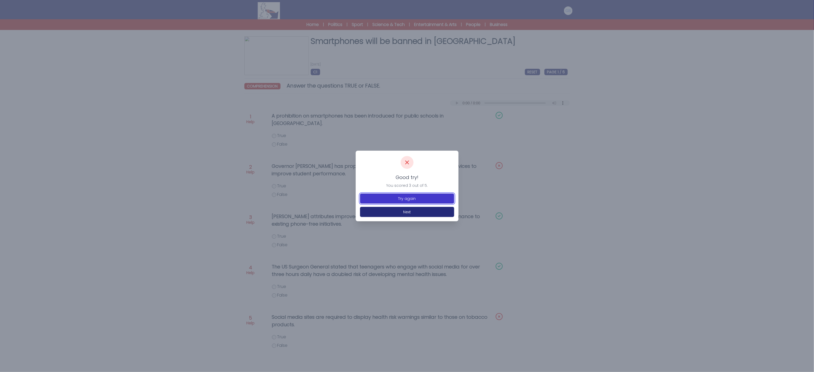
click at [419, 199] on button "Try again" at bounding box center [407, 198] width 94 height 10
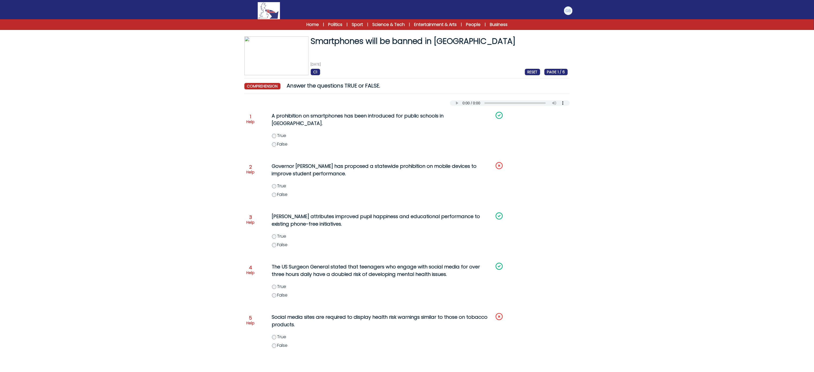
click at [276, 191] on label "False" at bounding box center [385, 194] width 227 height 6
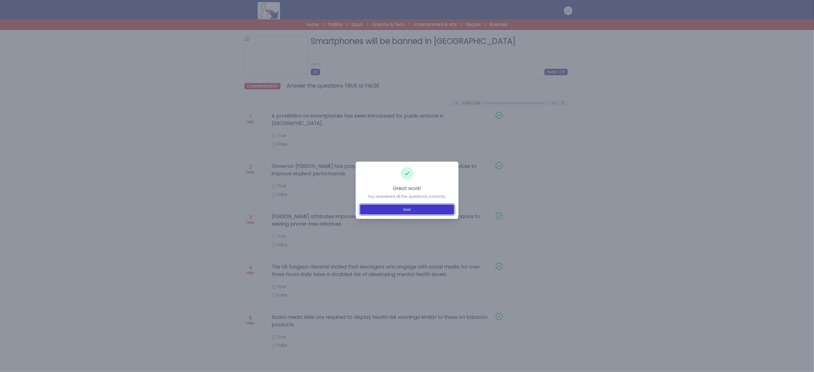
click at [410, 208] on button "Next" at bounding box center [407, 209] width 94 height 10
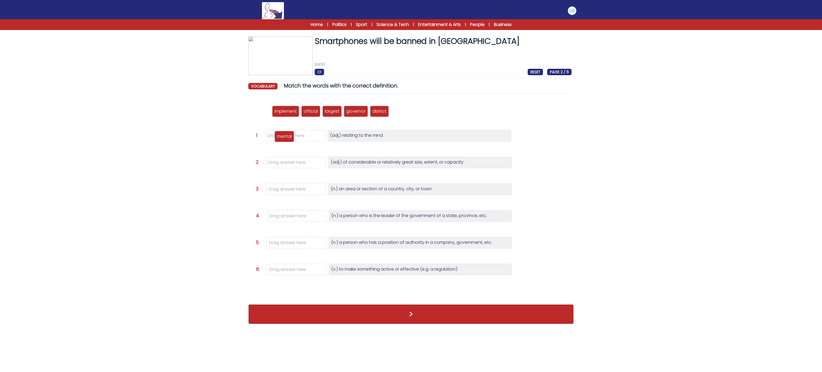
drag, startPoint x: 264, startPoint y: 113, endPoint x: 290, endPoint y: 139, distance: 36.7
click at [290, 139] on p "mental" at bounding box center [284, 136] width 15 height 6
drag, startPoint x: 264, startPoint y: 112, endPoint x: 279, endPoint y: 273, distance: 161.8
click at [279, 273] on p "implement" at bounding box center [279, 272] width 22 height 6
drag, startPoint x: 258, startPoint y: 114, endPoint x: 296, endPoint y: 246, distance: 138.0
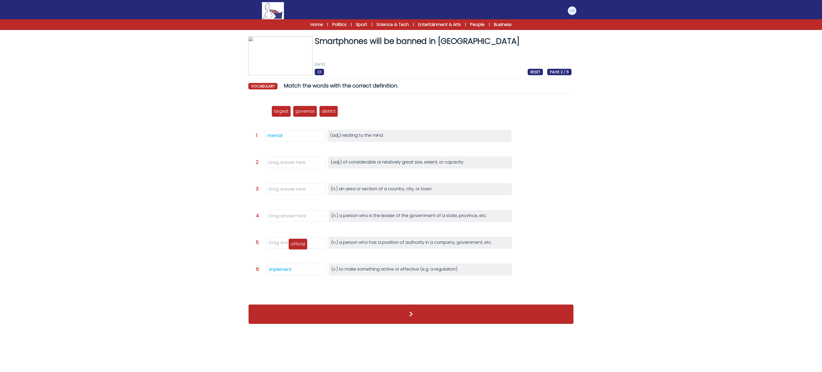
click at [296, 246] on p "official" at bounding box center [298, 244] width 14 height 6
drag, startPoint x: 255, startPoint y: 114, endPoint x: 288, endPoint y: 161, distance: 57.4
click at [288, 161] on p "largest" at bounding box center [291, 158] width 14 height 6
drag, startPoint x: 264, startPoint y: 107, endPoint x: 265, endPoint y: 112, distance: 4.6
click at [265, 112] on div "mental implement official largest governor district" at bounding box center [410, 111] width 321 height 18
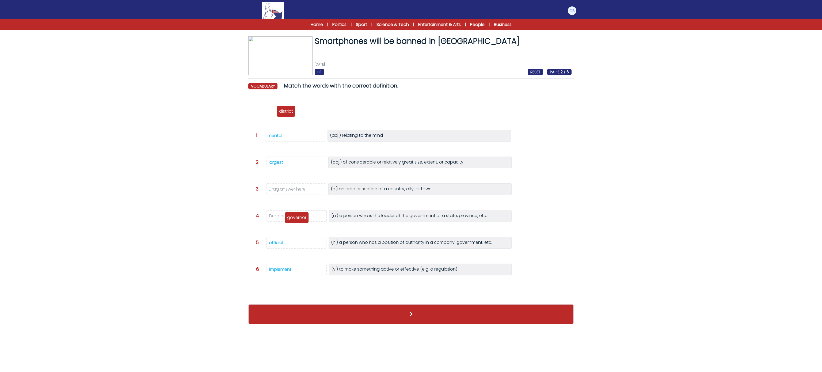
drag, startPoint x: 260, startPoint y: 110, endPoint x: 295, endPoint y: 216, distance: 111.7
click at [295, 216] on p "governor" at bounding box center [296, 217] width 19 height 6
drag, startPoint x: 264, startPoint y: 116, endPoint x: 293, endPoint y: 189, distance: 79.0
click at [293, 189] on p "district" at bounding box center [290, 190] width 14 height 6
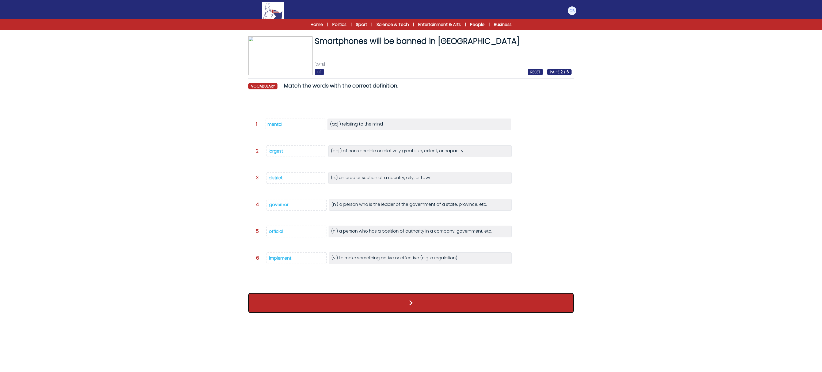
click at [303, 313] on button ">" at bounding box center [410, 303] width 325 height 20
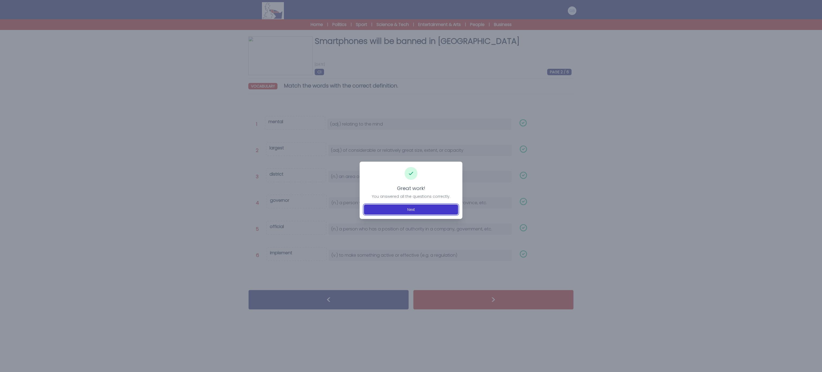
click at [435, 209] on button "Next" at bounding box center [411, 209] width 94 height 10
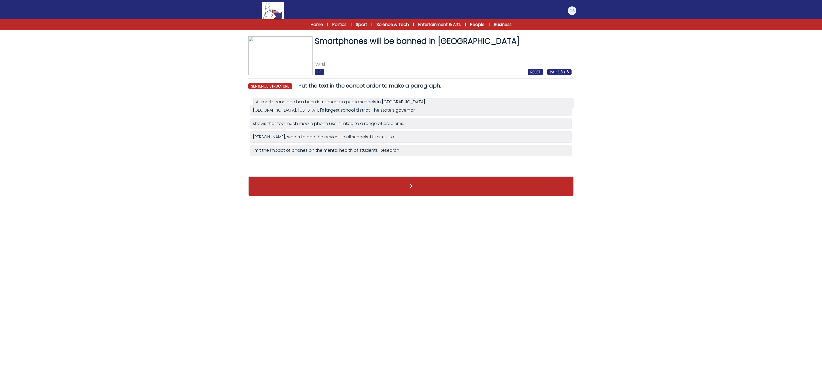
drag, startPoint x: 338, startPoint y: 128, endPoint x: 341, endPoint y: 105, distance: 23.4
drag, startPoint x: 278, startPoint y: 152, endPoint x: 278, endPoint y: 131, distance: 20.9
drag, startPoint x: 295, startPoint y: 167, endPoint x: 293, endPoint y: 144, distance: 23.0
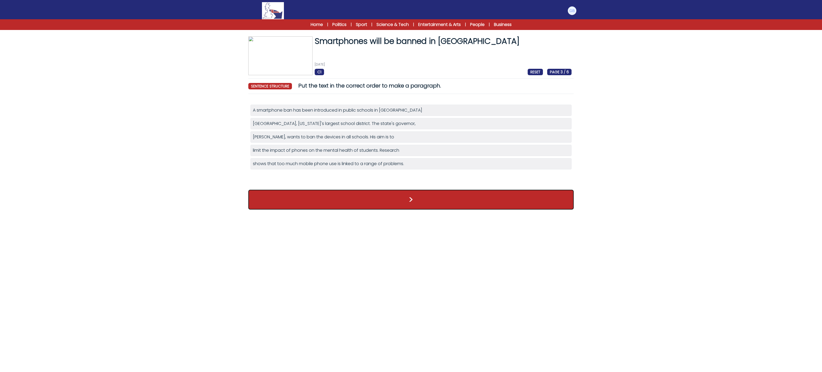
click at [309, 199] on button ">" at bounding box center [410, 200] width 325 height 20
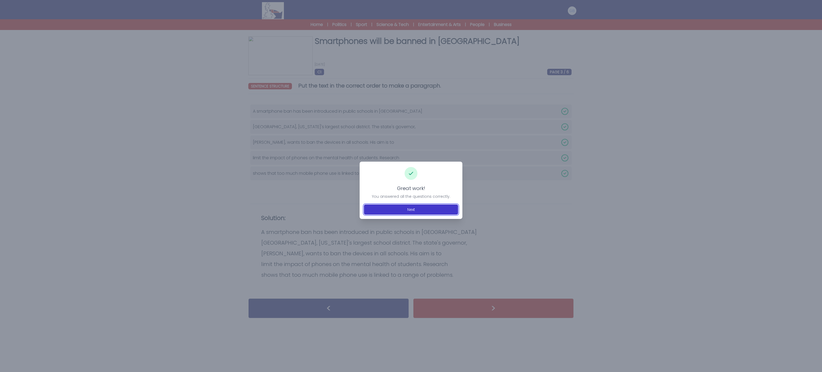
click at [415, 210] on button "Next" at bounding box center [411, 209] width 94 height 10
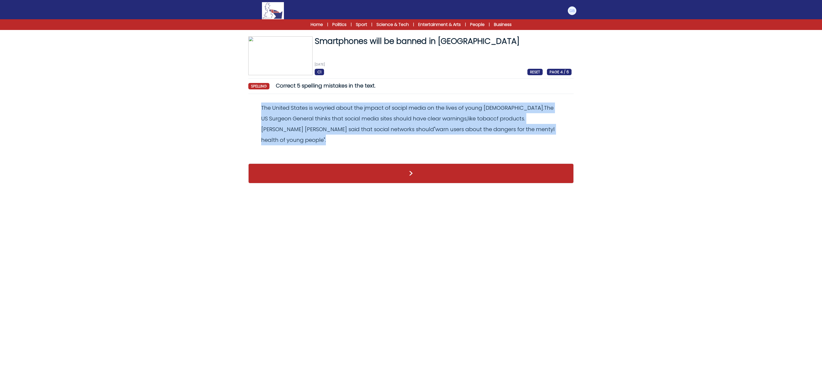
drag, startPoint x: 258, startPoint y: 102, endPoint x: 514, endPoint y: 129, distance: 258.3
click at [514, 129] on div "Revert Save The United States is woyried about the jmpact of socipl media on th…" at bounding box center [410, 128] width 325 height 60
copy odiv "The United States is woyried about the jmpact of socipl media on the lives of y…"
click at [333, 109] on span "woyried" at bounding box center [324, 107] width 21 height 7
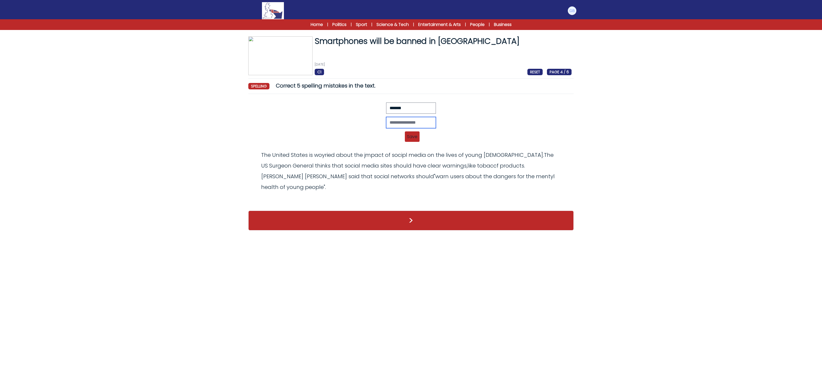
click at [395, 120] on input "text" at bounding box center [411, 122] width 50 height 11
type input "*******"
click at [414, 135] on span "Save" at bounding box center [412, 136] width 15 height 10
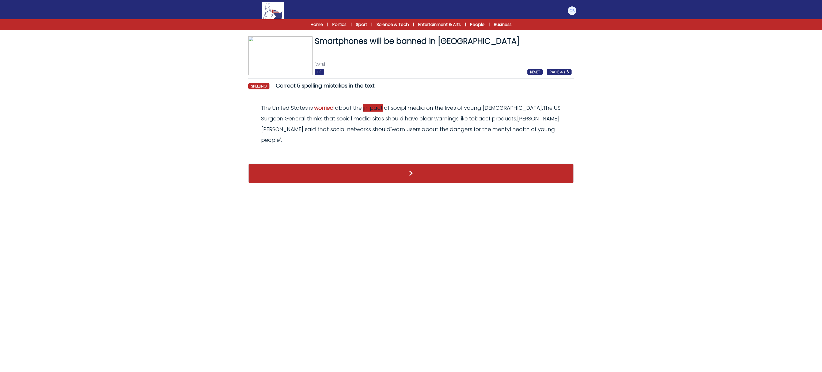
click at [377, 107] on span "jmpact" at bounding box center [373, 107] width 20 height 7
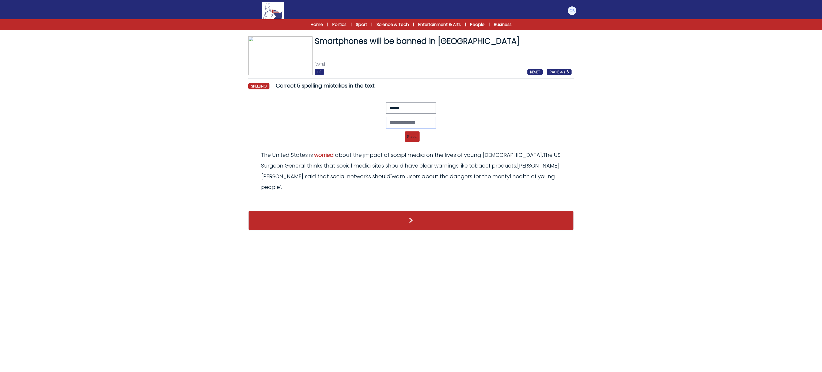
click at [413, 125] on input "text" at bounding box center [411, 122] width 50 height 11
type input "******"
click at [402, 136] on div "Revert Save The United States is woyried about the jmpact of socipl media on th…" at bounding box center [410, 136] width 321 height 6
click at [408, 135] on span "Save" at bounding box center [412, 136] width 15 height 10
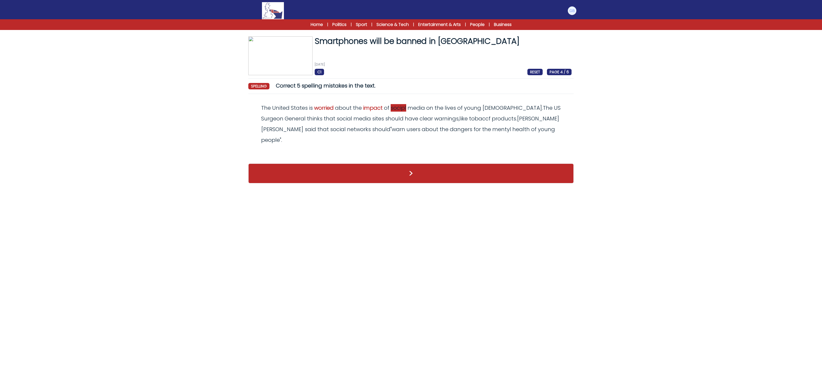
click at [400, 108] on span "socipl" at bounding box center [399, 107] width 16 height 7
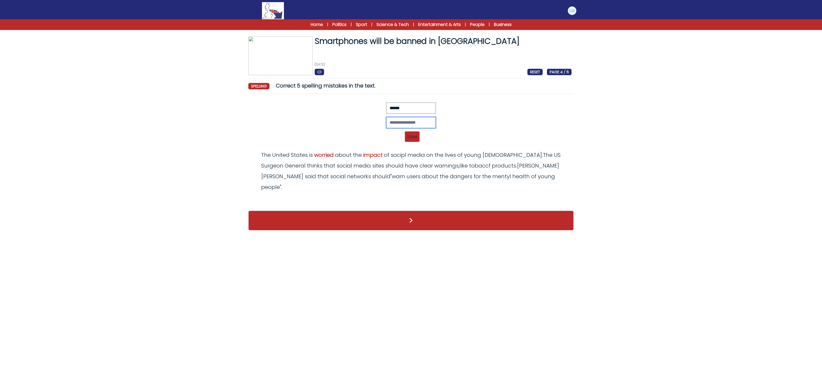
click at [411, 119] on input "text" at bounding box center [411, 122] width 50 height 11
type input "******"
click at [410, 133] on span "Save" at bounding box center [412, 136] width 15 height 10
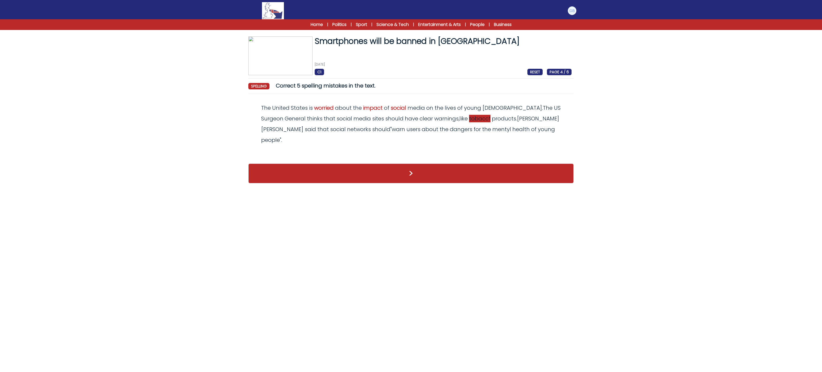
click at [469, 119] on span "tobaccf" at bounding box center [479, 118] width 21 height 7
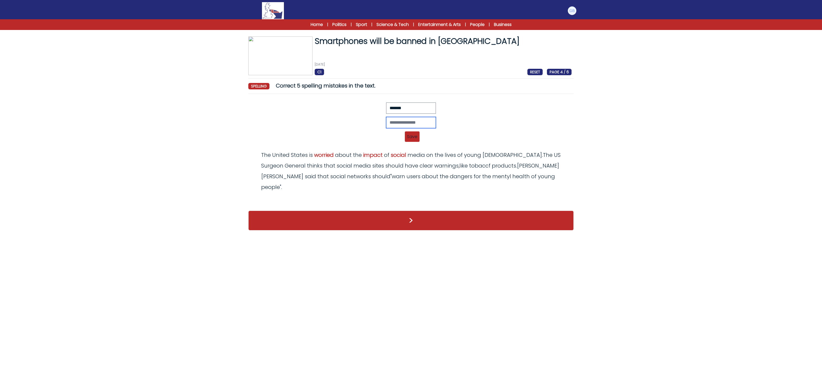
click at [431, 120] on input "text" at bounding box center [411, 122] width 50 height 11
type input "*******"
click at [408, 141] on span "Save" at bounding box center [412, 136] width 15 height 10
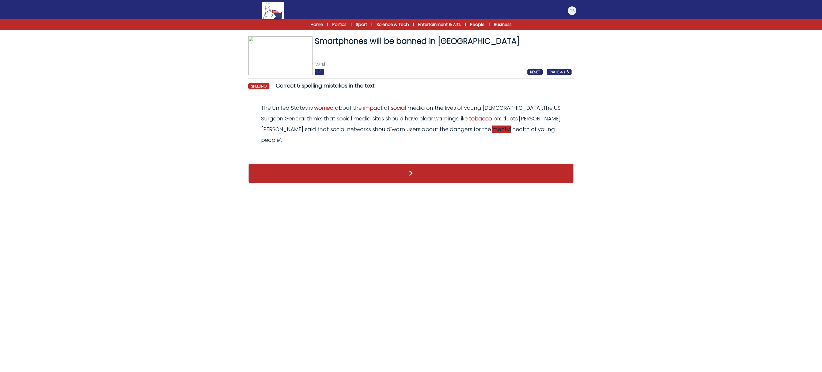
click at [492, 127] on span "mentyl" at bounding box center [501, 128] width 19 height 7
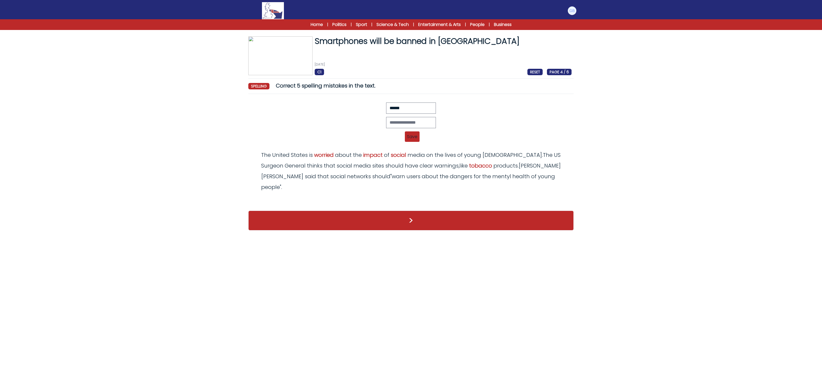
click at [379, 121] on div at bounding box center [410, 122] width 321 height 11
click at [390, 124] on input "text" at bounding box center [411, 122] width 50 height 11
type input "******"
click at [407, 135] on span "Save" at bounding box center [412, 136] width 15 height 10
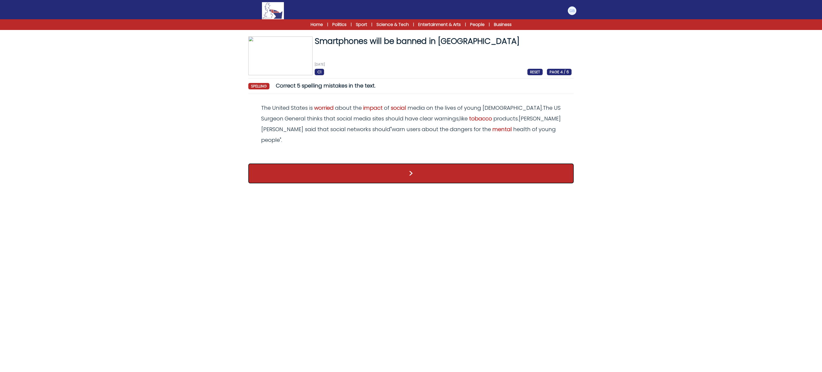
click at [395, 163] on button ">" at bounding box center [410, 173] width 325 height 20
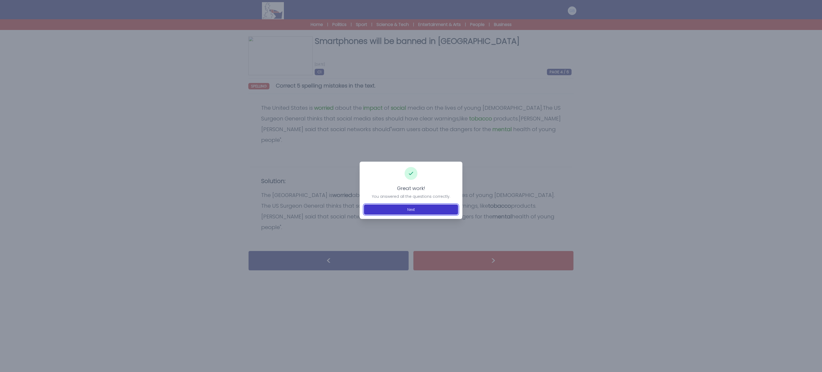
click at [414, 212] on button "Next" at bounding box center [411, 209] width 94 height 10
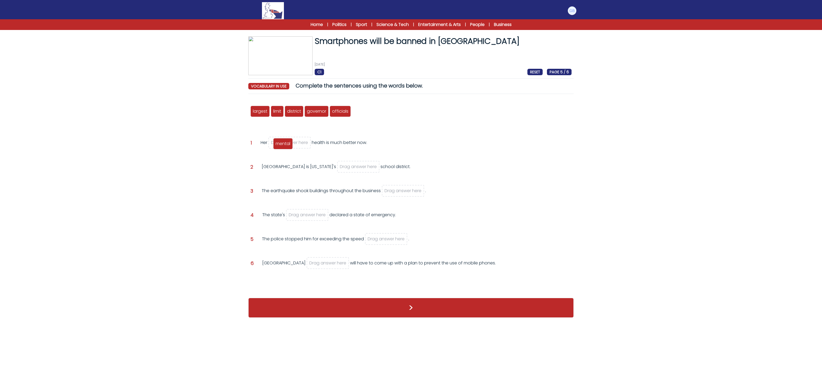
drag, startPoint x: 361, startPoint y: 115, endPoint x: 283, endPoint y: 147, distance: 85.1
click at [283, 147] on div "mental" at bounding box center [283, 143] width 20 height 11
drag, startPoint x: 264, startPoint y: 110, endPoint x: 340, endPoint y: 167, distance: 95.3
click at [340, 167] on span "largest" at bounding box center [334, 167] width 14 height 6
drag, startPoint x: 274, startPoint y: 110, endPoint x: 404, endPoint y: 188, distance: 151.2
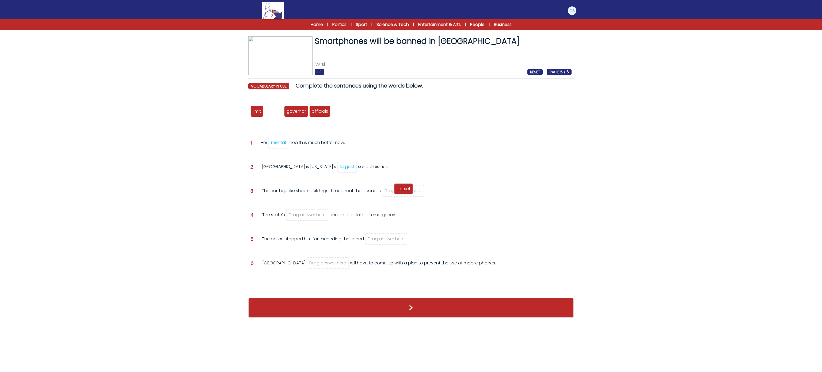
click at [404, 188] on span "district" at bounding box center [403, 189] width 14 height 6
drag, startPoint x: 281, startPoint y: 111, endPoint x: 292, endPoint y: 216, distance: 105.5
click at [292, 216] on span "governor" at bounding box center [287, 216] width 19 height 6
drag, startPoint x: 255, startPoint y: 110, endPoint x: 377, endPoint y: 236, distance: 176.0
click at [377, 236] on span "limit" at bounding box center [380, 238] width 8 height 6
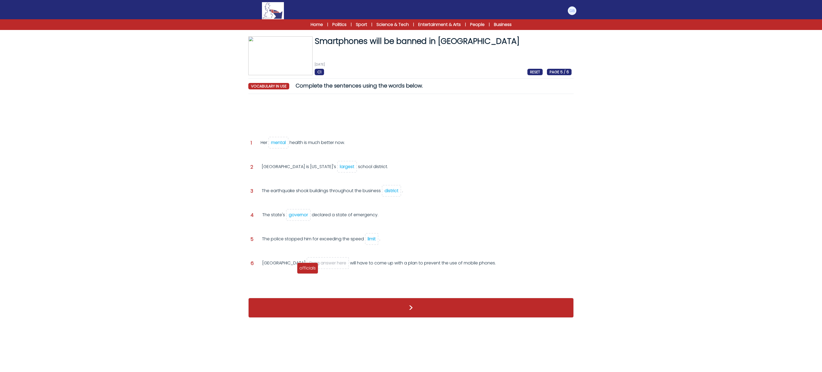
drag, startPoint x: 263, startPoint y: 117, endPoint x: 307, endPoint y: 273, distance: 162.3
click at [309, 273] on div "officials" at bounding box center [307, 267] width 21 height 11
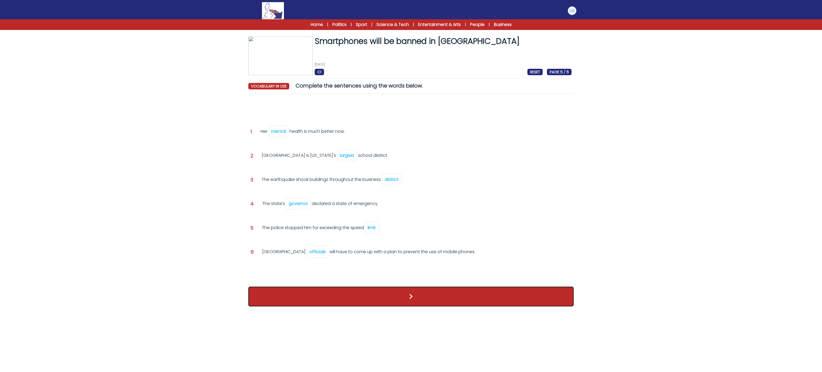
click at [331, 300] on button ">" at bounding box center [410, 297] width 325 height 20
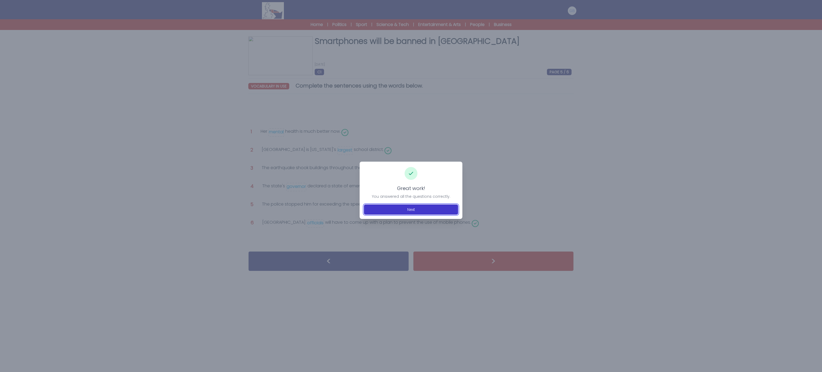
click at [425, 210] on button "Next" at bounding box center [411, 209] width 94 height 10
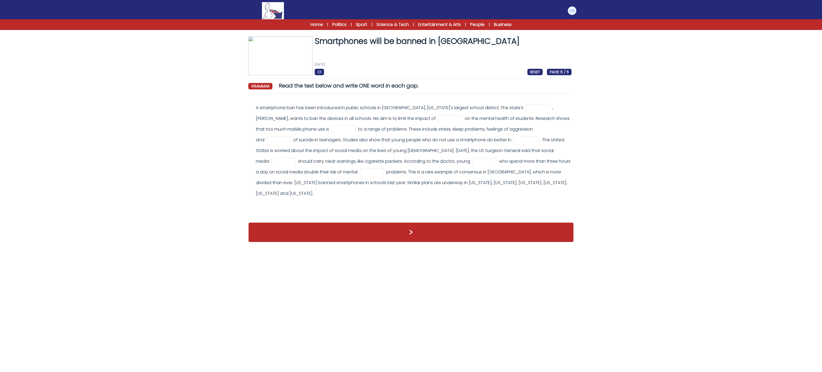
drag, startPoint x: 337, startPoint y: 132, endPoint x: 429, endPoint y: 201, distance: 114.8
click at [429, 201] on div "A smartphone ban has been introduced in public schools in [GEOGRAPHIC_DATA], [U…" at bounding box center [410, 153] width 321 height 102
click at [260, 118] on div "A smartphone ban has been introduced in public schools in [GEOGRAPHIC_DATA], [U…" at bounding box center [414, 150] width 316 height 96
click at [507, 107] on div "A smartphone ban has been introduced in public schools in [GEOGRAPHIC_DATA], [U…" at bounding box center [414, 150] width 316 height 96
click at [527, 108] on input "text" at bounding box center [537, 108] width 21 height 6
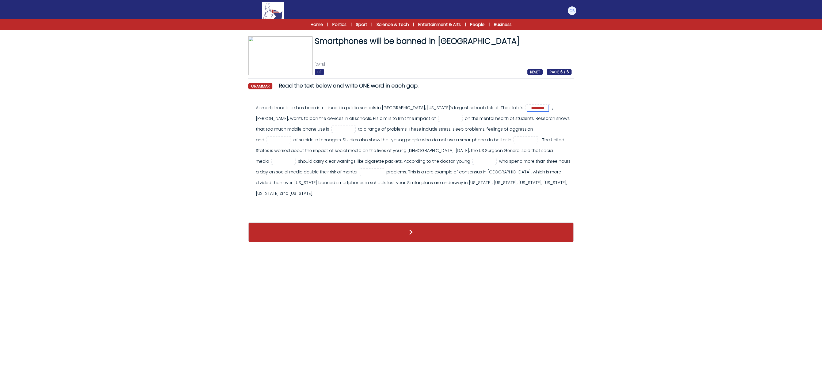
type input "********"
drag, startPoint x: 304, startPoint y: 116, endPoint x: 288, endPoint y: 109, distance: 16.9
click at [303, 116] on div "A smartphone ban has been introduced in public schools in Los Angeles, Californ…" at bounding box center [414, 150] width 316 height 96
click at [455, 117] on input "text" at bounding box center [450, 119] width 21 height 6
paste input "**********"
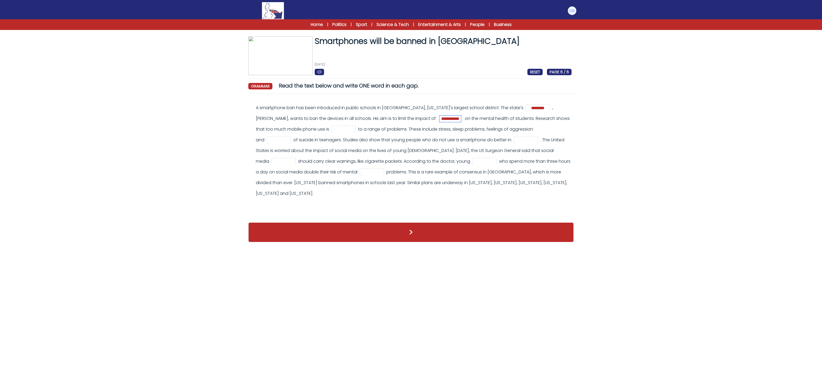
type input "**********"
click at [354, 131] on input "text" at bounding box center [343, 129] width 21 height 6
paste input "******"
type input "******"
click at [271, 138] on input "text" at bounding box center [278, 140] width 21 height 6
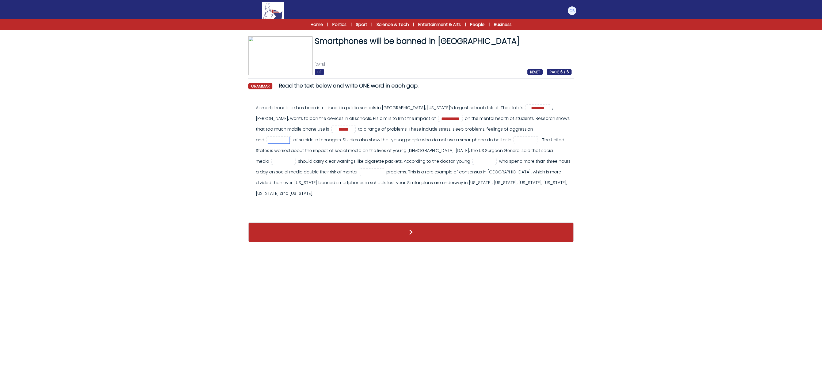
paste input "********"
type input "********"
click at [521, 140] on input "text" at bounding box center [525, 140] width 21 height 6
paste input "******"
type input "******"
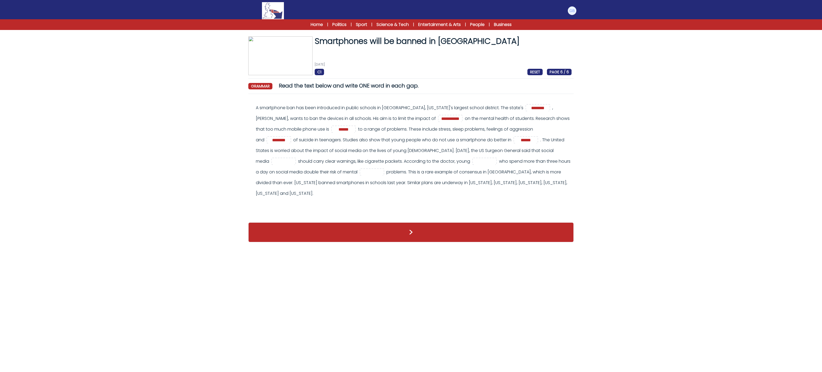
click at [284, 169] on div "**********" at bounding box center [414, 150] width 316 height 96
click at [284, 162] on input "text" at bounding box center [283, 161] width 21 height 6
paste input "*****"
type input "*****"
click at [493, 157] on div "**********" at bounding box center [414, 150] width 316 height 96
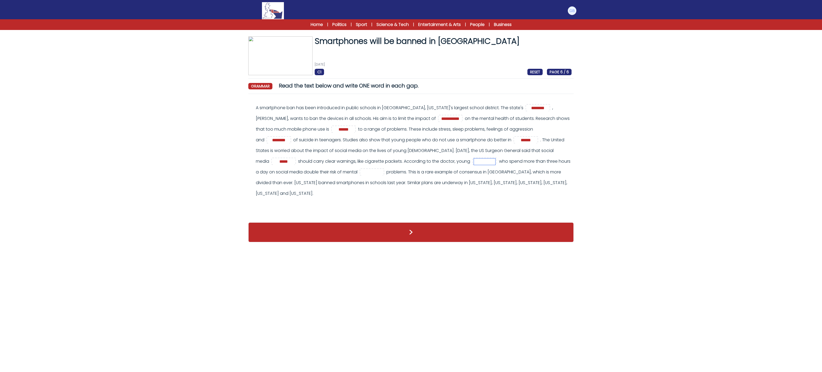
click at [495, 160] on input "text" at bounding box center [484, 161] width 21 height 6
paste input "******"
type input "******"
click at [310, 191] on div "**********" at bounding box center [414, 150] width 316 height 96
drag, startPoint x: 411, startPoint y: 180, endPoint x: 413, endPoint y: 174, distance: 5.4
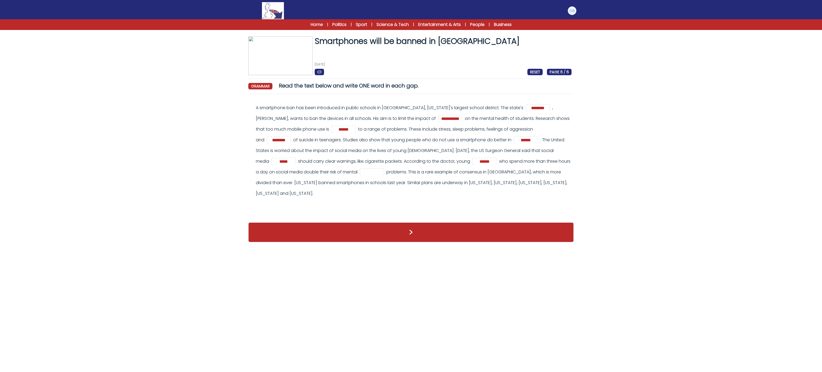
click at [411, 179] on div "**********" at bounding box center [414, 150] width 316 height 96
click at [383, 174] on input "text" at bounding box center [371, 172] width 21 height 6
paste input "******"
type input "******"
click at [418, 230] on button ">" at bounding box center [410, 232] width 325 height 20
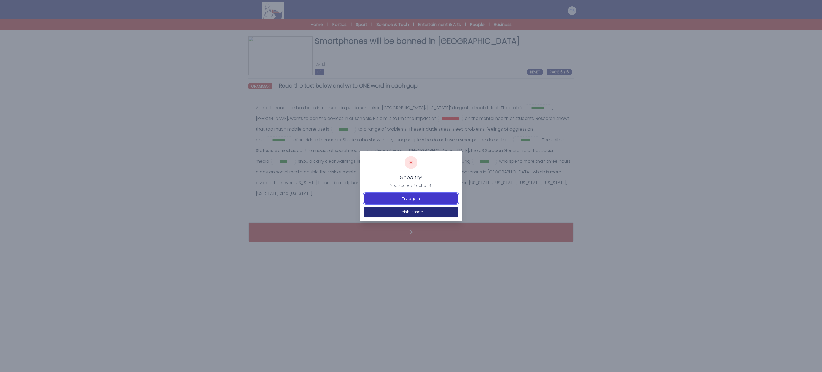
click at [416, 197] on button "Try again" at bounding box center [411, 198] width 94 height 10
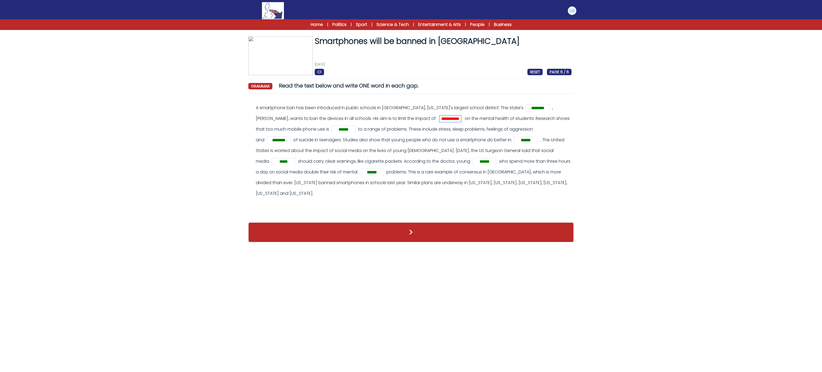
click at [440, 120] on input "**********" at bounding box center [450, 119] width 21 height 6
click at [457, 119] on input "**********" at bounding box center [450, 119] width 21 height 6
click at [458, 119] on input "**********" at bounding box center [450, 119] width 21 height 6
click at [503, 128] on div "**********" at bounding box center [414, 150] width 316 height 96
click at [440, 120] on input "**********" at bounding box center [450, 119] width 21 height 6
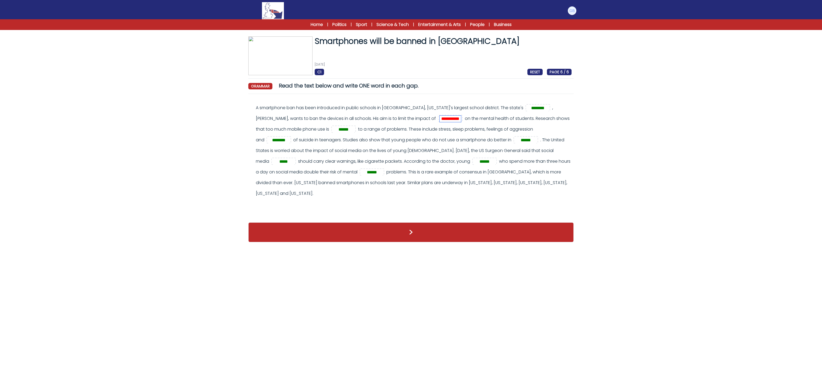
click at [440, 120] on input "**********" at bounding box center [450, 119] width 21 height 6
type input "*******"
click at [494, 232] on button ">" at bounding box center [410, 232] width 325 height 20
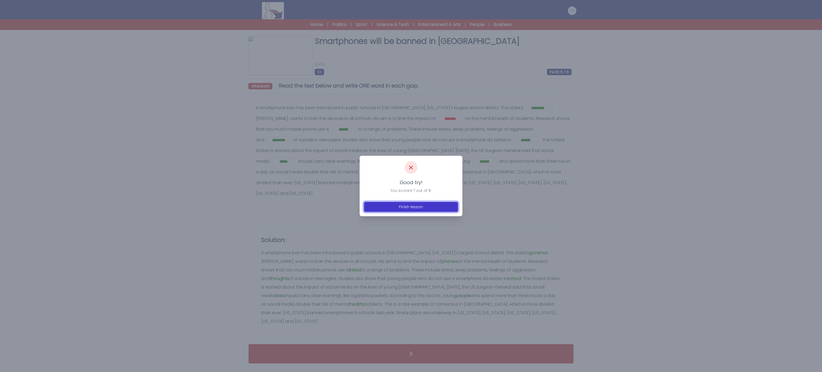
click at [429, 202] on button "Finish lesson" at bounding box center [411, 207] width 94 height 10
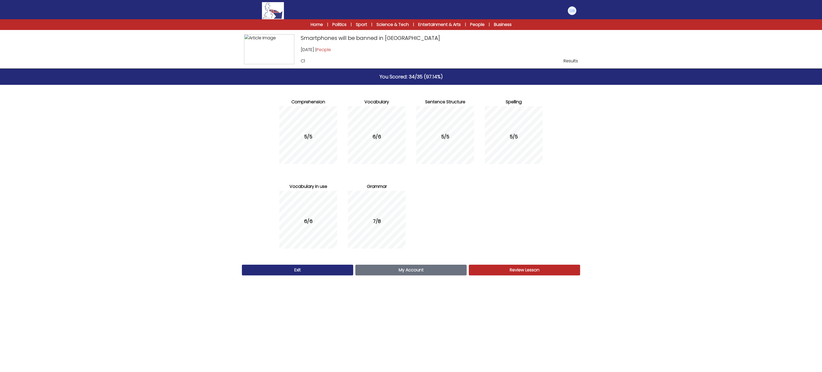
click at [446, 270] on link "My Account Account" at bounding box center [410, 270] width 111 height 11
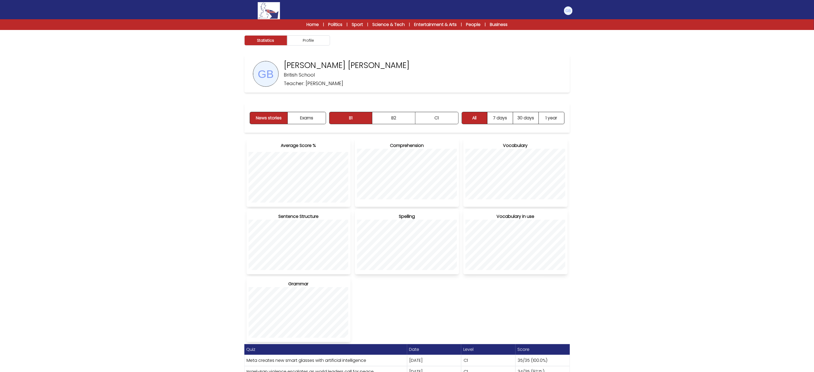
click at [439, 109] on div "News stories Exams B1 B2 C1 B1 B2 C1" at bounding box center [406, 117] width 325 height 29
click at [447, 116] on button "C1" at bounding box center [436, 118] width 43 height 12
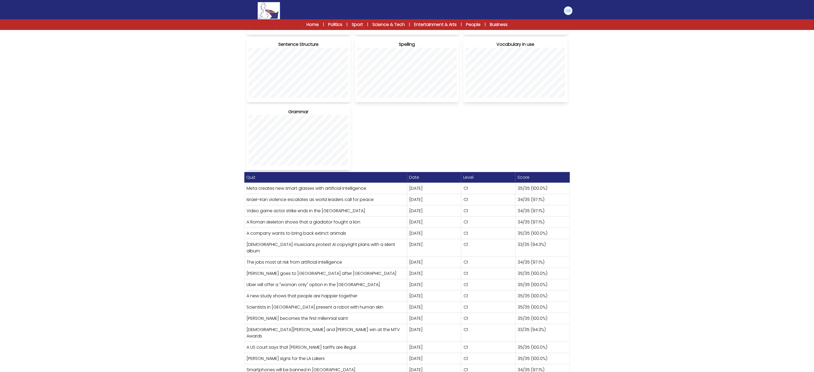
scroll to position [176, 0]
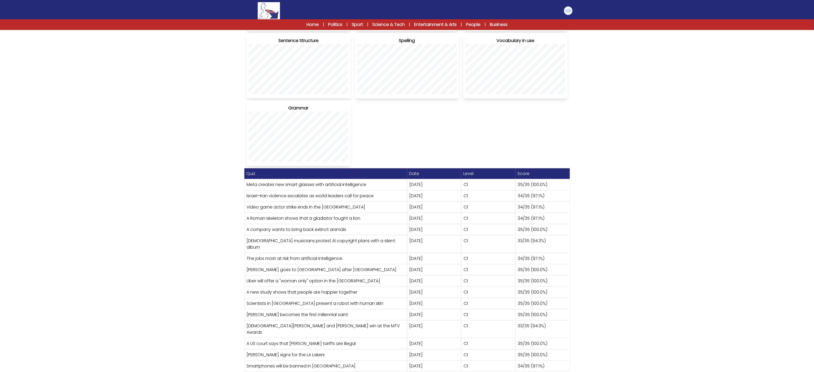
drag, startPoint x: 160, startPoint y: 167, endPoint x: 213, endPoint y: 167, distance: 53.0
click at [162, 166] on div "Statistics Profile Giovanni Luca Biundo British School" at bounding box center [407, 116] width 814 height 525
drag, startPoint x: 246, startPoint y: 174, endPoint x: 237, endPoint y: 341, distance: 166.7
click at [268, 358] on div "Quiz Date Level Score Meta creates new smart glasses with artificial intelligen…" at bounding box center [406, 269] width 325 height 203
click at [81, 189] on div "Statistics Profile Giovanni Luca Biundo British School" at bounding box center [407, 116] width 814 height 525
